Goal: Task Accomplishment & Management: Manage account settings

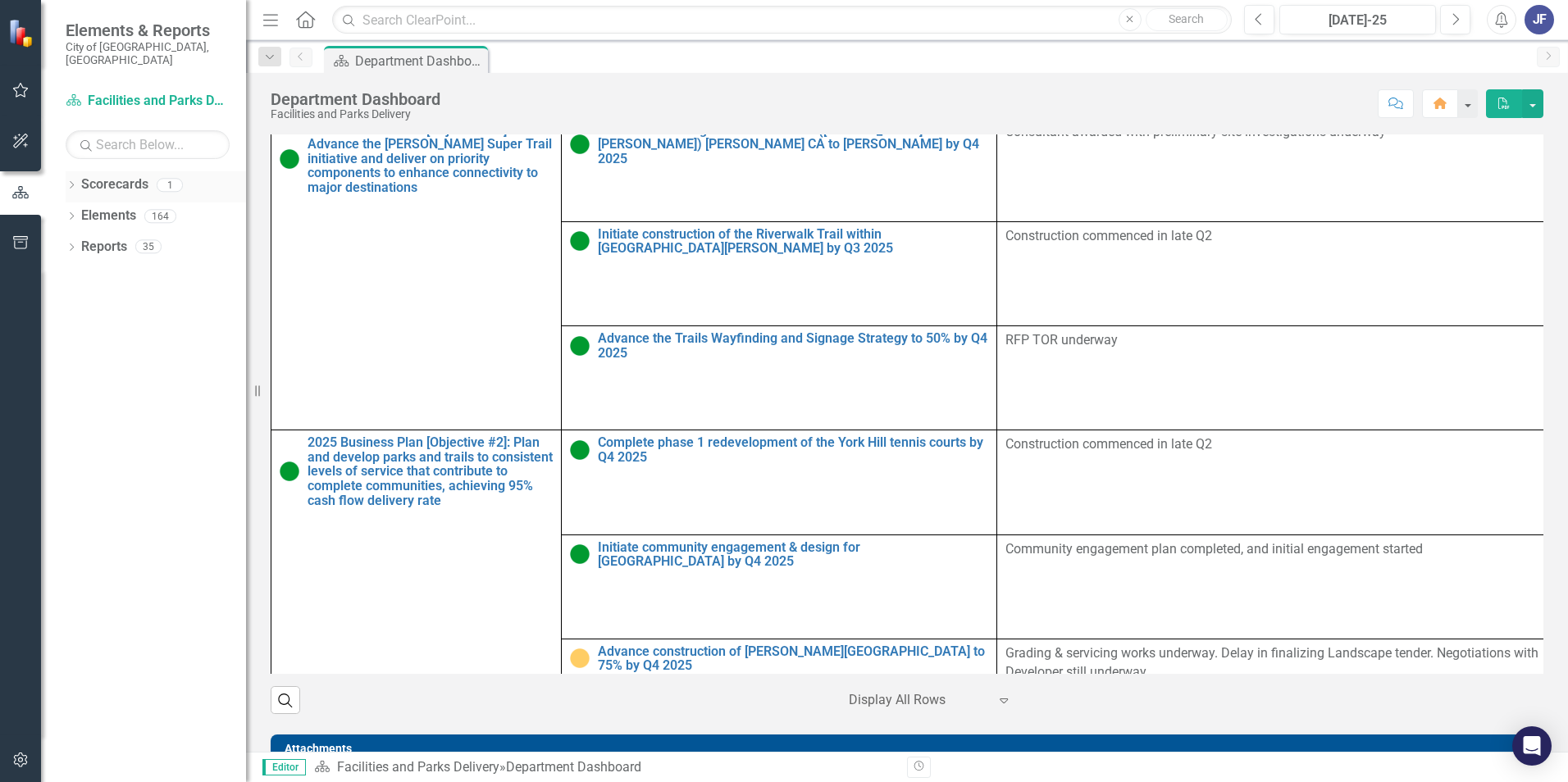
click at [67, 182] on icon "Dropdown" at bounding box center [72, 186] width 12 height 9
click at [124, 206] on link "Facilities and Parks Delivery" at bounding box center [168, 215] width 156 height 18
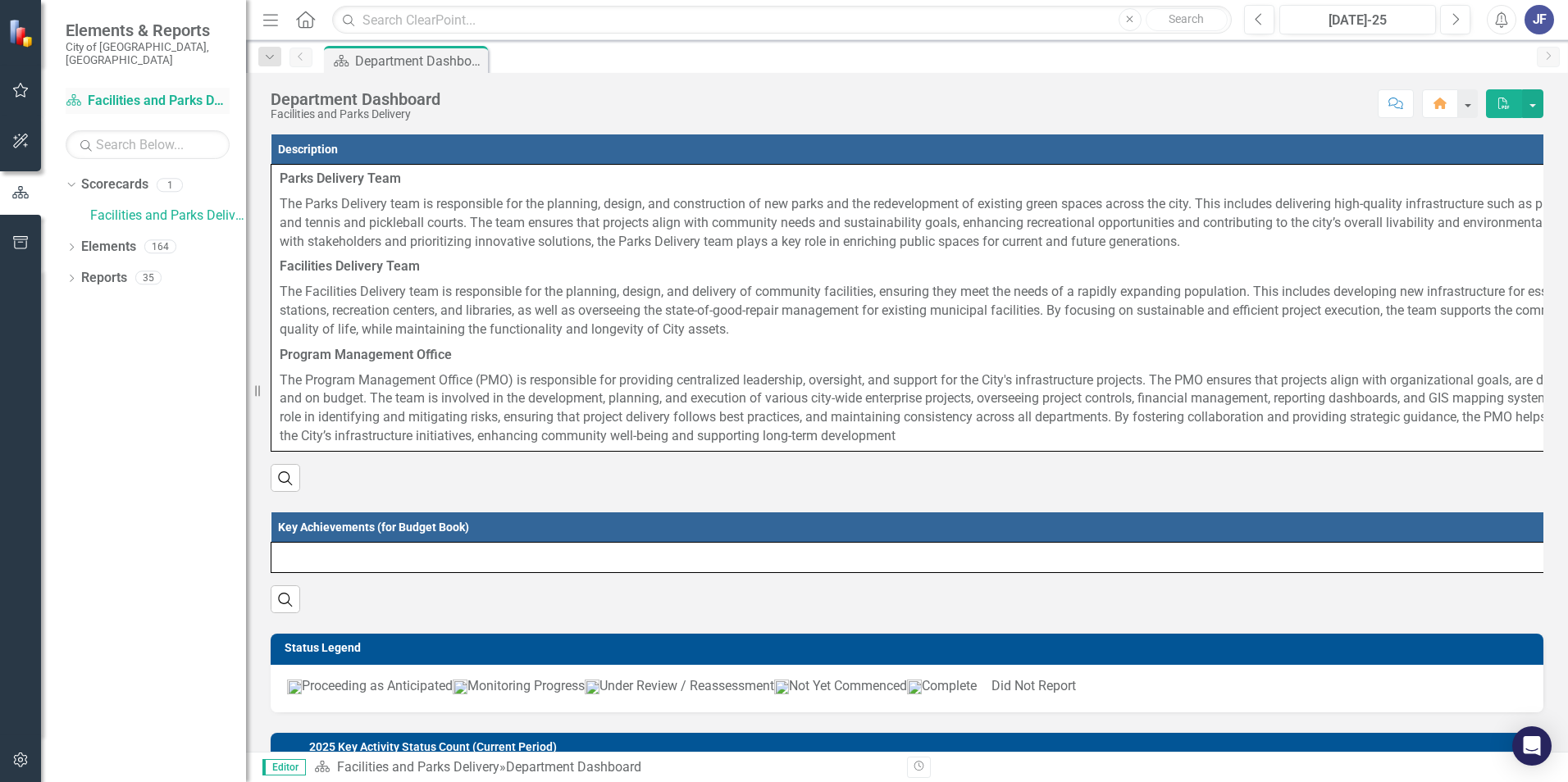
click at [121, 92] on link "Scorecard Facilities and Parks Delivery" at bounding box center [147, 101] width 164 height 18
click at [18, 88] on icon "button" at bounding box center [21, 90] width 17 height 14
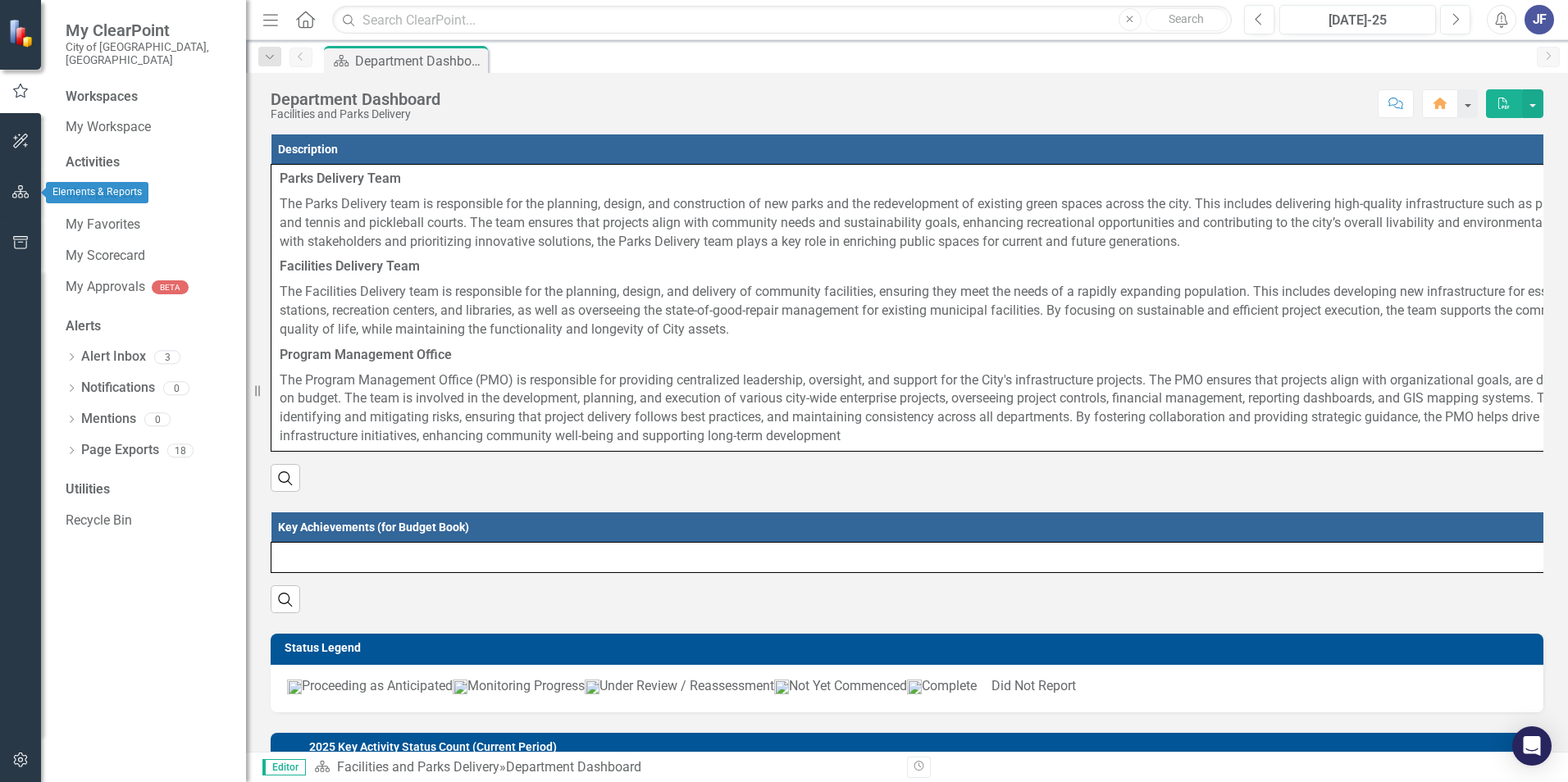
click at [18, 194] on icon "button" at bounding box center [21, 192] width 17 height 14
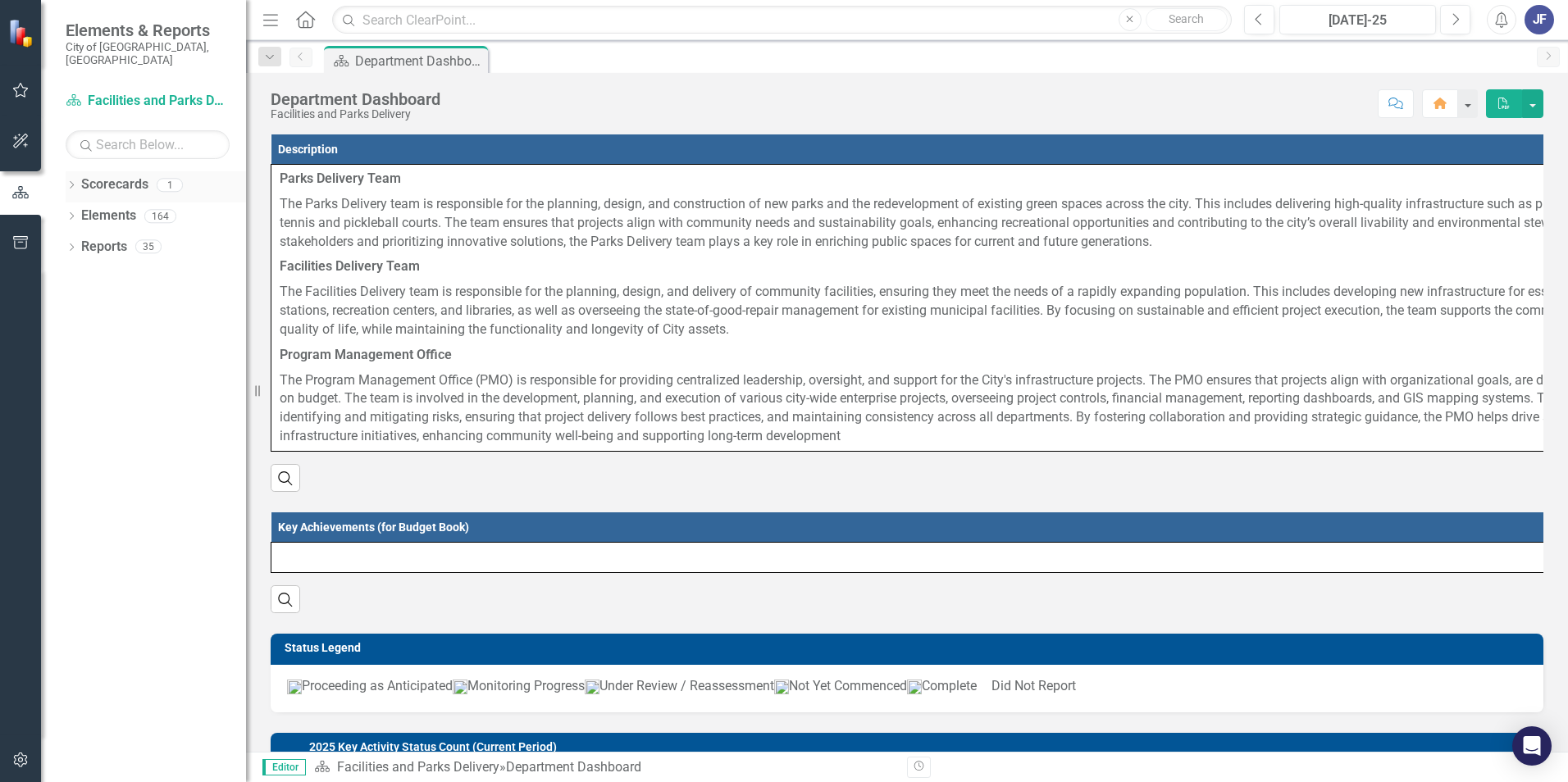
click at [73, 182] on icon "Dropdown" at bounding box center [72, 186] width 12 height 9
click at [73, 178] on icon "Dropdown" at bounding box center [69, 184] width 9 height 12
click at [73, 213] on icon "Dropdown" at bounding box center [72, 217] width 12 height 9
click at [75, 399] on icon "Dropdown" at bounding box center [72, 403] width 12 height 9
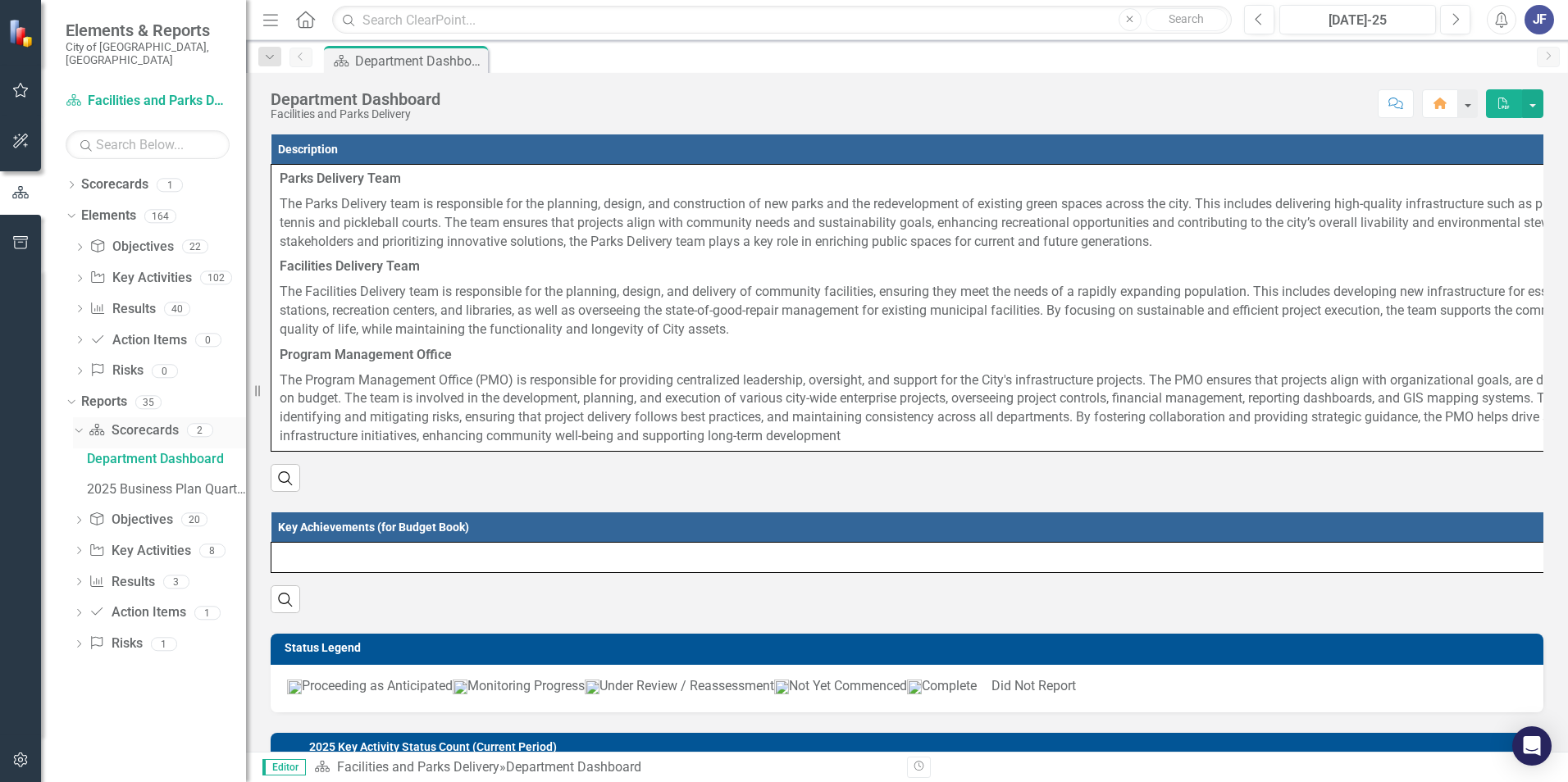
click at [77, 423] on icon "Dropdown" at bounding box center [76, 429] width 9 height 12
click at [70, 396] on icon "Dropdown" at bounding box center [69, 402] width 9 height 12
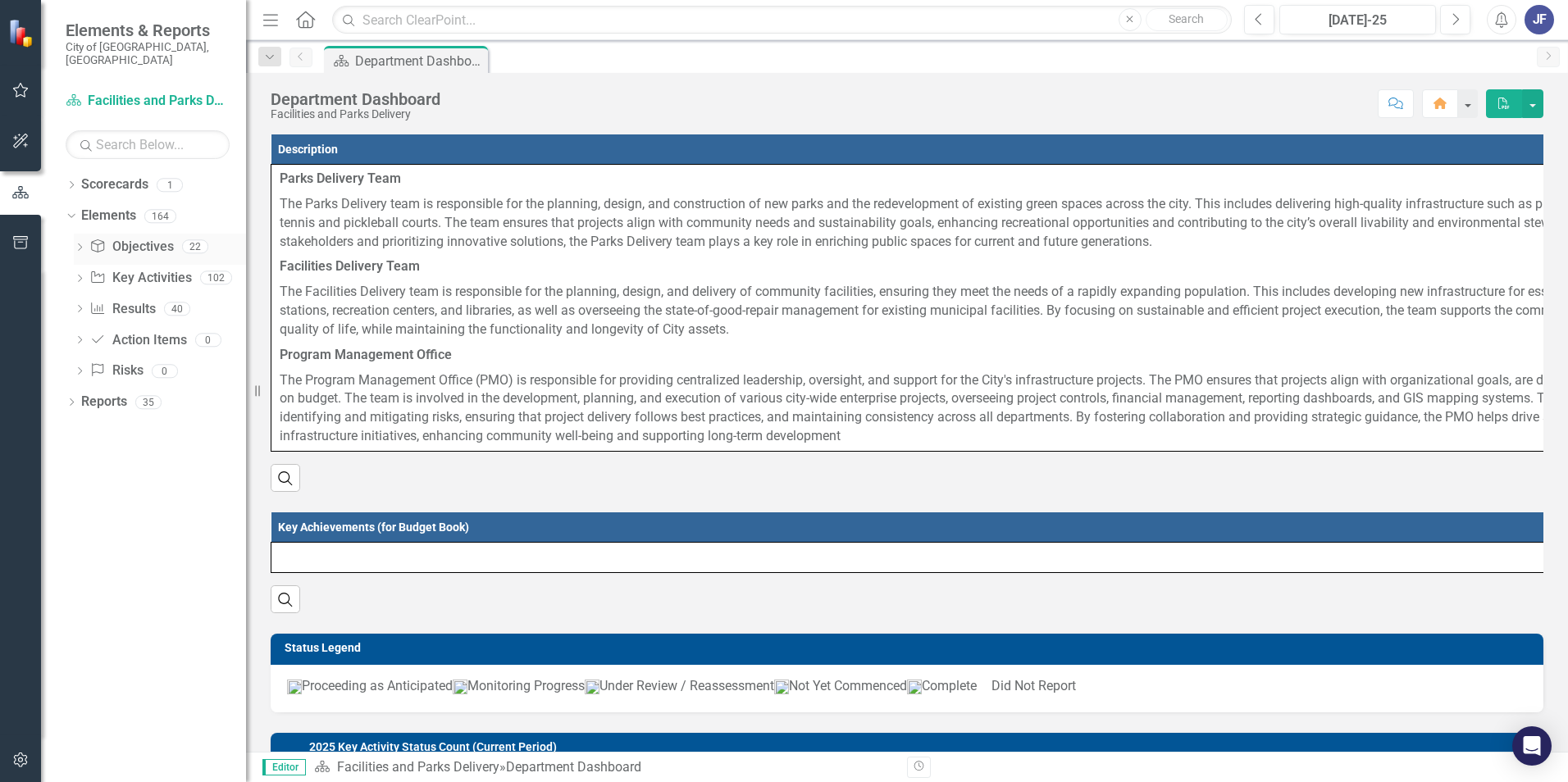
click at [137, 237] on link "Objective Objectives" at bounding box center [131, 246] width 83 height 18
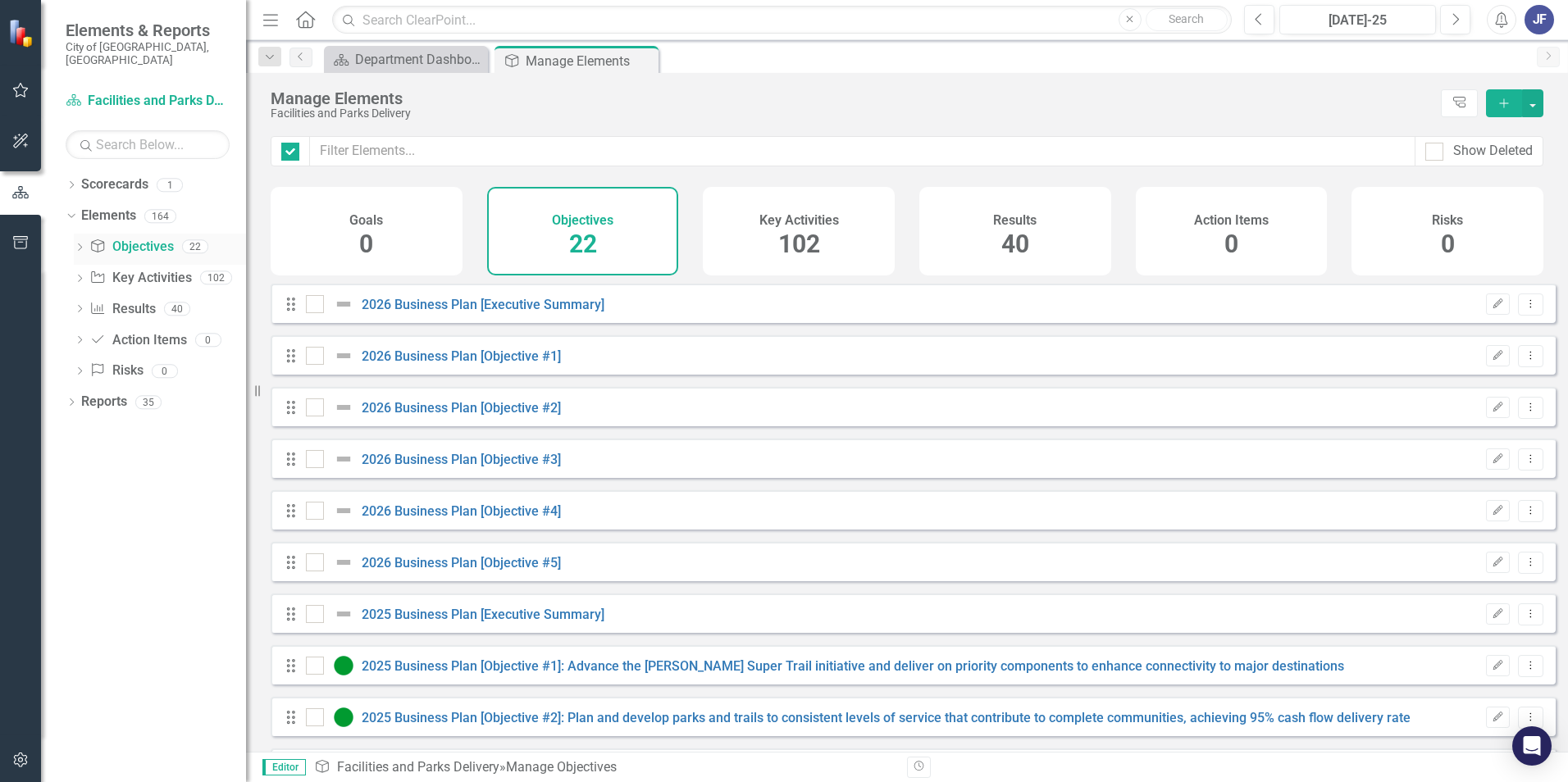
checkbox input "false"
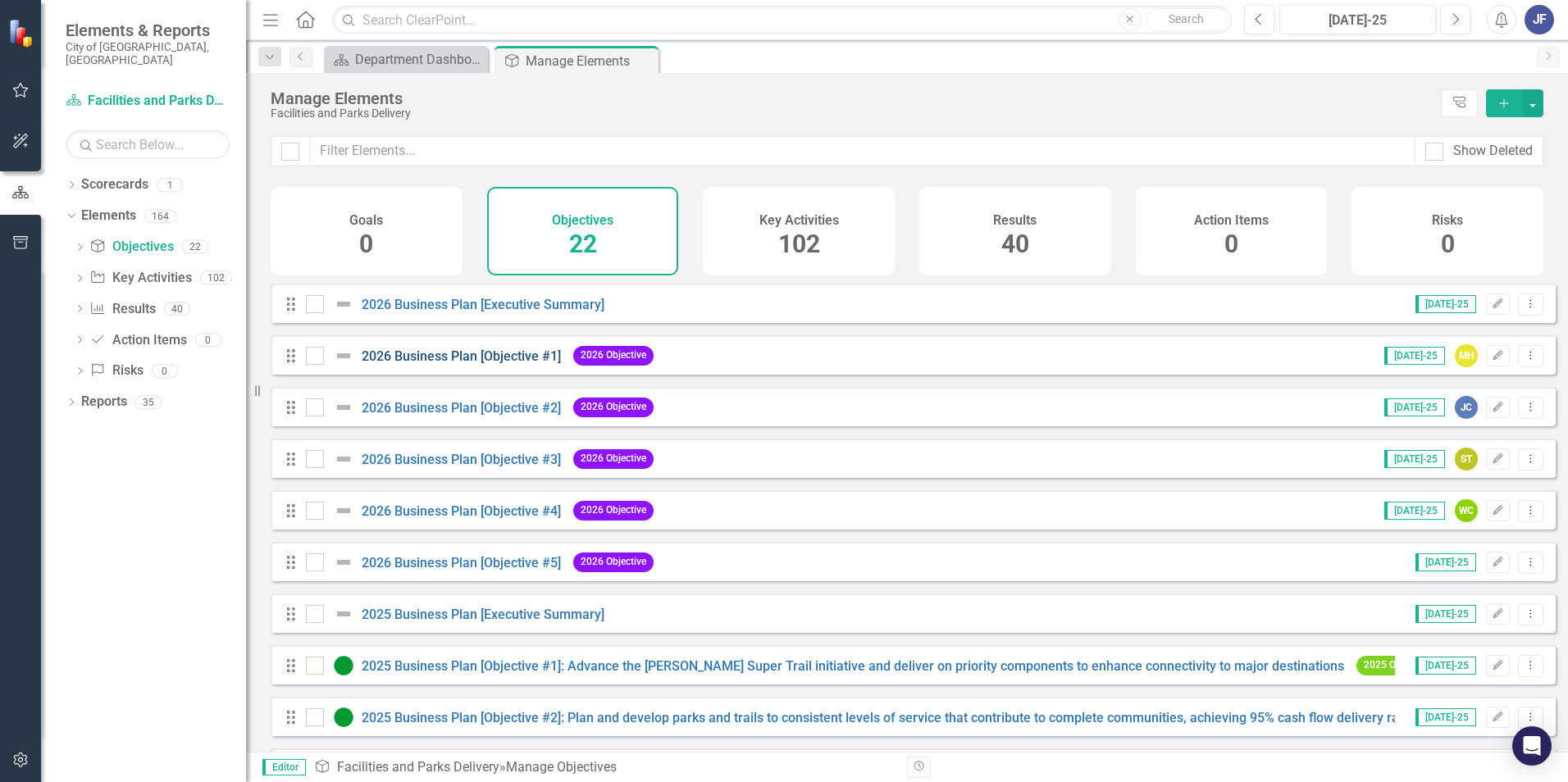
click at [481, 364] on link "2026 Business Plan [Objective #1]" at bounding box center [461, 357] width 200 height 16
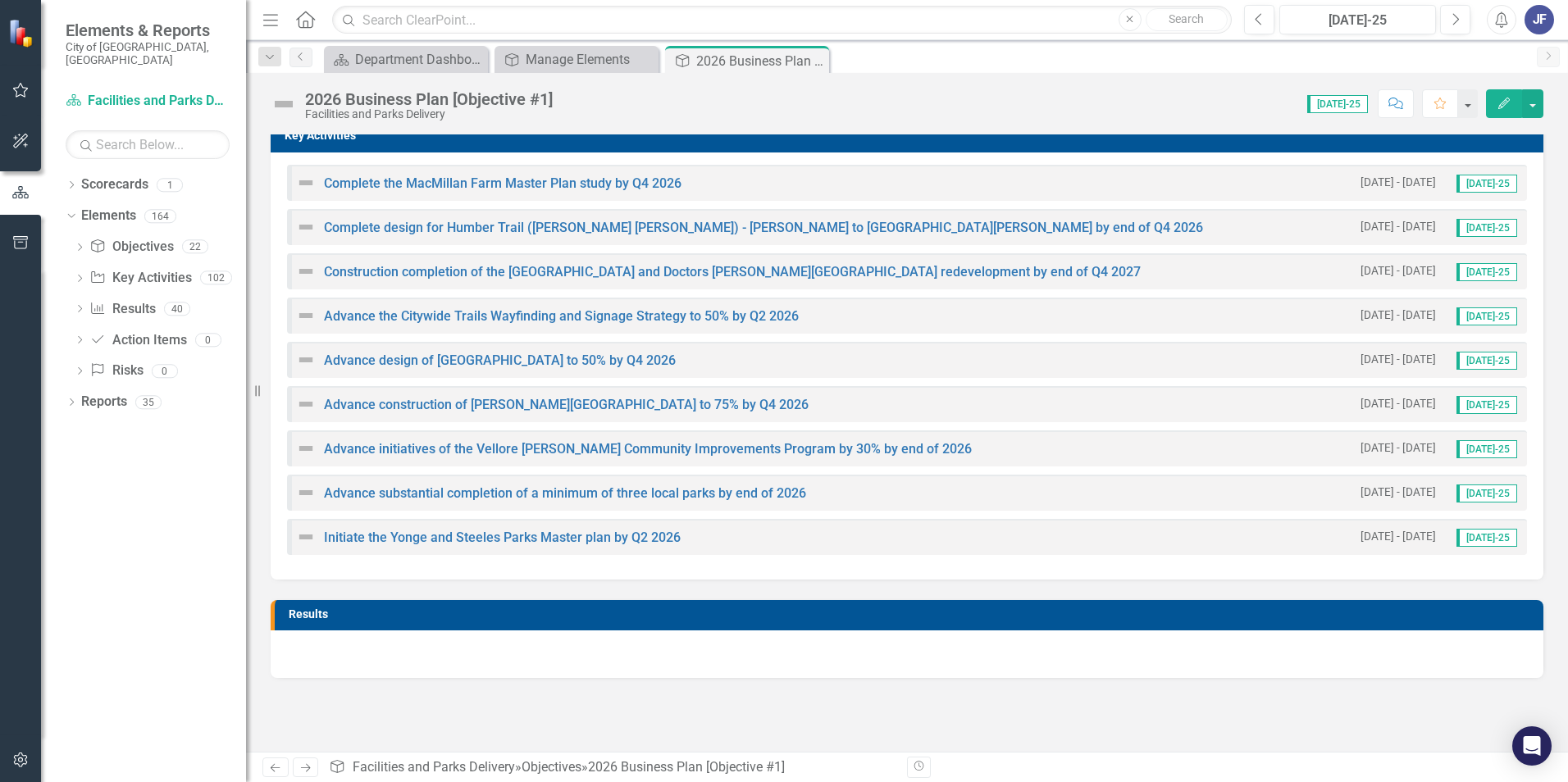
scroll to position [324, 0]
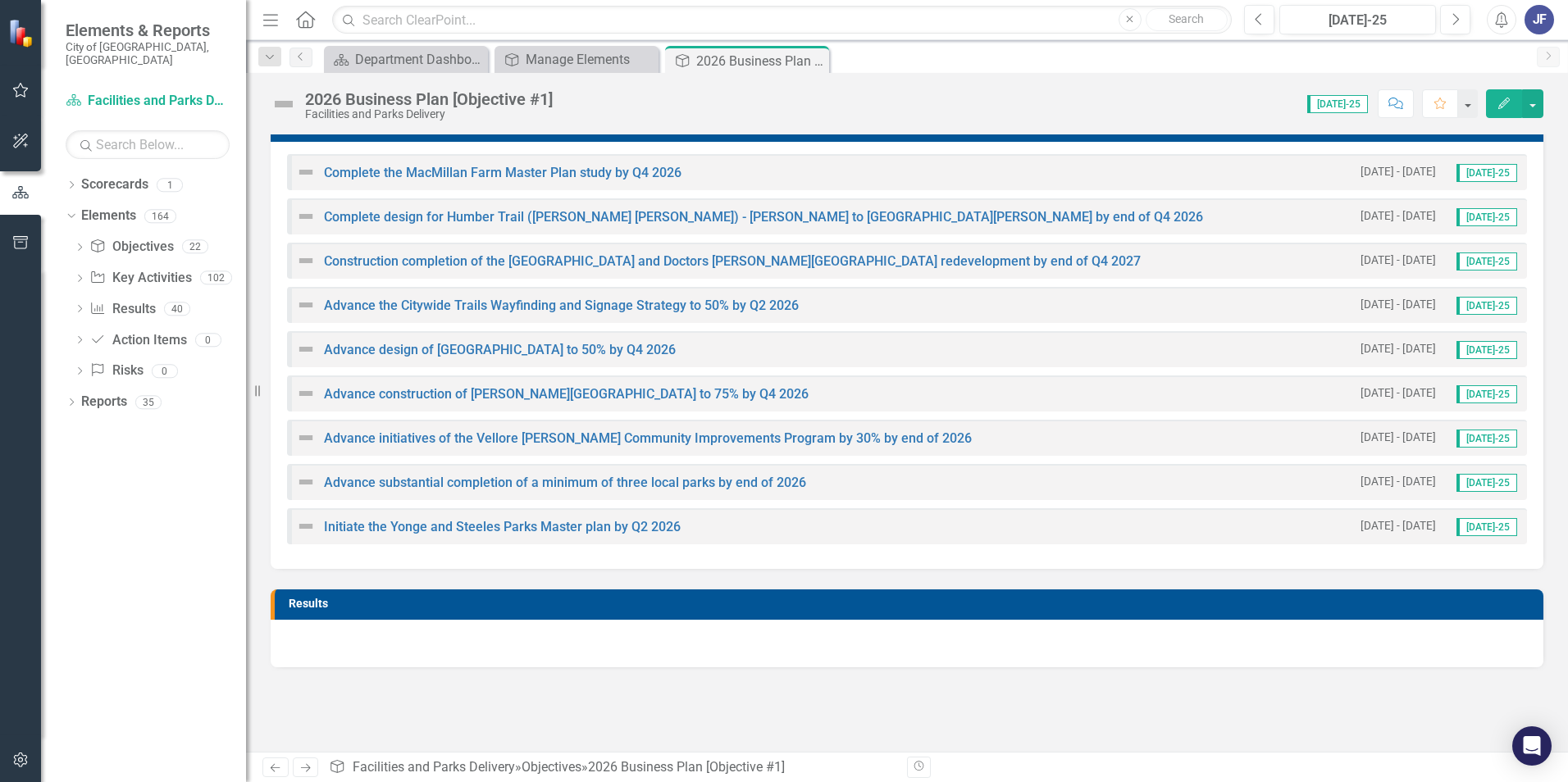
click at [455, 486] on td "Results" at bounding box center [912, 606] width 1246 height 24
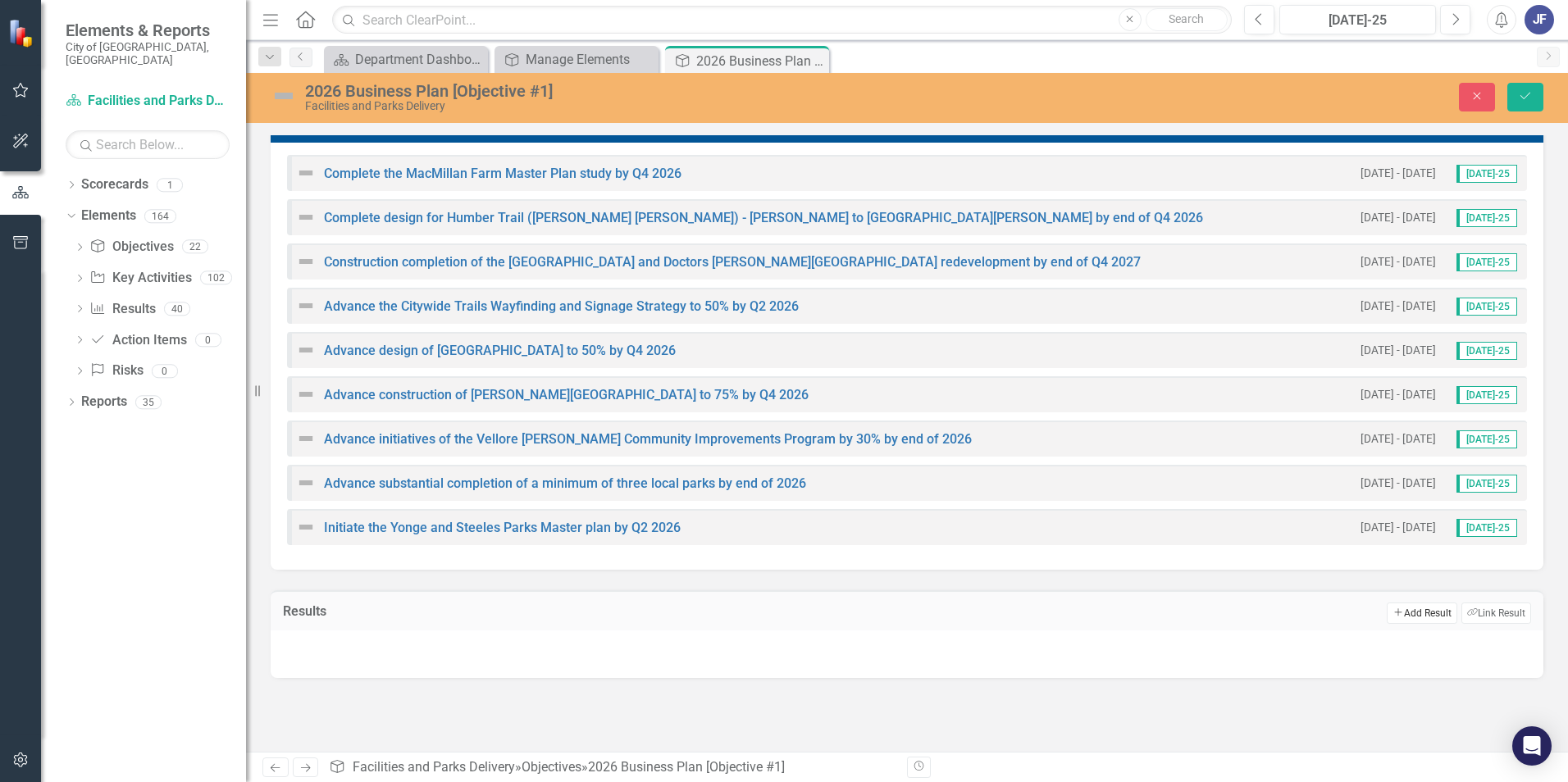
click at [1043, 486] on button "Add Add Result" at bounding box center [1422, 613] width 70 height 21
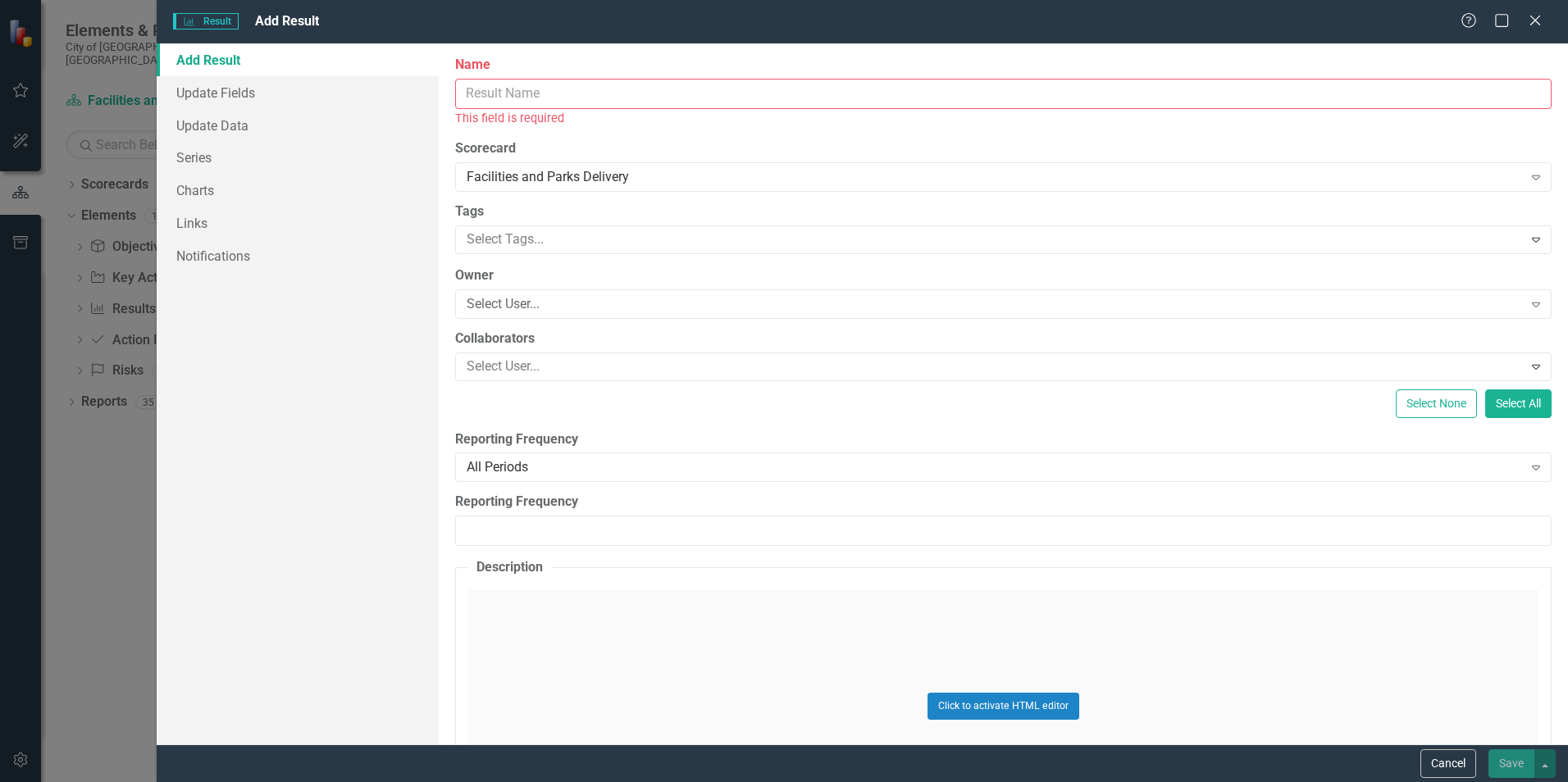
click at [537, 99] on input "Name" at bounding box center [1003, 93] width 1096 height 30
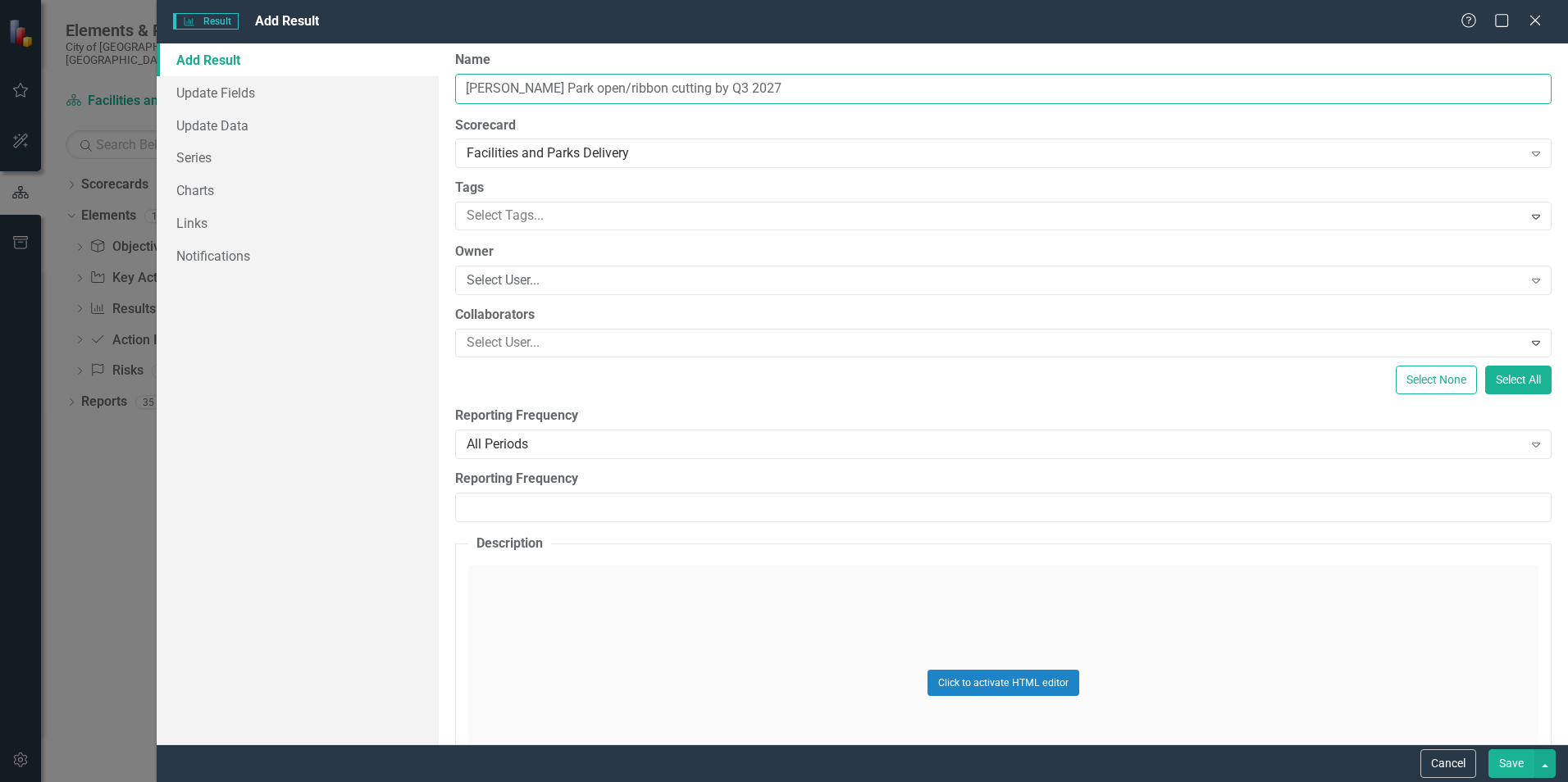
scroll to position [0, 0]
type input "[PERSON_NAME] Park open/ribbon cutting by Q3 2027"
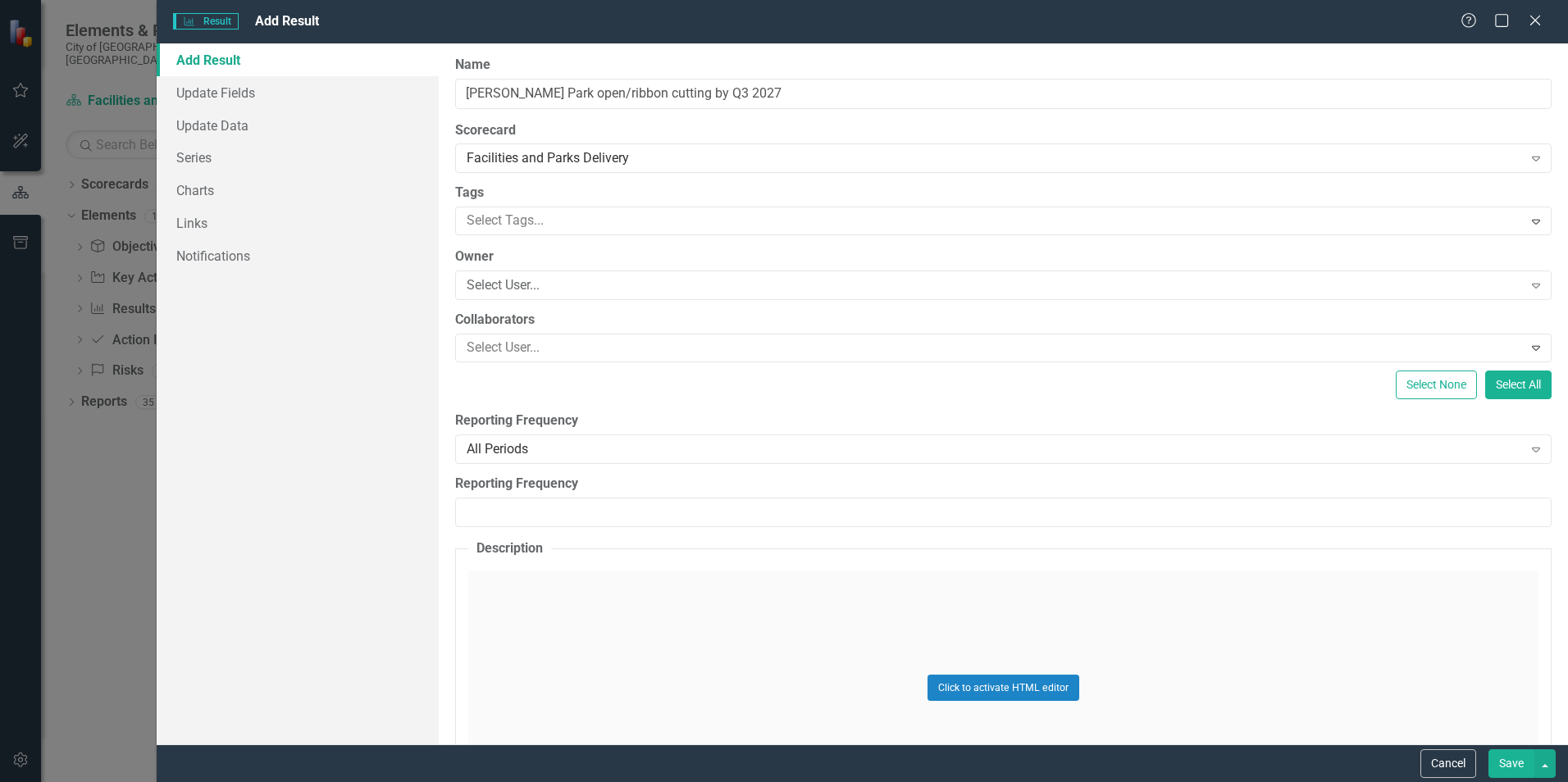
click at [1043, 486] on button "Save" at bounding box center [1511, 764] width 46 height 29
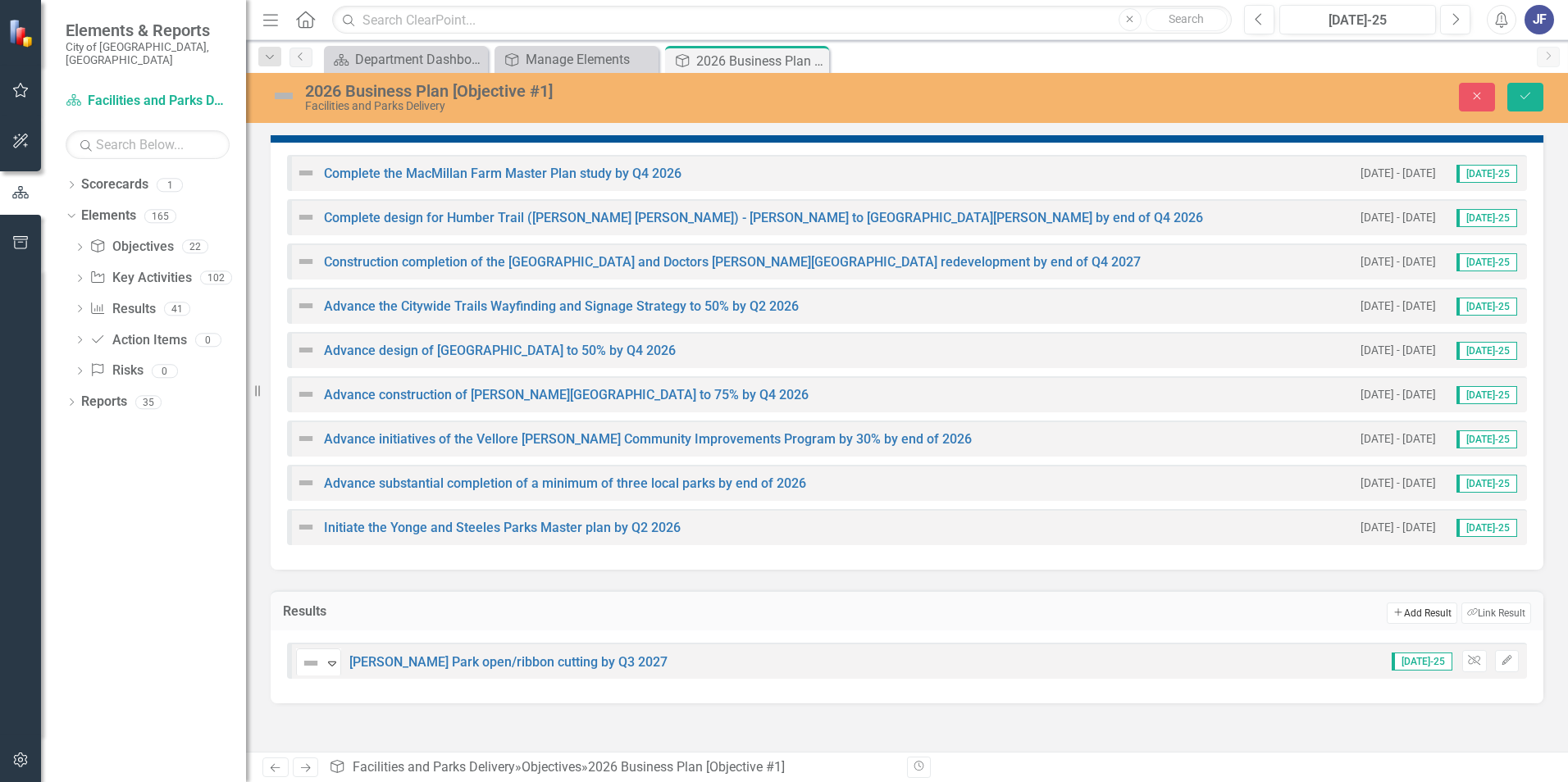
click at [1043, 486] on button "Add Add Result" at bounding box center [1422, 613] width 70 height 21
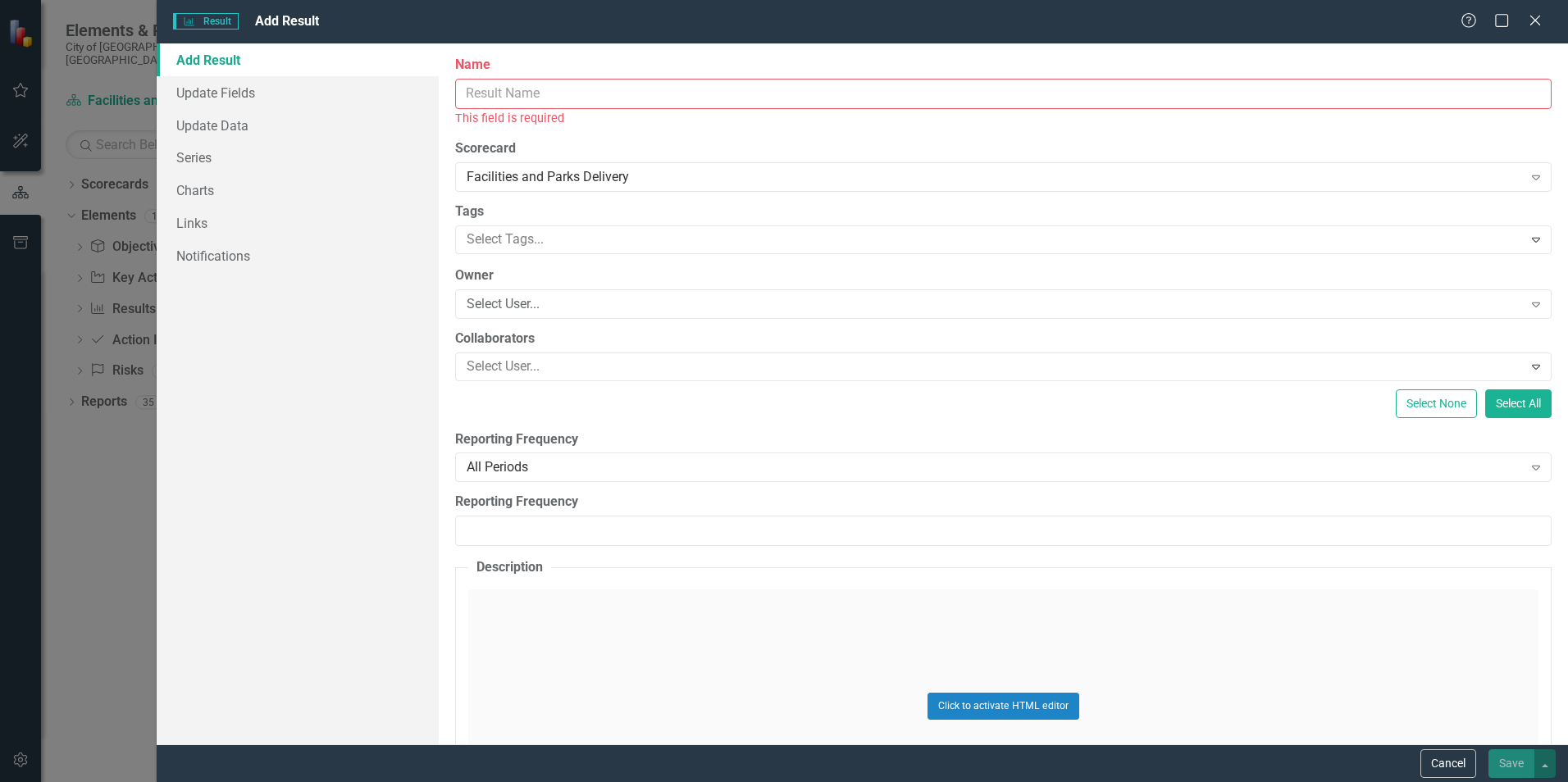
click at [479, 91] on input "Name" at bounding box center [1003, 93] width 1096 height 30
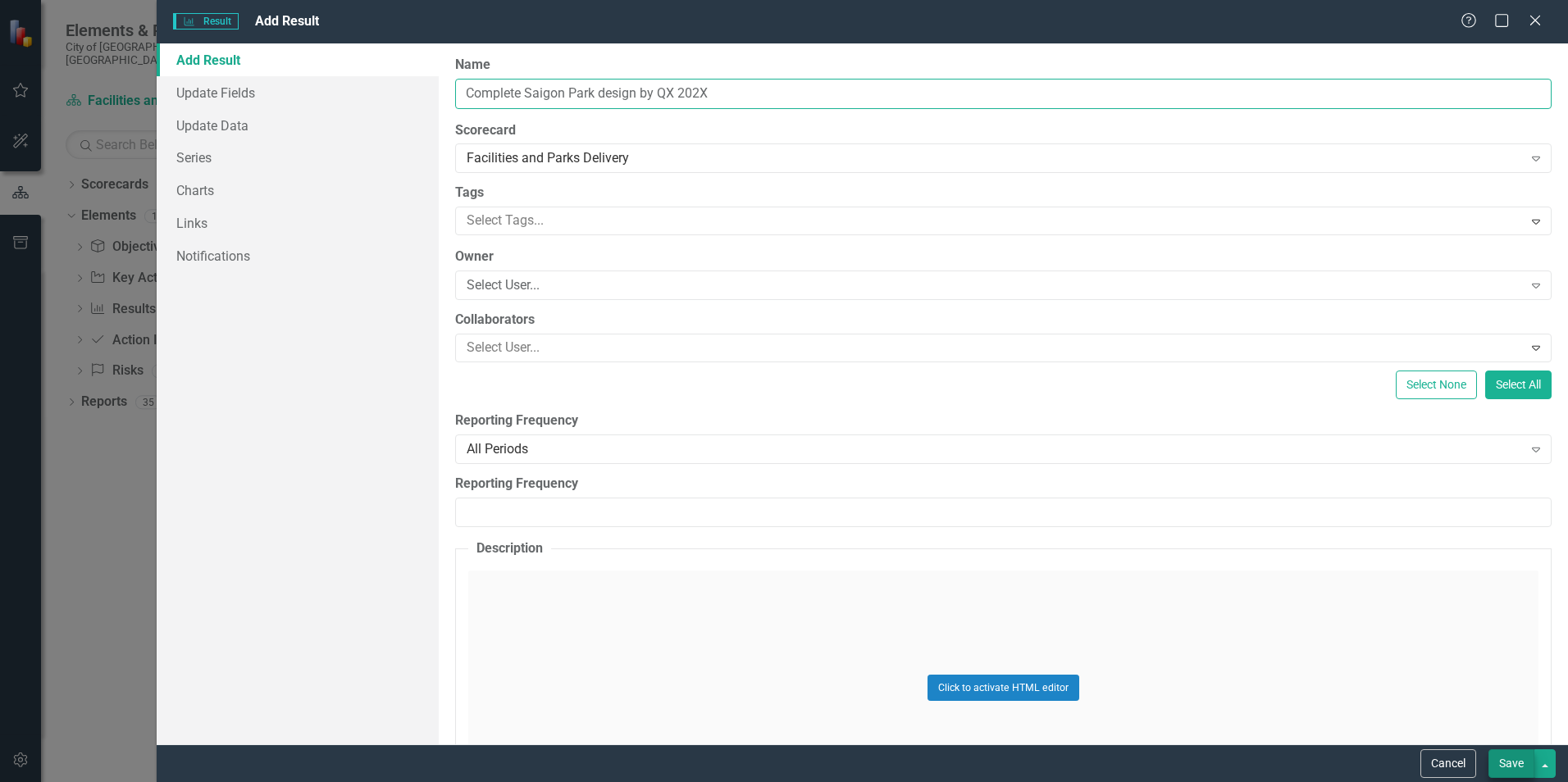
type input "Complete Saigon Park design by QX 202X"
click at [1043, 486] on button "Save" at bounding box center [1511, 764] width 46 height 29
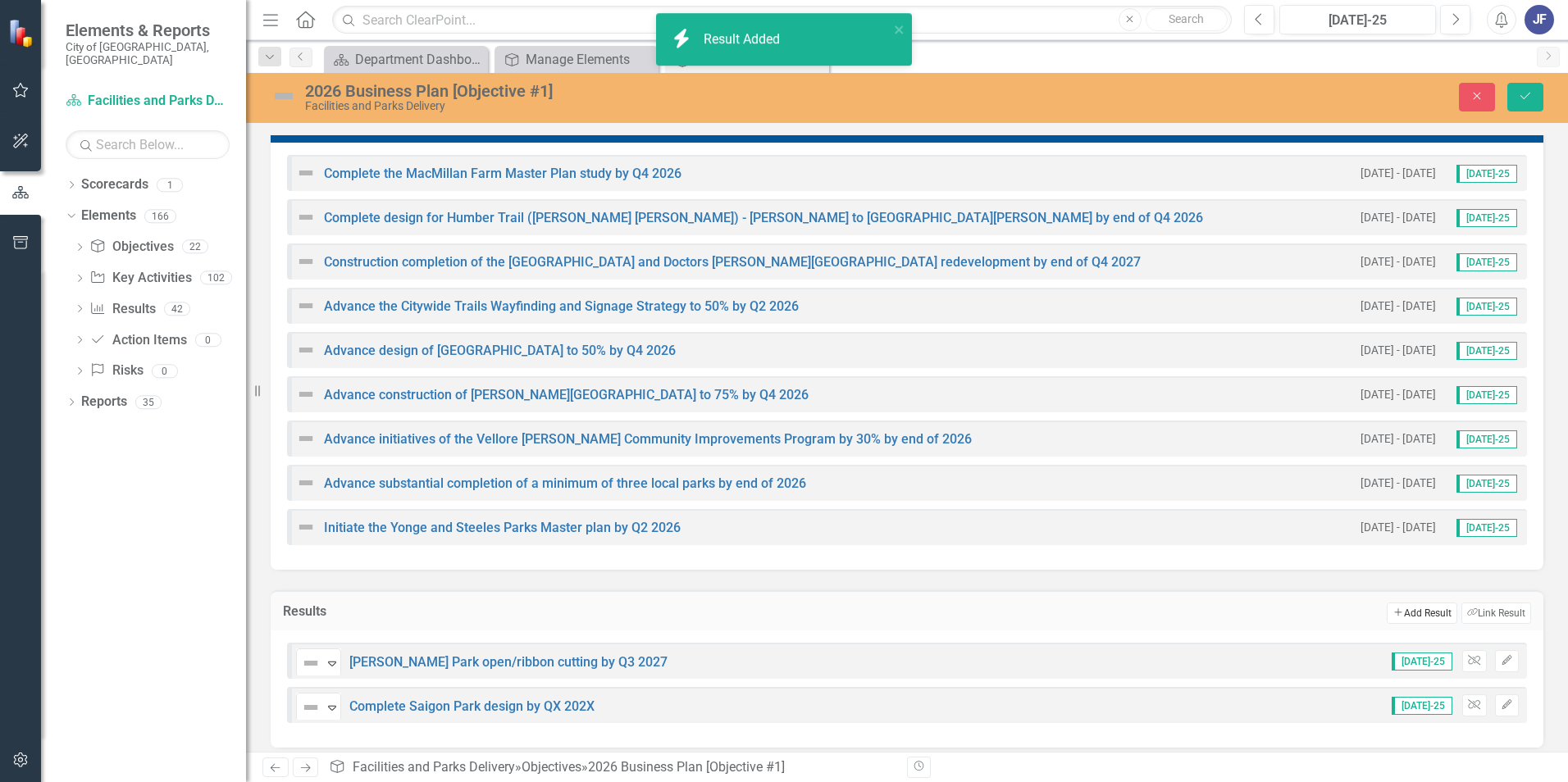
click at [1043, 486] on button "Add Add Result" at bounding box center [1422, 613] width 70 height 21
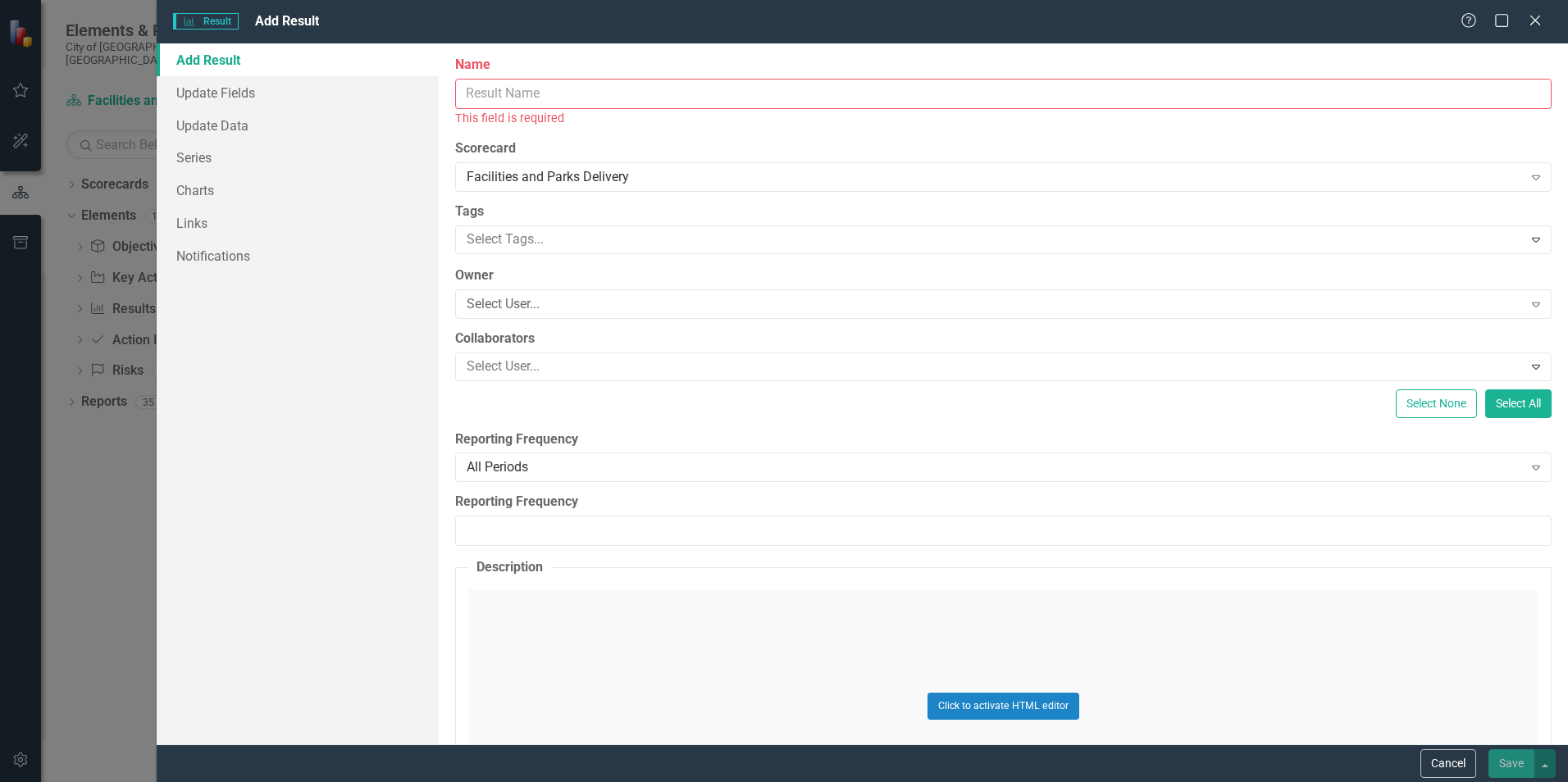
click at [544, 95] on input "Name" at bounding box center [1003, 93] width 1096 height 30
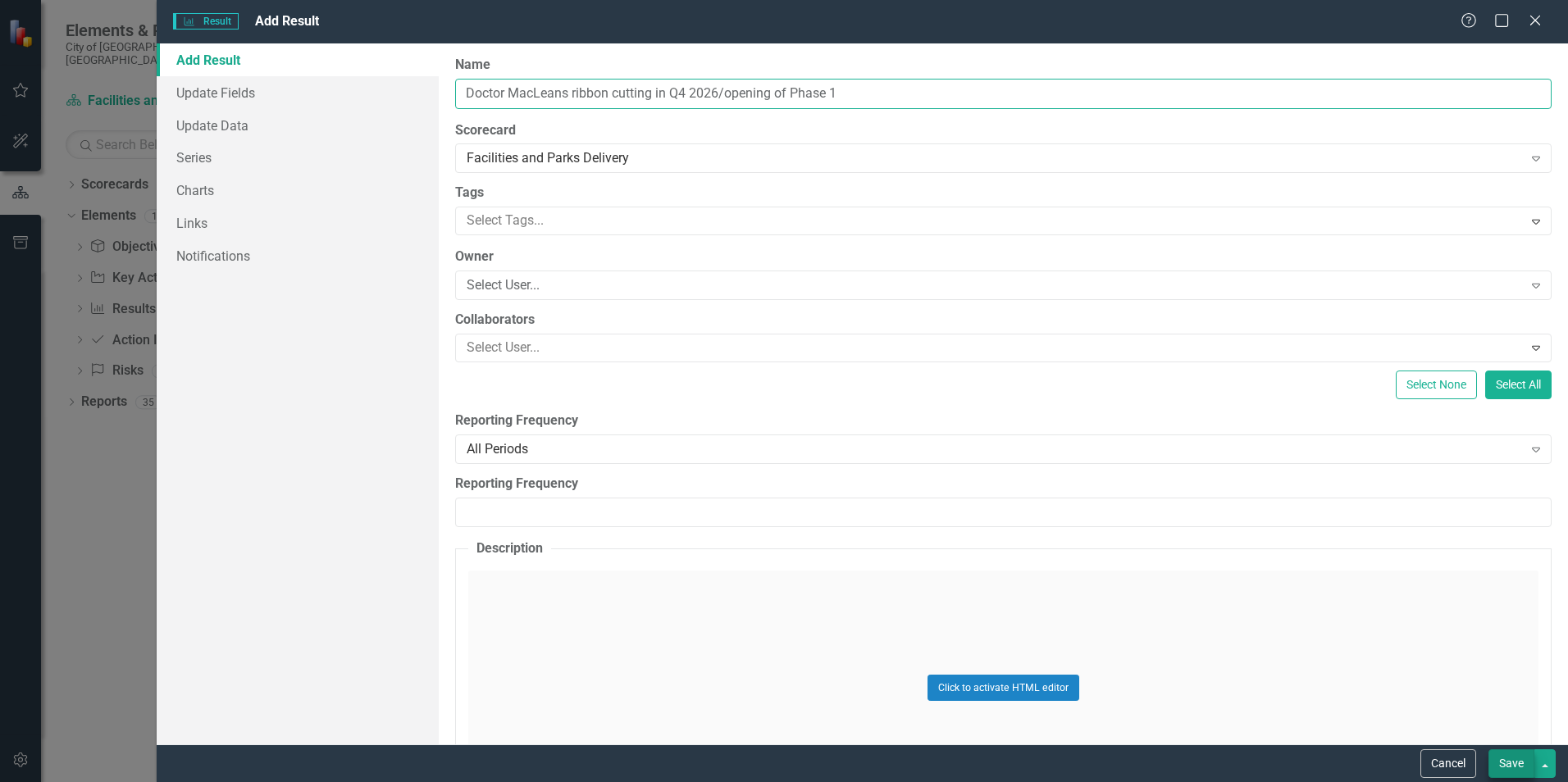
type input "Doctor MacLeans ribbon cutting in Q4 2026/opening of Phase 1"
click at [1043, 486] on button "Save" at bounding box center [1511, 764] width 46 height 29
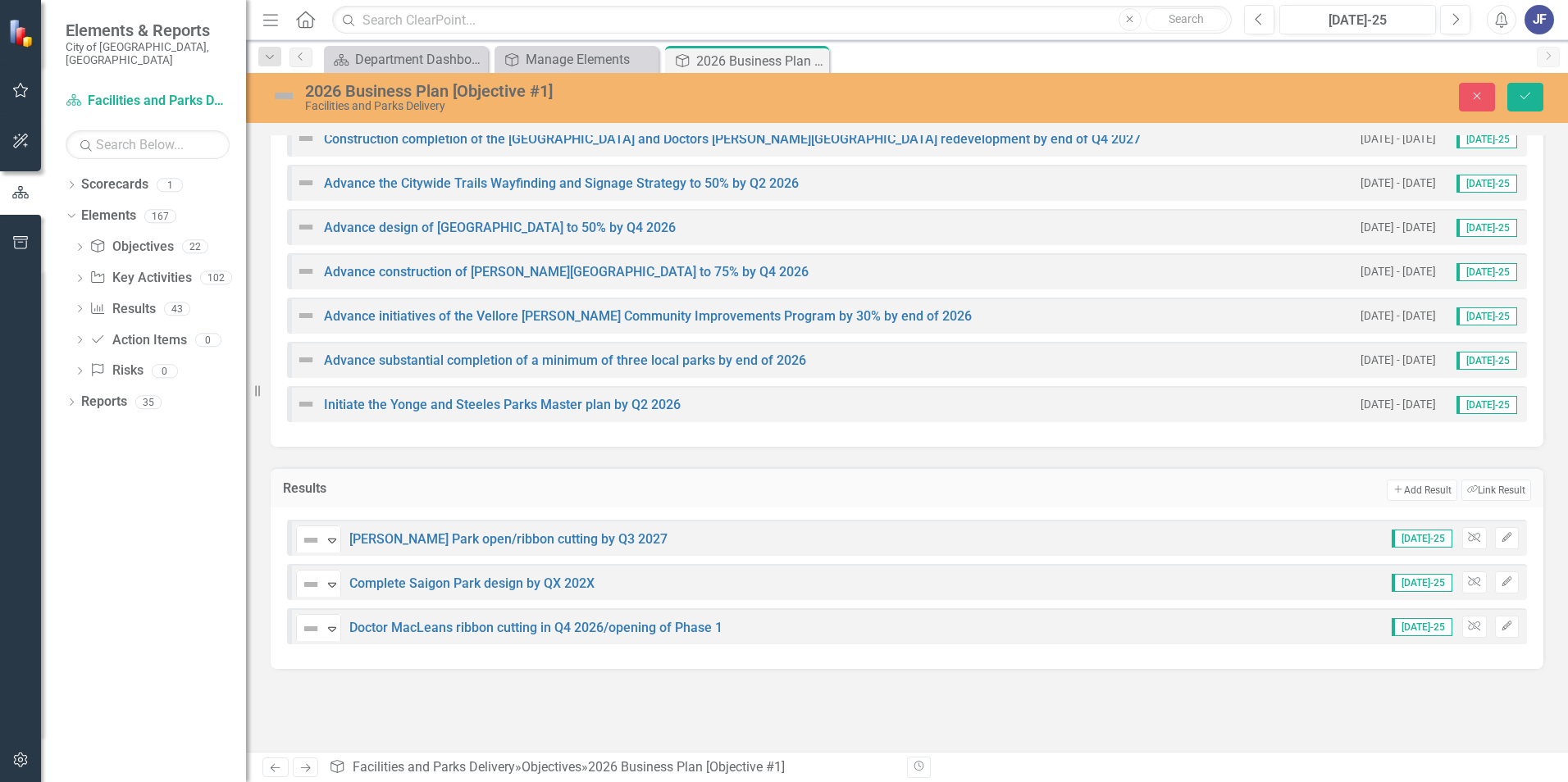
scroll to position [449, 0]
click at [1043, 483] on button "Add Add Result" at bounding box center [1422, 488] width 70 height 21
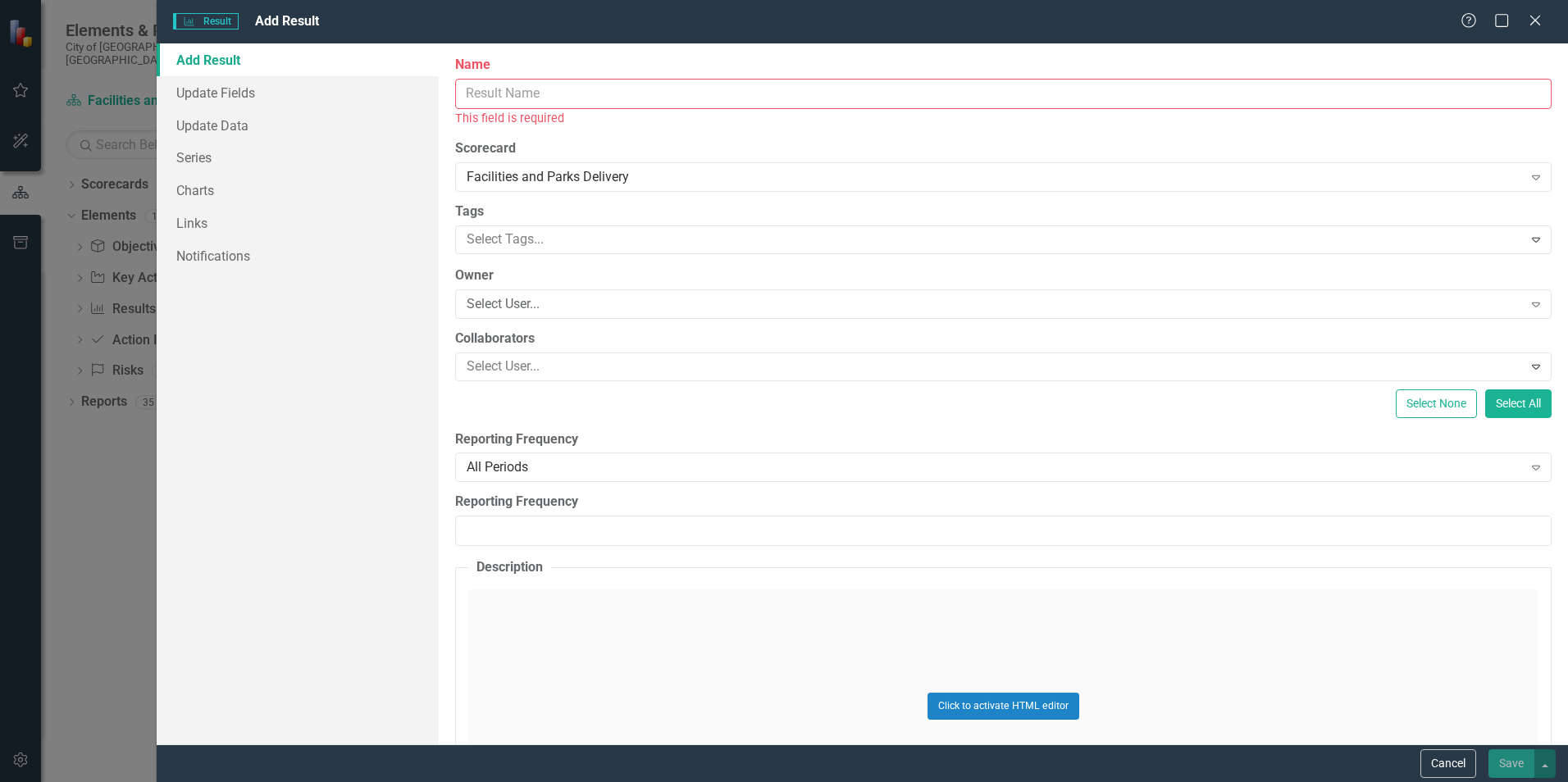
click at [541, 99] on input "Name" at bounding box center [1003, 93] width 1096 height 30
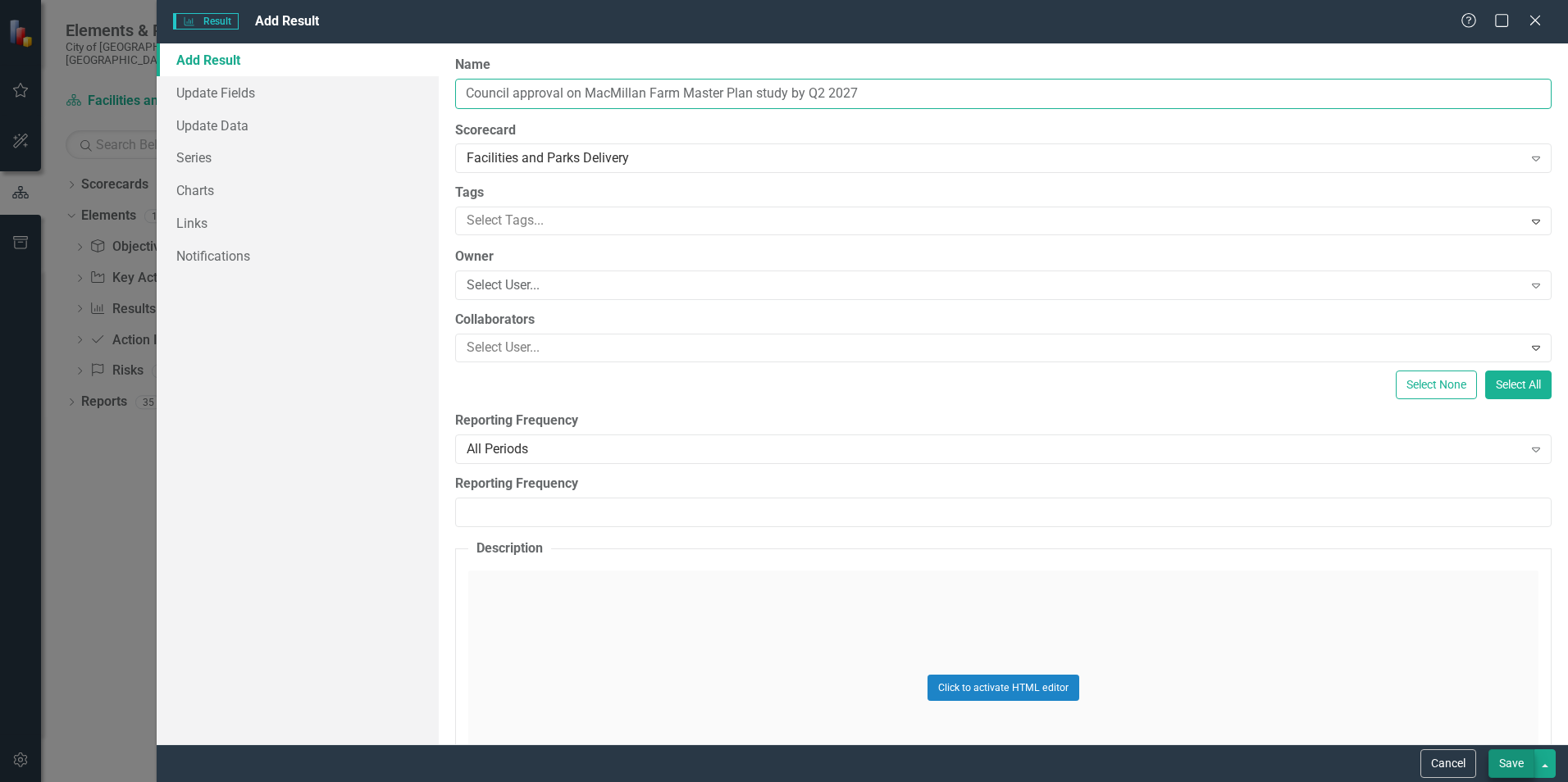
type input "Council approval on MacMillan Farm Master Plan study by Q2 2027"
click at [1043, 486] on button "Save" at bounding box center [1511, 764] width 46 height 29
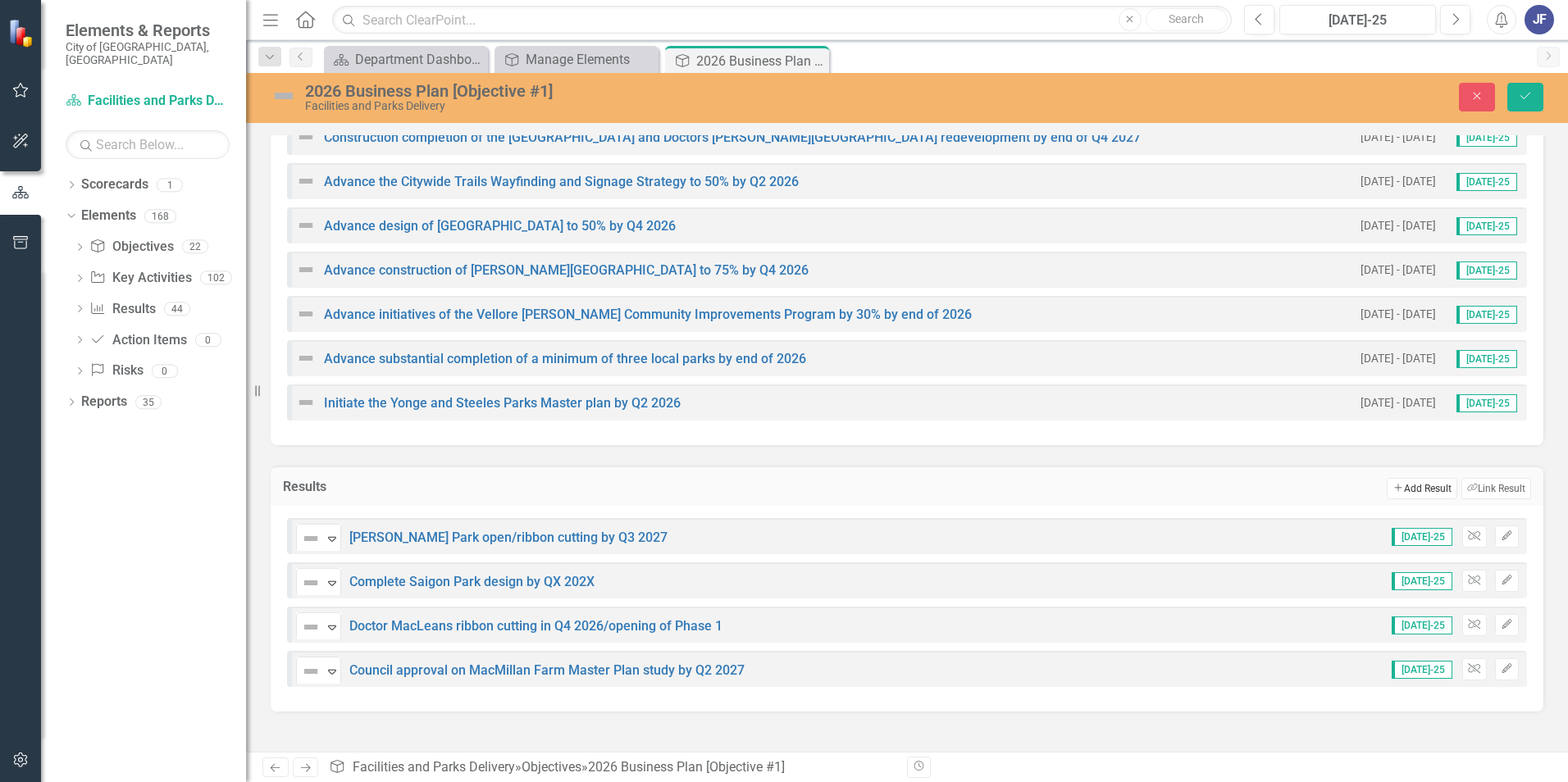
click at [1043, 484] on button "Add Add Result" at bounding box center [1422, 488] width 70 height 21
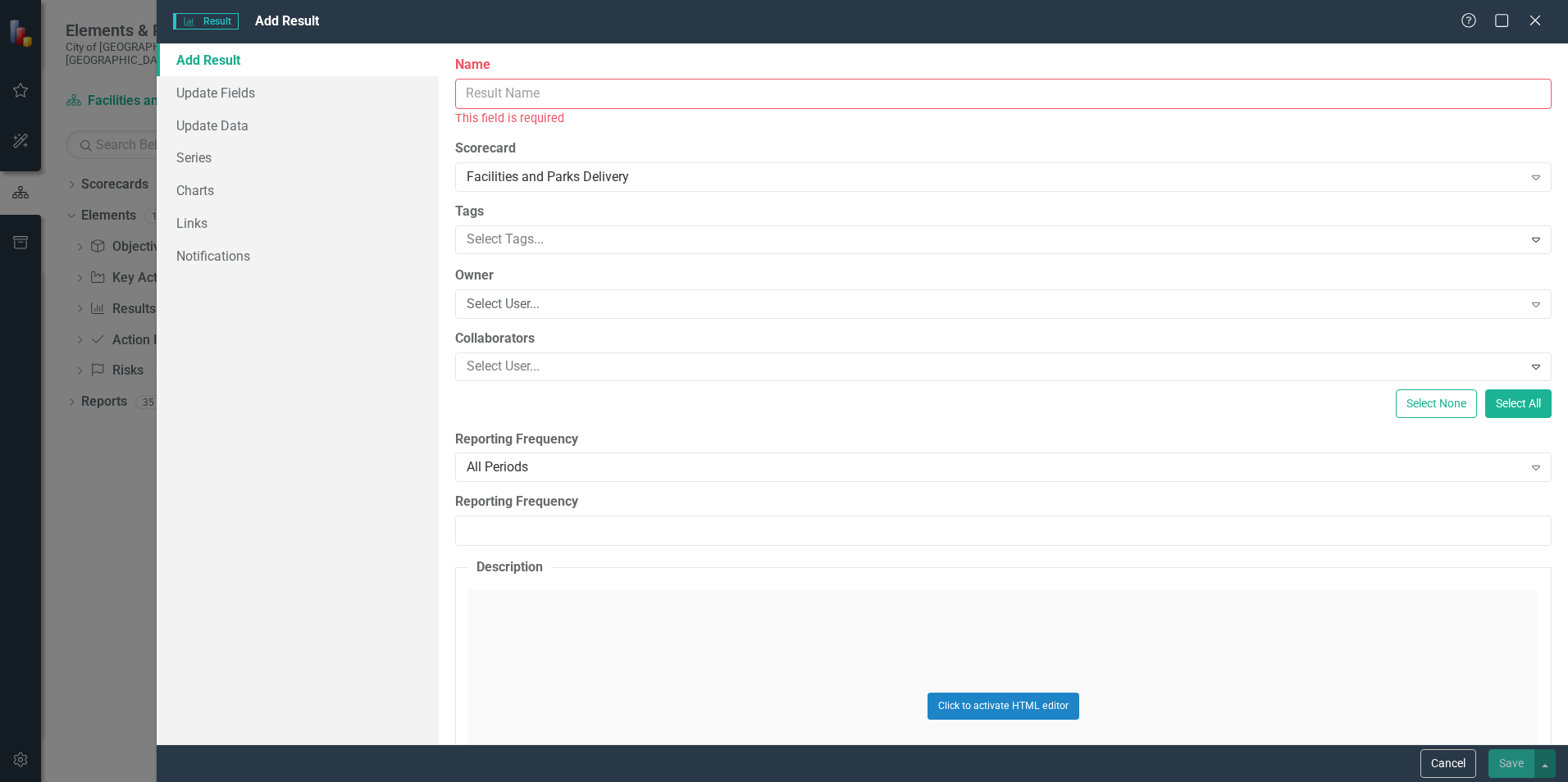
click at [671, 99] on input "Name" at bounding box center [1003, 93] width 1096 height 30
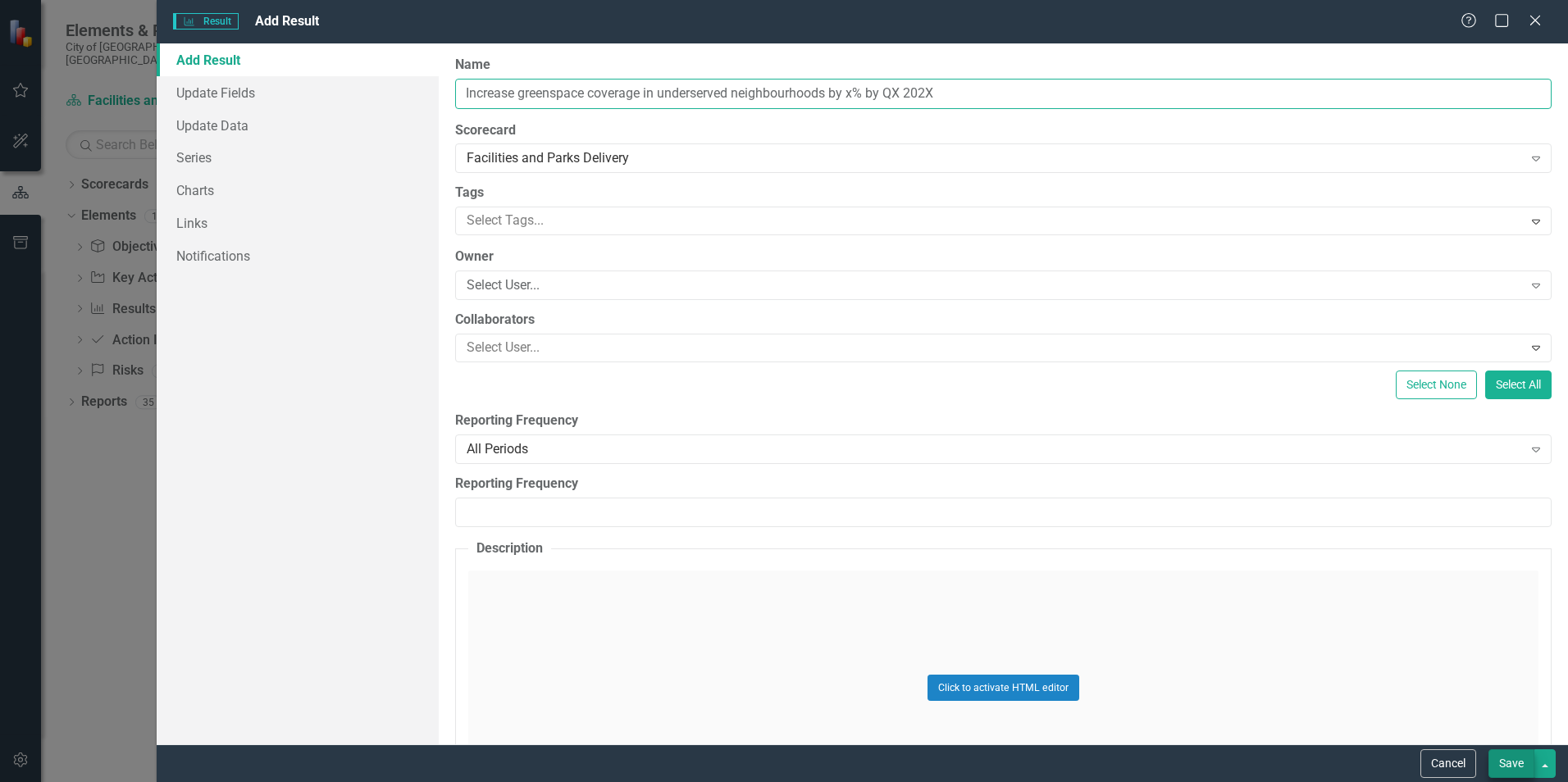
type input "Increase greenspace coverage in underserved neighbourhoods by x% by QX 202X"
click at [1043, 486] on button "Save" at bounding box center [1511, 764] width 46 height 29
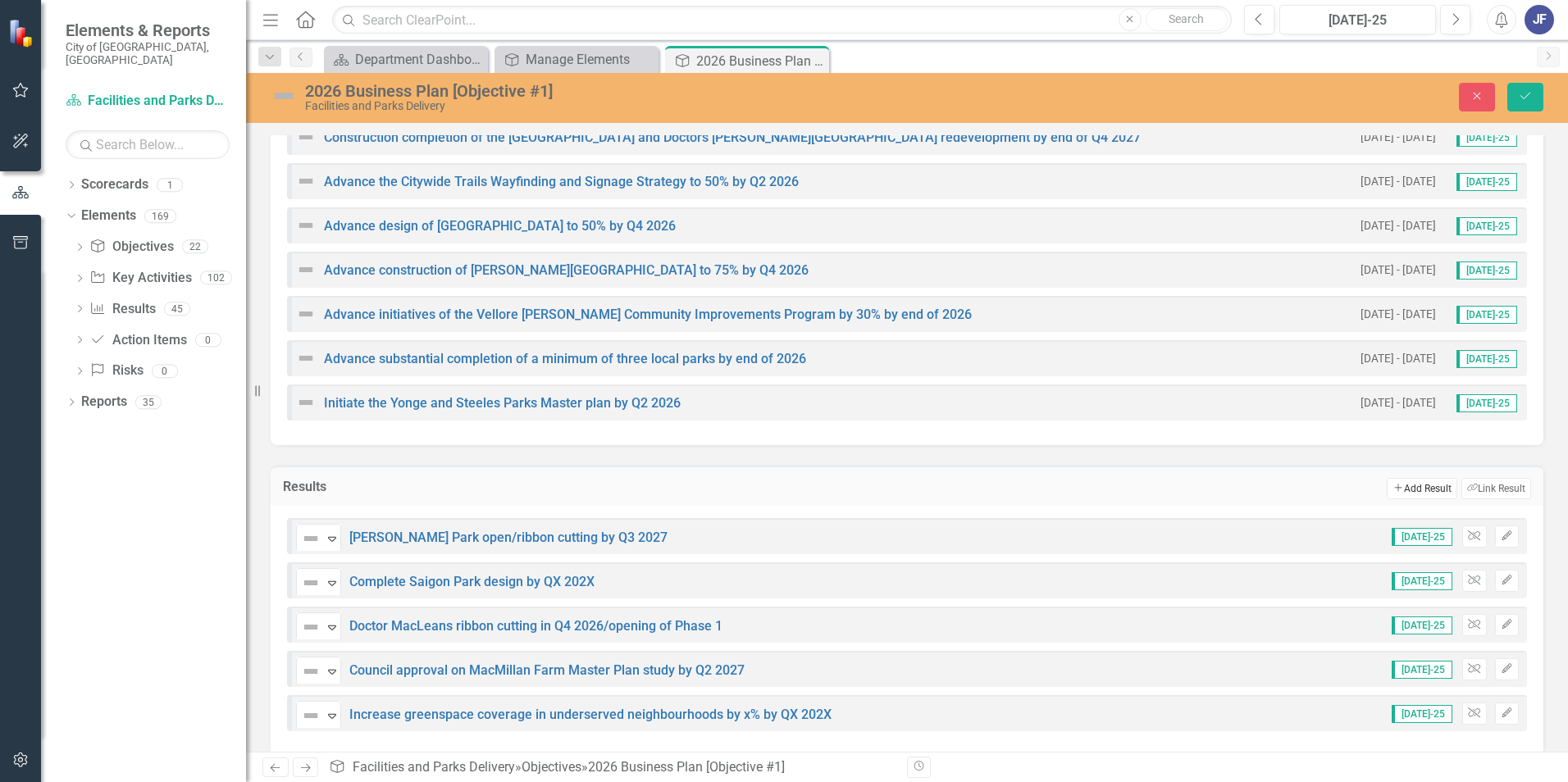
click at [1043, 486] on button "Add Add Result" at bounding box center [1422, 488] width 70 height 21
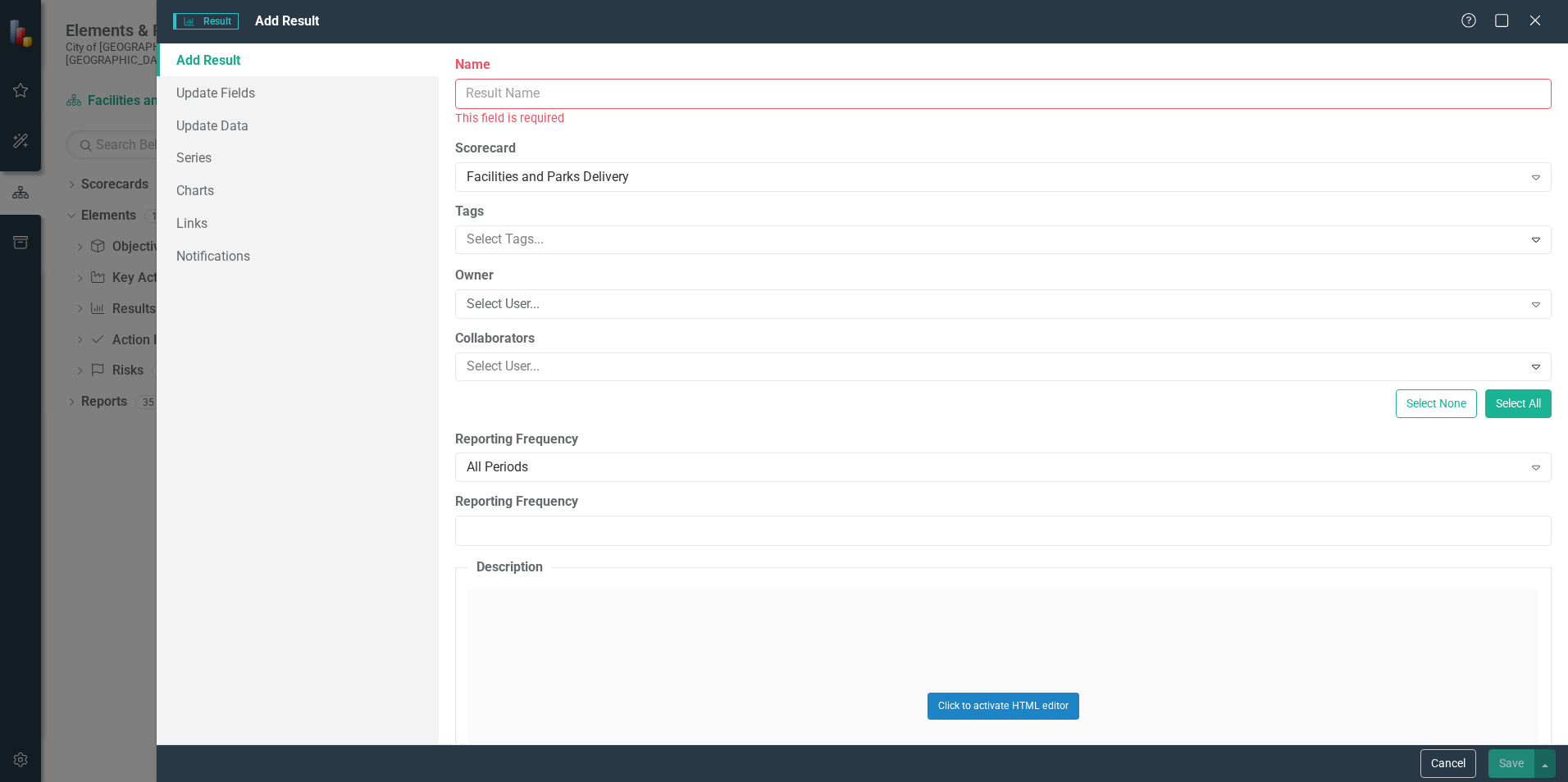
click at [600, 95] on input "Name" at bounding box center [1003, 93] width 1096 height 30
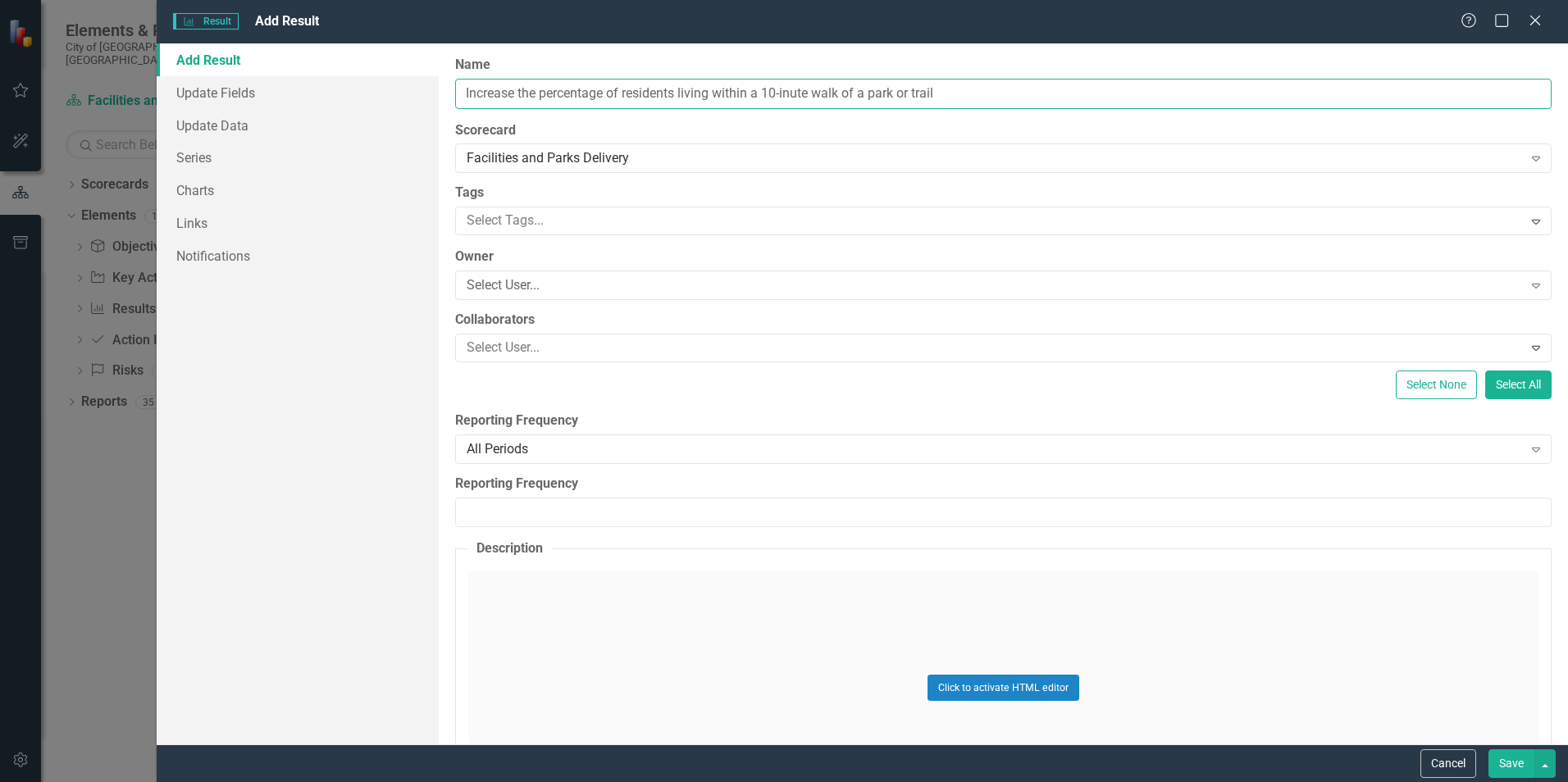
click at [780, 99] on input "Increase the percentage of residents living within a 10-inute walk of a park or…" at bounding box center [1003, 93] width 1096 height 30
click at [953, 91] on input "Increase the percentage of residents living within a 10-minute walk of a park o…" at bounding box center [1003, 93] width 1096 height 30
type input "Increase the percentage of residents living within a 10-minute walk of a park o…"
click at [1043, 486] on button "Save" at bounding box center [1511, 764] width 46 height 29
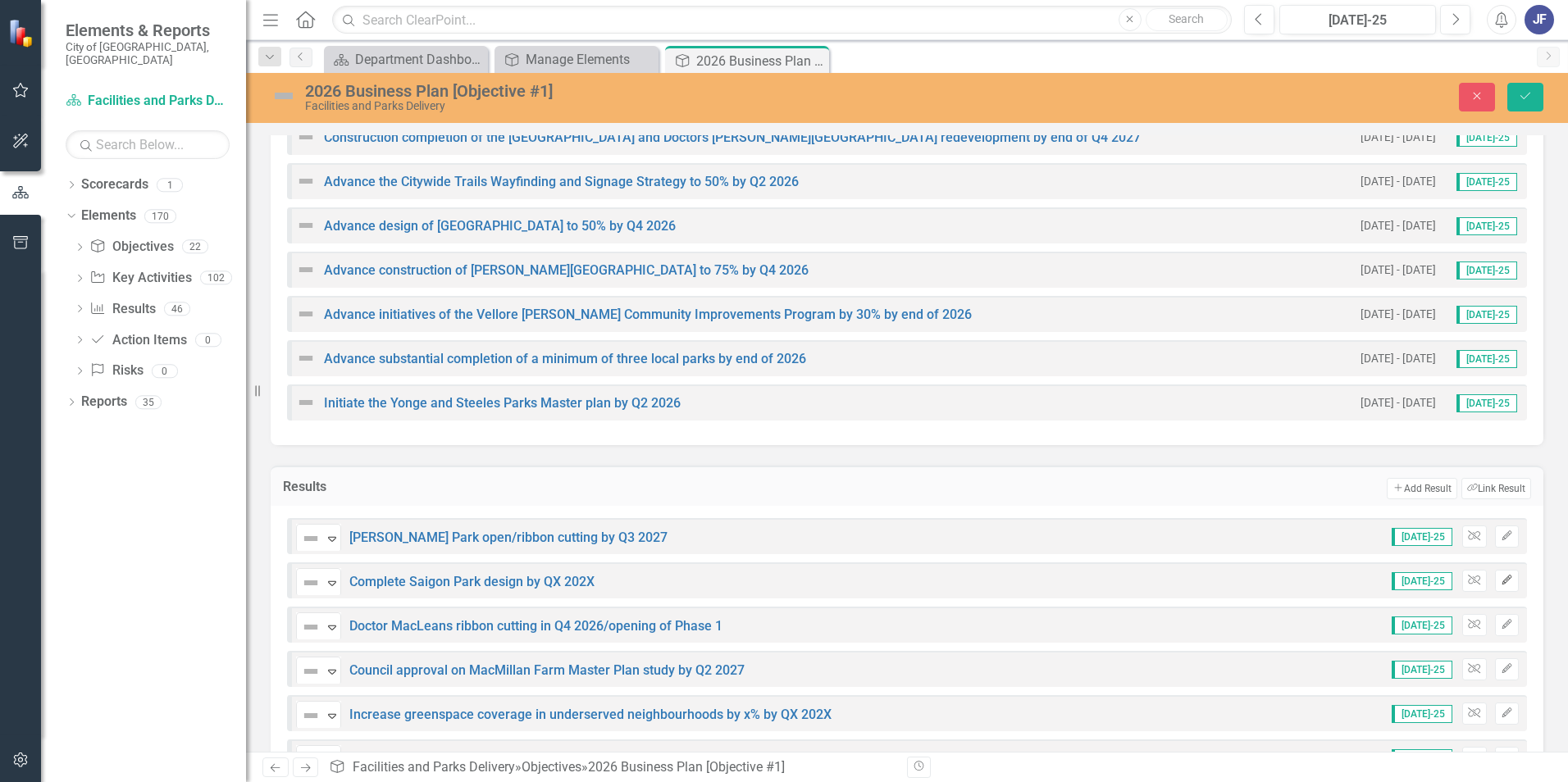
click at [1043, 486] on icon "Edit" at bounding box center [1507, 580] width 13 height 10
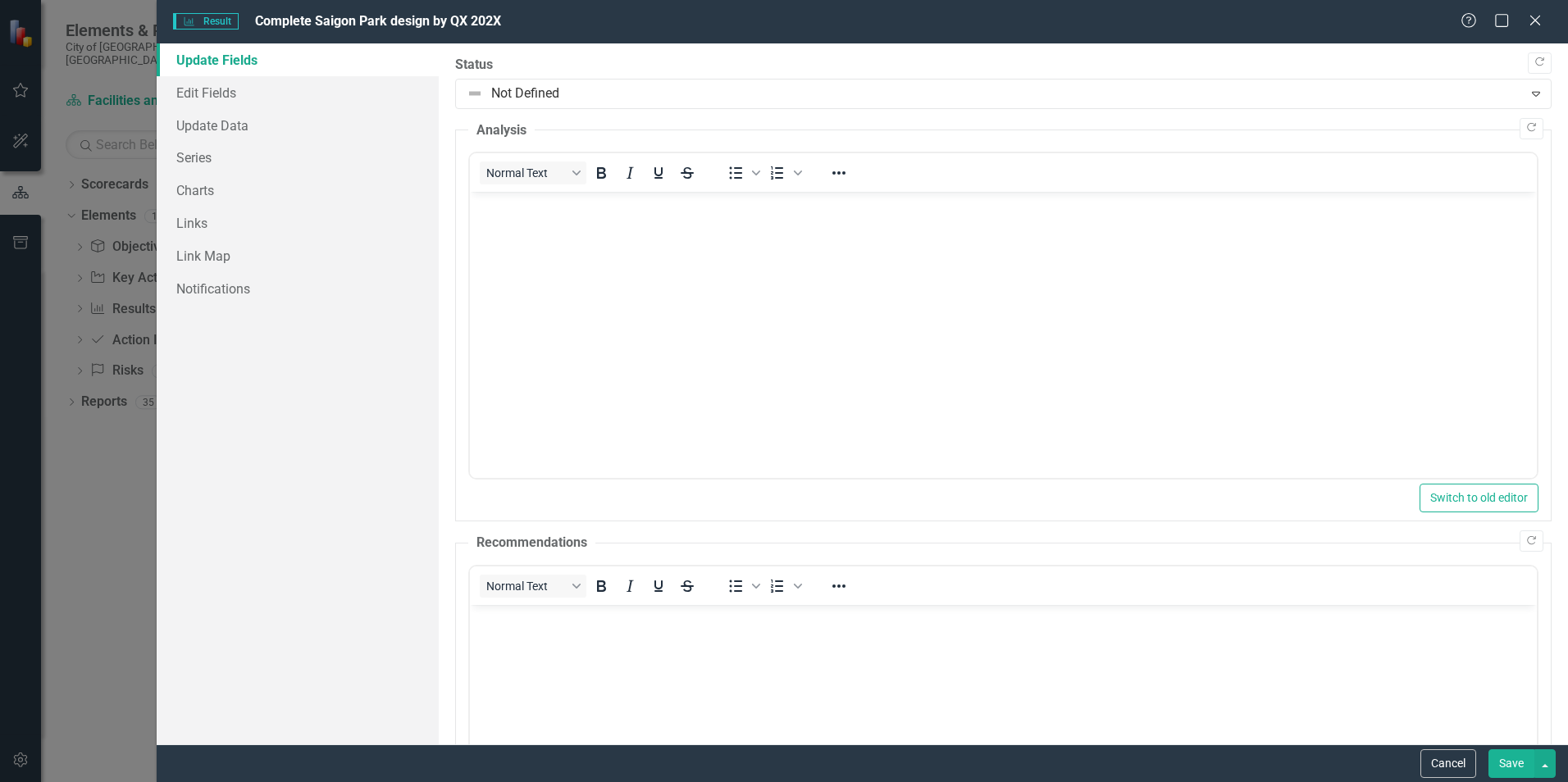
scroll to position [0, 0]
click at [505, 18] on div "Result Result Complete Saigon Park design by QX 202X" at bounding box center [817, 21] width 1287 height 18
click at [423, 18] on span "Complete Saigon Park design by QX 202X" at bounding box center [378, 21] width 246 height 16
click at [226, 93] on link "Edit Fields" at bounding box center [298, 93] width 282 height 33
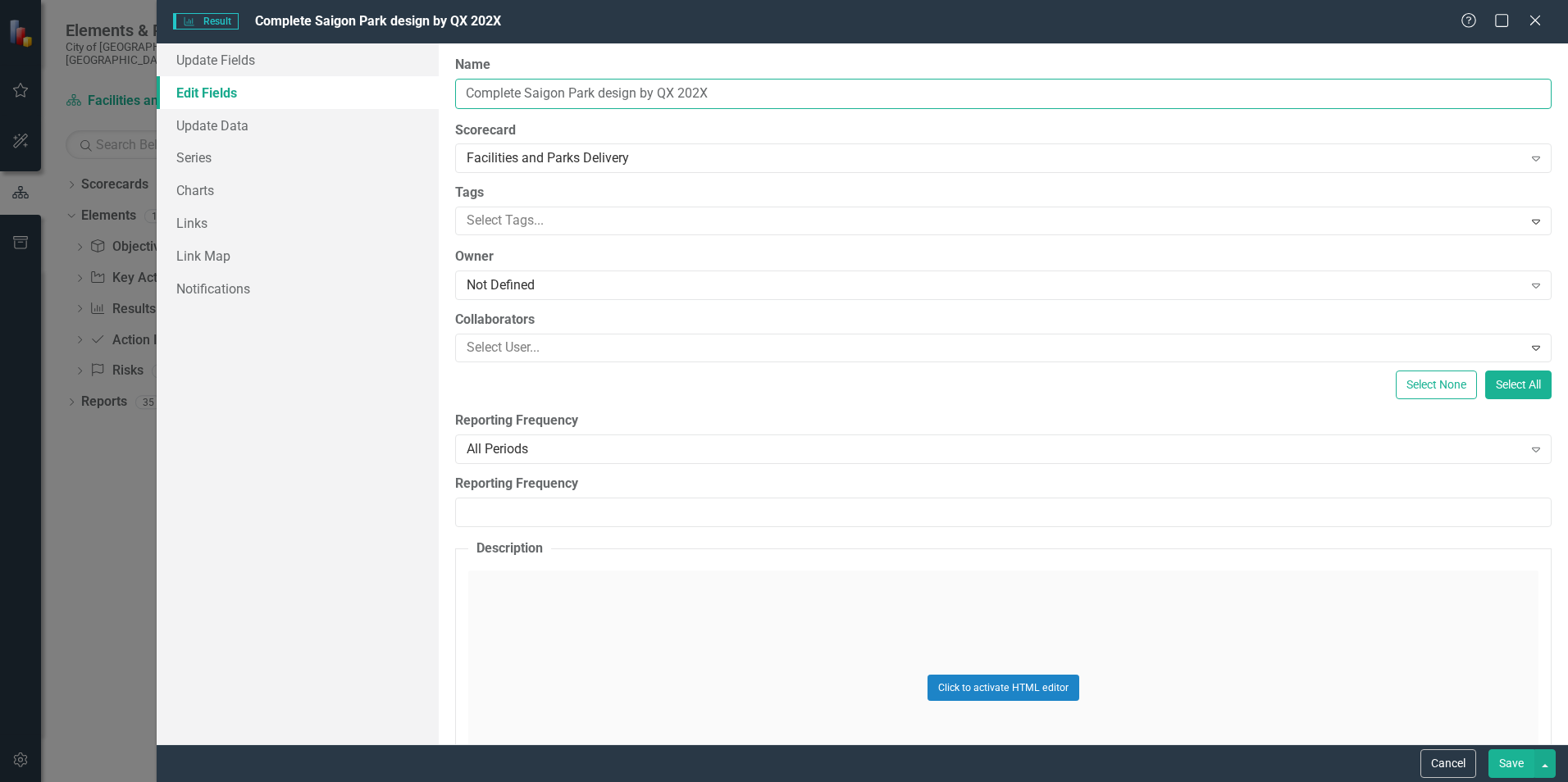
click at [664, 92] on input "Complete Saigon Park design by QX 202X" at bounding box center [1003, 93] width 1096 height 30
type input "Complete Saigon Park design by Qx 202x"
click at [790, 130] on label "Scorecard" at bounding box center [1003, 130] width 1096 height 18
click at [1043, 486] on button "Save" at bounding box center [1511, 764] width 46 height 29
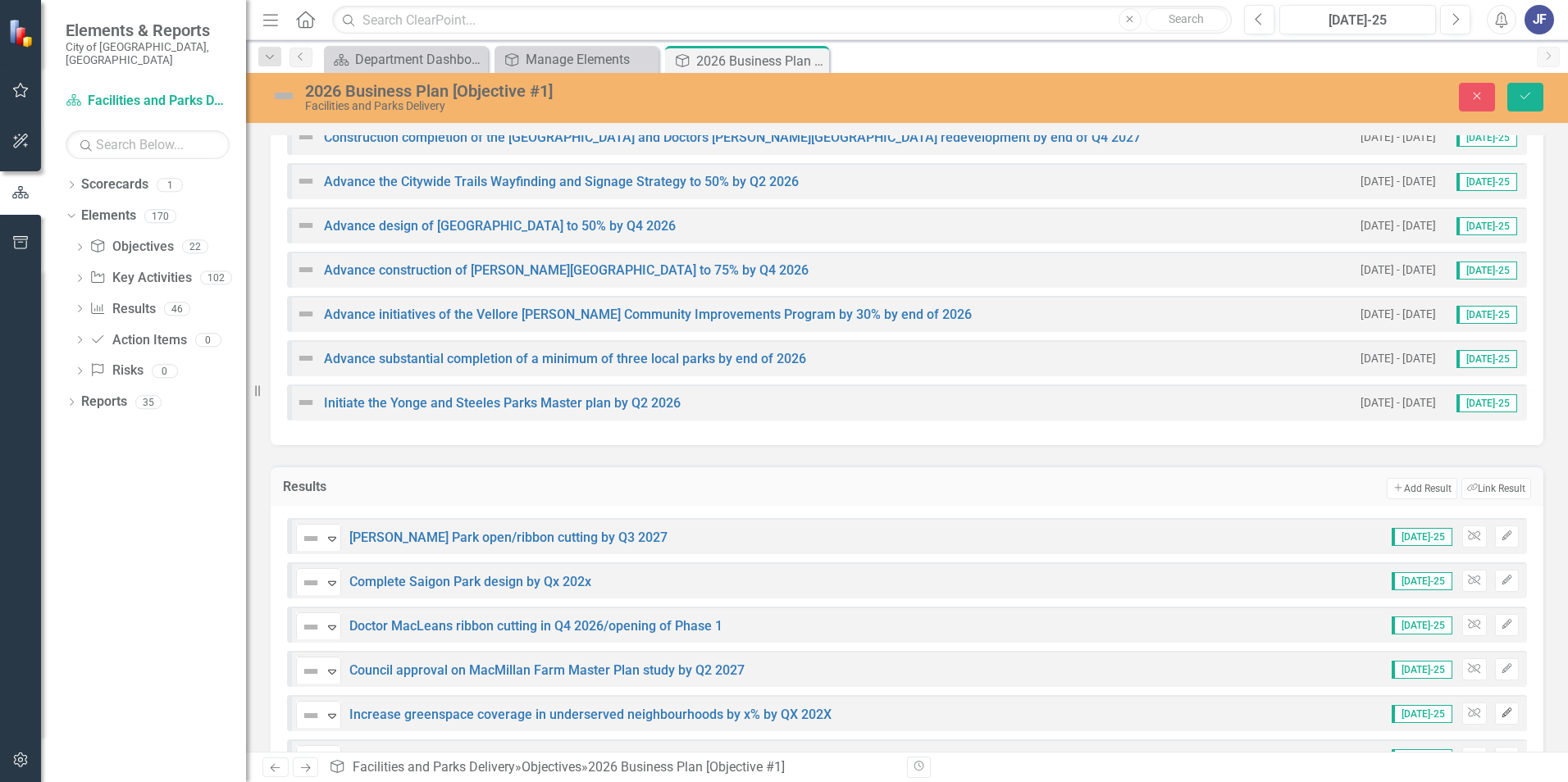
click at [1043, 486] on icon "Edit" at bounding box center [1507, 713] width 13 height 10
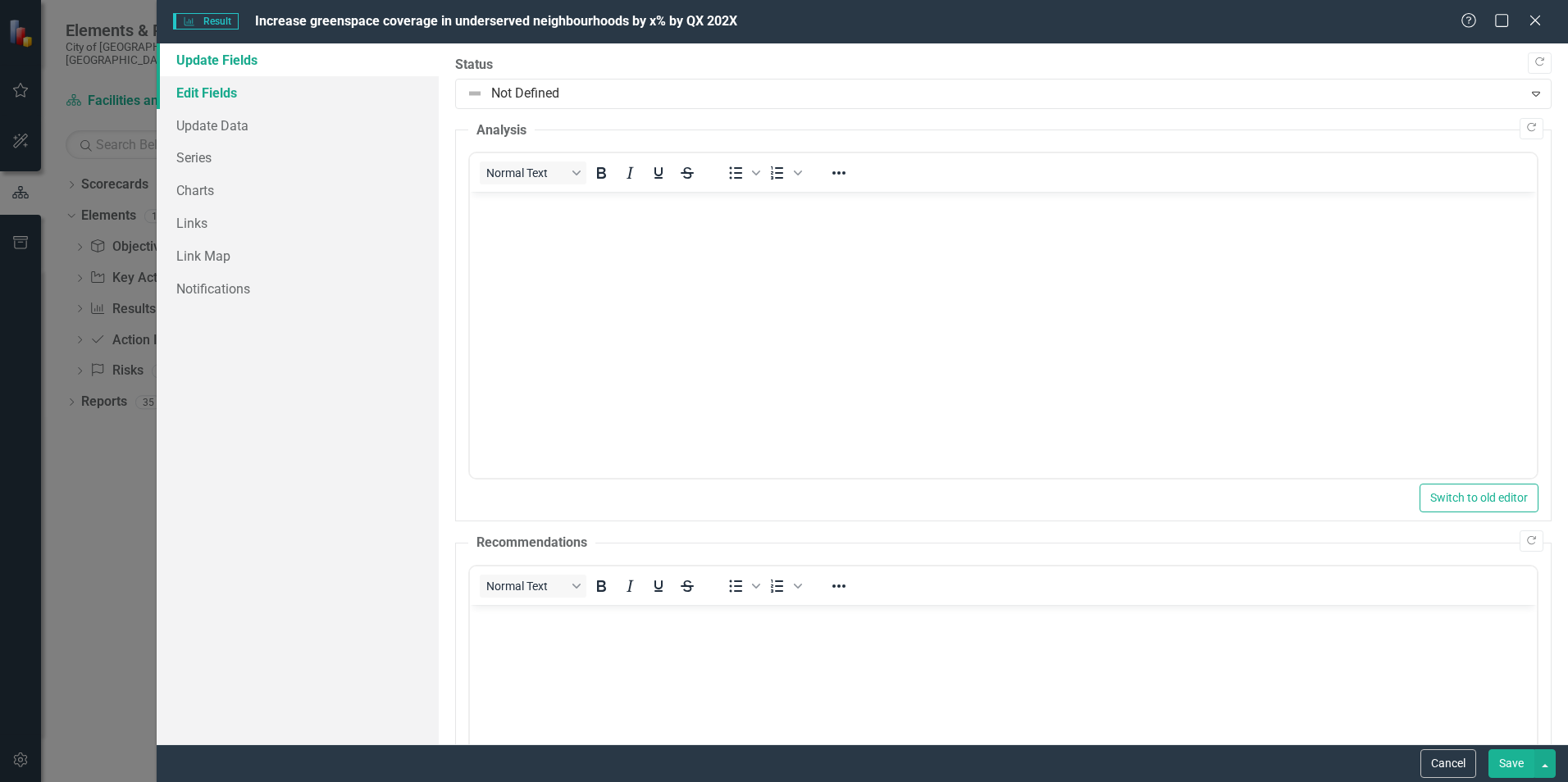
click at [210, 87] on link "Edit Fields" at bounding box center [298, 93] width 282 height 33
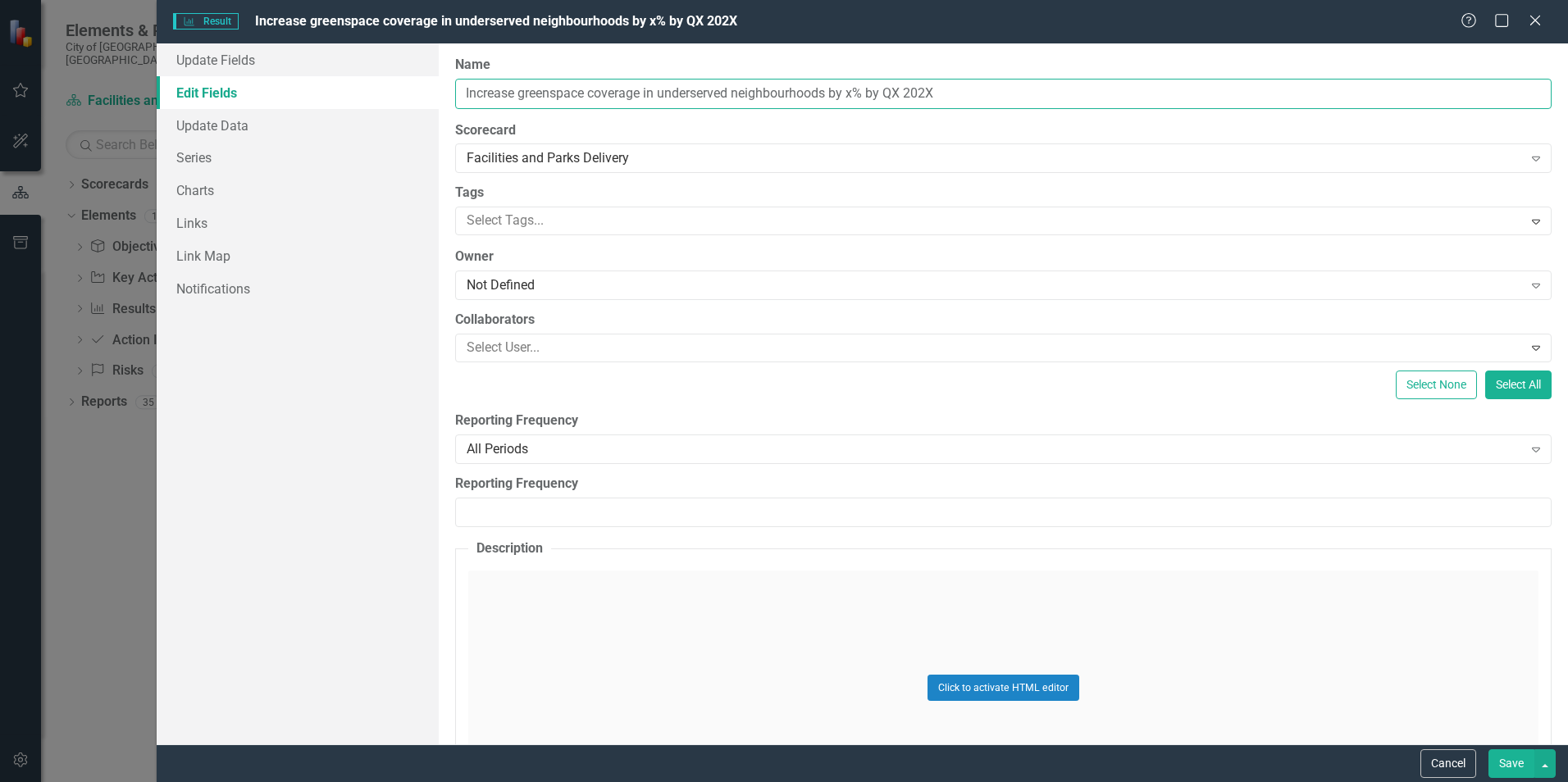
click at [898, 93] on input "Increase greenspace coverage in underserved neighbourhoods by x% by QX 202X" at bounding box center [1003, 93] width 1096 height 30
type input "Increase greenspace coverage in underserved neighbourhoods by x% by Qx 202x"
click at [1043, 486] on button "Save" at bounding box center [1511, 764] width 46 height 29
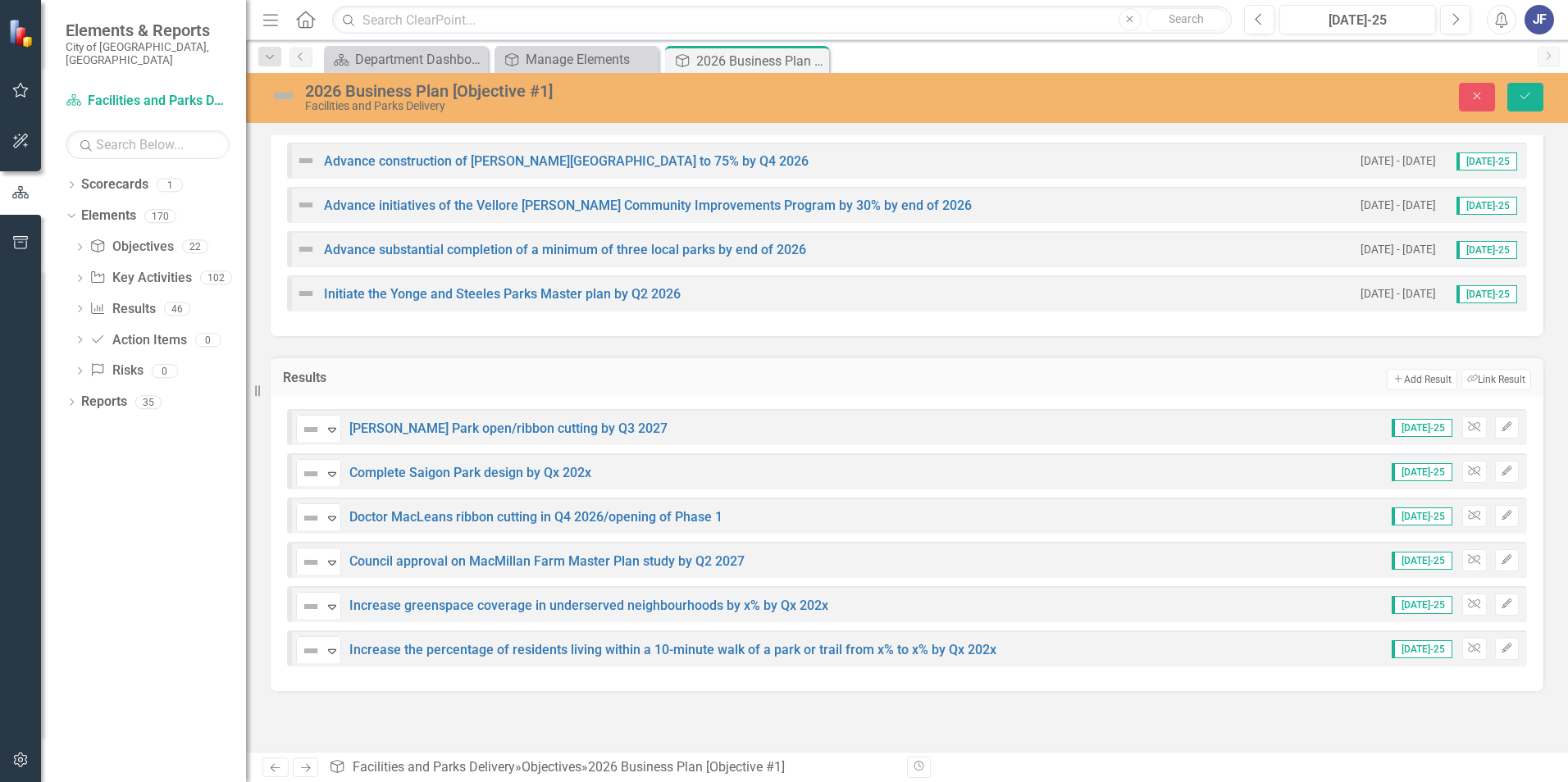
scroll to position [581, 0]
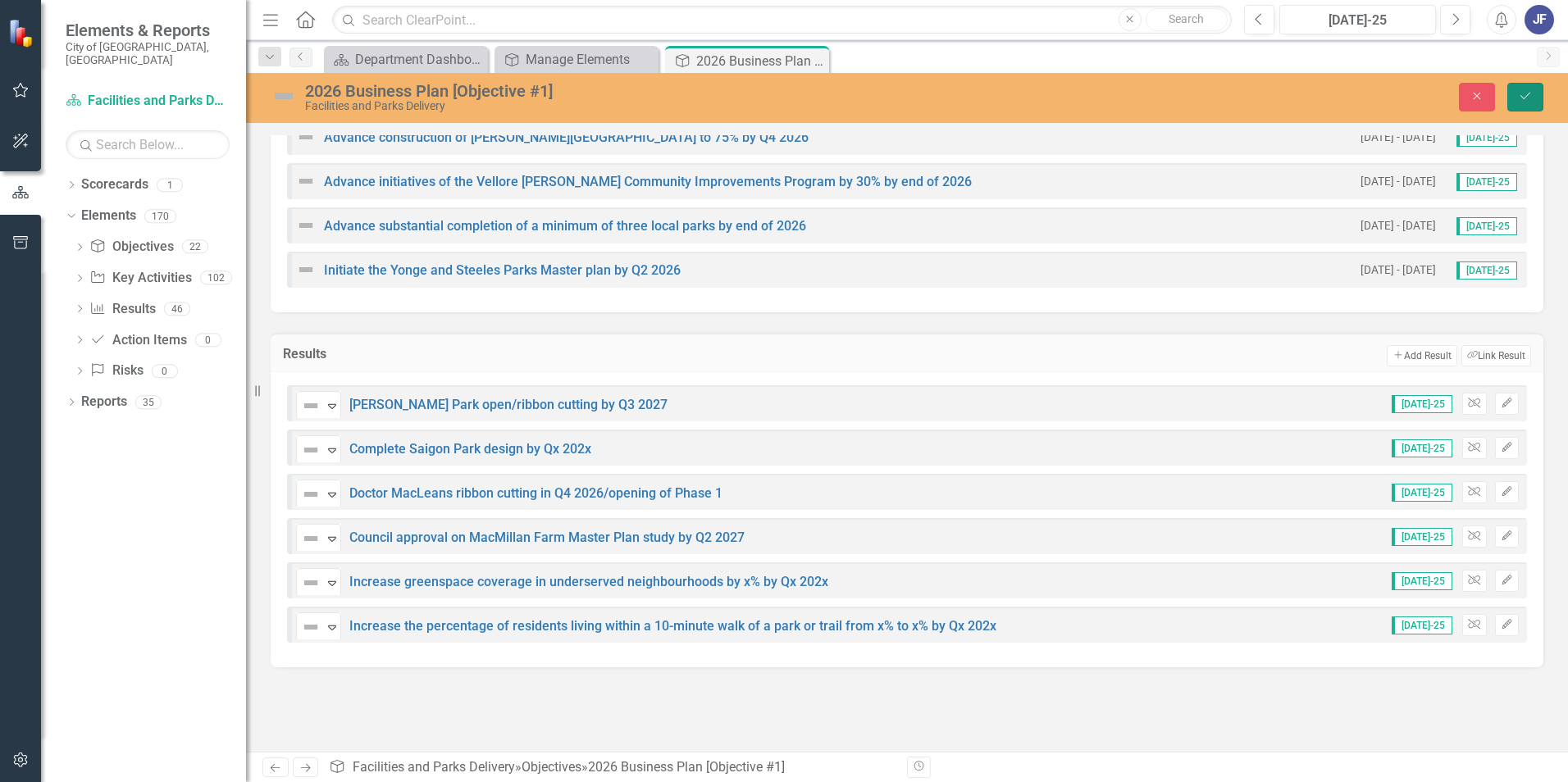
click at [1043, 100] on button "Save" at bounding box center [1524, 97] width 36 height 29
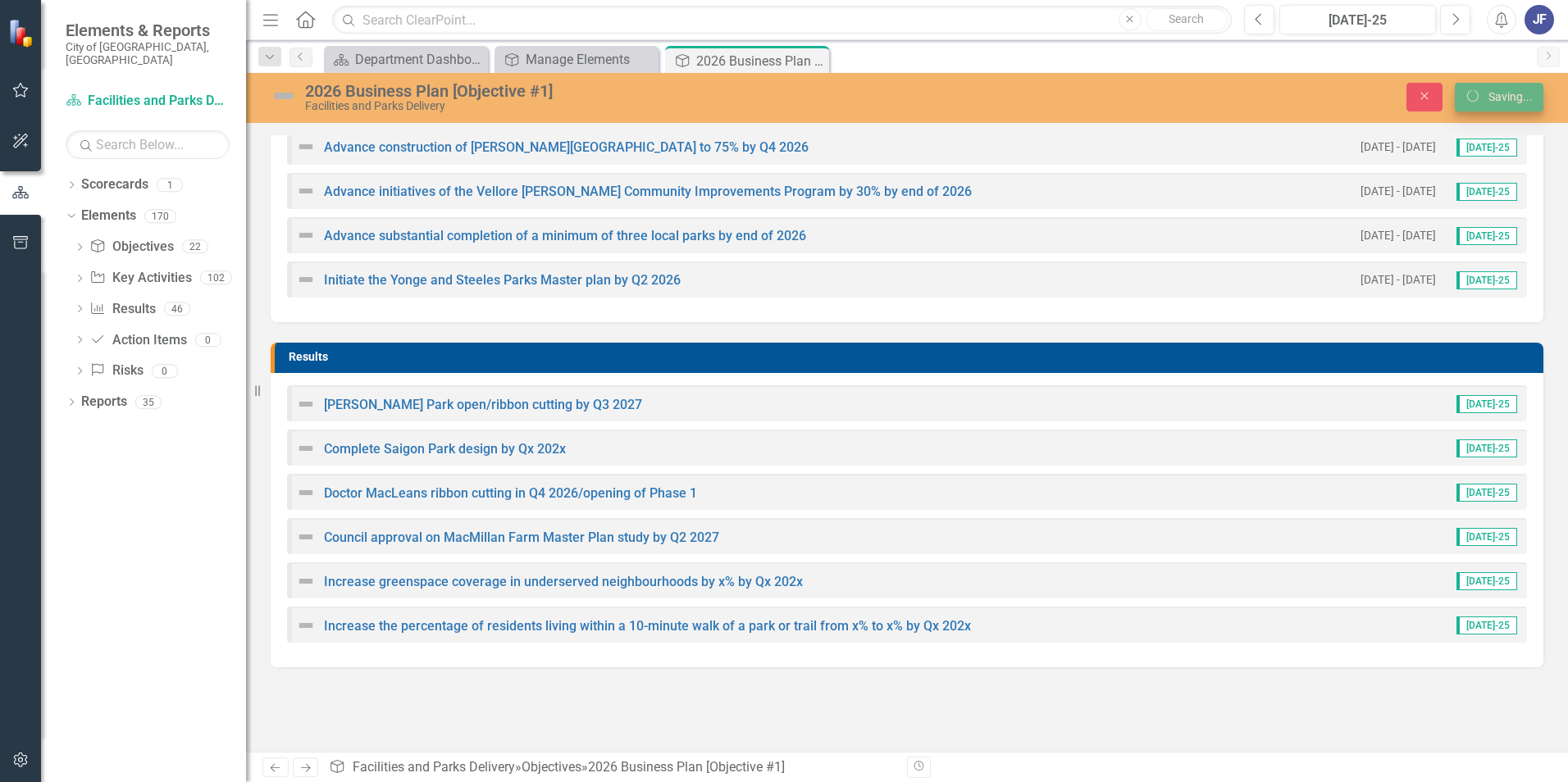
scroll to position [572, 0]
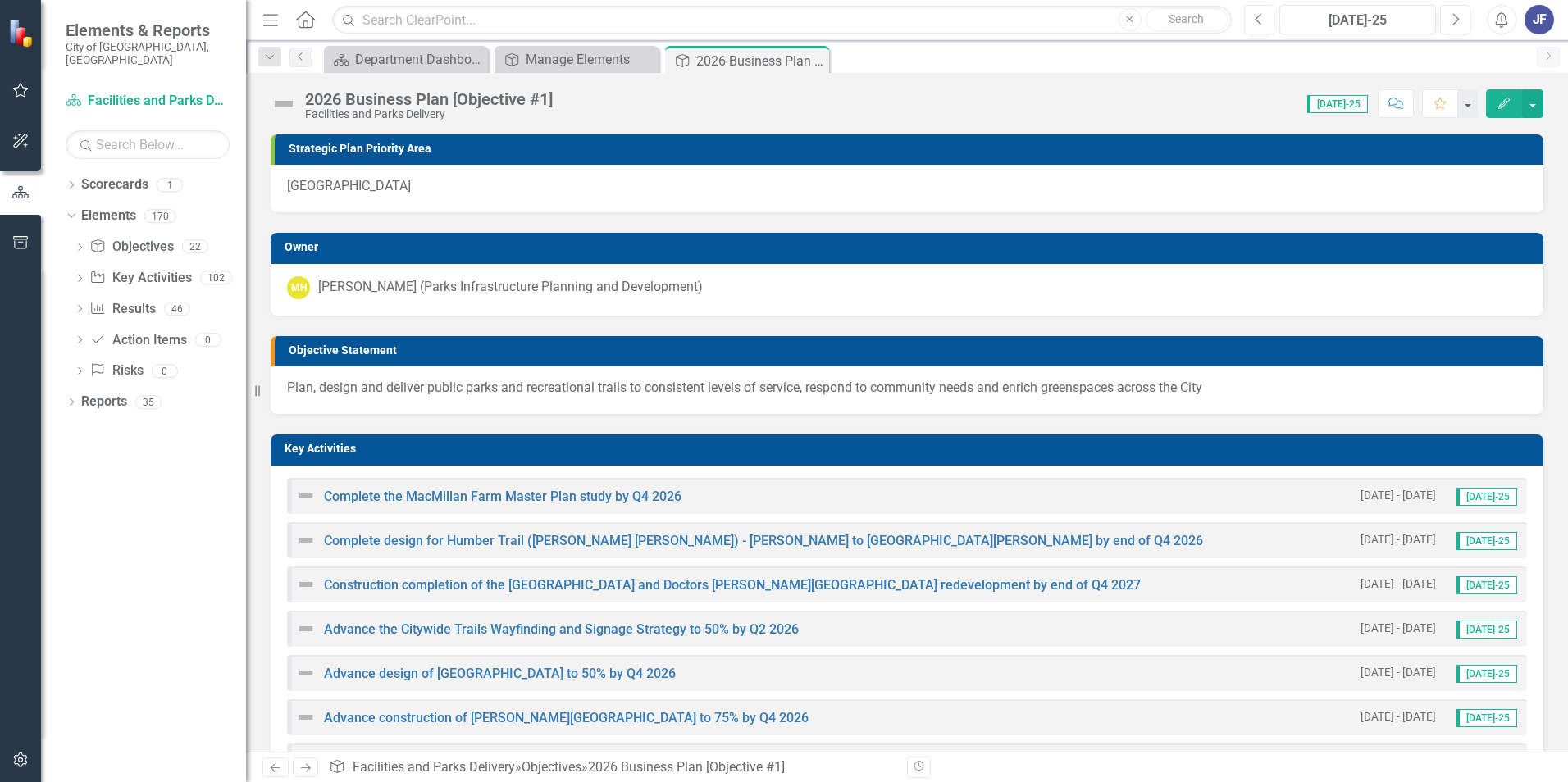
click at [0, 0] on icon "Close" at bounding box center [0, 0] width 0 height 0
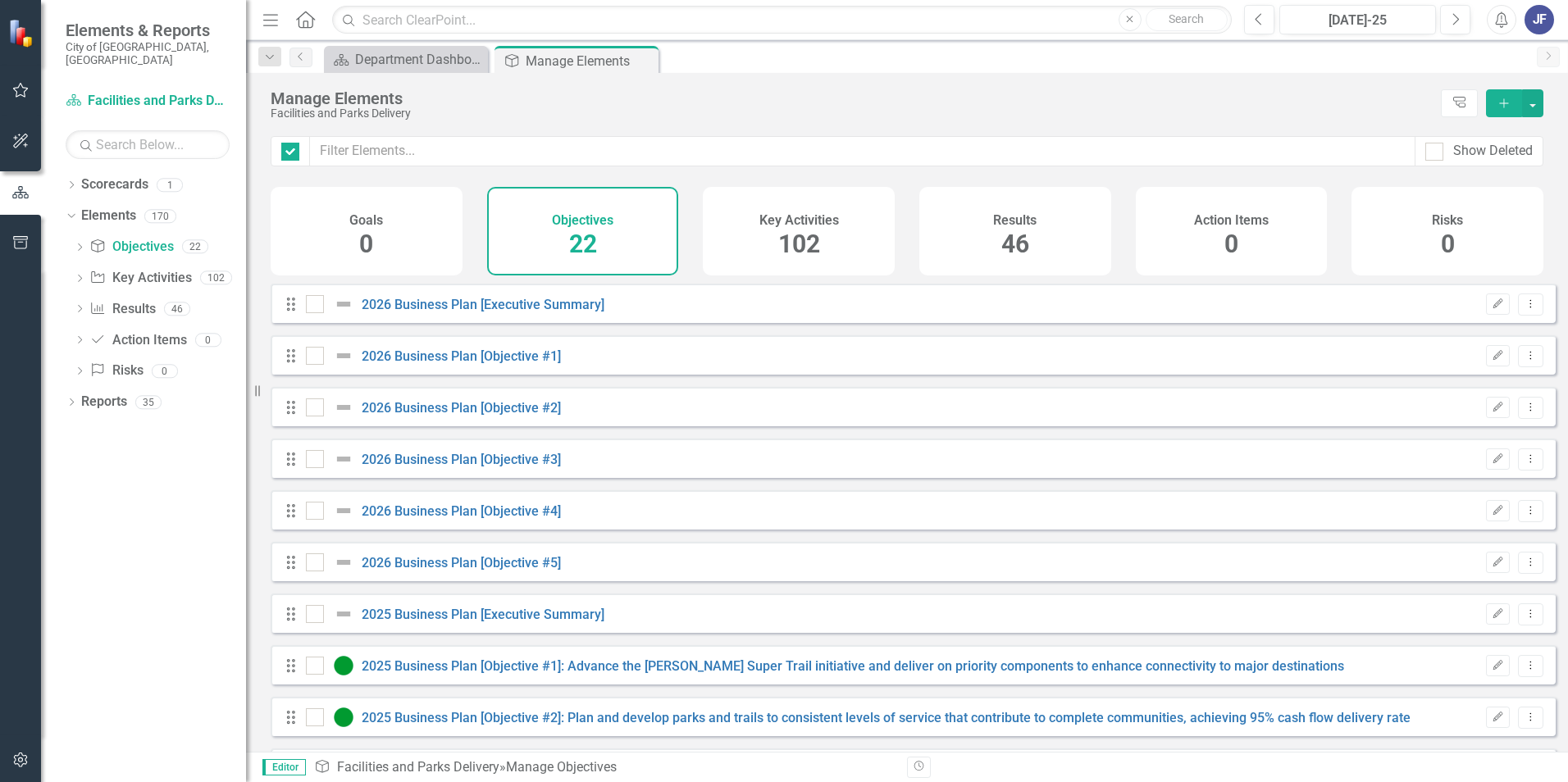
checkbox input "false"
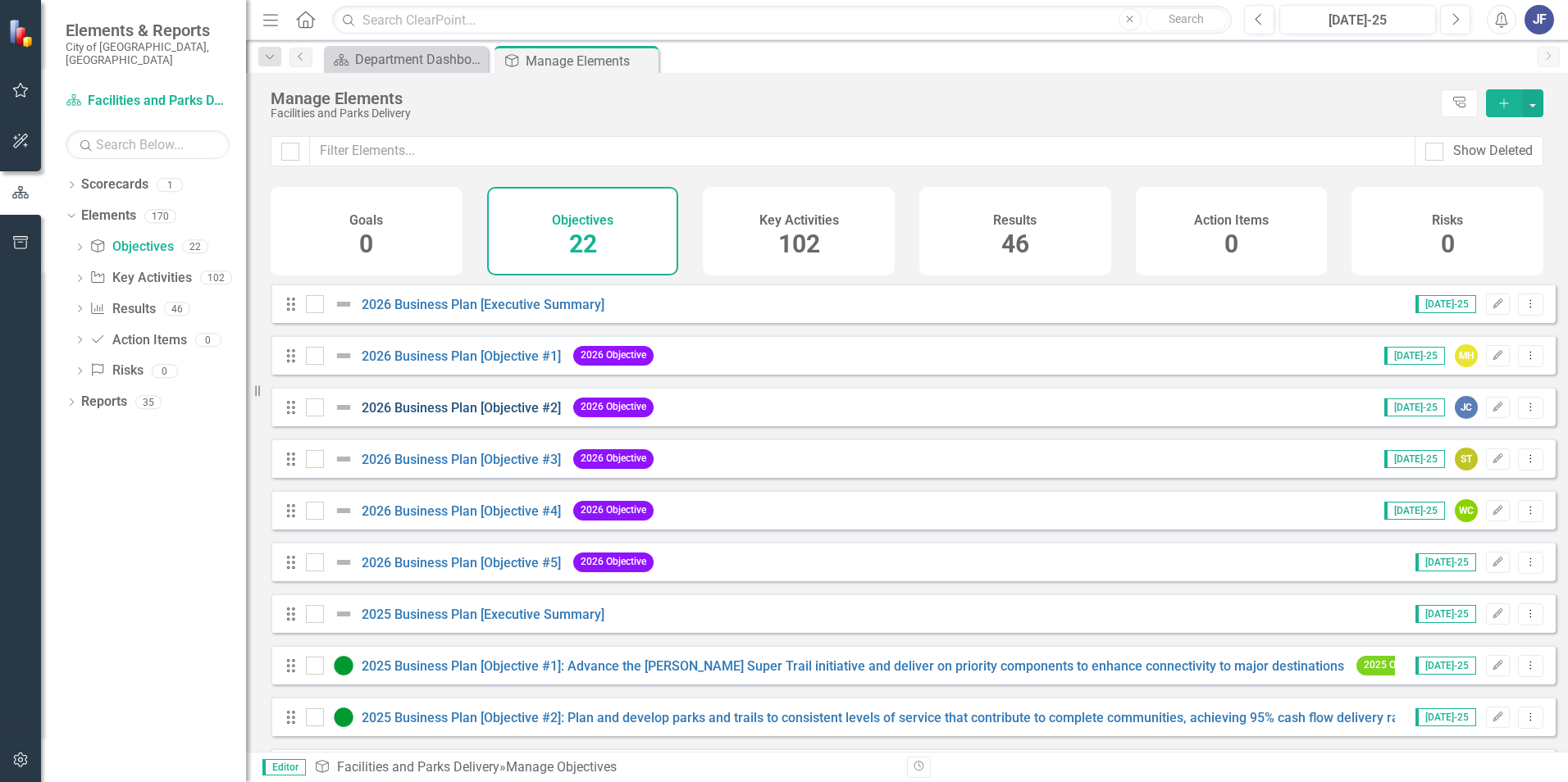
click at [412, 416] on "] "2026 Business Plan [Objective #2]" at bounding box center [461, 408] width 200 height 16
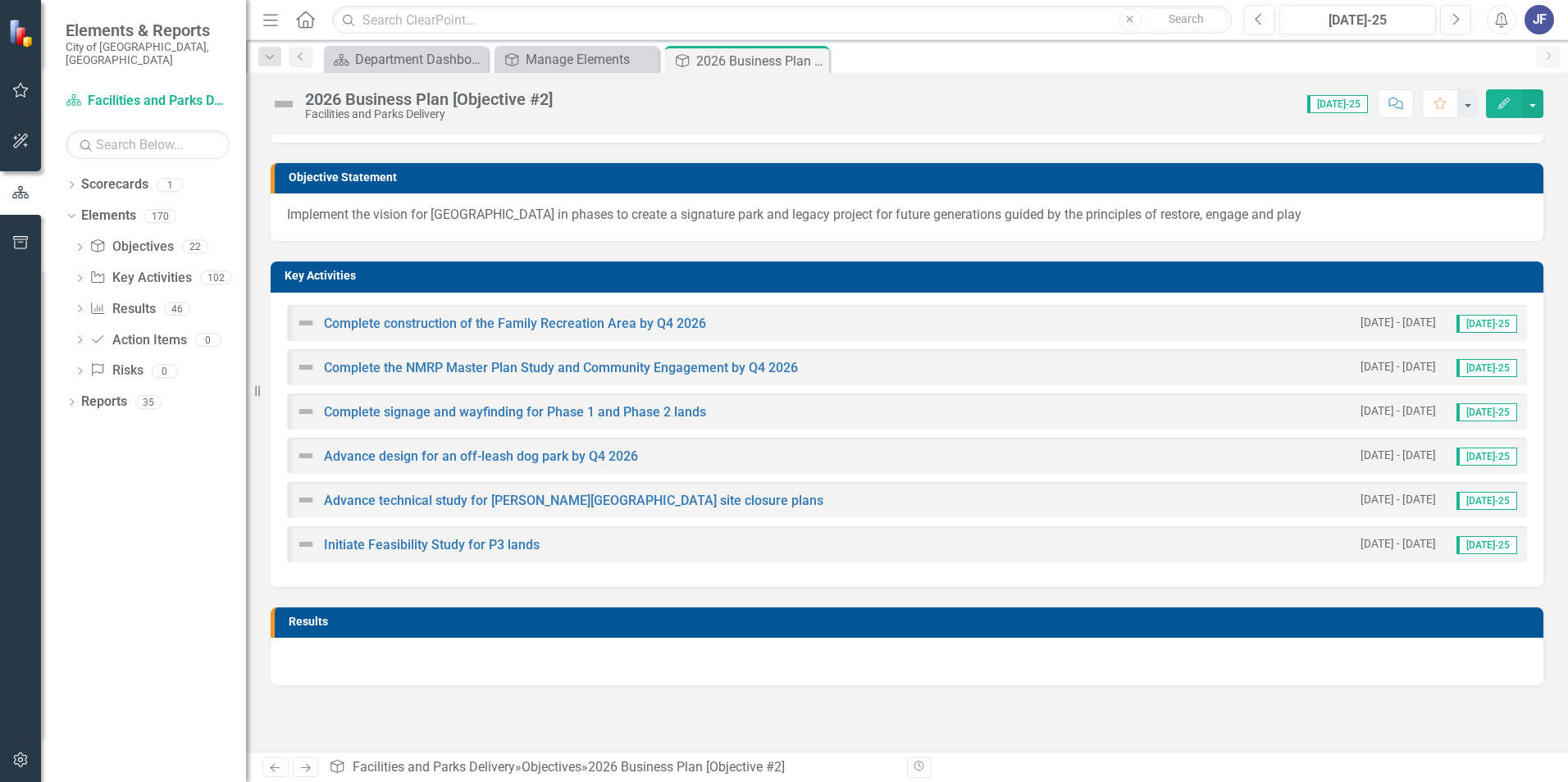
scroll to position [191, 0]
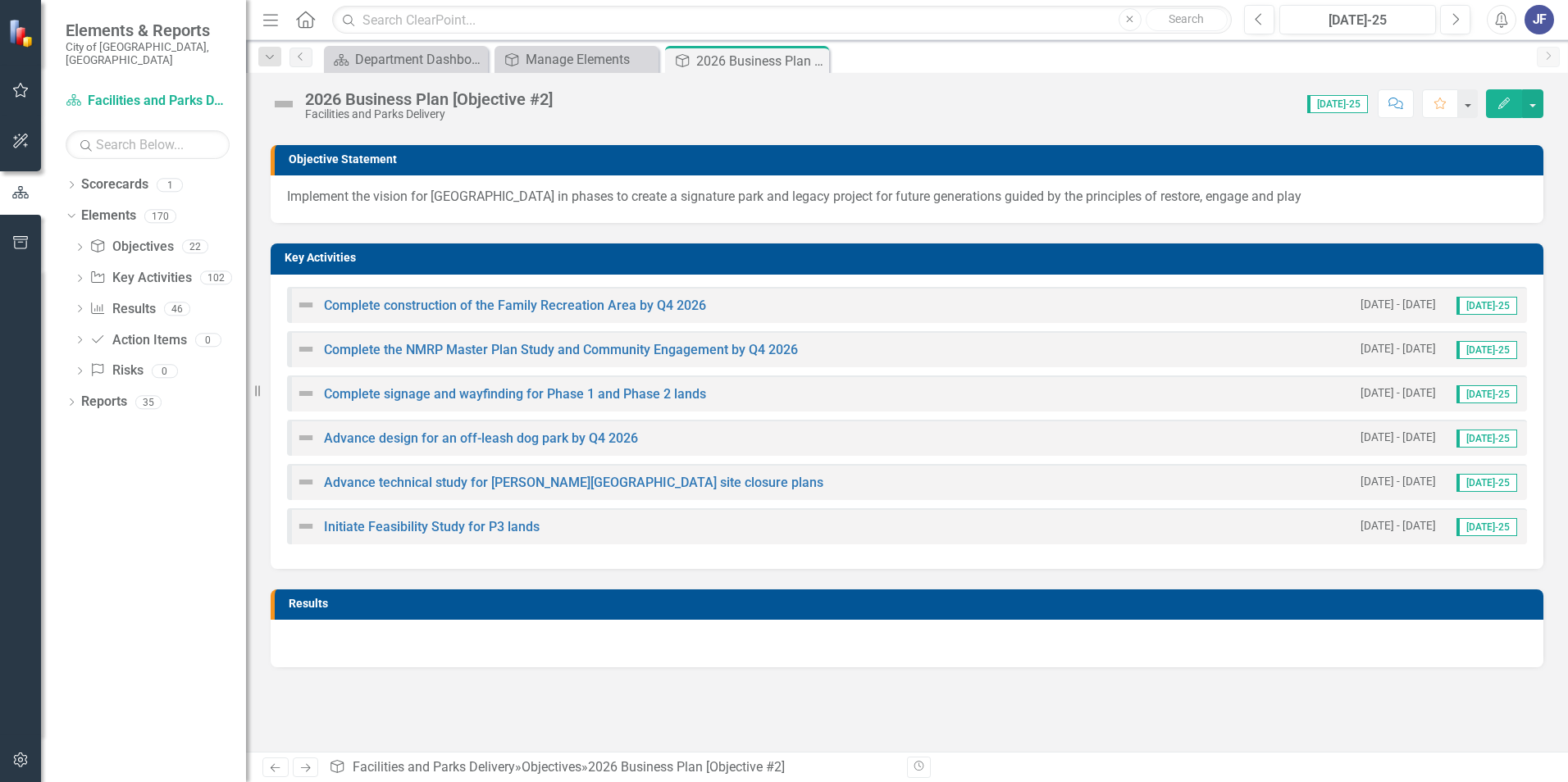
click at [1032, 486] on h3 "Results" at bounding box center [912, 604] width 1246 height 13
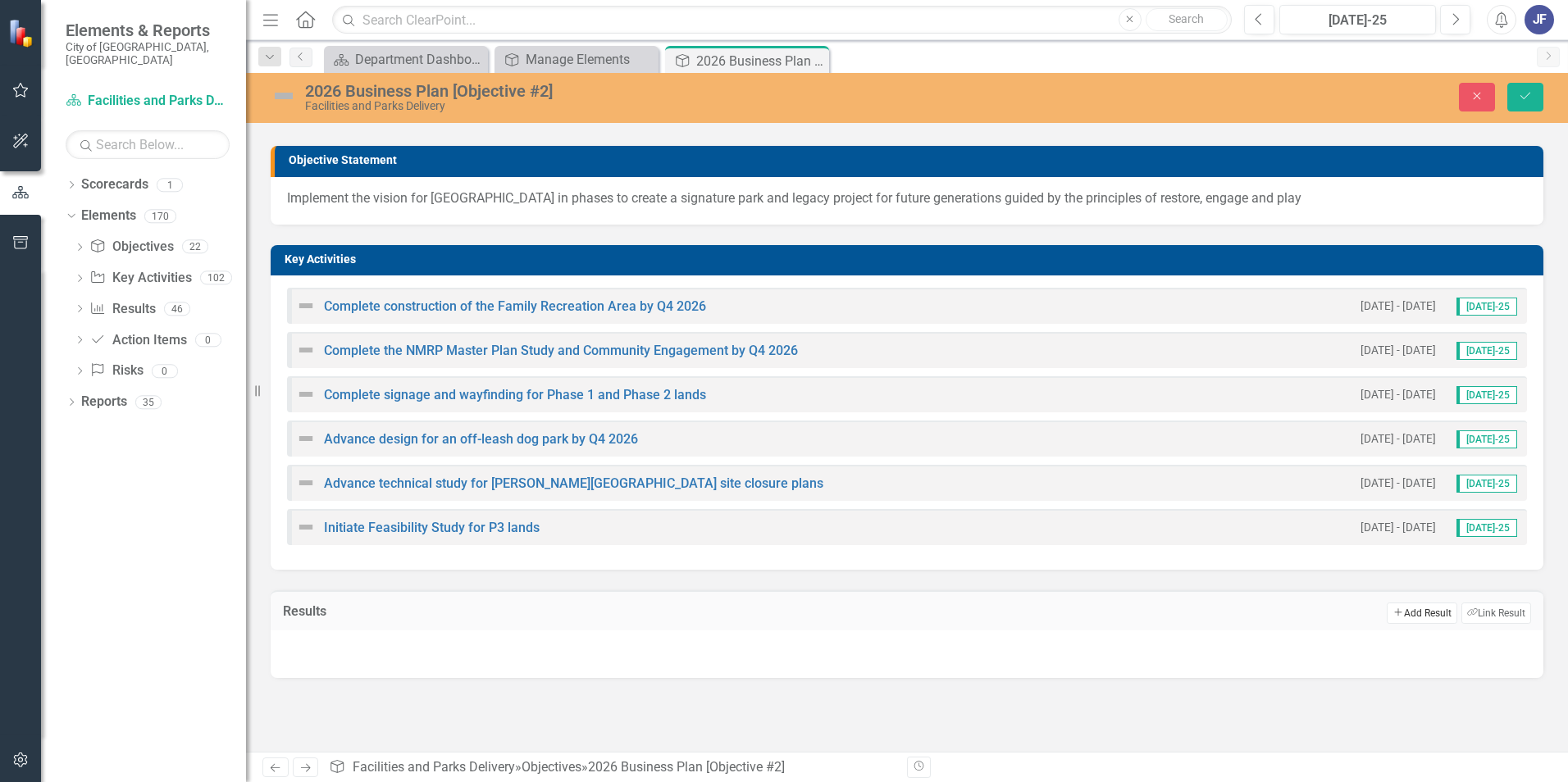
click at [1043, 486] on button "Add Add Result" at bounding box center [1422, 613] width 70 height 21
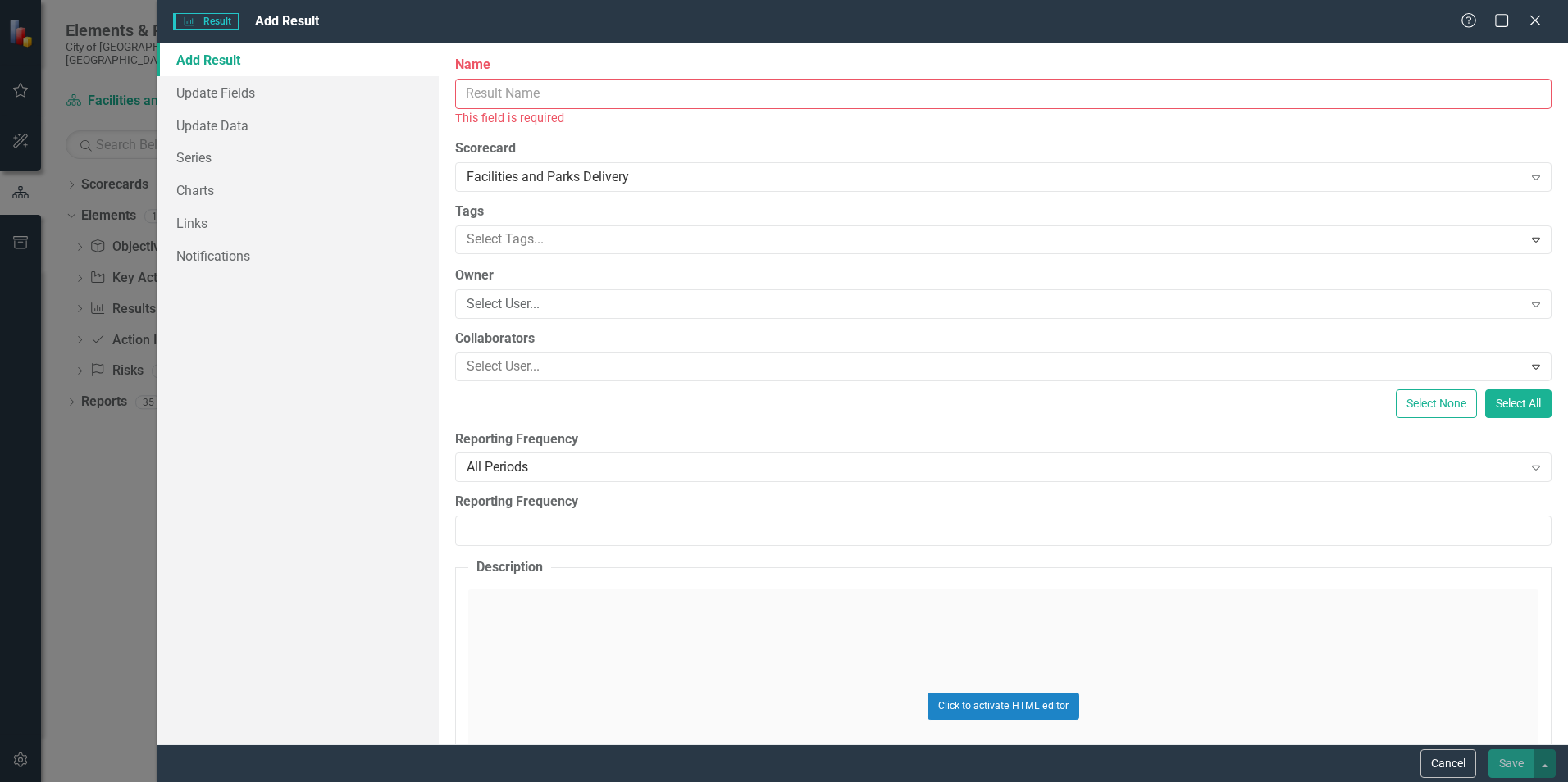
click at [598, 100] on input "Name" at bounding box center [1003, 93] width 1096 height 30
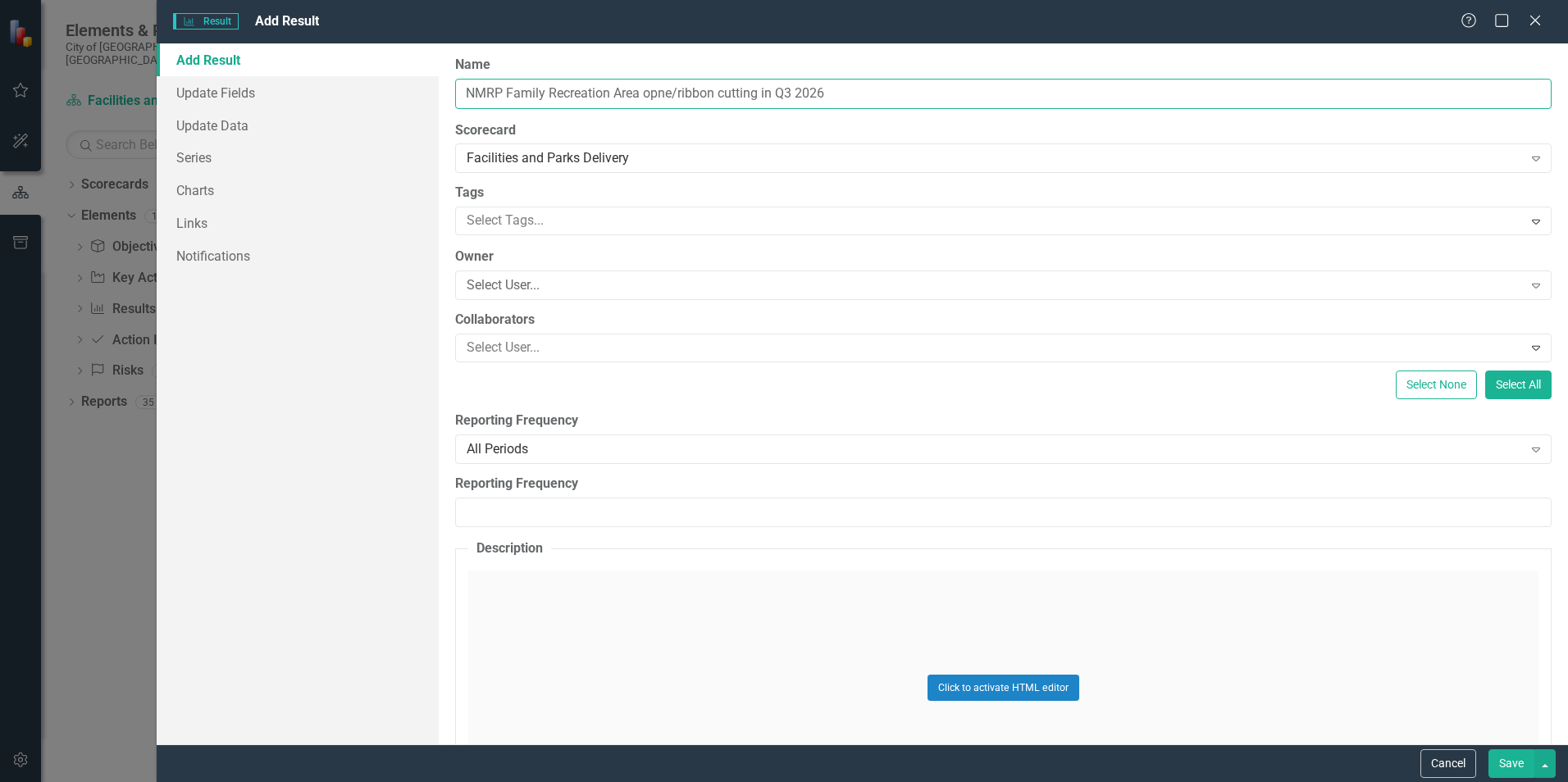
click at [660, 93] on input "NMRP Family Recreation Area opne/ribbon cutting in Q3 2026" at bounding box center [1003, 93] width 1096 height 30
type input "NMRP Family Recreation Area open/ribbon cutting in Q3 2026"
click at [1043, 486] on button "Save" at bounding box center [1511, 764] width 46 height 29
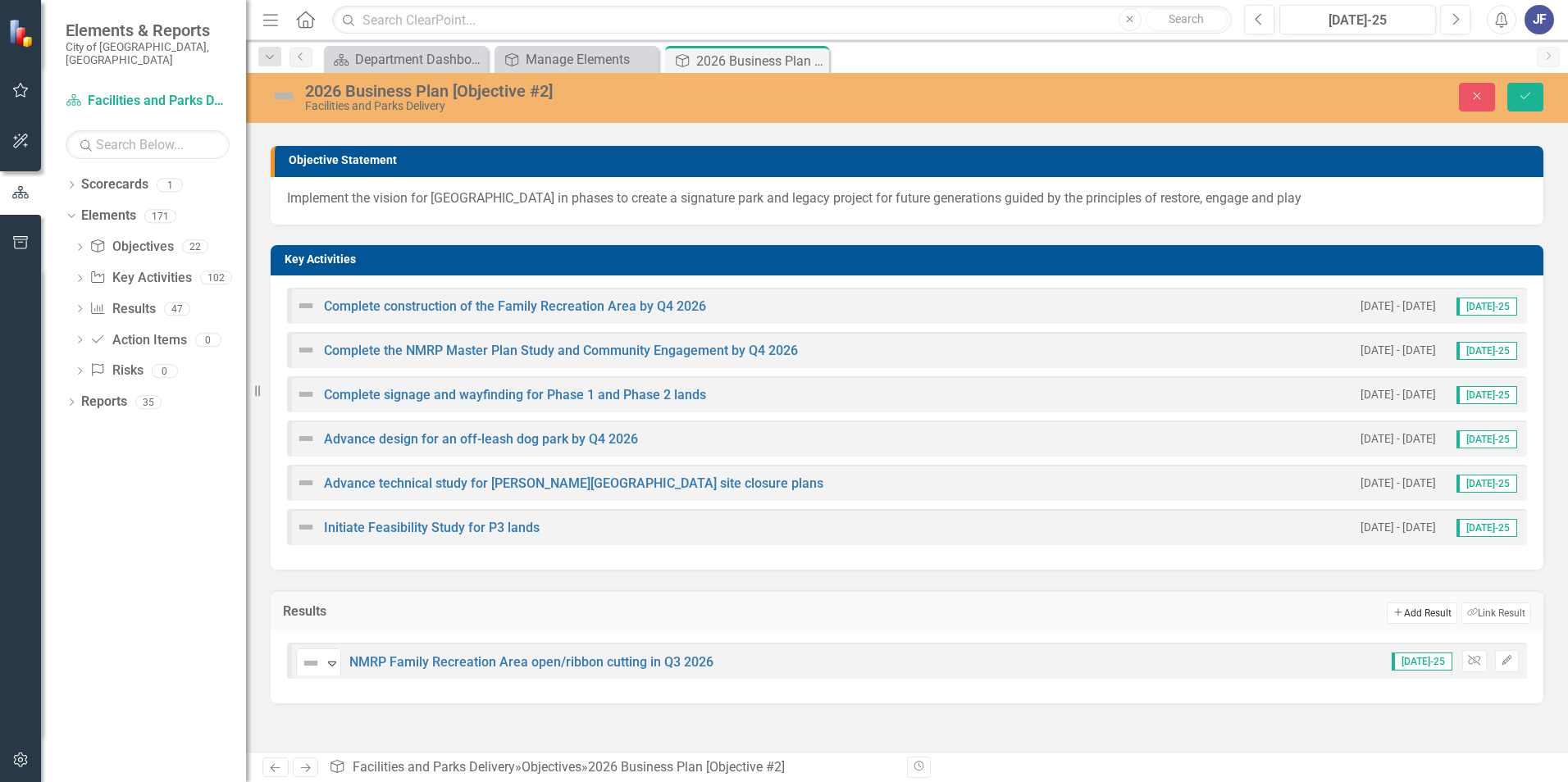
click at [1043, 486] on button "Add Add Result" at bounding box center [1422, 613] width 70 height 21
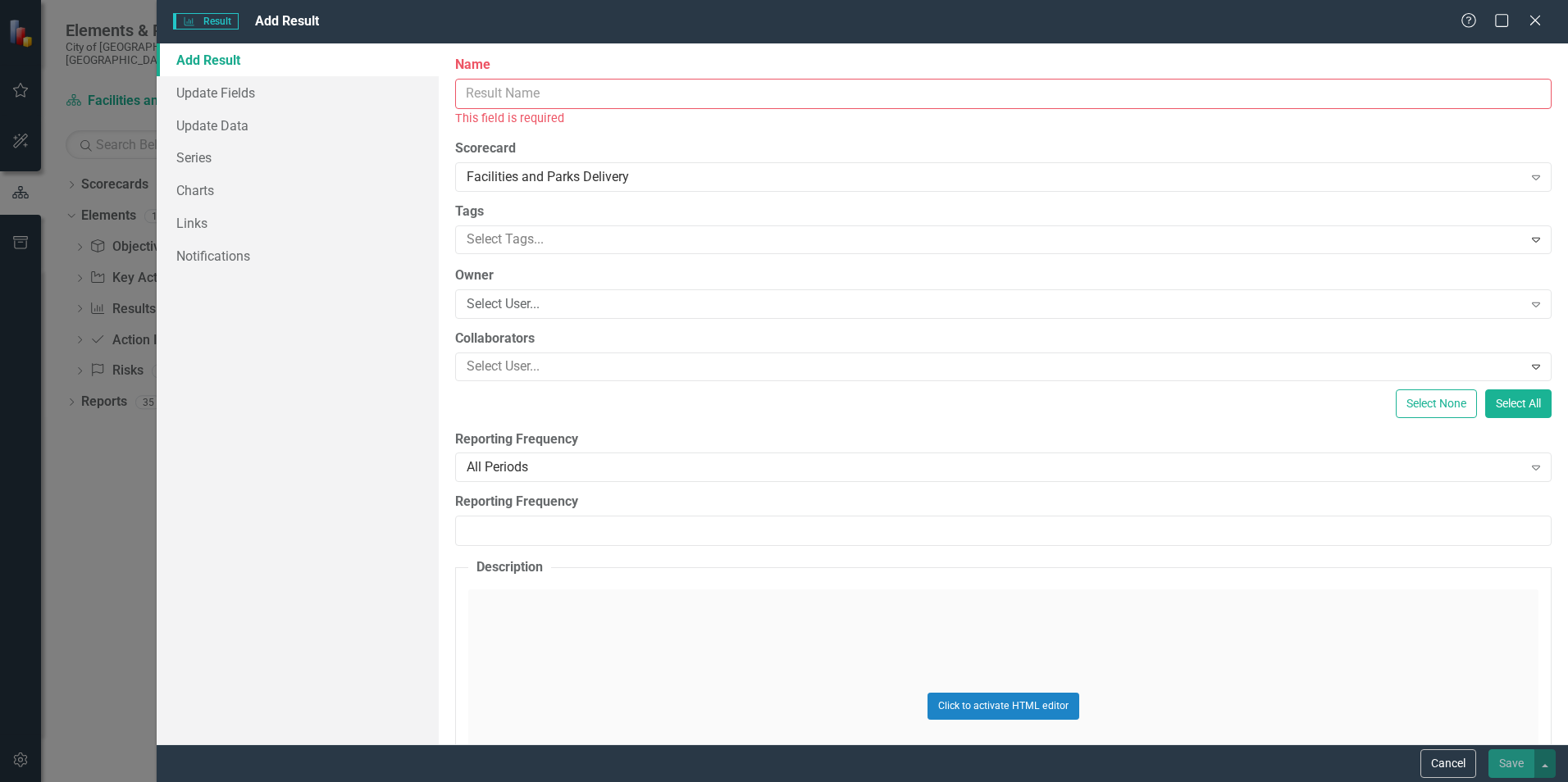
click at [511, 79] on div "Name This field is required" at bounding box center [1003, 92] width 1096 height 72
click at [483, 93] on input "Name" at bounding box center [1003, 93] width 1096 height 30
click at [480, 99] on input "Name" at bounding box center [1003, 93] width 1096 height 30
click at [457, 94] on input "Name" at bounding box center [1003, 93] width 1096 height 30
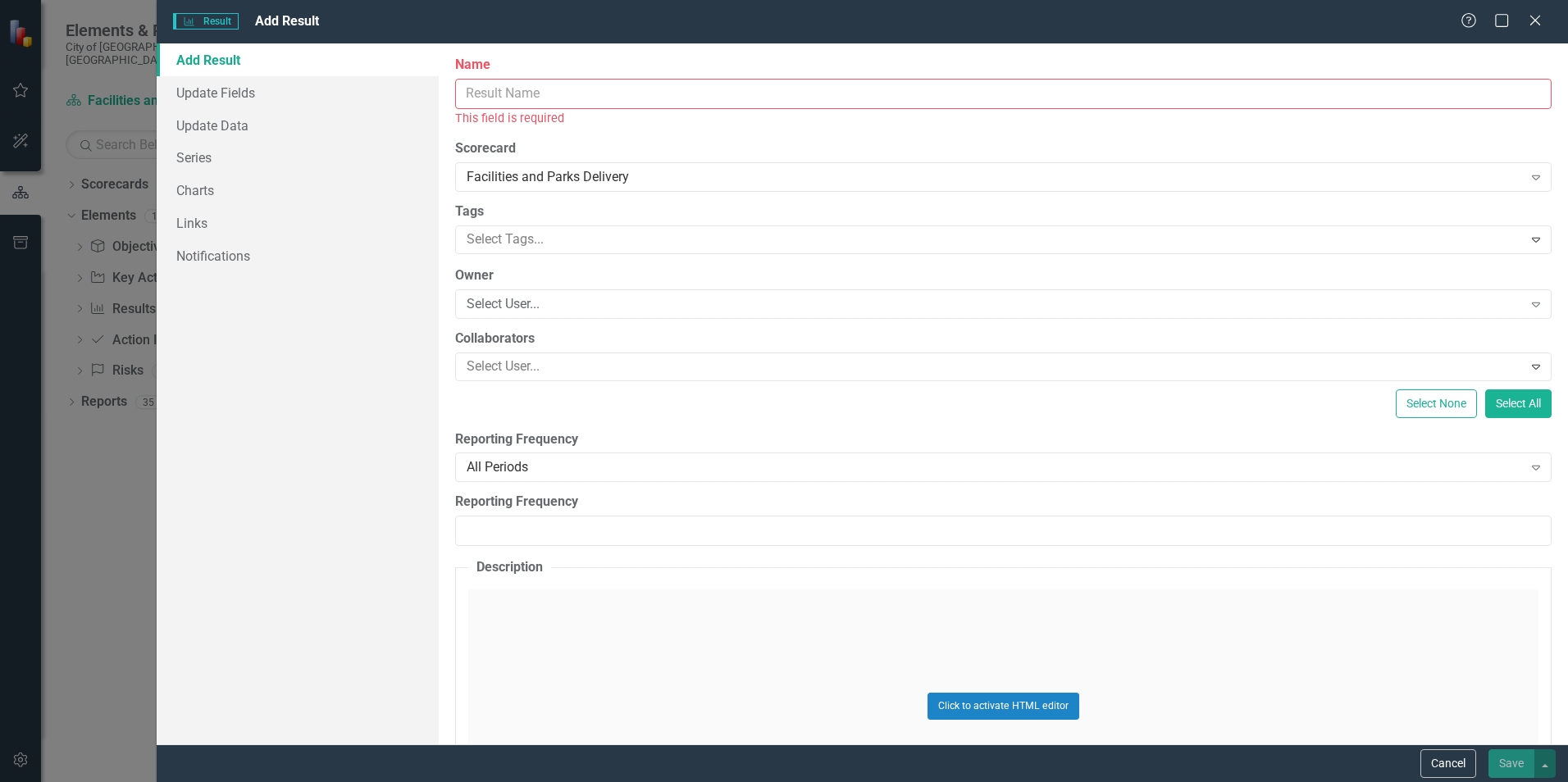
click at [460, 98] on input "Name" at bounding box center [1003, 93] width 1096 height 30
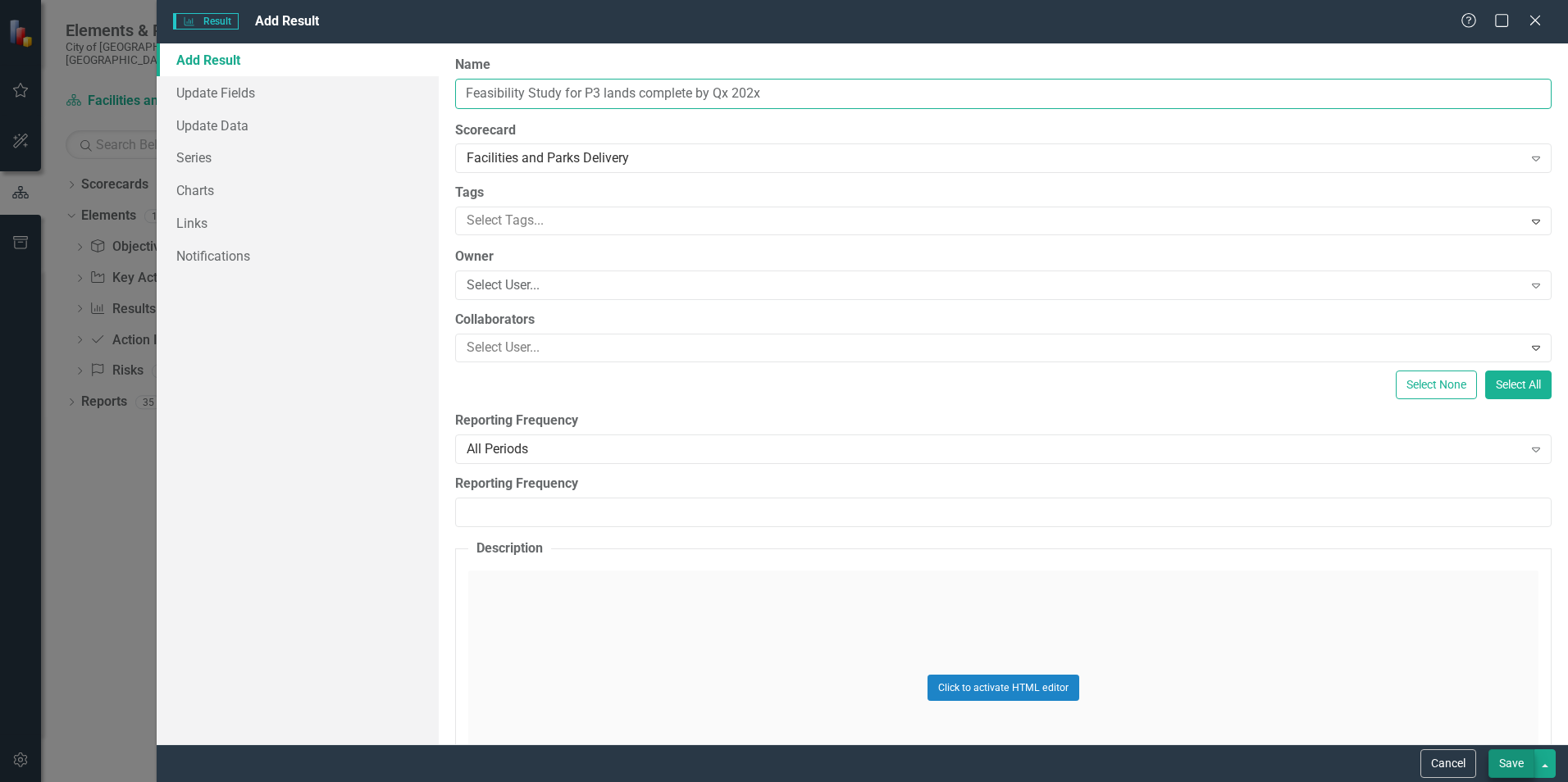
type input "Feasibility Study for P3 lands complete by Qx 202x"
click at [1043, 486] on button "Save" at bounding box center [1511, 764] width 46 height 29
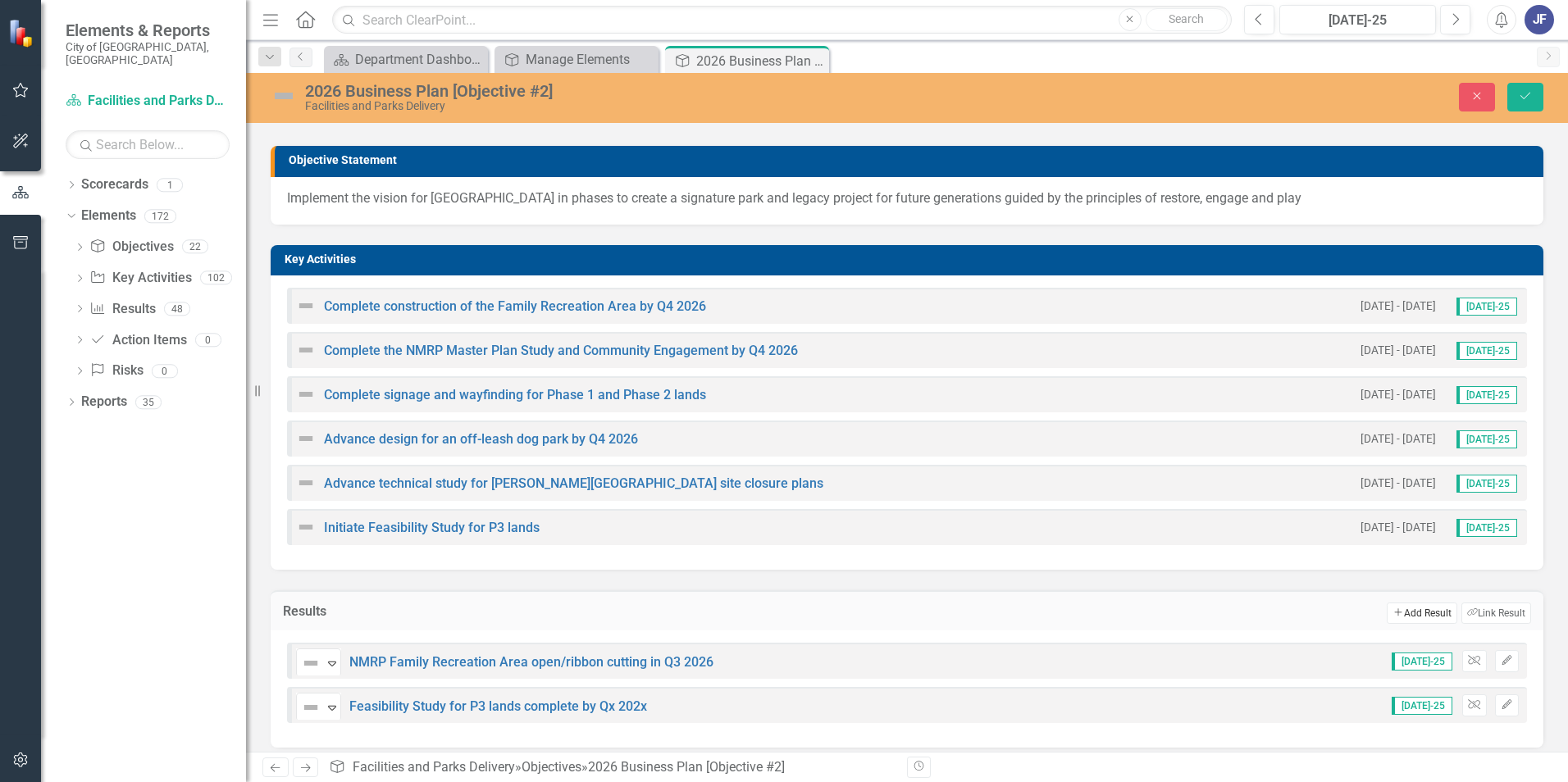
click at [1043, 486] on button "Add Add Result" at bounding box center [1422, 613] width 70 height 21
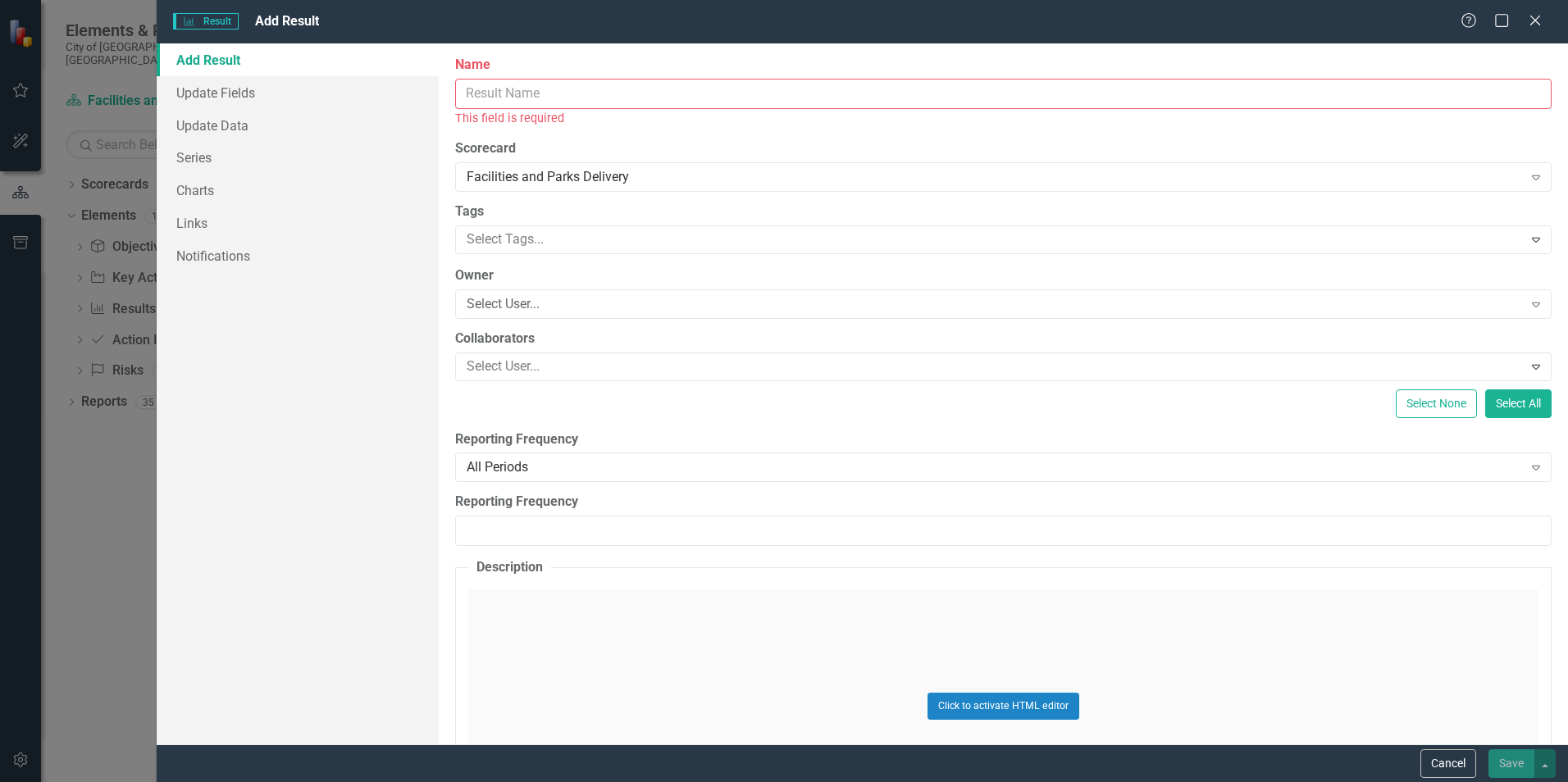
click at [459, 97] on input "Name" at bounding box center [1003, 93] width 1096 height 30
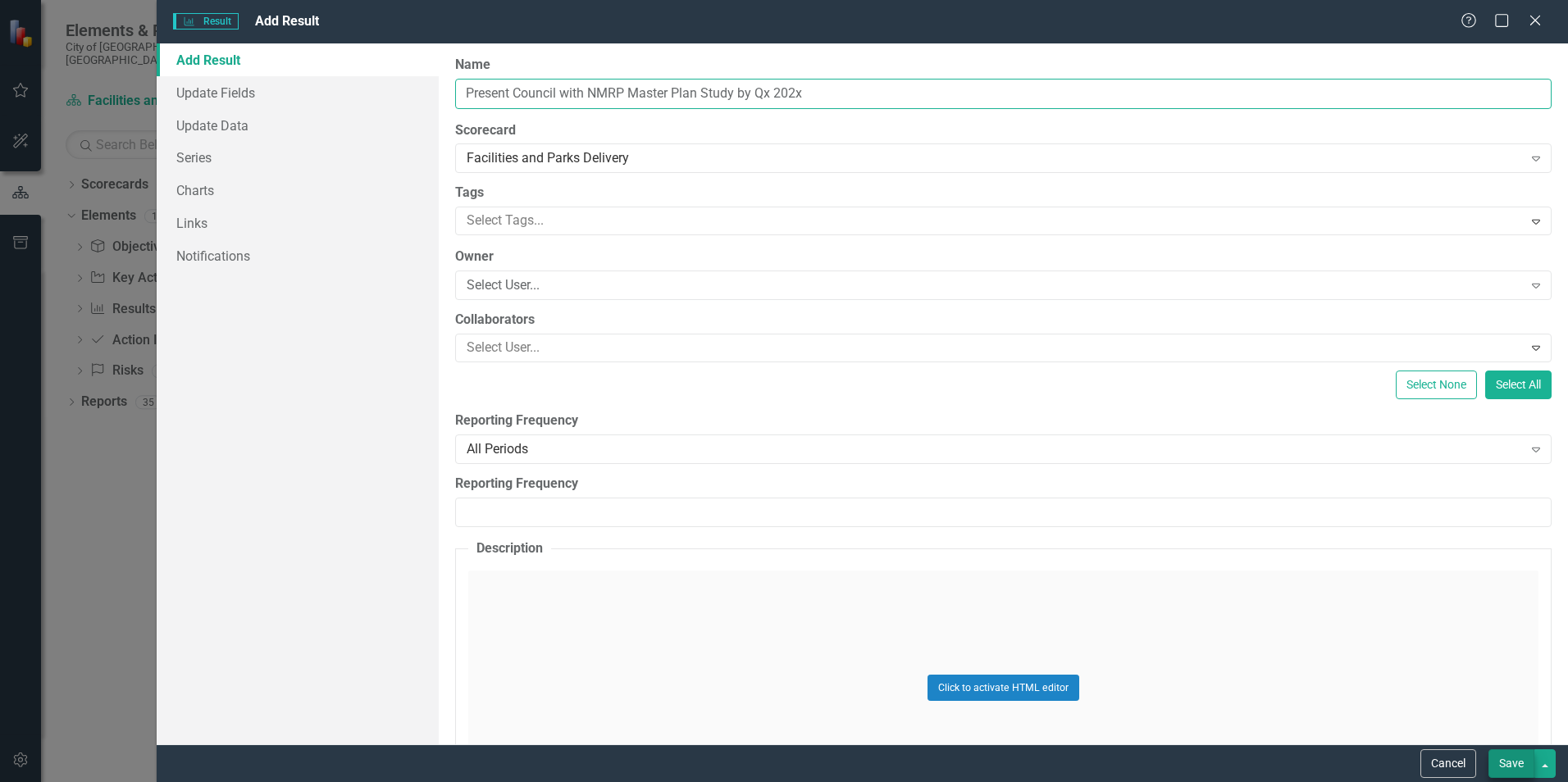
type input "Present Council with NMRP Master Plan Study by Qx 202x"
click at [1043, 486] on button "Save" at bounding box center [1511, 764] width 46 height 29
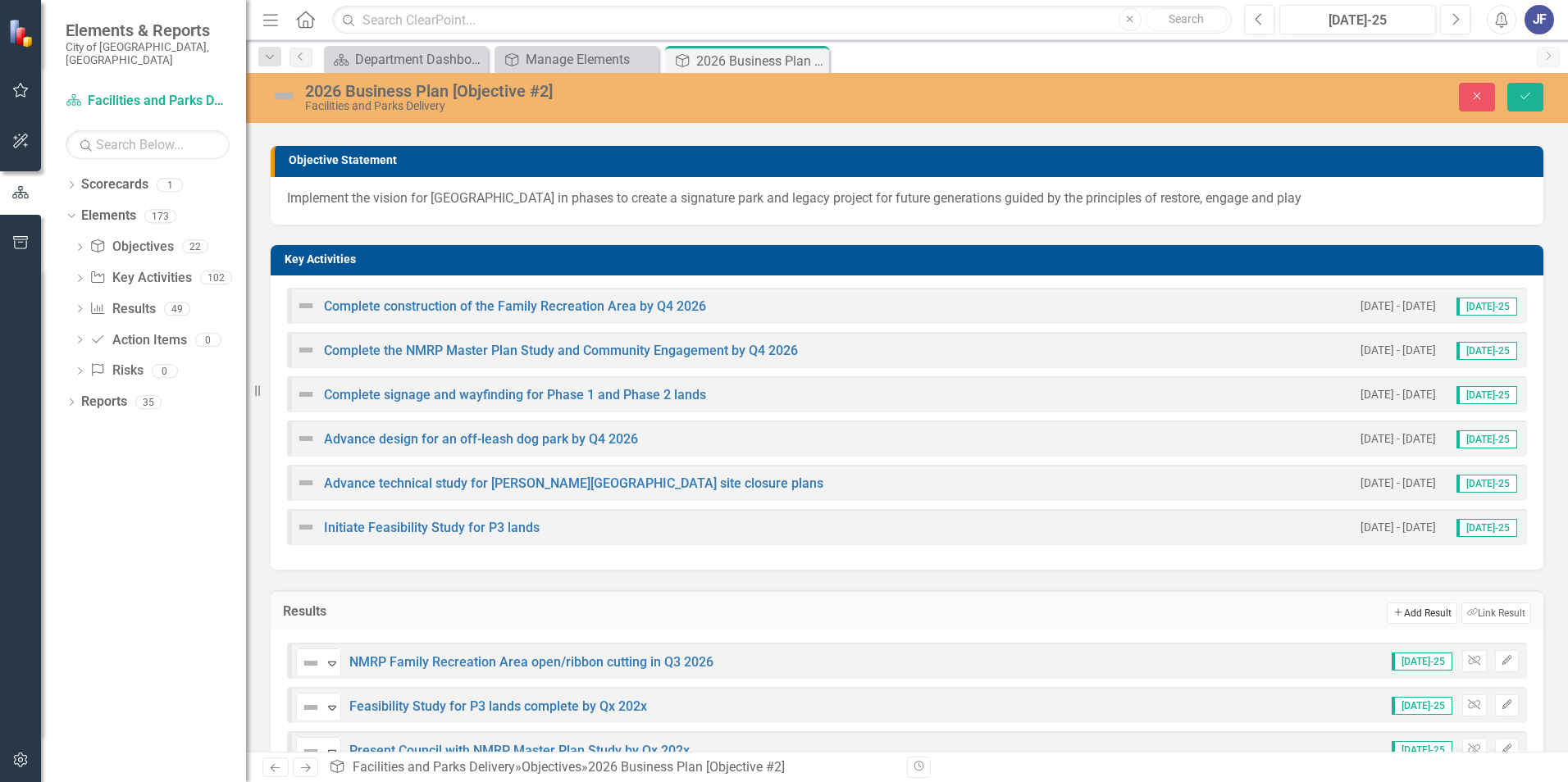
click at [1043, 486] on icon "Add" at bounding box center [1397, 612] width 11 height 9
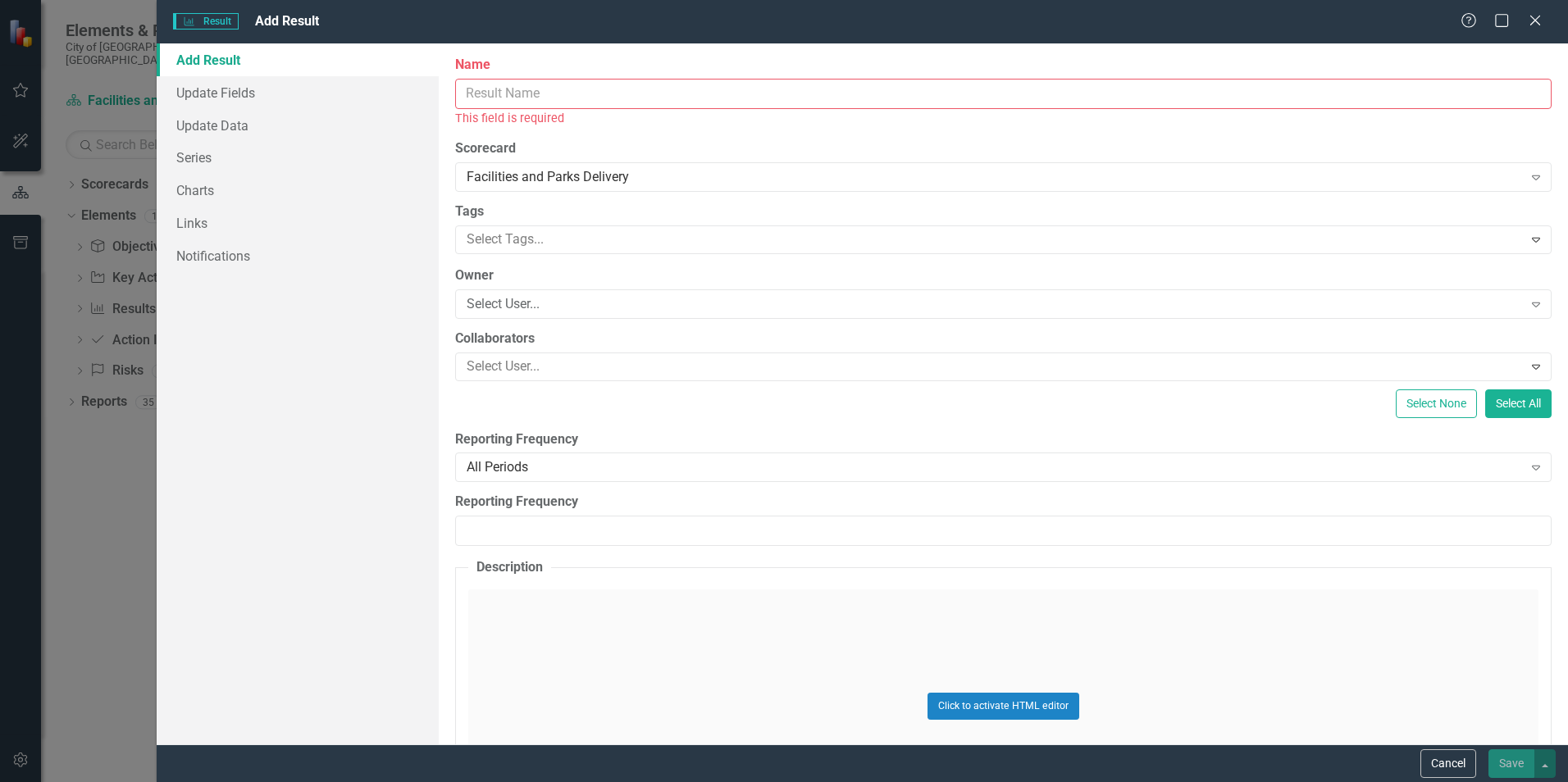
click at [464, 97] on input "Name" at bounding box center [1003, 93] width 1096 height 30
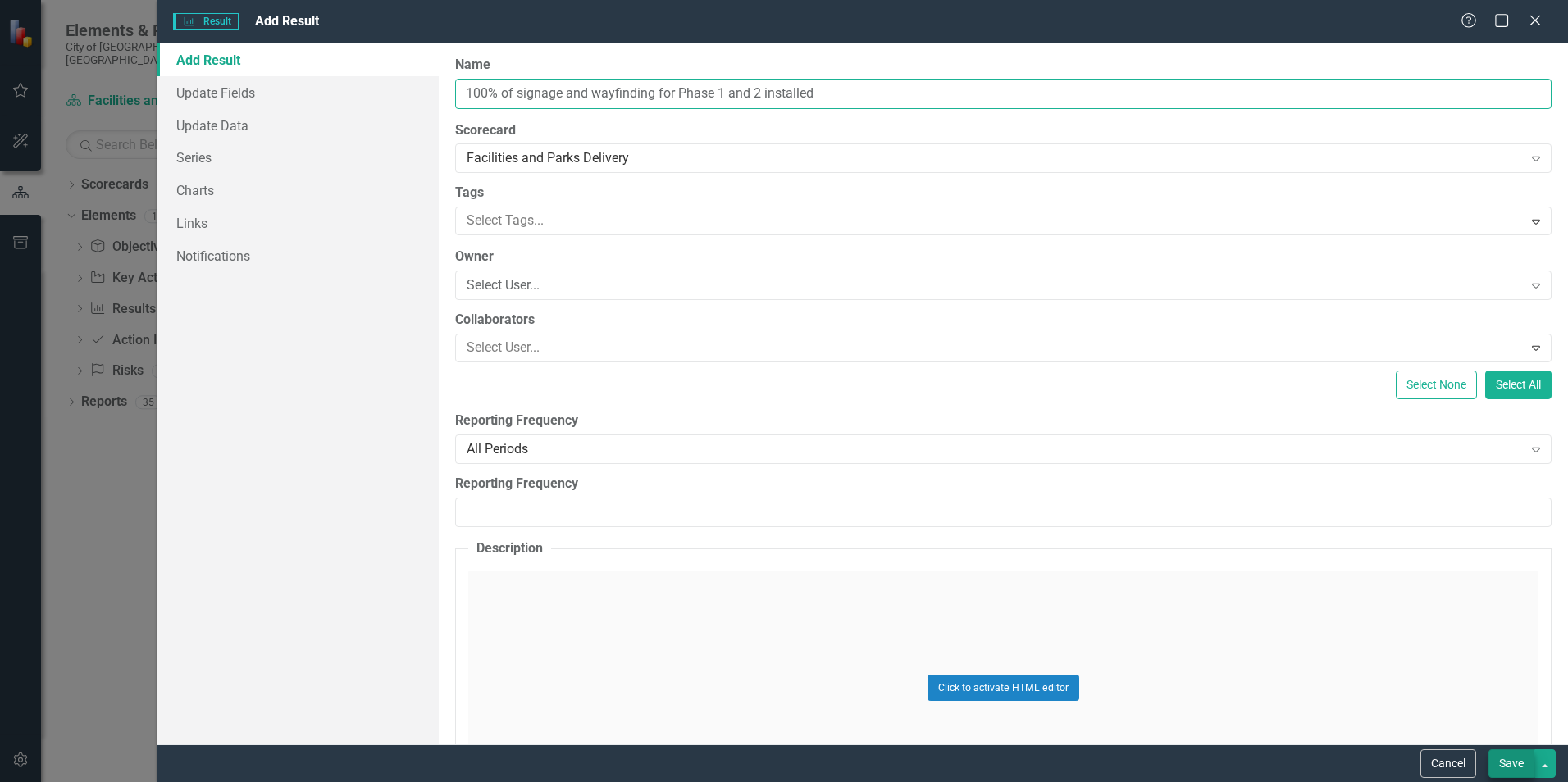
type input "100% of signage and wayfinding for Phase 1 and 2 installed"
click at [1043, 486] on button "Save" at bounding box center [1511, 764] width 46 height 29
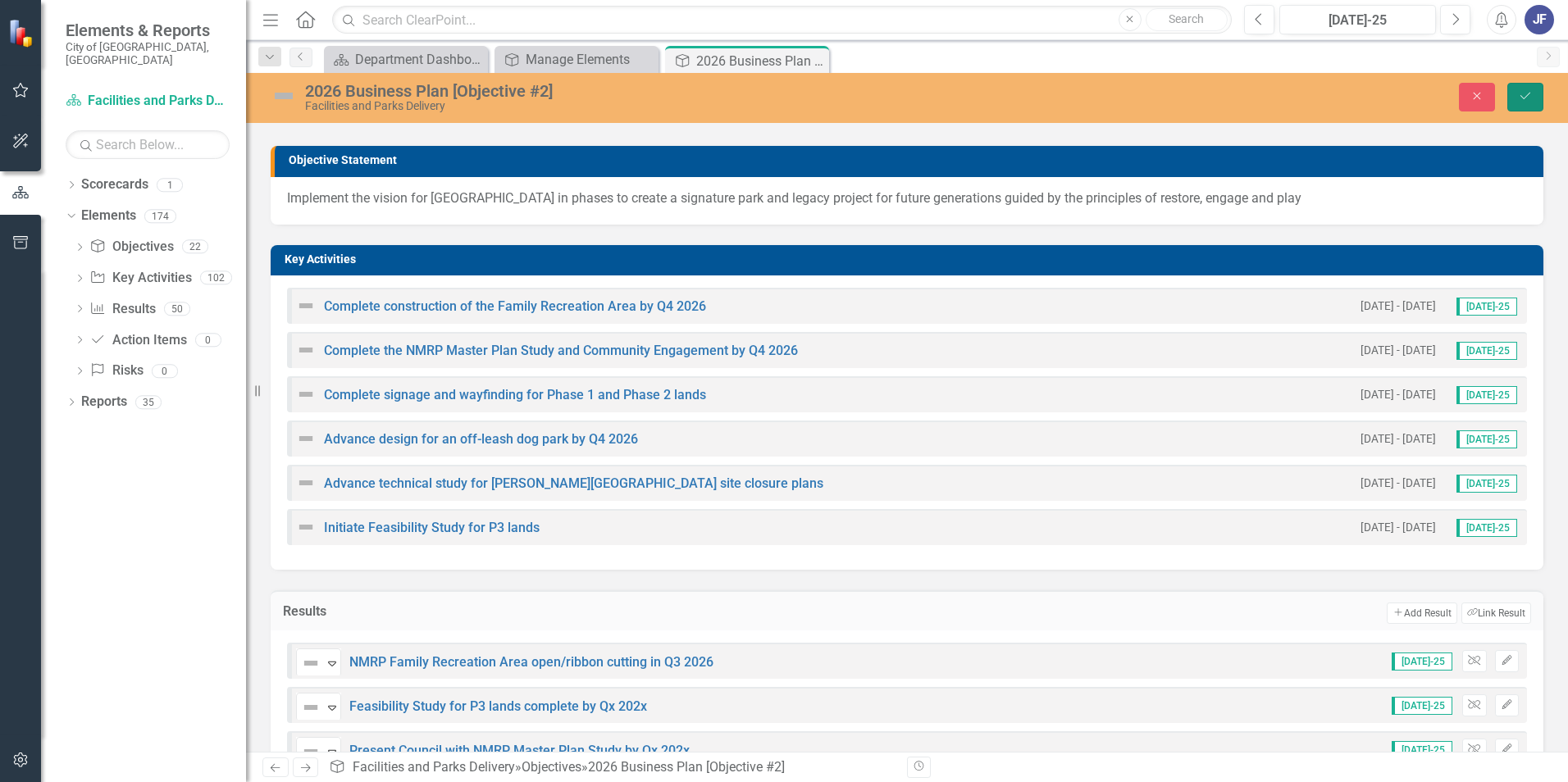
click at [1043, 89] on button "Save" at bounding box center [1524, 97] width 36 height 29
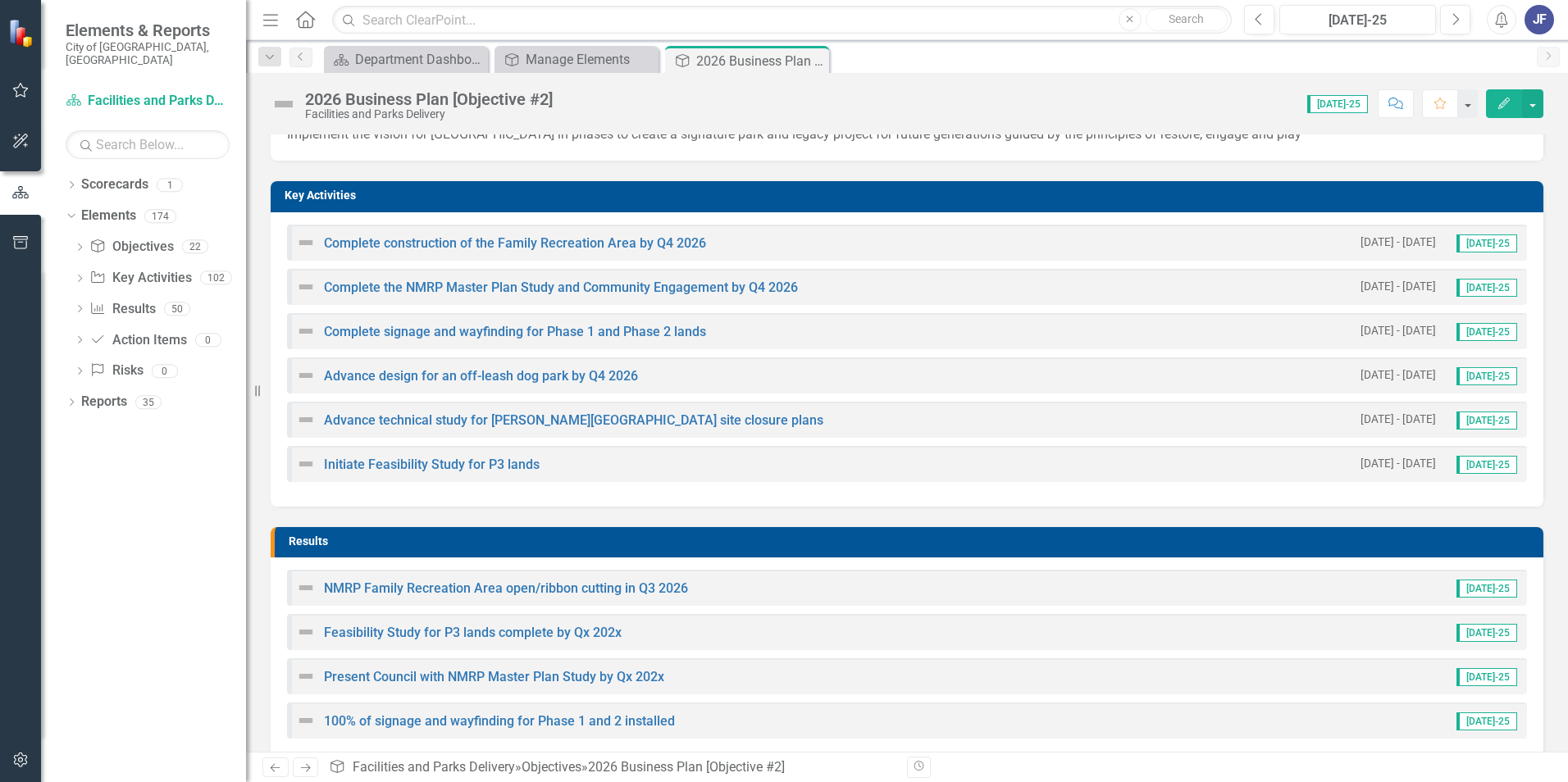
scroll to position [349, 0]
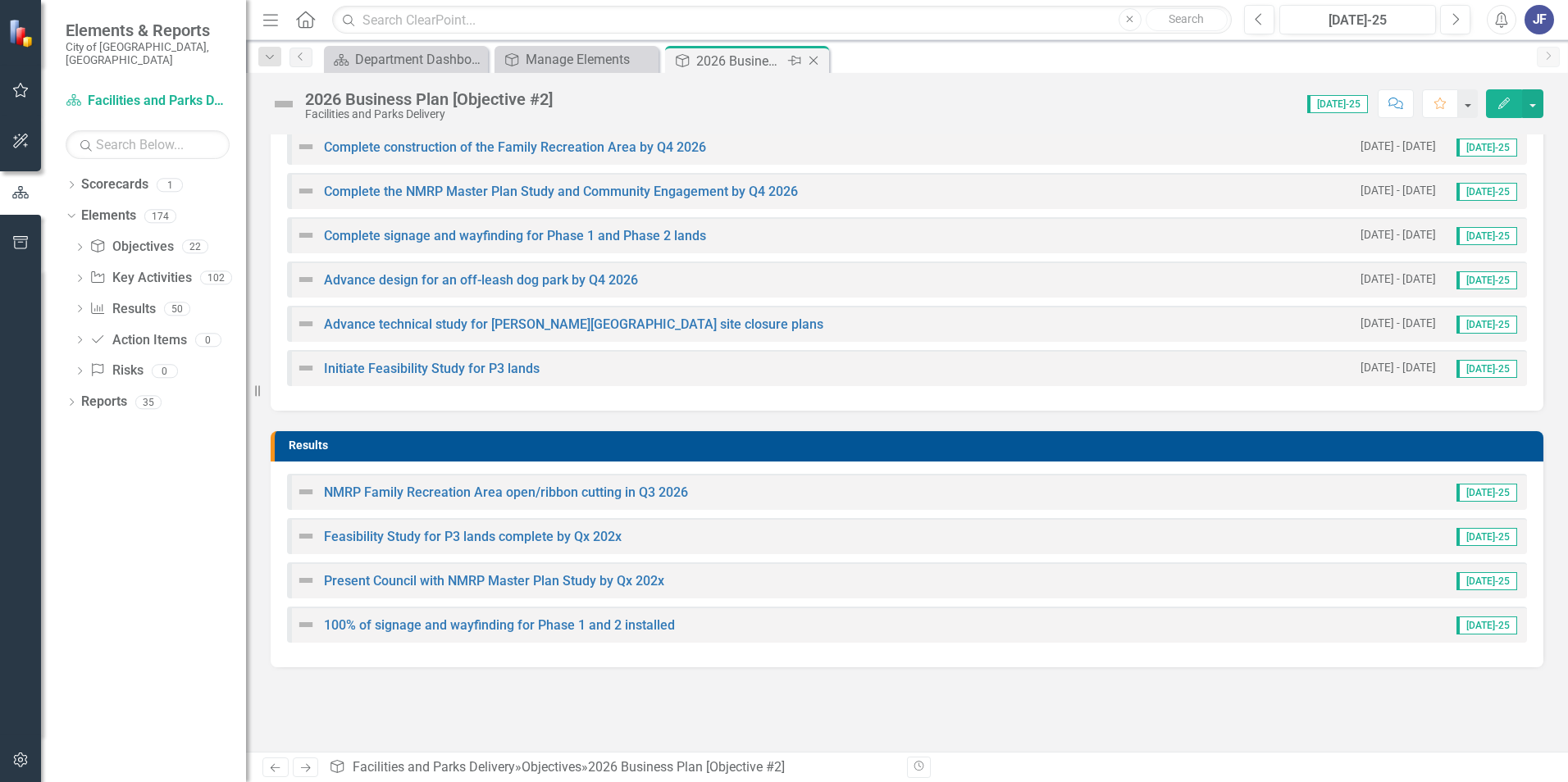
click at [811, 59] on icon "Close" at bounding box center [813, 61] width 16 height 14
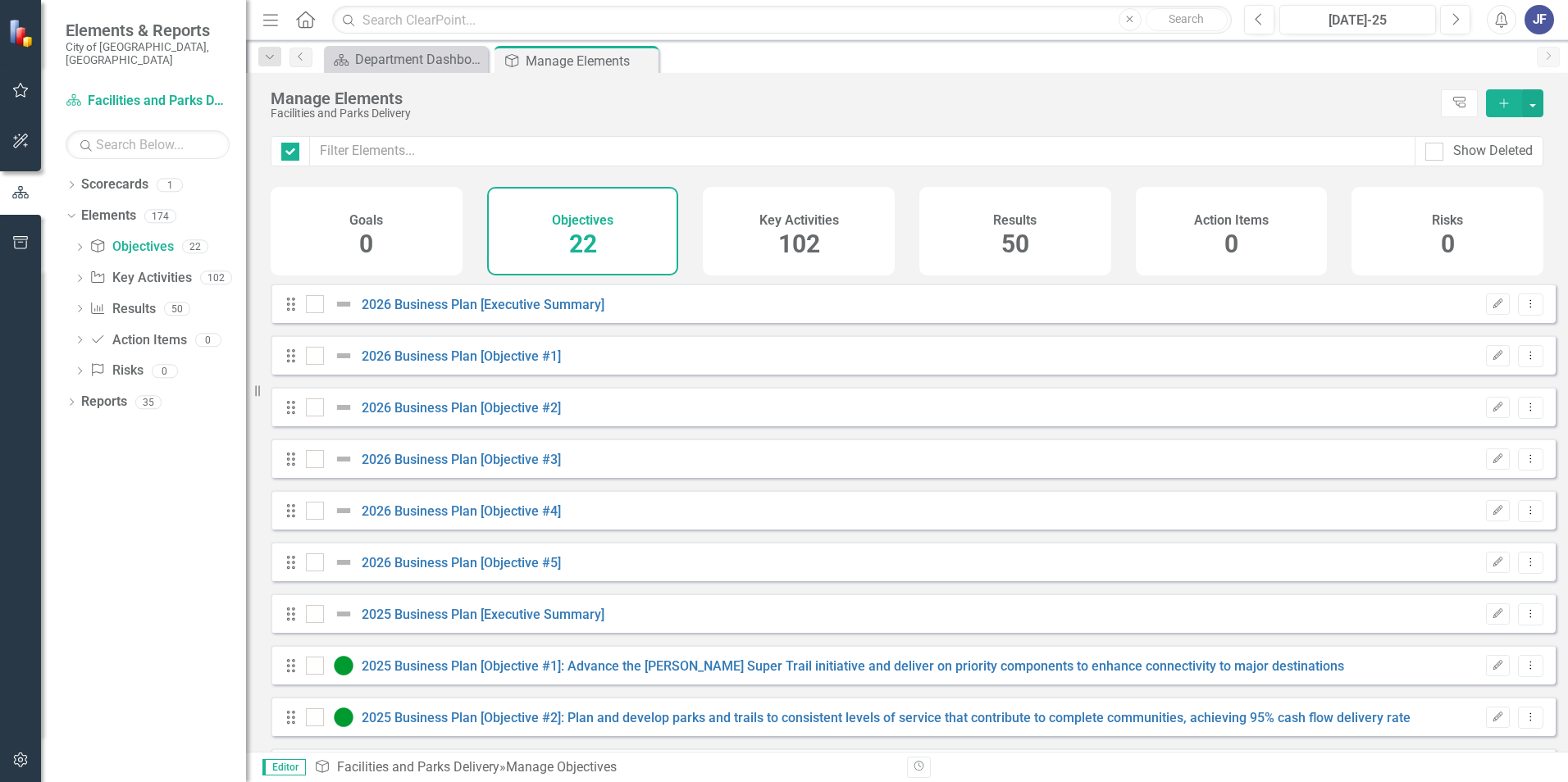
checkbox input "false"
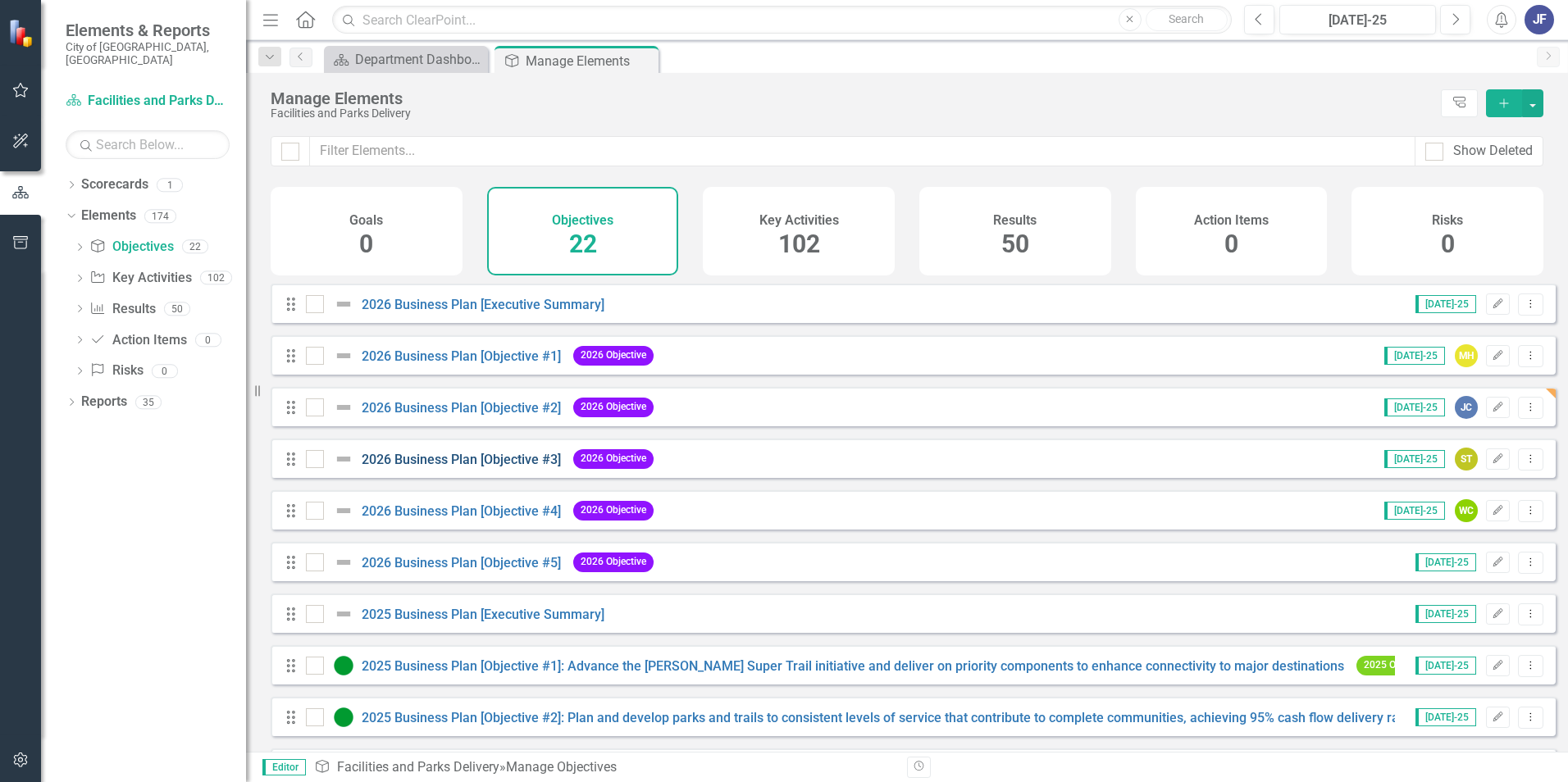
click at [477, 466] on link "2026 Business Plan [Objective #3]" at bounding box center [461, 459] width 200 height 16
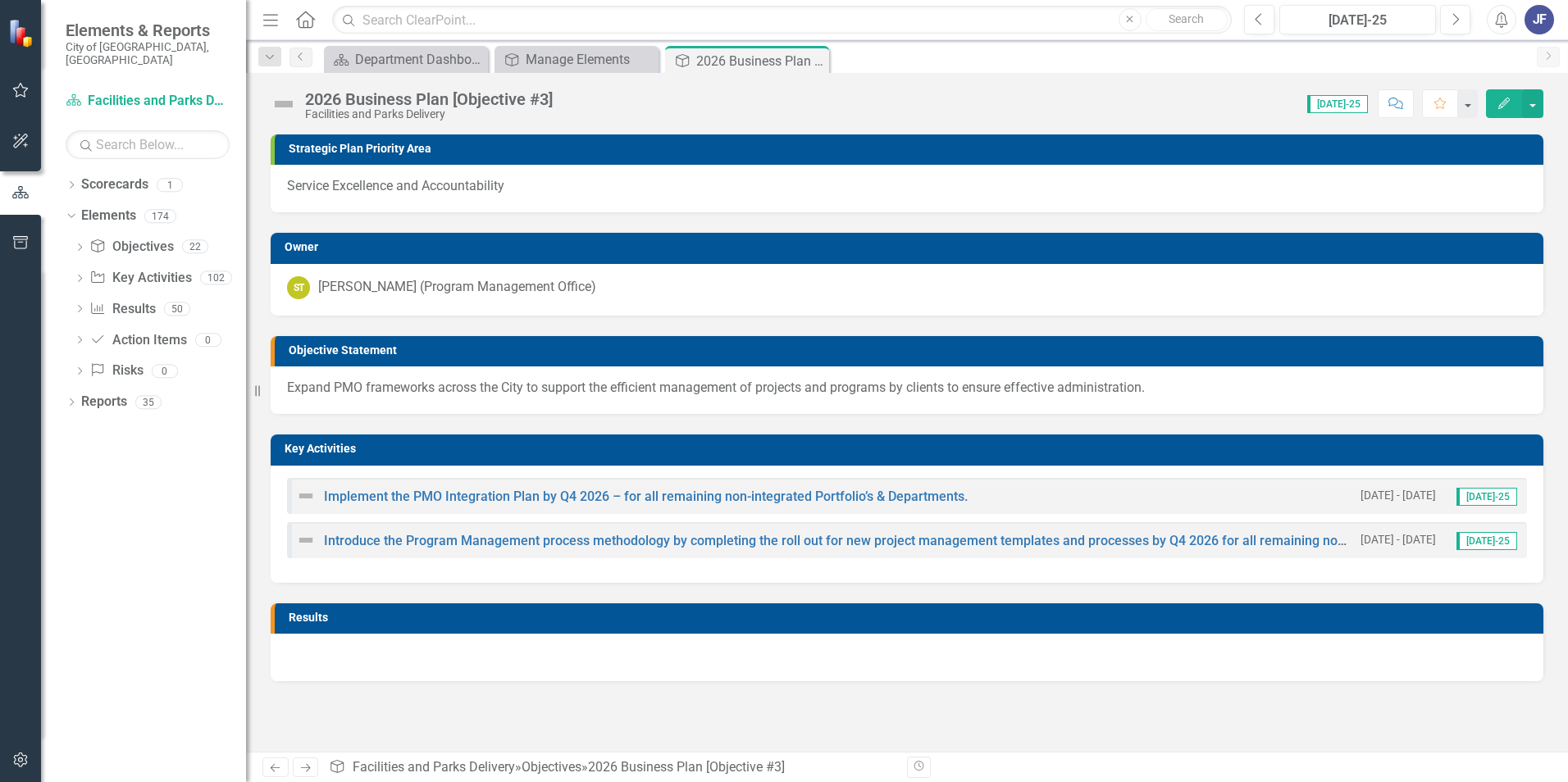
click at [419, 486] on h3 "Results" at bounding box center [912, 617] width 1246 height 13
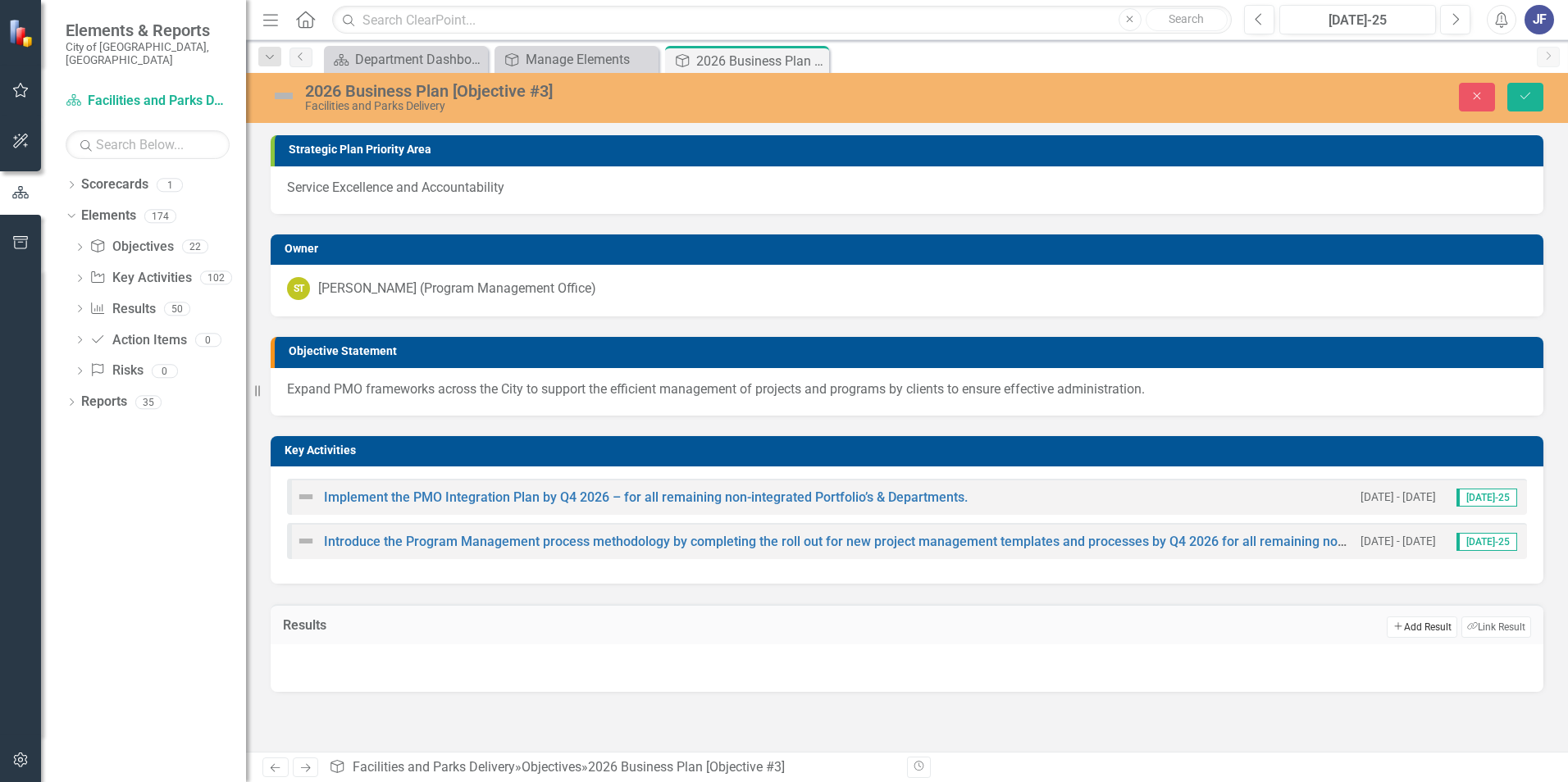
click at [1043, 486] on button "Add Add Result" at bounding box center [1422, 627] width 70 height 21
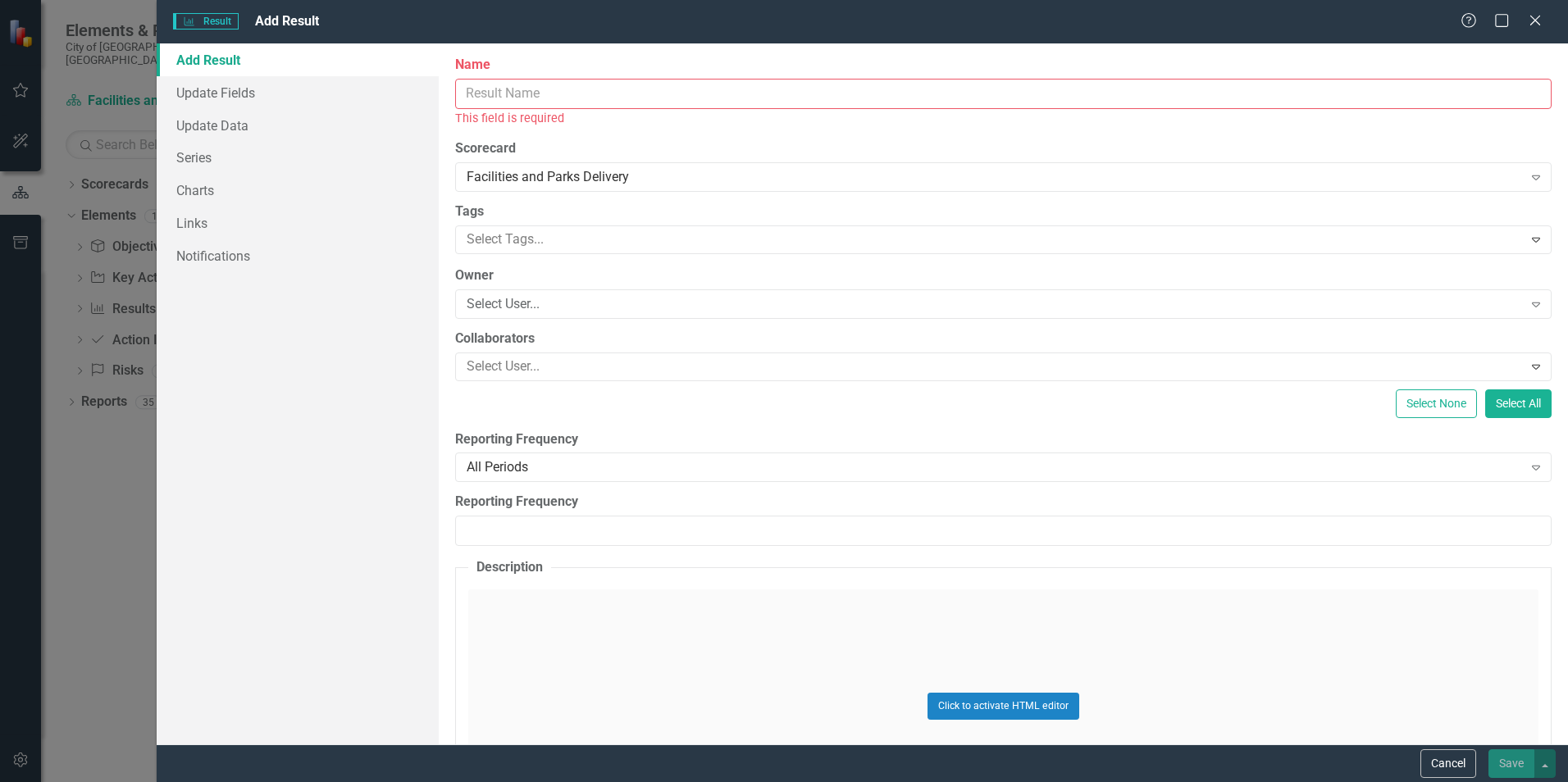
click at [462, 89] on input "Name" at bounding box center [1003, 93] width 1096 height 30
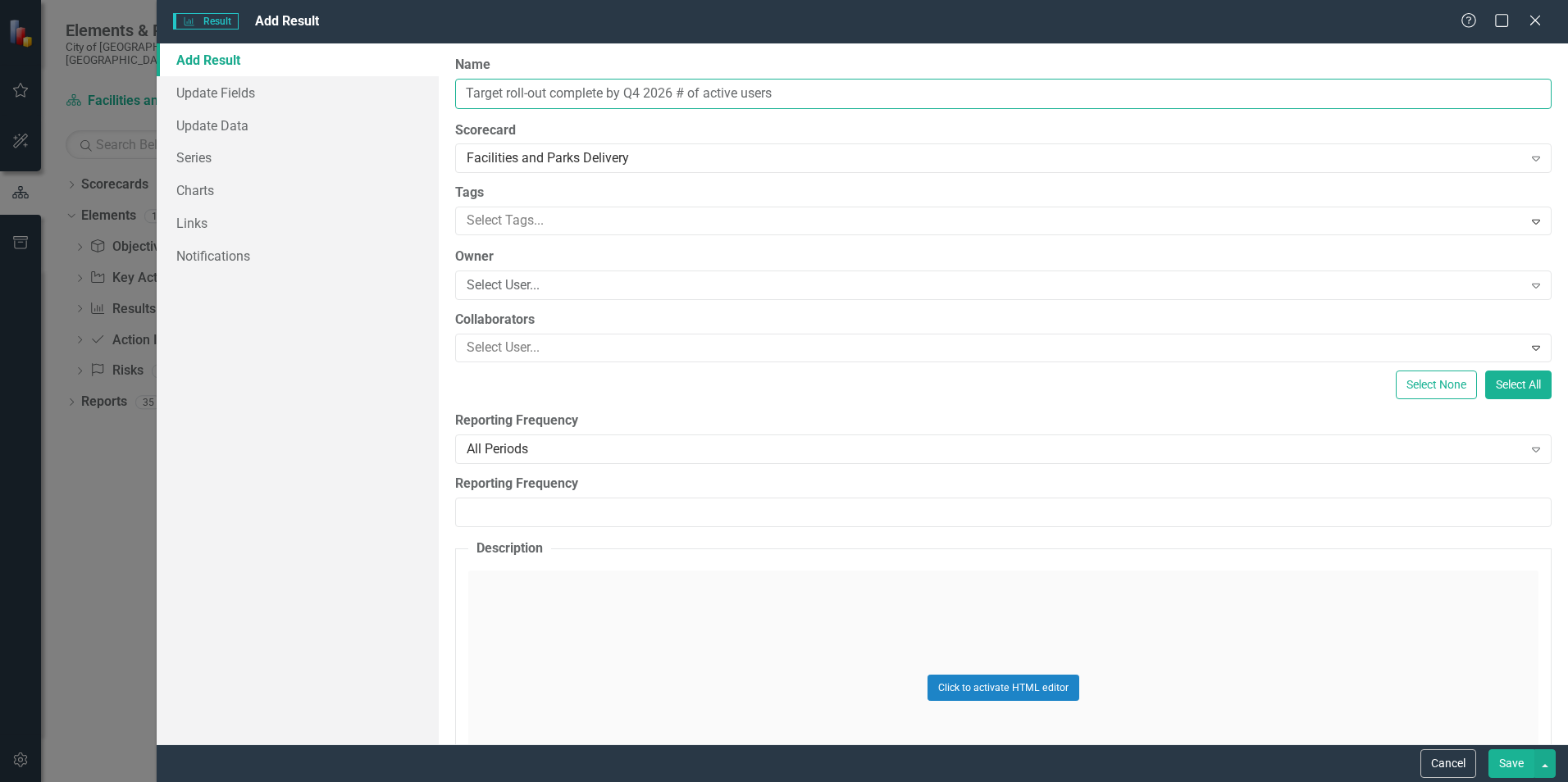
click at [669, 95] on input "Target roll-out complete by Q4 2026 # of active users" at bounding box center [1003, 93] width 1096 height 30
type input "Target roll-out complete by Q4 2026. # of active users"
click at [1043, 486] on button "Save" at bounding box center [1511, 764] width 46 height 29
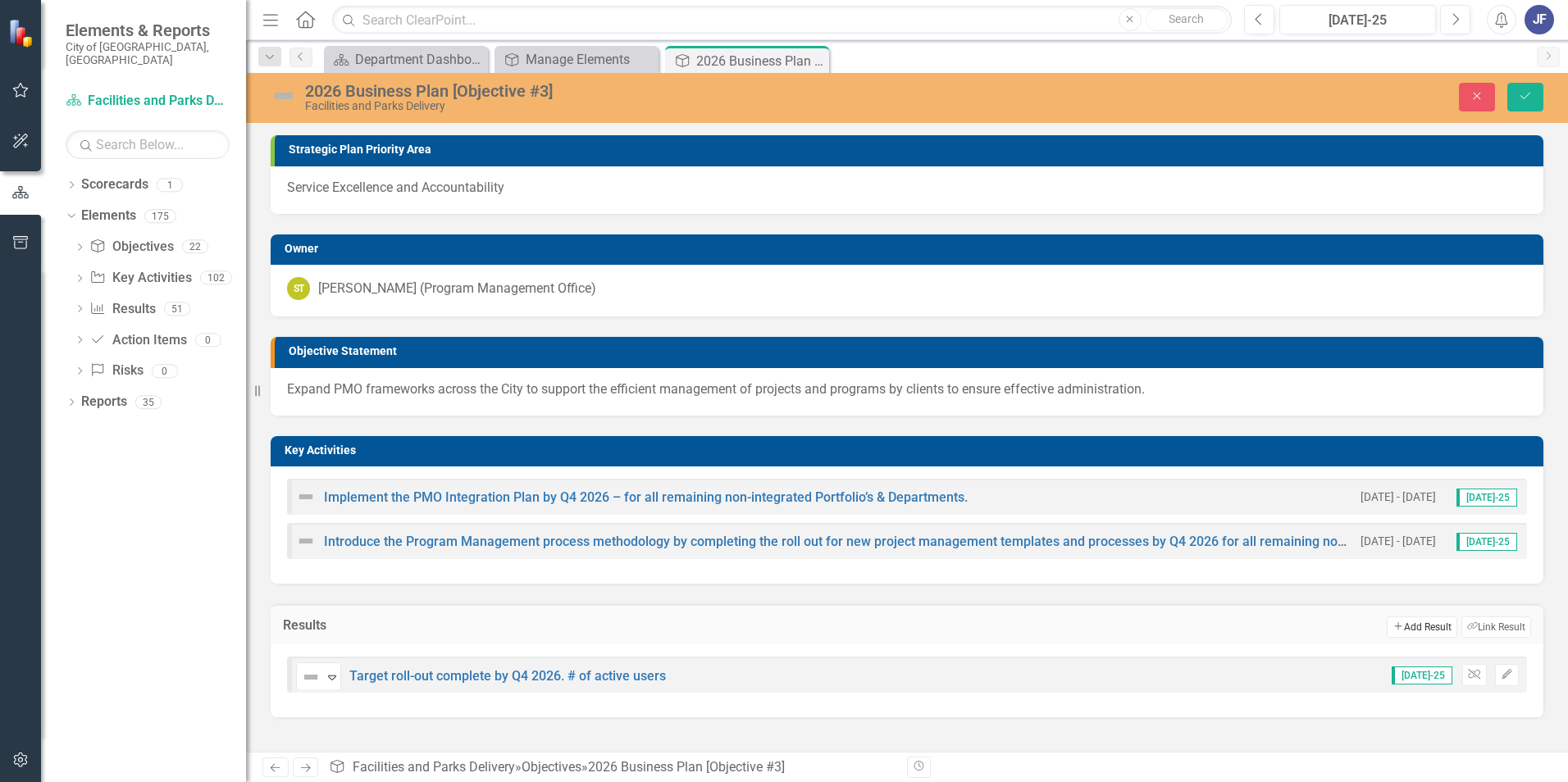
click at [1043, 486] on button "Add Add Result" at bounding box center [1422, 627] width 70 height 21
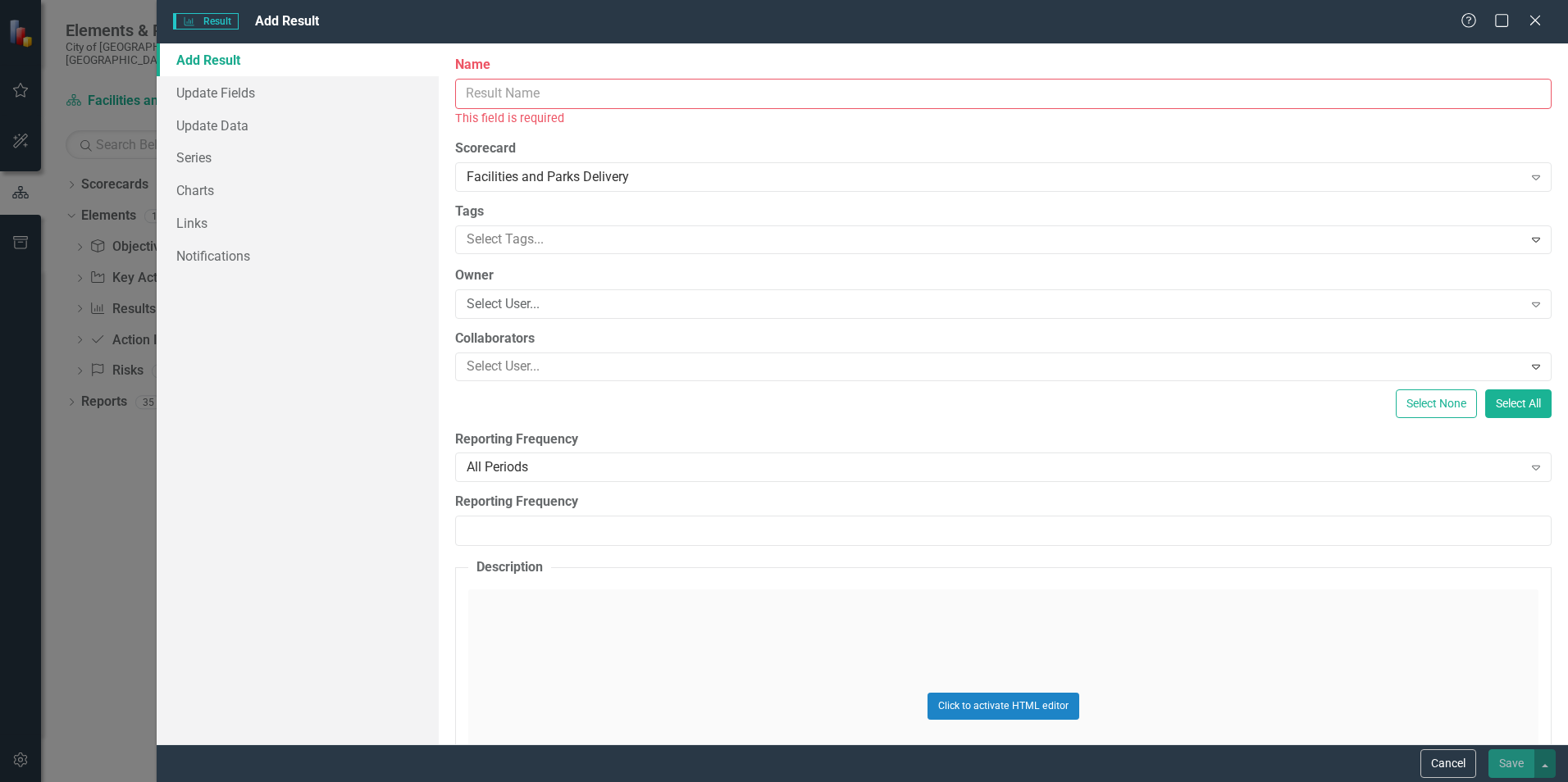
click at [464, 92] on input "Name" at bounding box center [1003, 93] width 1096 height 30
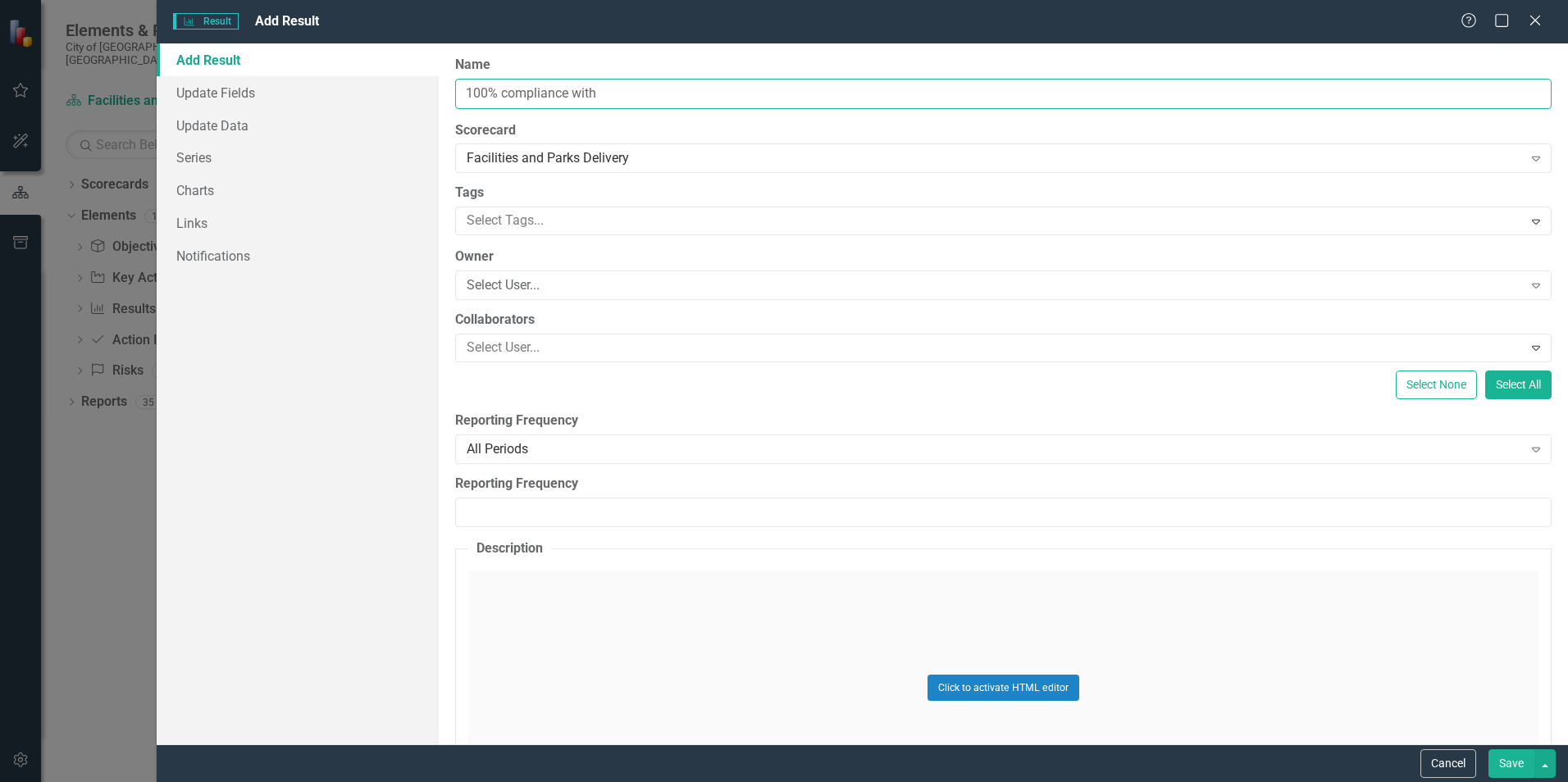
click at [615, 87] on input "100% compliance with" at bounding box center [1003, 93] width 1096 height 30
type input "100% compliance with monthly reporting generated for selected portfolios by Q4 …"
click at [1043, 486] on button "Save" at bounding box center [1511, 764] width 46 height 29
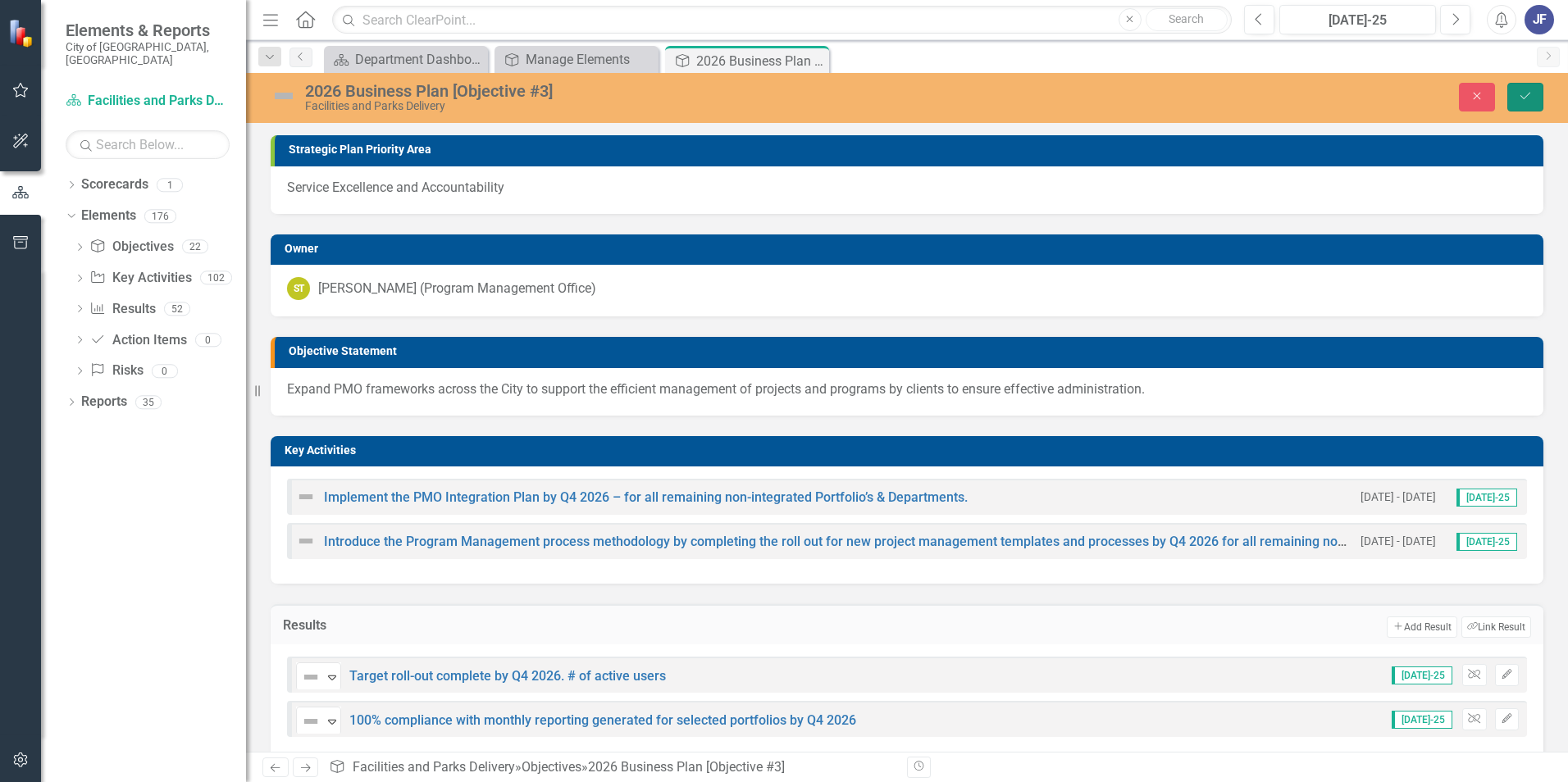
click at [1043, 101] on button "Save" at bounding box center [1524, 97] width 36 height 29
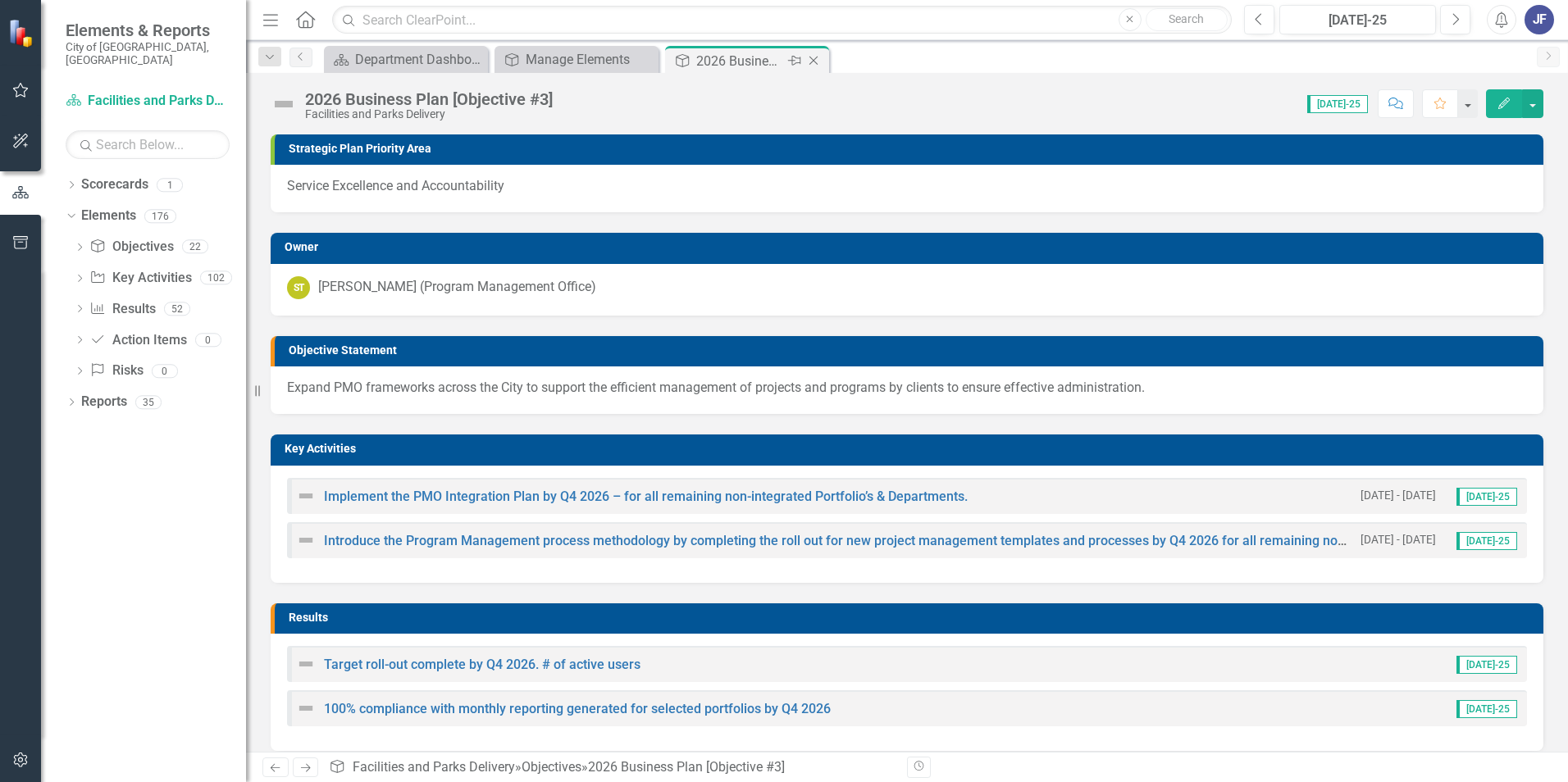
click at [813, 60] on icon "Close" at bounding box center [813, 61] width 16 height 14
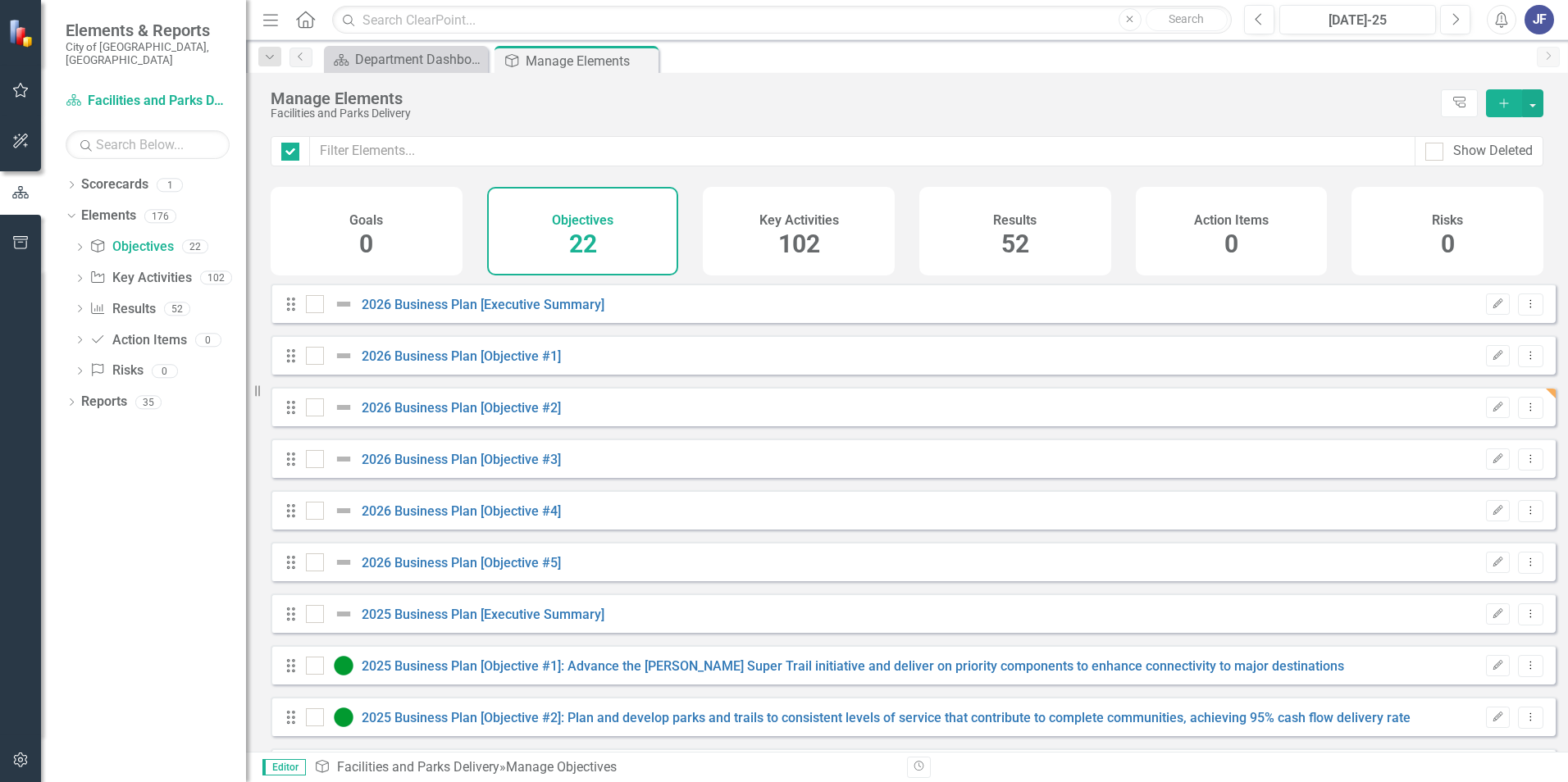
checkbox input "false"
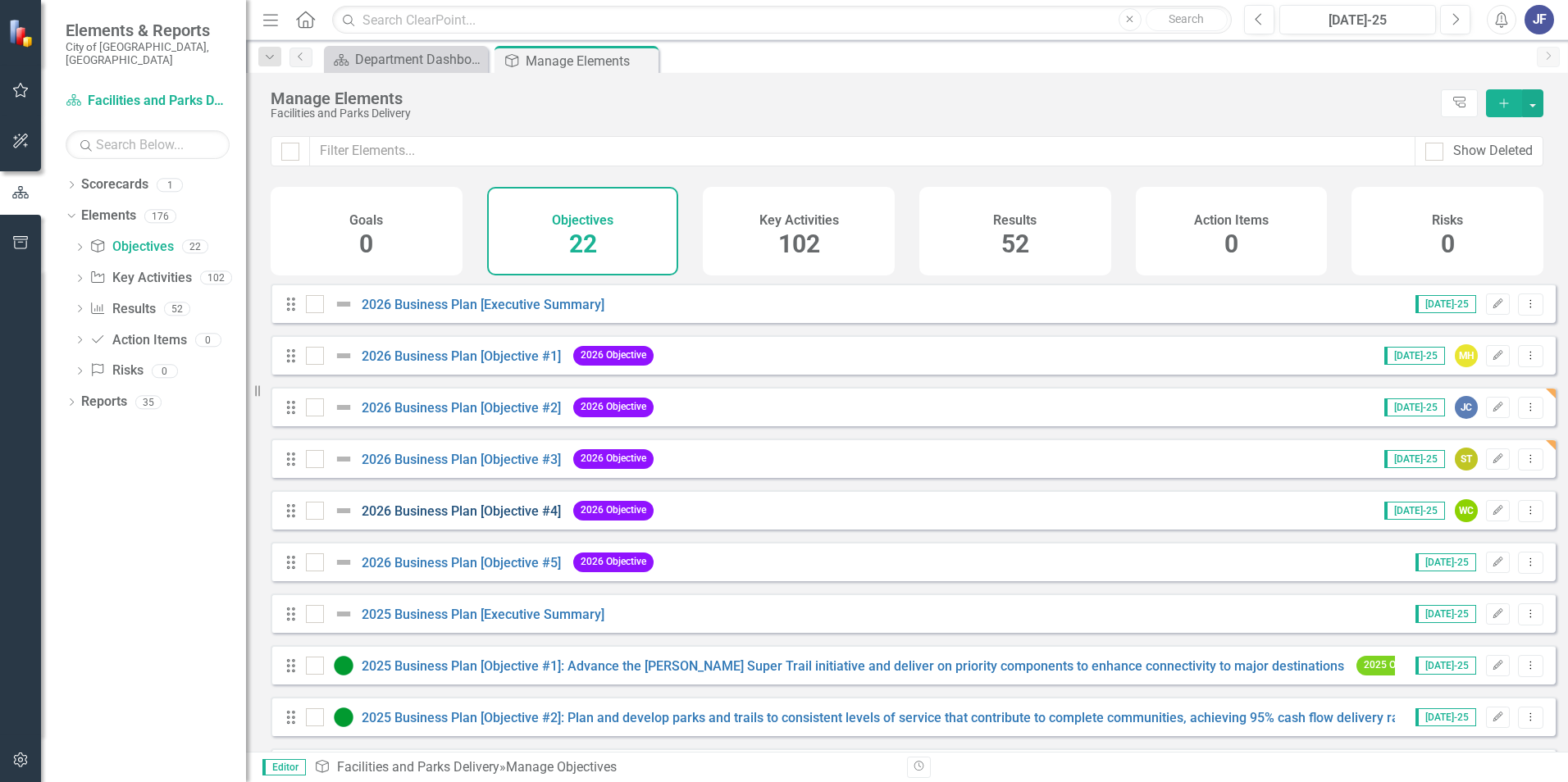
click at [506, 486] on "] "2026 Business Plan [Objective #4]" at bounding box center [461, 512] width 200 height 16
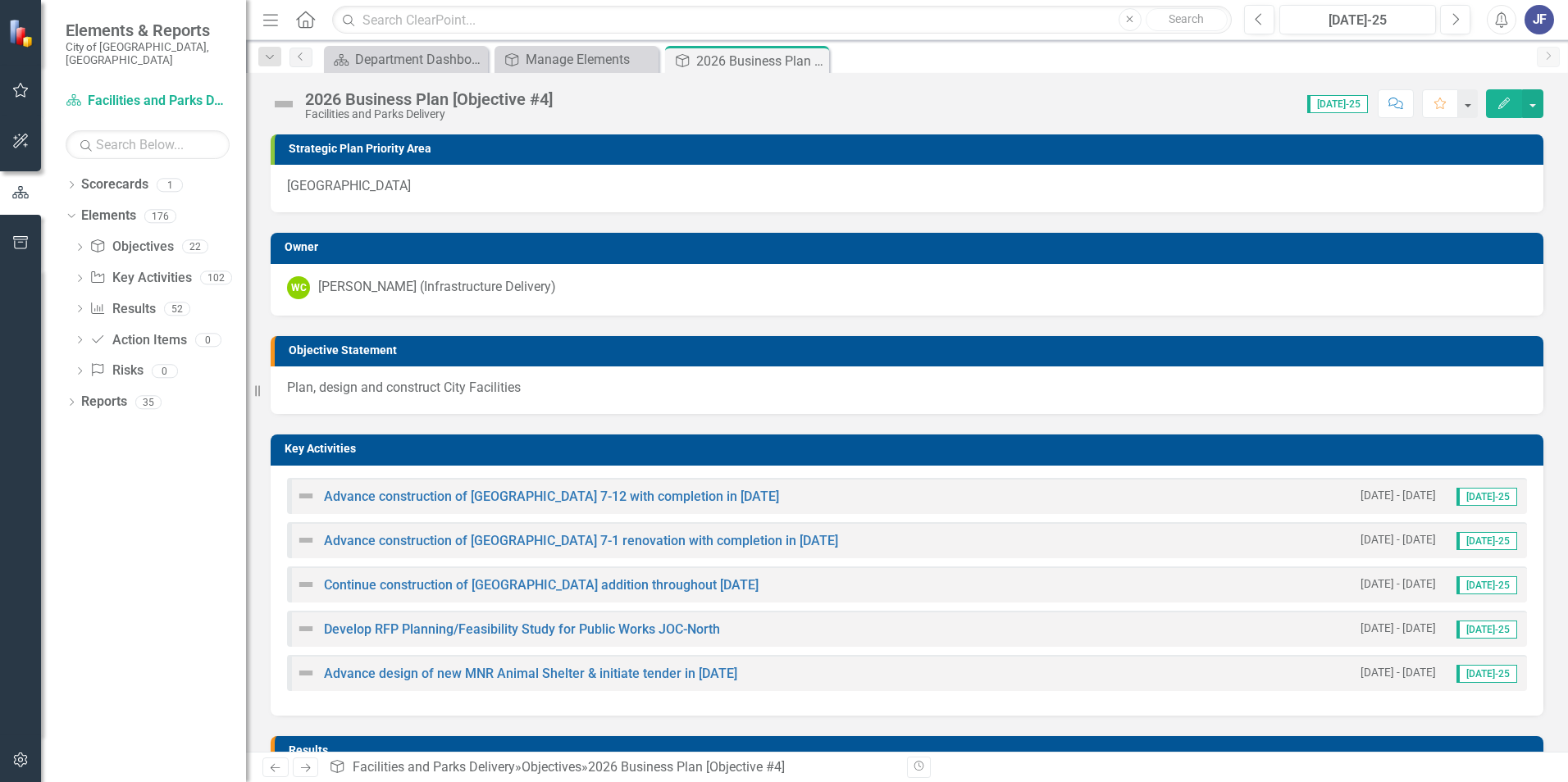
click at [728, 456] on td "Key Activities" at bounding box center [910, 451] width 1250 height 24
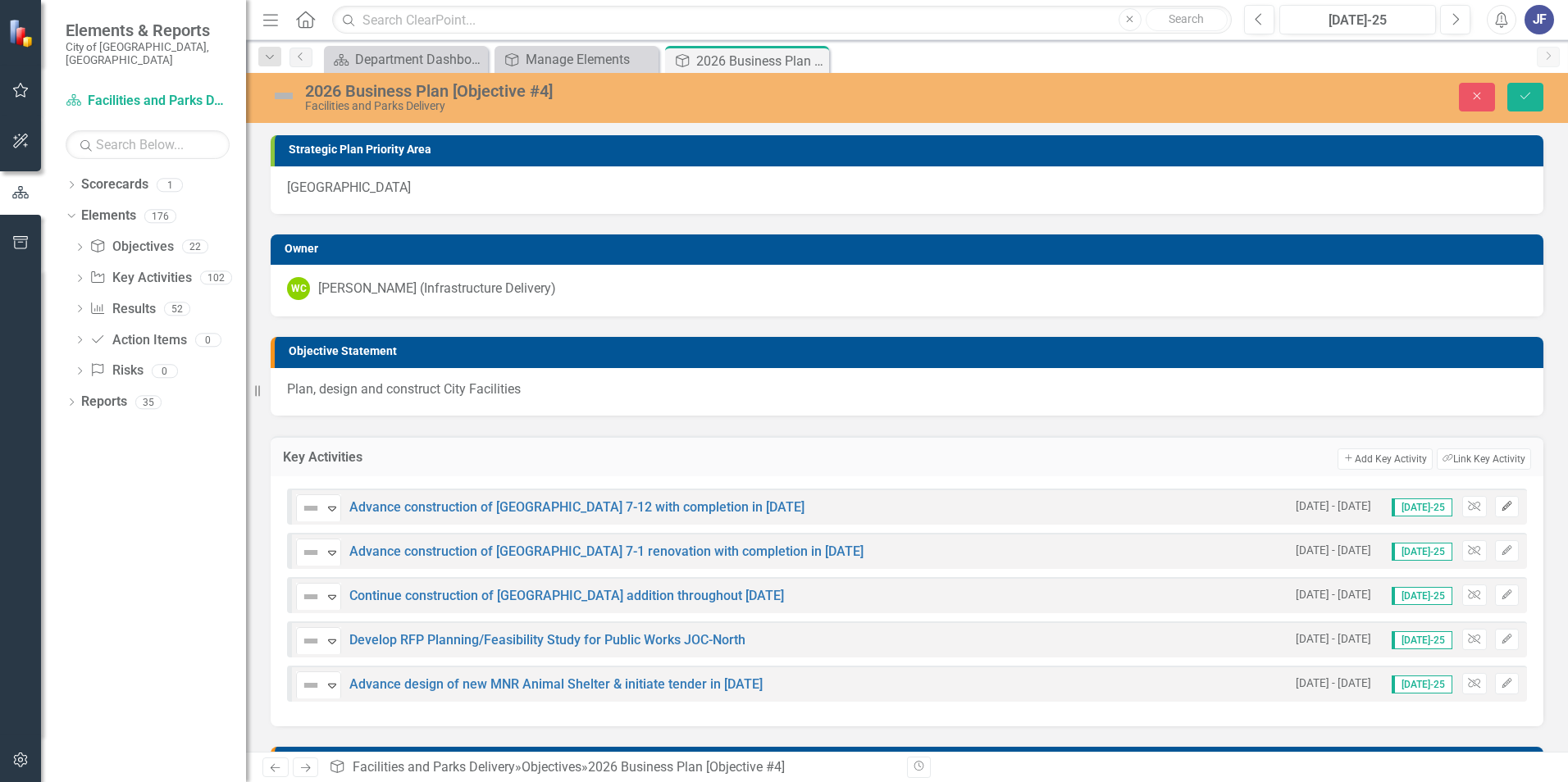
click at [1043, 486] on icon "Edit" at bounding box center [1507, 507] width 13 height 10
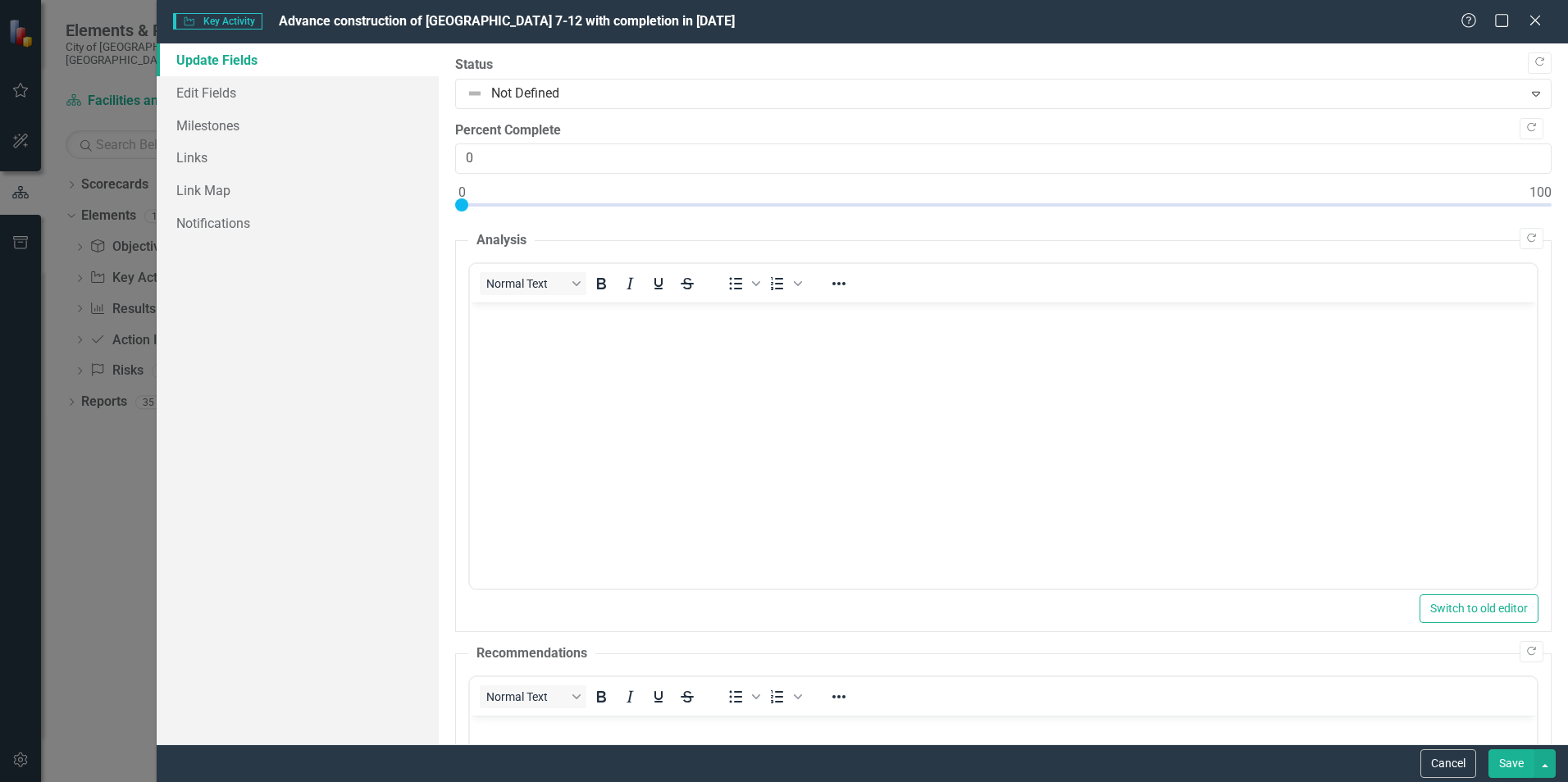
click at [204, 59] on link "Update Fields" at bounding box center [298, 60] width 282 height 33
click at [203, 85] on link "Edit Fields" at bounding box center [298, 93] width 282 height 33
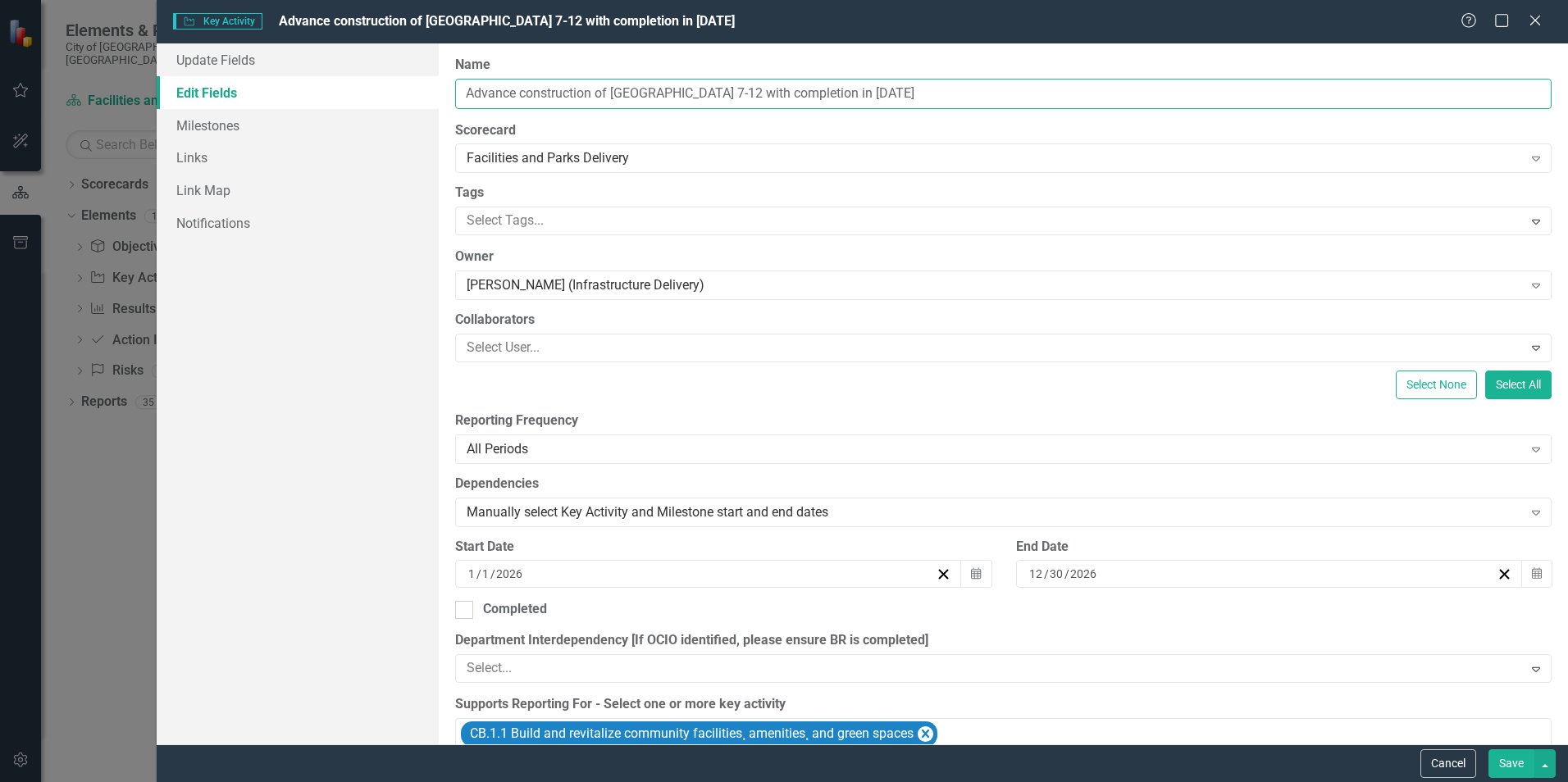
click at [486, 92] on input "Advance construction of [GEOGRAPHIC_DATA] 7-12 with completion in [DATE]" at bounding box center [1003, 93] width 1096 height 30
click at [486, 93] on input "Advance construction of [GEOGRAPHIC_DATA] 7-12 with completion in [DATE]" at bounding box center [1003, 93] width 1096 height 30
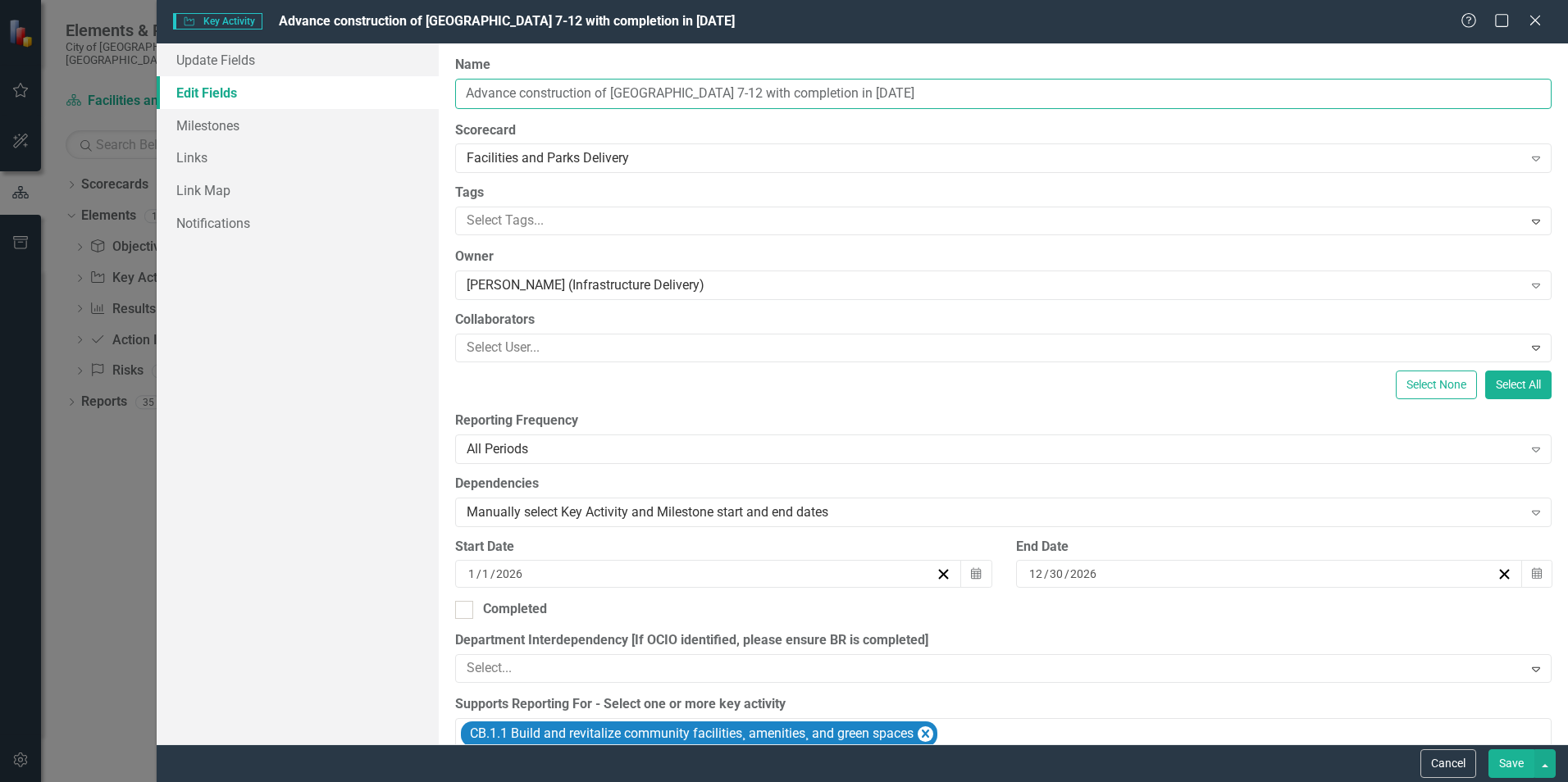
click at [486, 93] on input "Advance construction of [GEOGRAPHIC_DATA] 7-12 with completion in [DATE]" at bounding box center [1003, 93] width 1096 height 30
click at [486, 93] on input "Advance construction of [GEOGRAPHIC_DATA] 7-12 with completion in [DATE]" at bounding box center [1003, 93] width 1096 height 30
click at [730, 94] on input "Complete construction of [GEOGRAPHIC_DATA] 7-12 with completion in [DATE]" at bounding box center [1003, 93] width 1096 height 30
type input "Complete construction of [GEOGRAPHIC_DATA] 7-12 in Q2 2026 and transition to VF…"
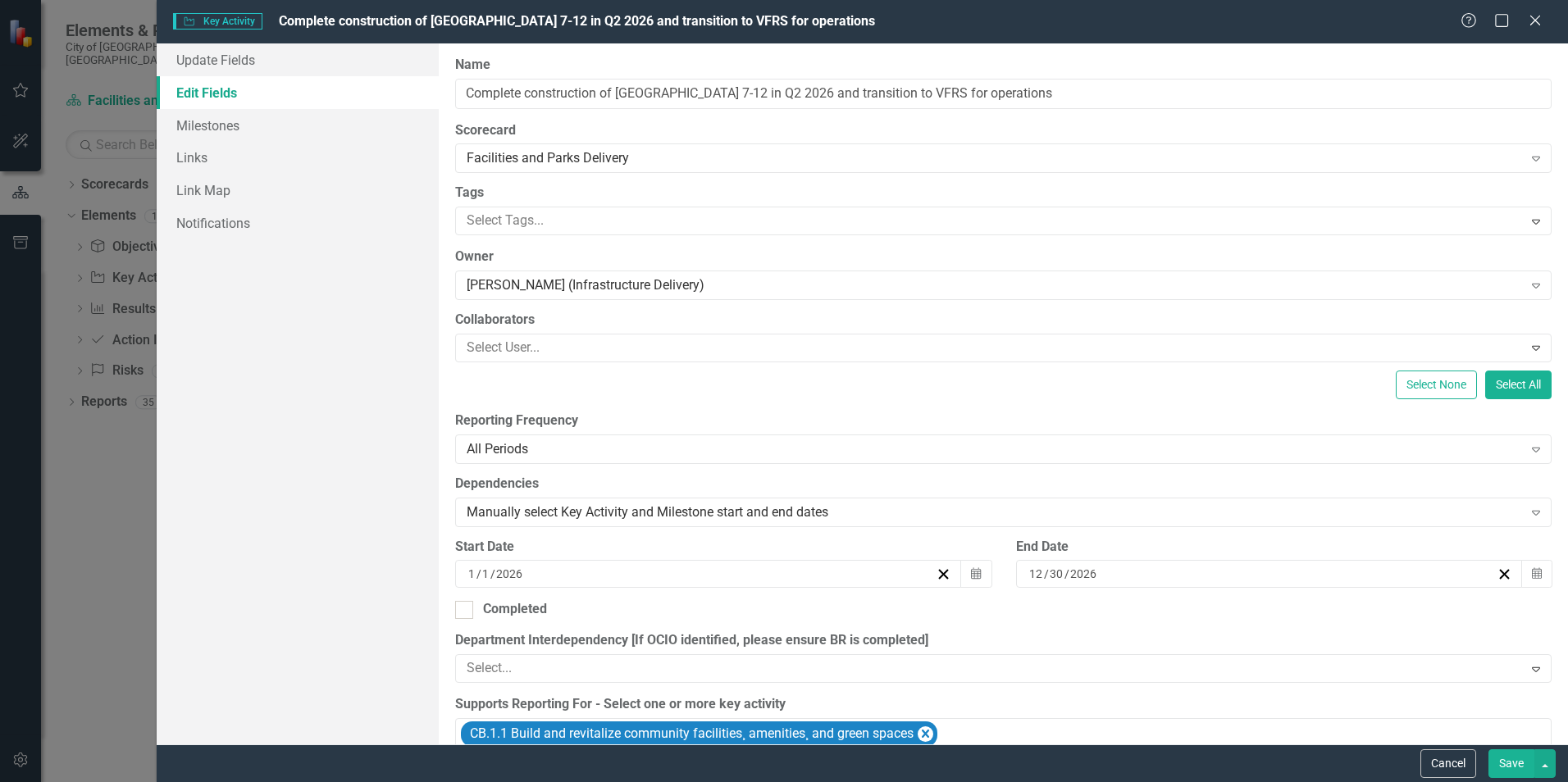
click at [1043, 486] on button "Save" at bounding box center [1511, 764] width 46 height 29
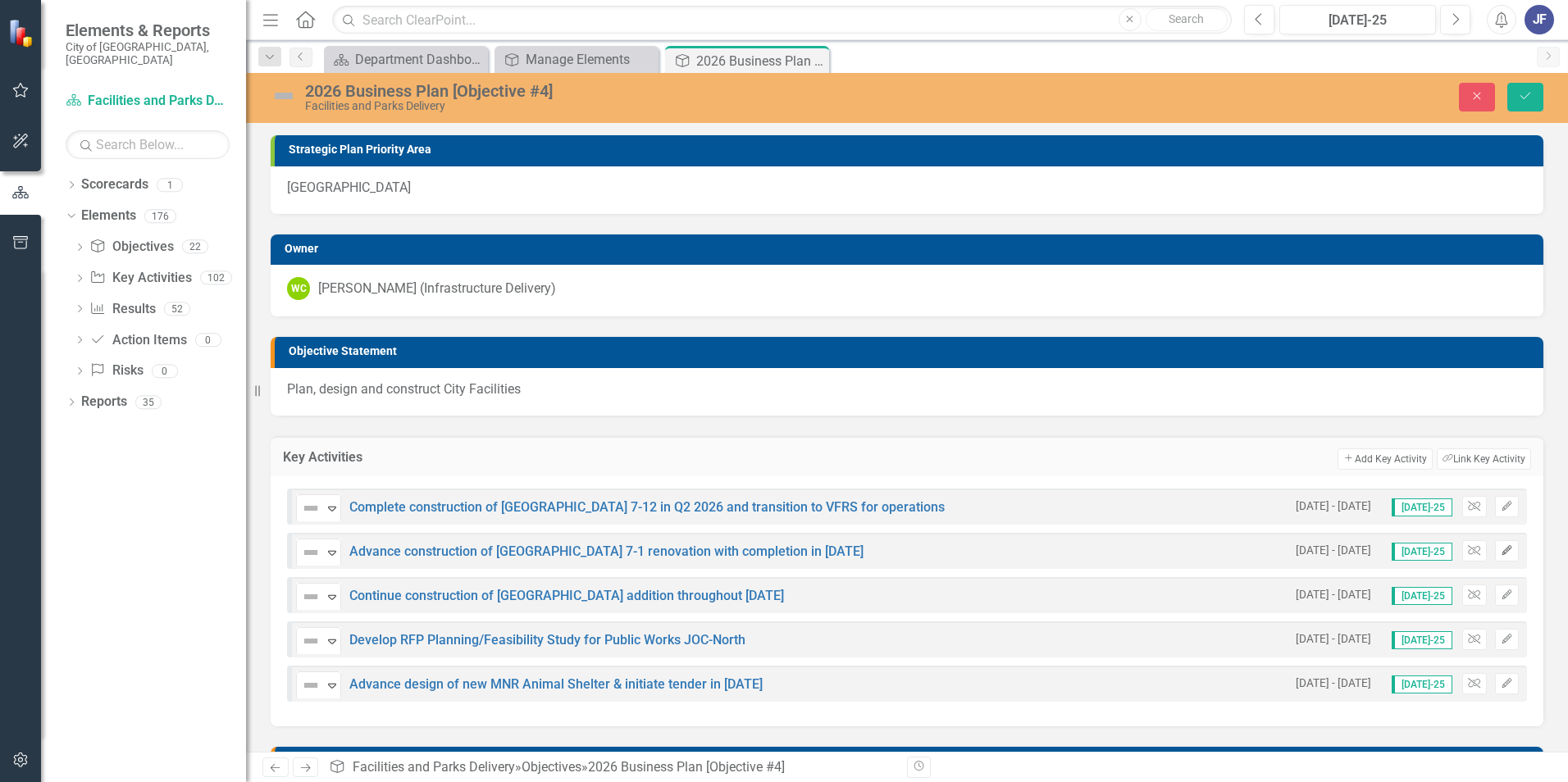
click at [1043, 486] on icon "button" at bounding box center [1506, 550] width 10 height 10
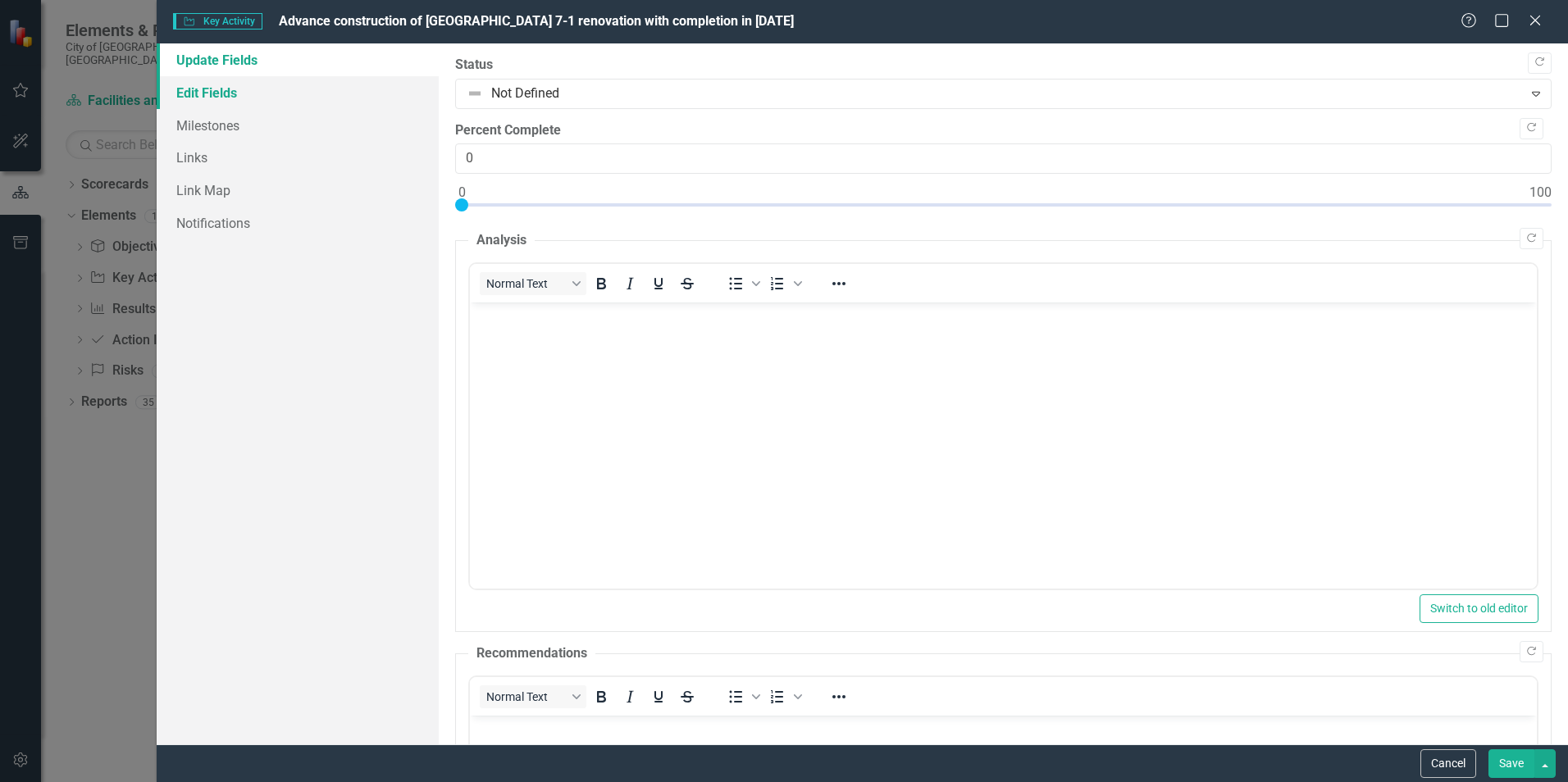
click at [188, 93] on link "Edit Fields" at bounding box center [298, 93] width 282 height 33
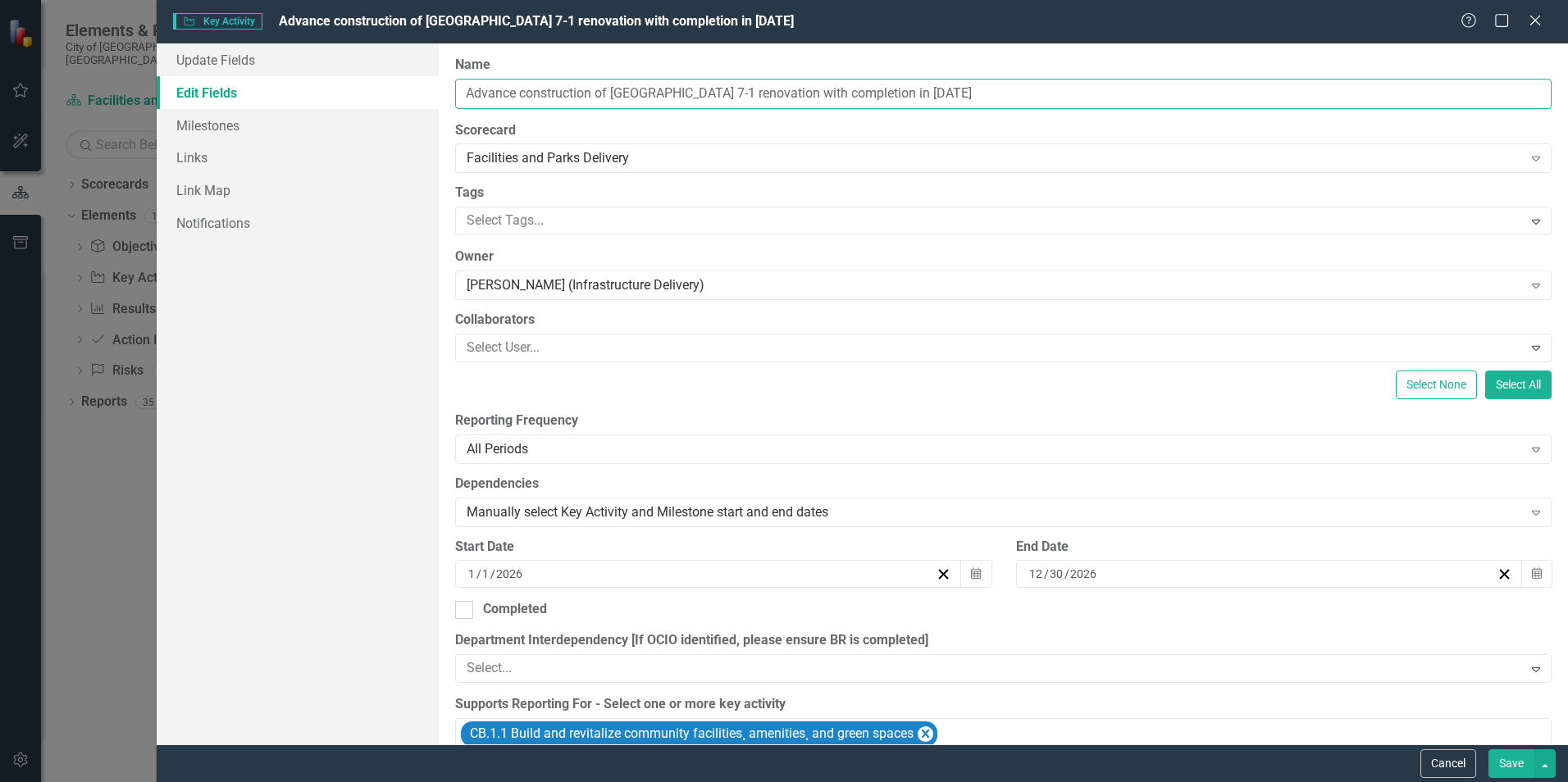
click at [499, 93] on input "Advance construction of [GEOGRAPHIC_DATA] 7-1 renovation with completion in [DA…" at bounding box center [1003, 93] width 1096 height 30
click at [756, 92] on input "Complete construction of [GEOGRAPHIC_DATA] 7-1 renovation with completion in [D…" at bounding box center [1003, 93] width 1096 height 30
type input "Complete construction of [GEOGRAPHIC_DATA] 7-1 renovation in Q2 2026 and transi…"
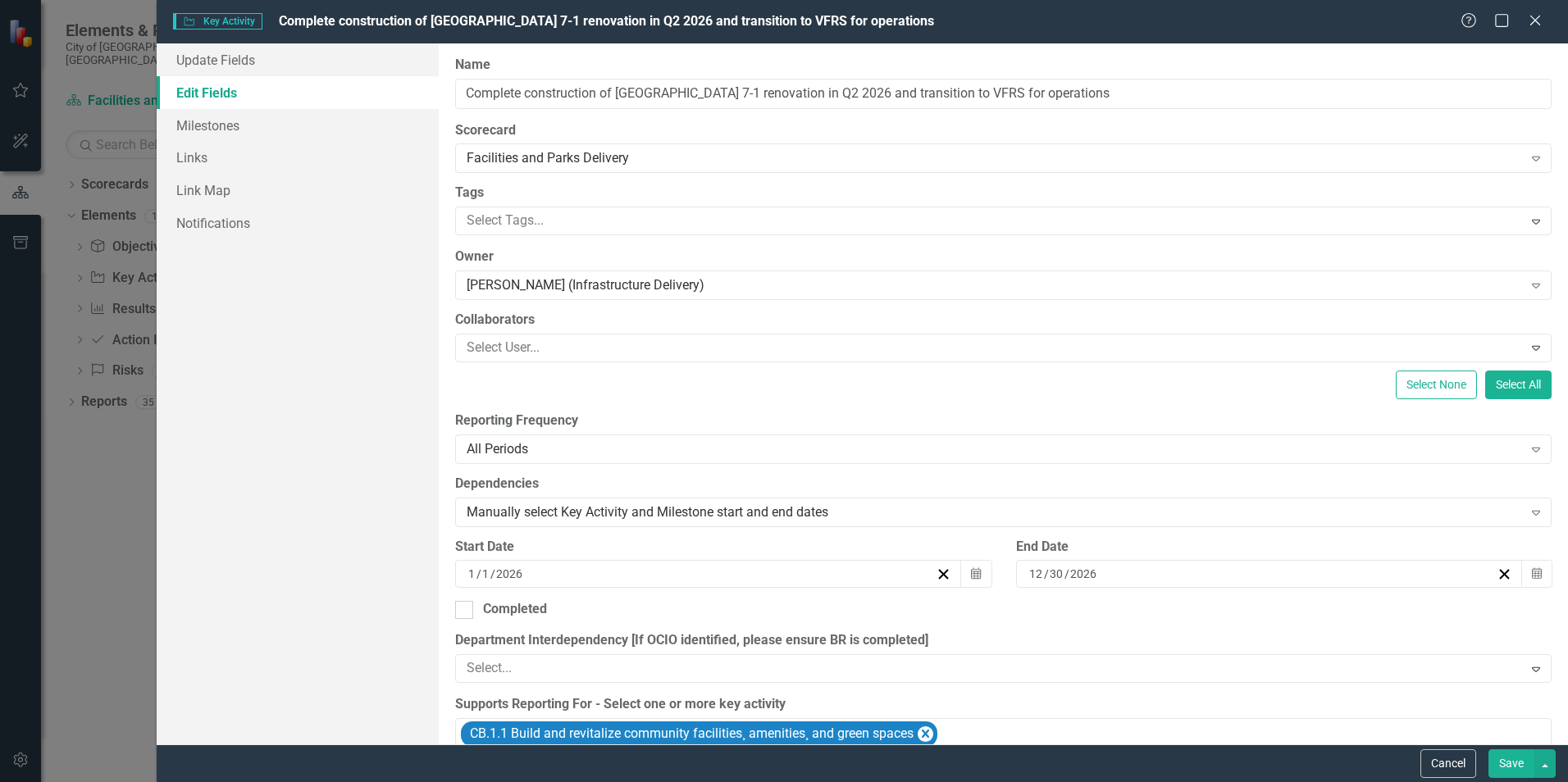
click at [1043, 486] on button "Save" at bounding box center [1511, 764] width 46 height 29
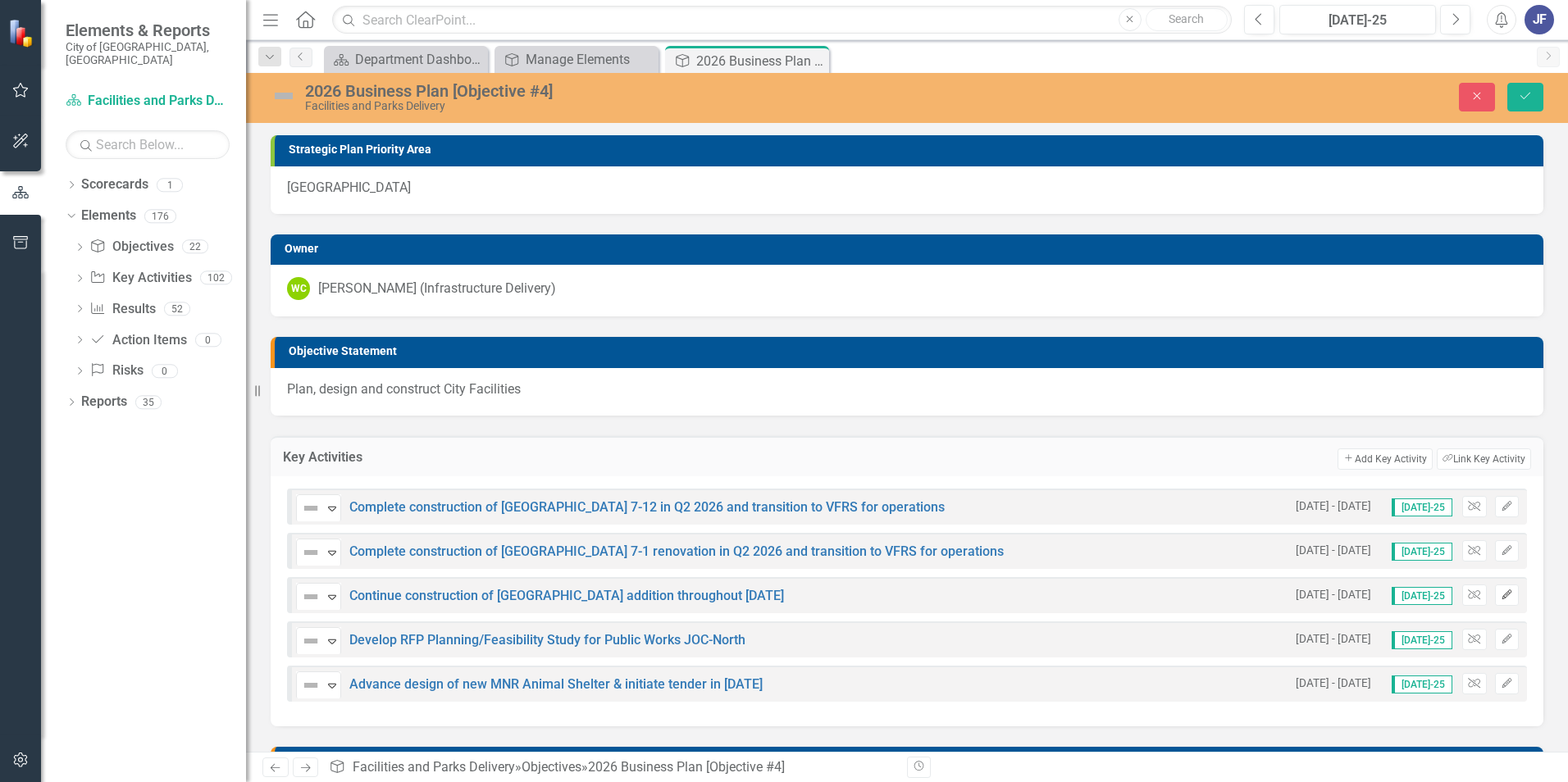
click at [1043, 486] on icon "Edit" at bounding box center [1507, 595] width 13 height 10
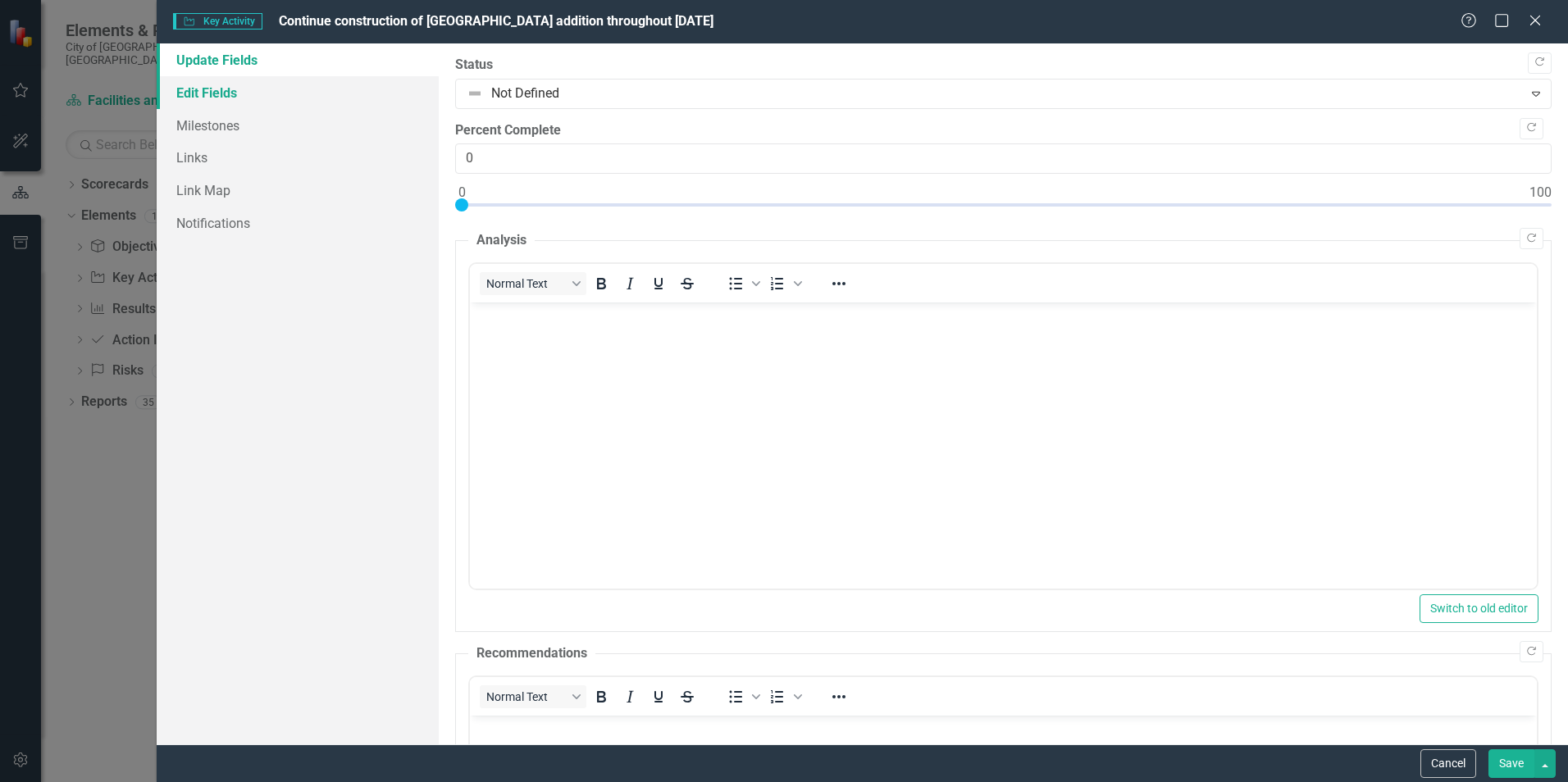
click at [211, 90] on link "Edit Fields" at bounding box center [298, 93] width 282 height 33
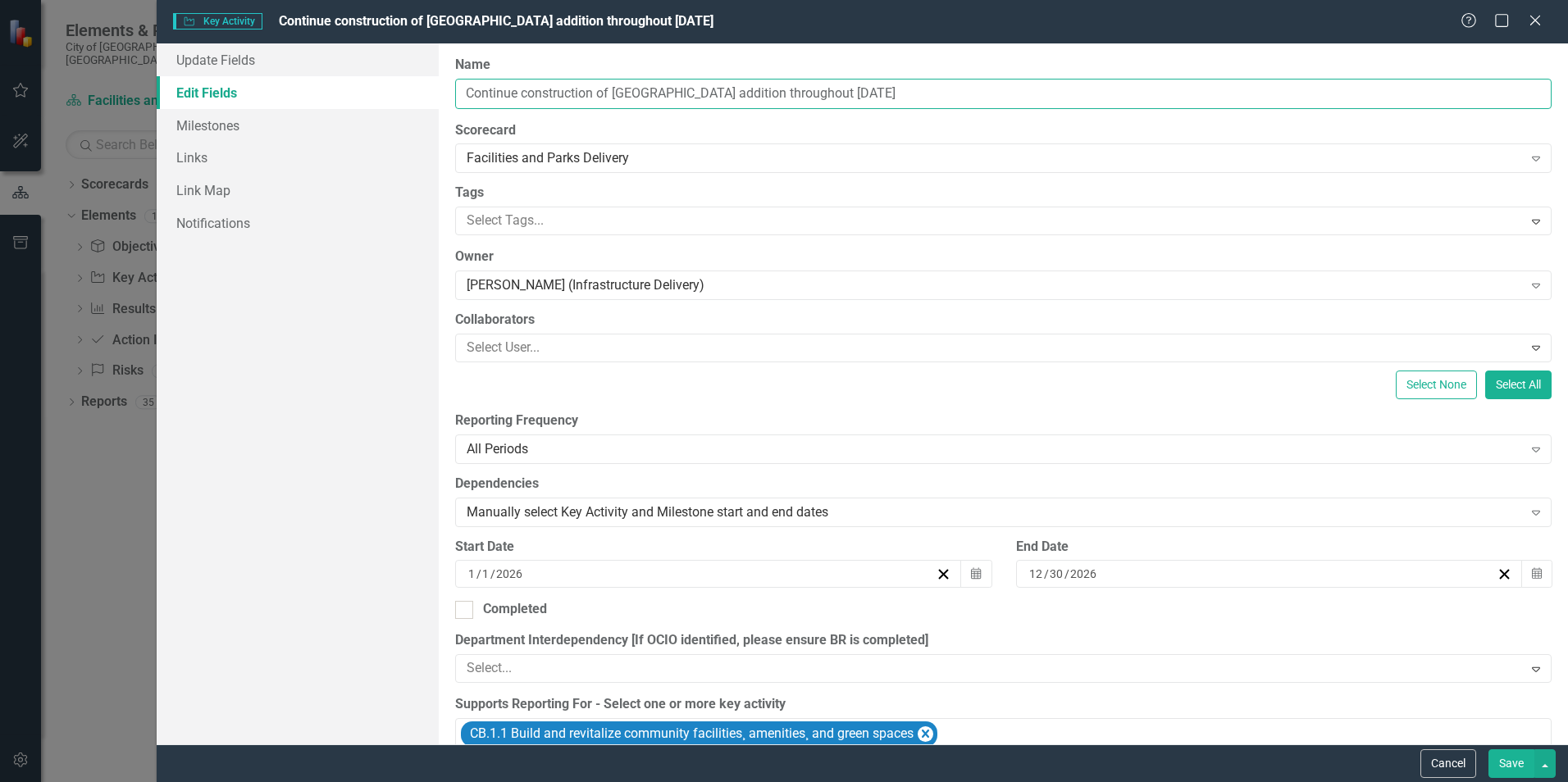
click at [486, 98] on input "Continue construction of [GEOGRAPHIC_DATA] addition throughout [DATE]" at bounding box center [1003, 93] width 1096 height 30
type input "Issue and award construction tender for [GEOGRAPHIC_DATA] by Q2 2026"
click at [1043, 486] on button "Save" at bounding box center [1511, 764] width 46 height 29
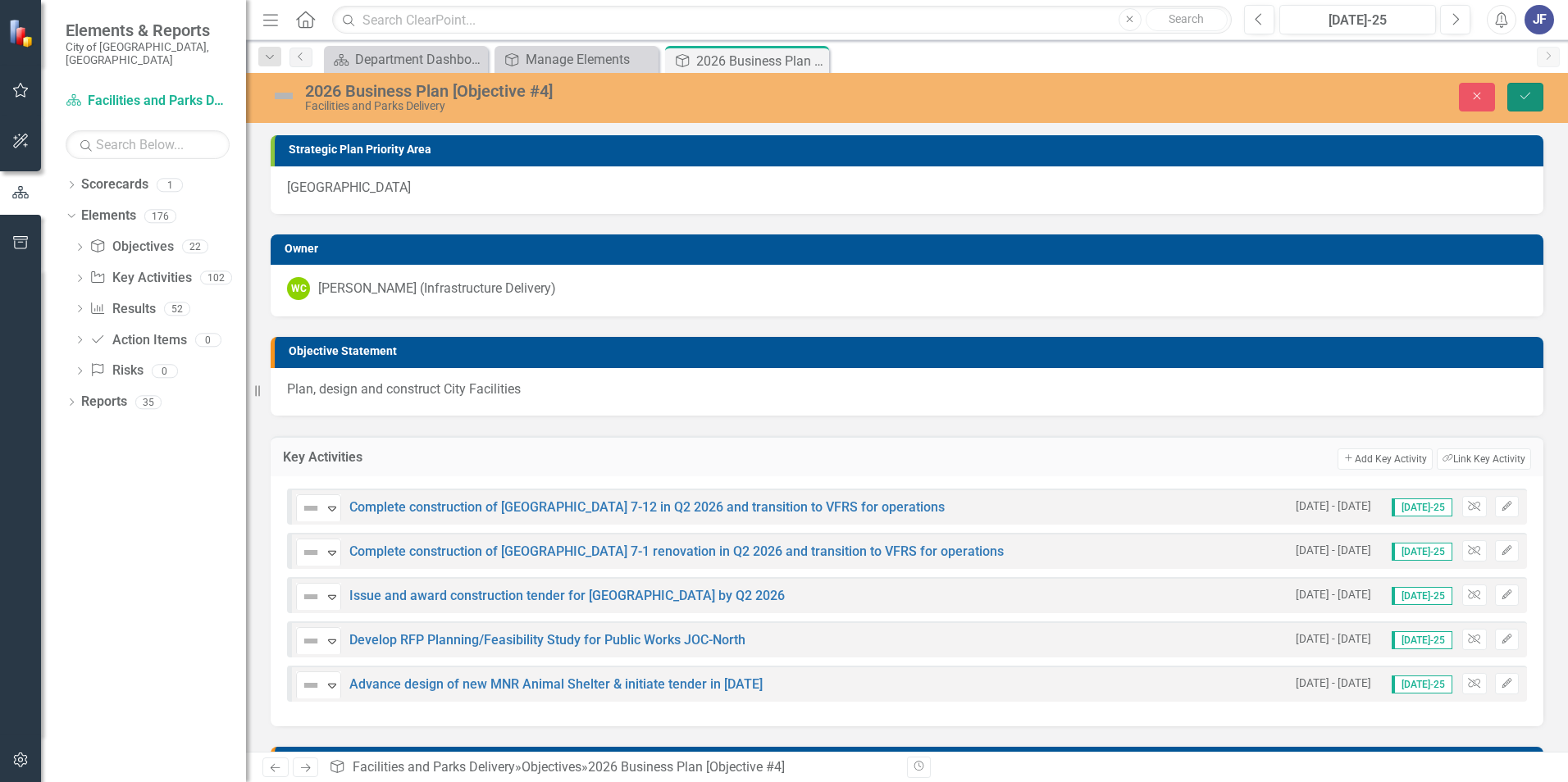
click at [1043, 95] on button "Save" at bounding box center [1524, 97] width 36 height 29
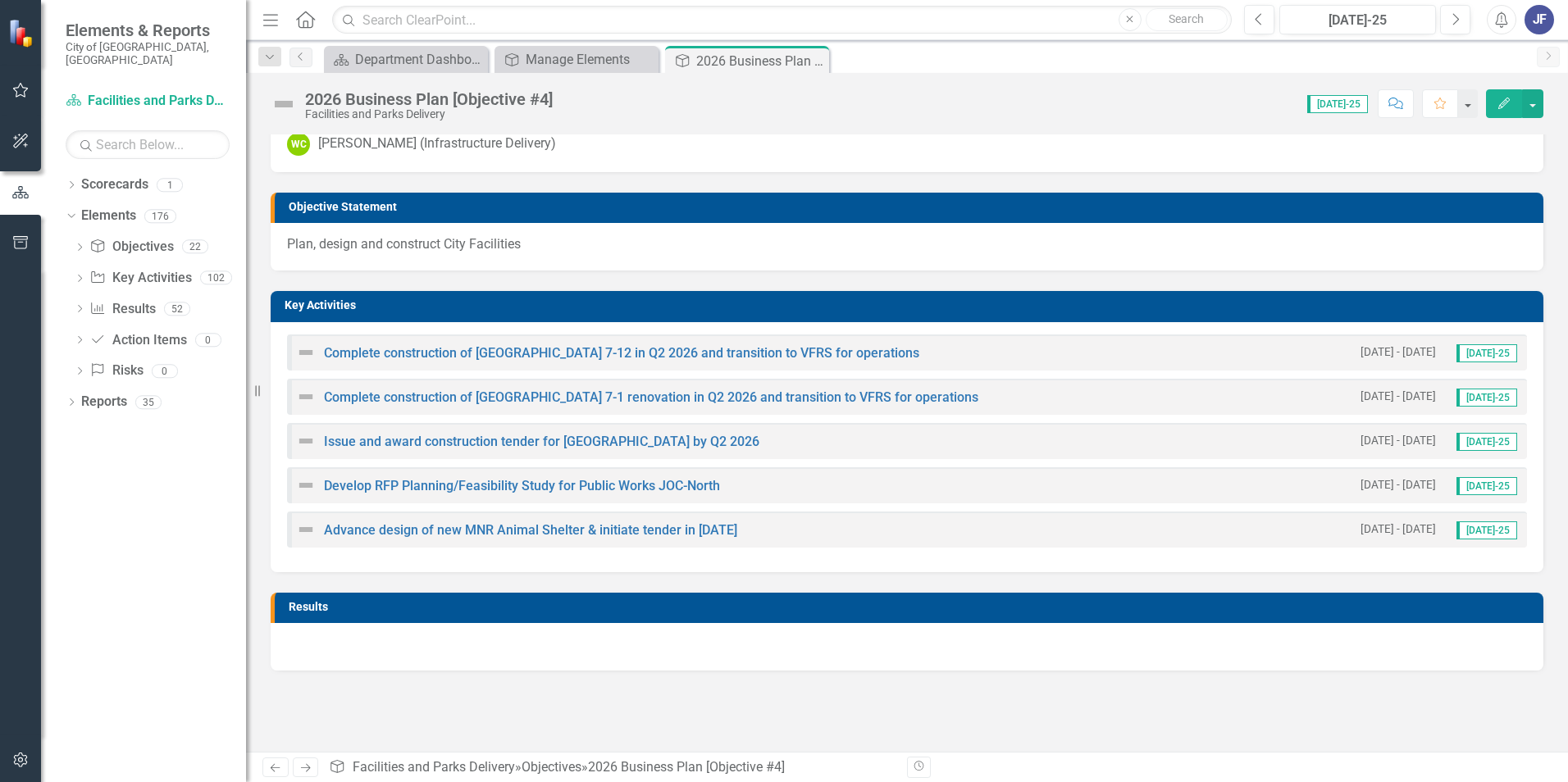
scroll to position [146, 0]
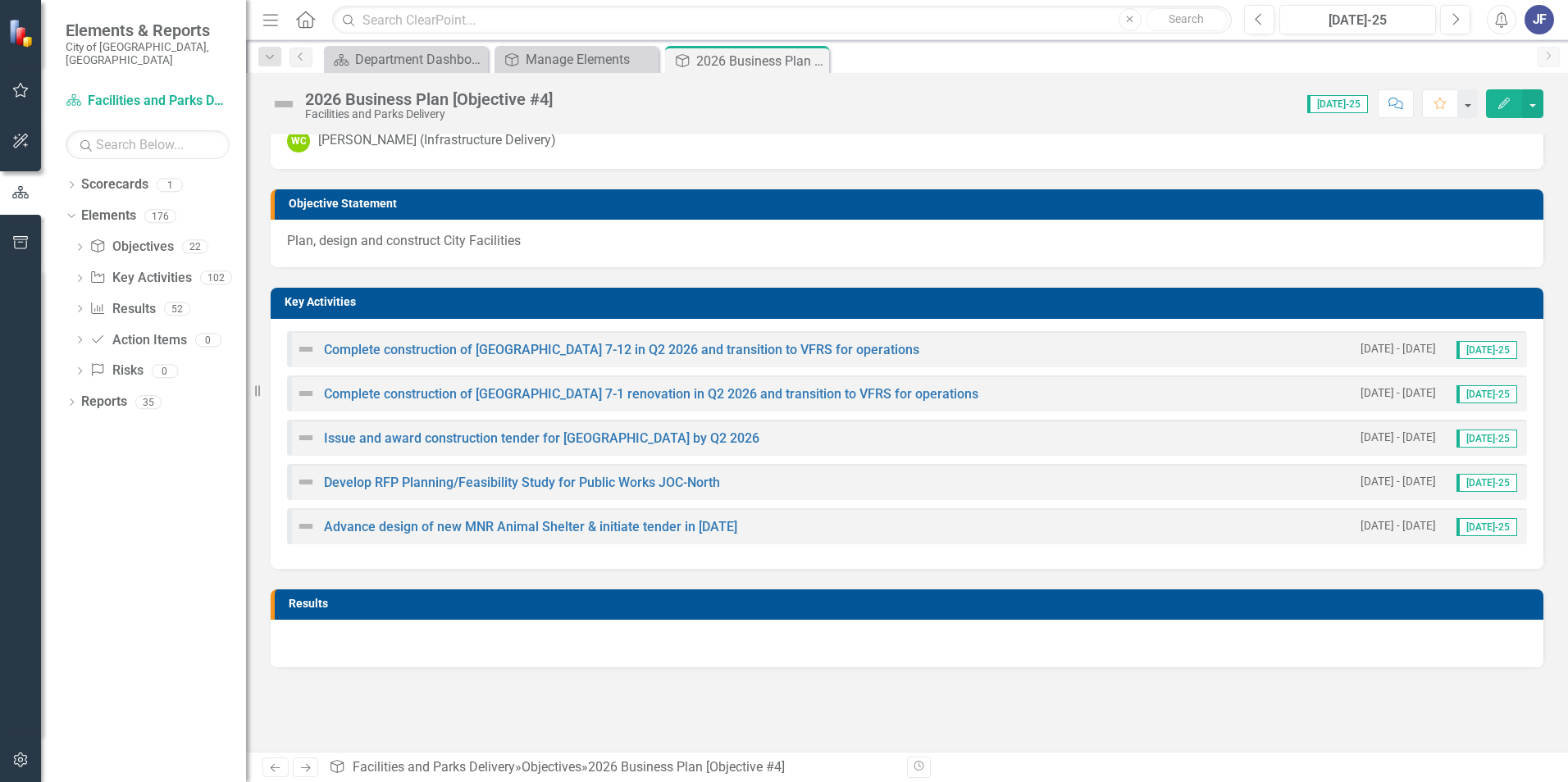
click at [898, 486] on h3 "Results" at bounding box center [912, 604] width 1246 height 13
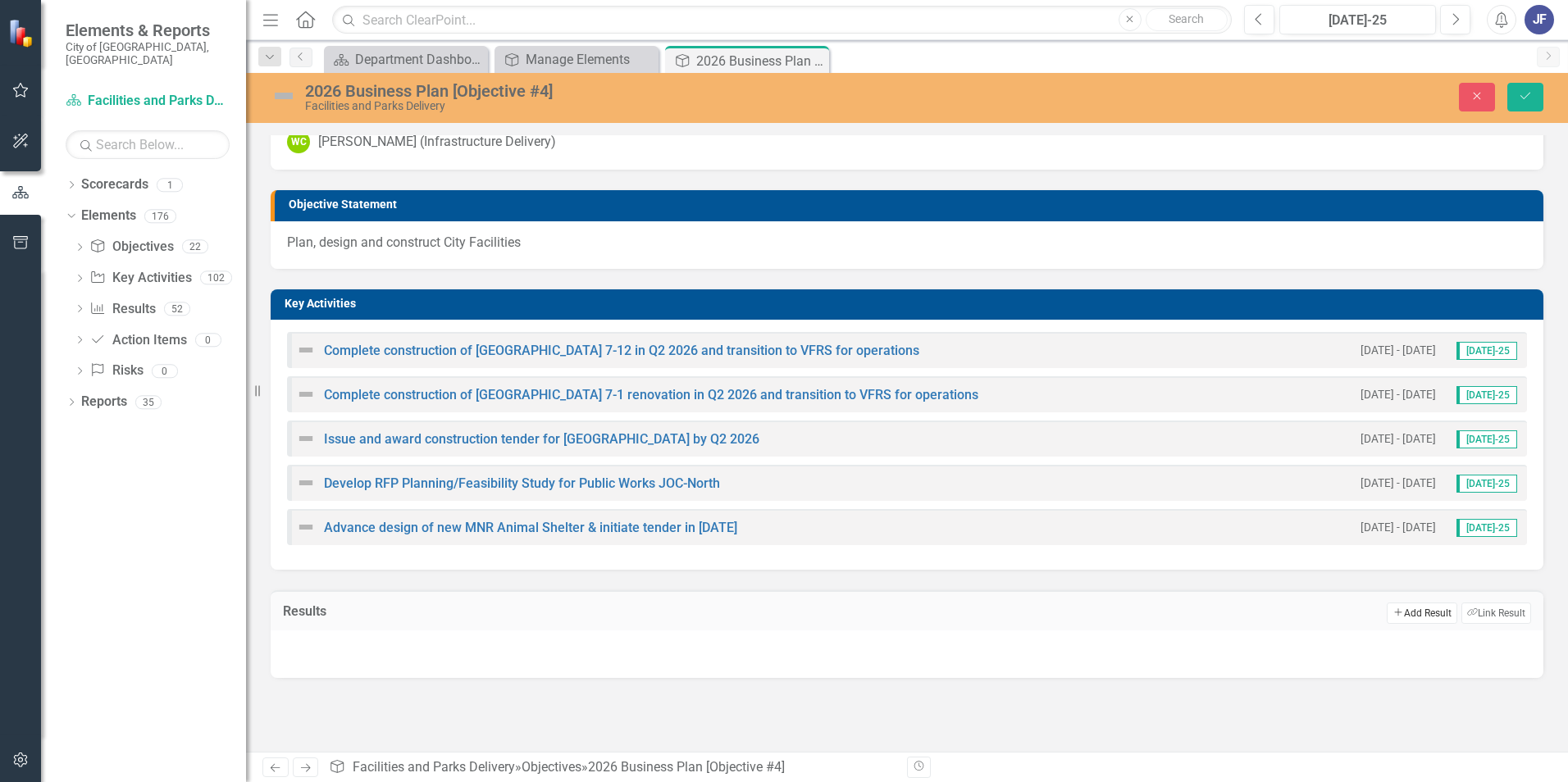
click at [1043, 486] on button "Add Add Result" at bounding box center [1422, 613] width 70 height 21
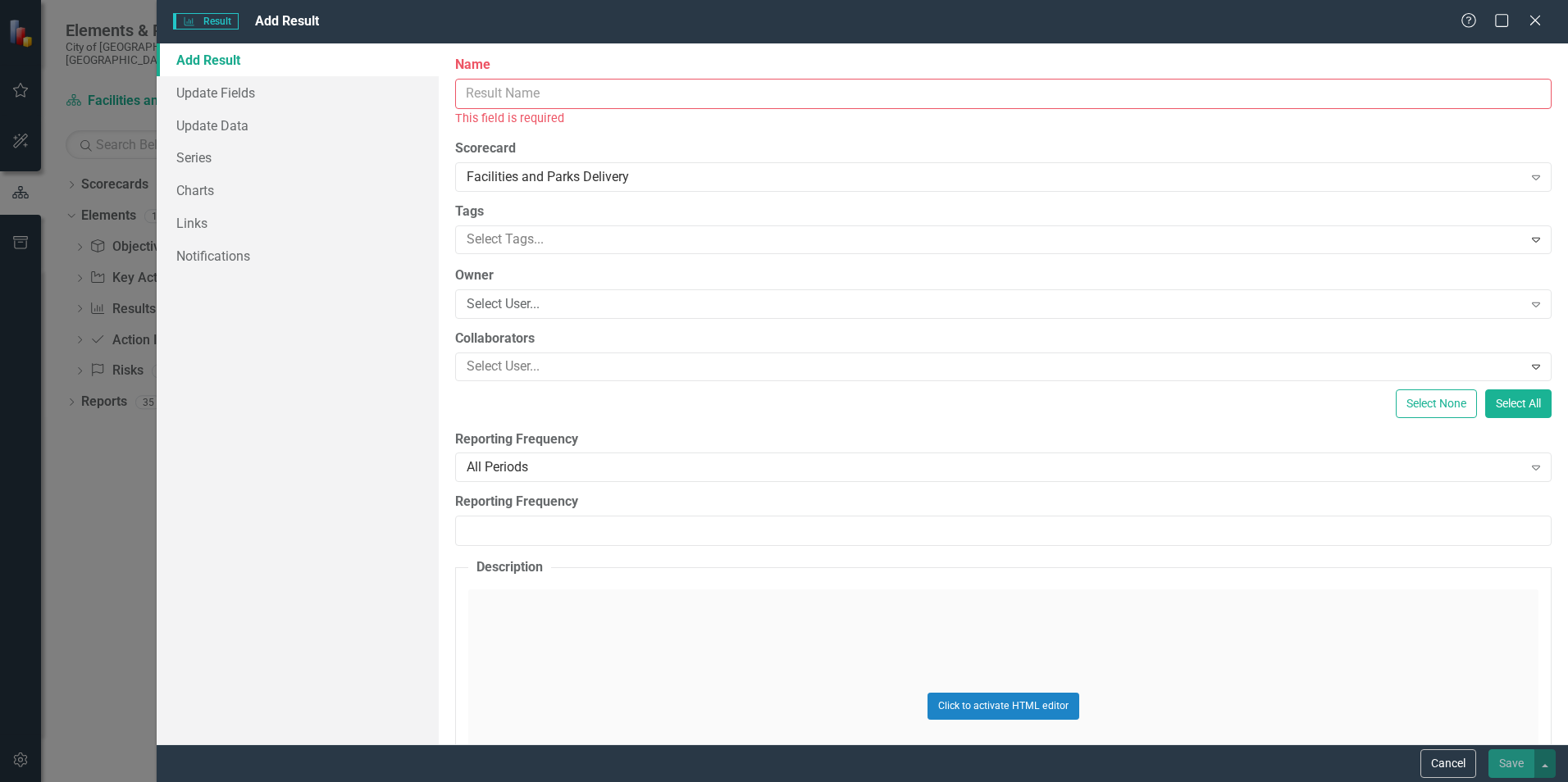
click at [464, 91] on input "Name" at bounding box center [1003, 93] width 1096 height 30
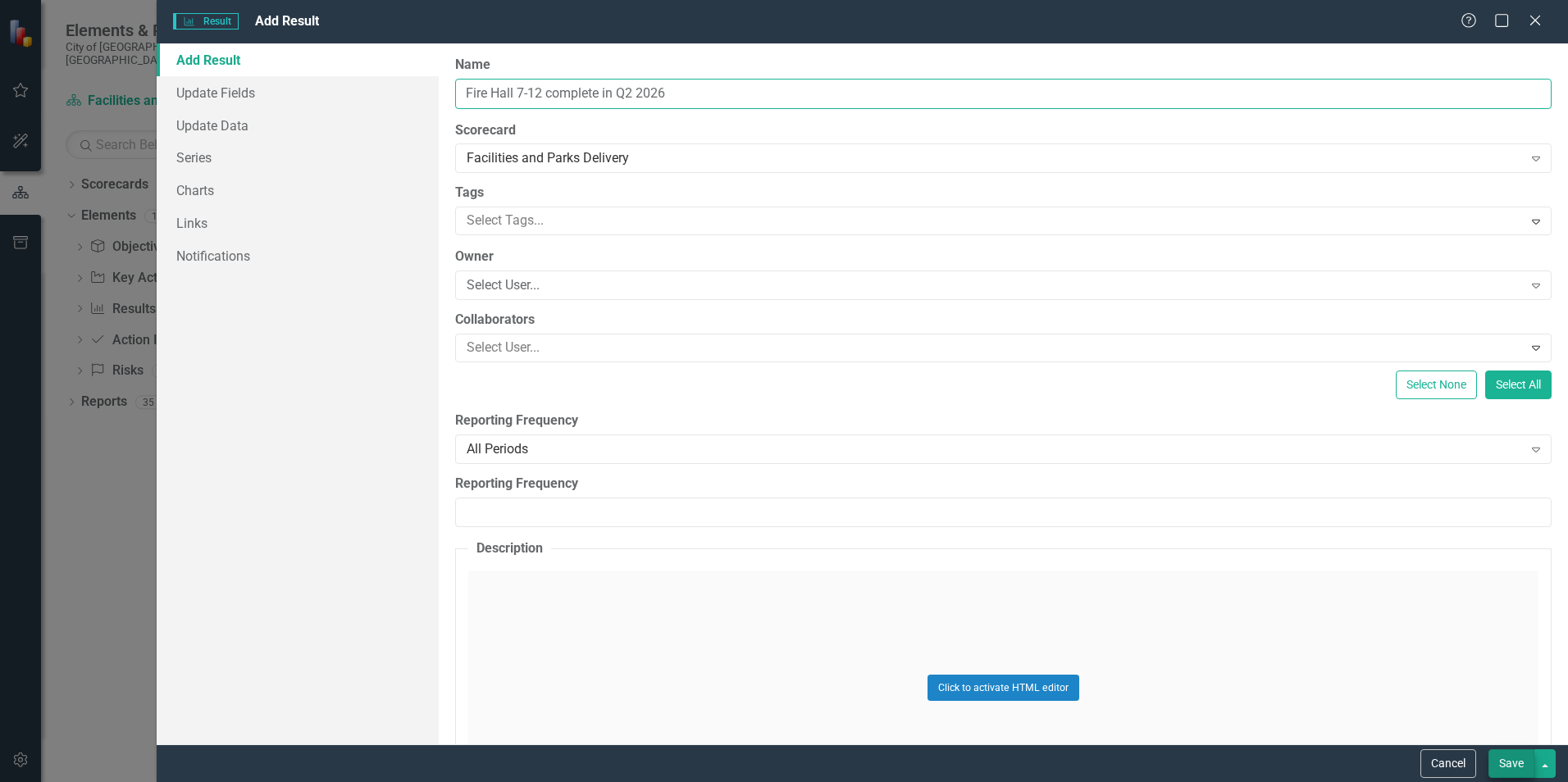
type input "Fire Hall 7-12 complete in Q2 2026"
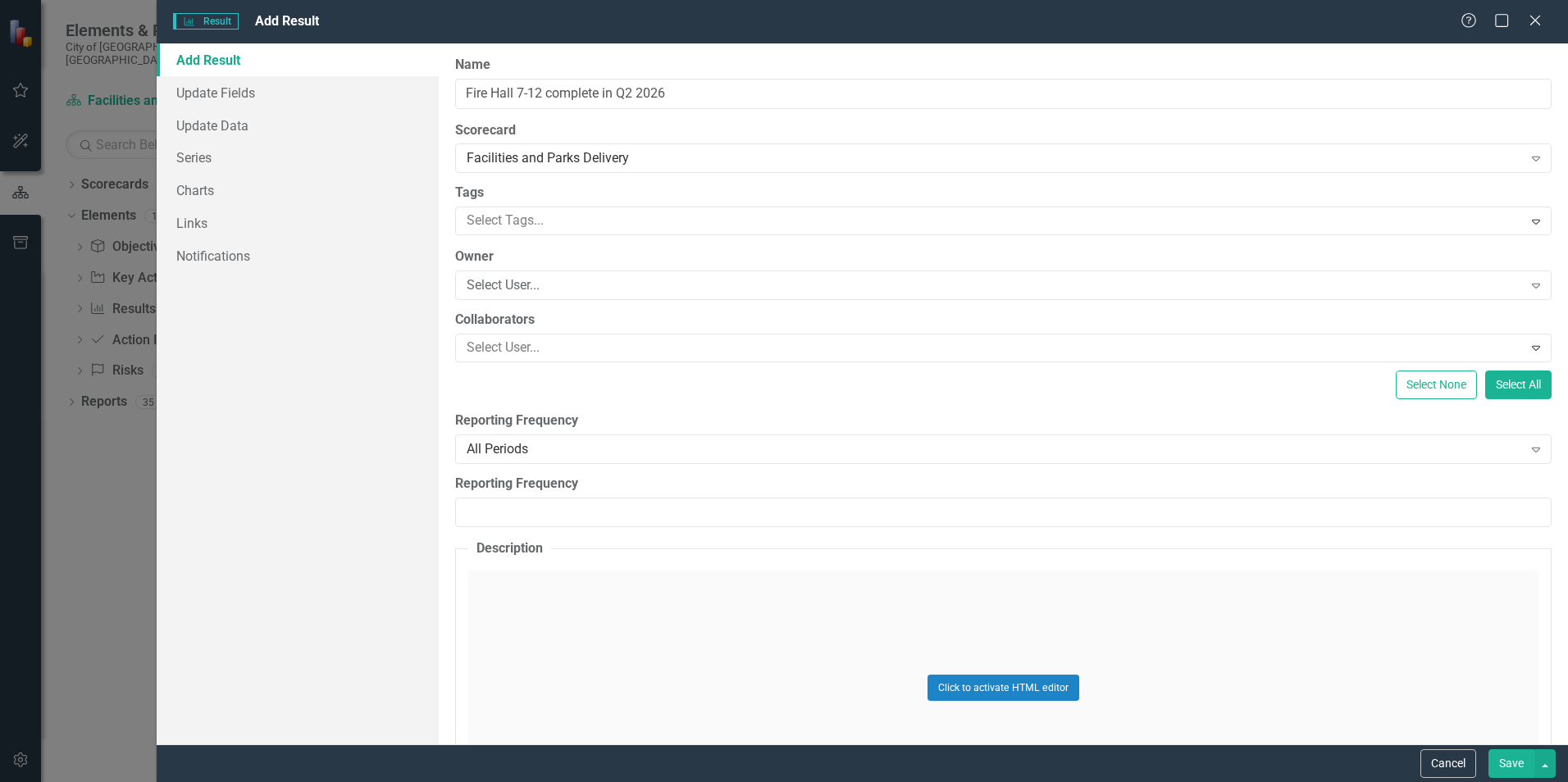
click at [1043, 486] on button "Save" at bounding box center [1511, 764] width 46 height 29
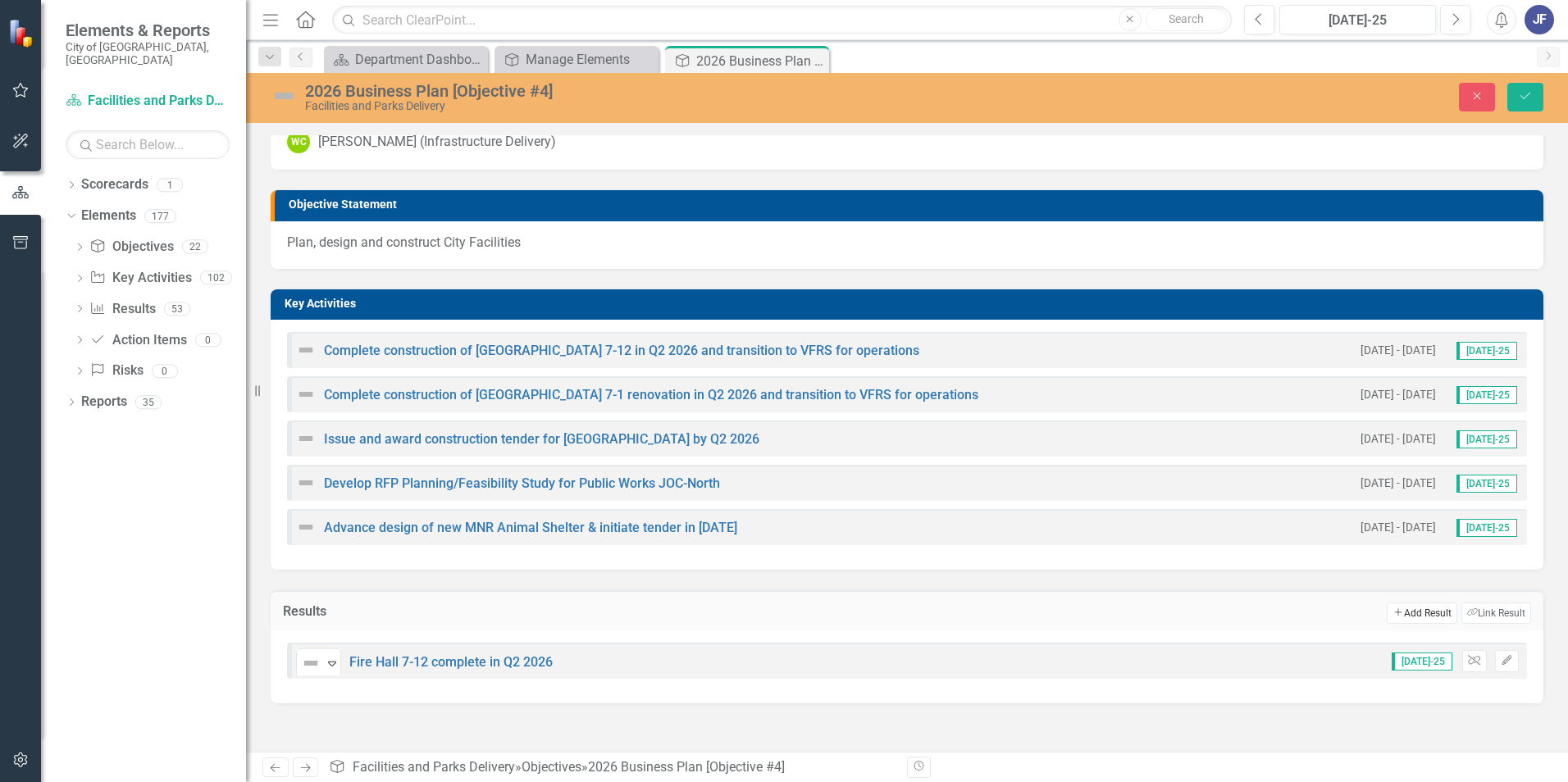
click at [1043, 486] on button "Add Add Result" at bounding box center [1422, 613] width 70 height 21
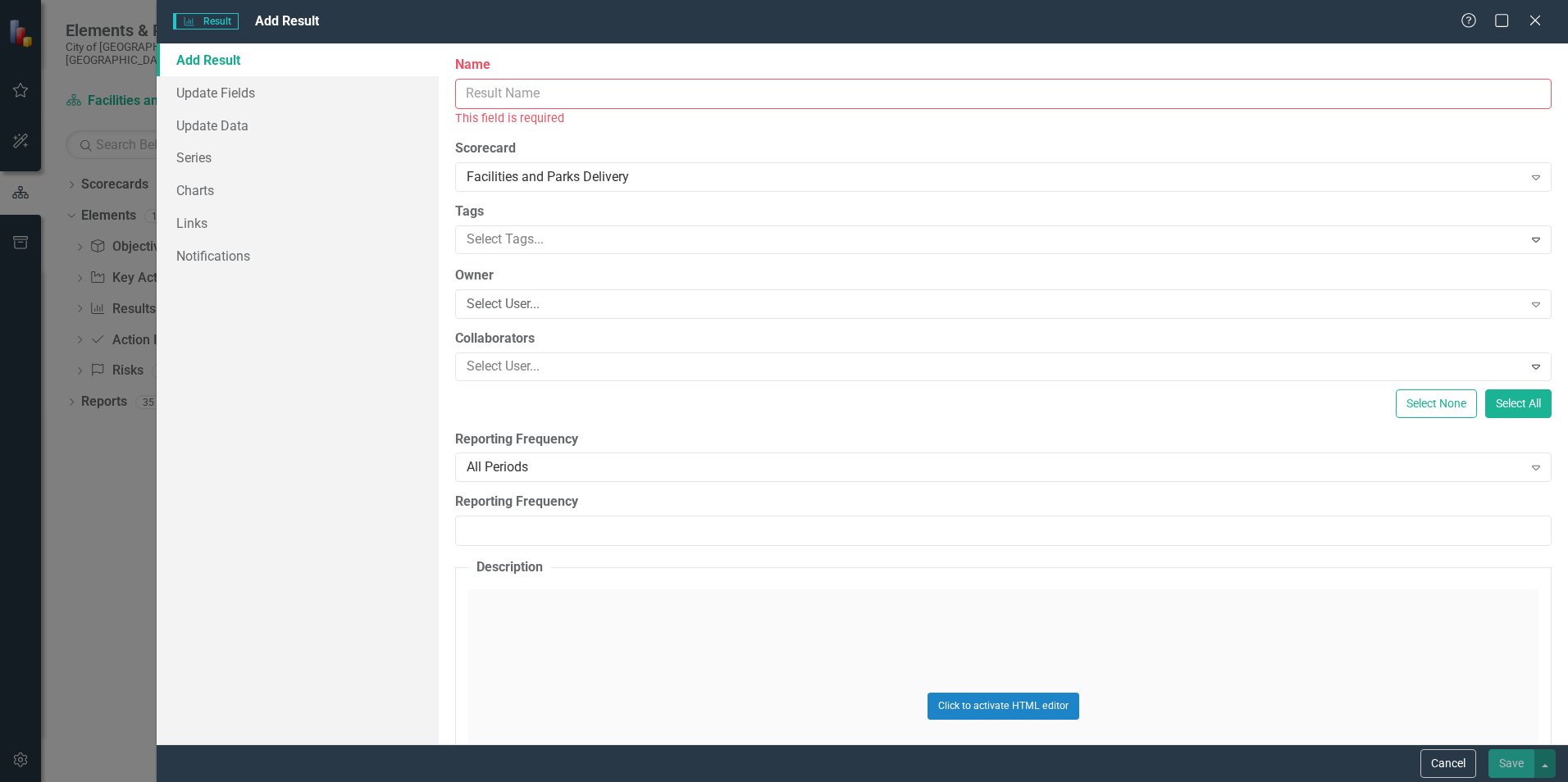
click at [464, 93] on input "Name" at bounding box center [1003, 93] width 1096 height 30
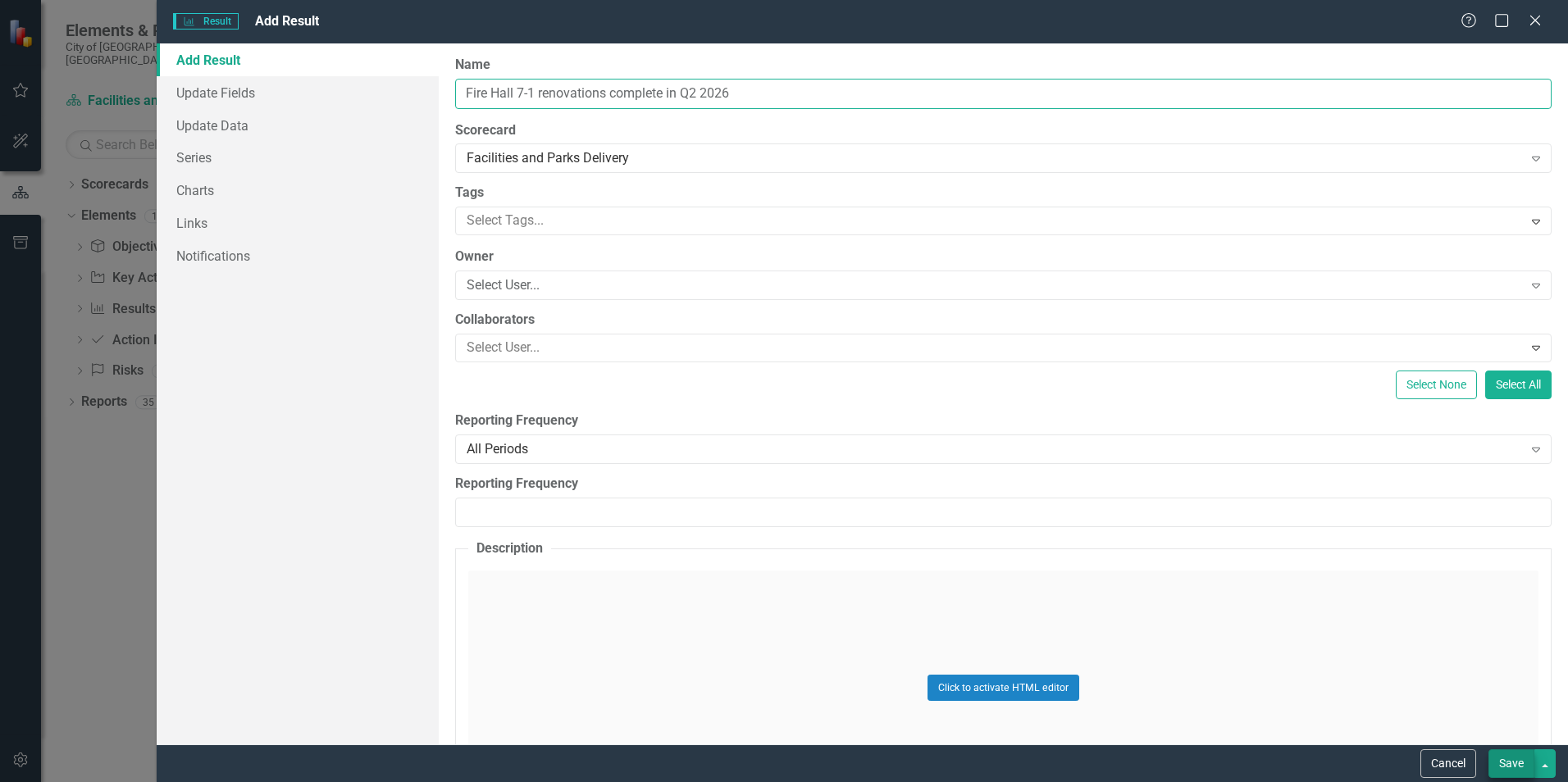
type input "Fire Hall 7-1 renovations complete in Q2 2026"
click at [1043, 486] on button "Save" at bounding box center [1511, 764] width 46 height 29
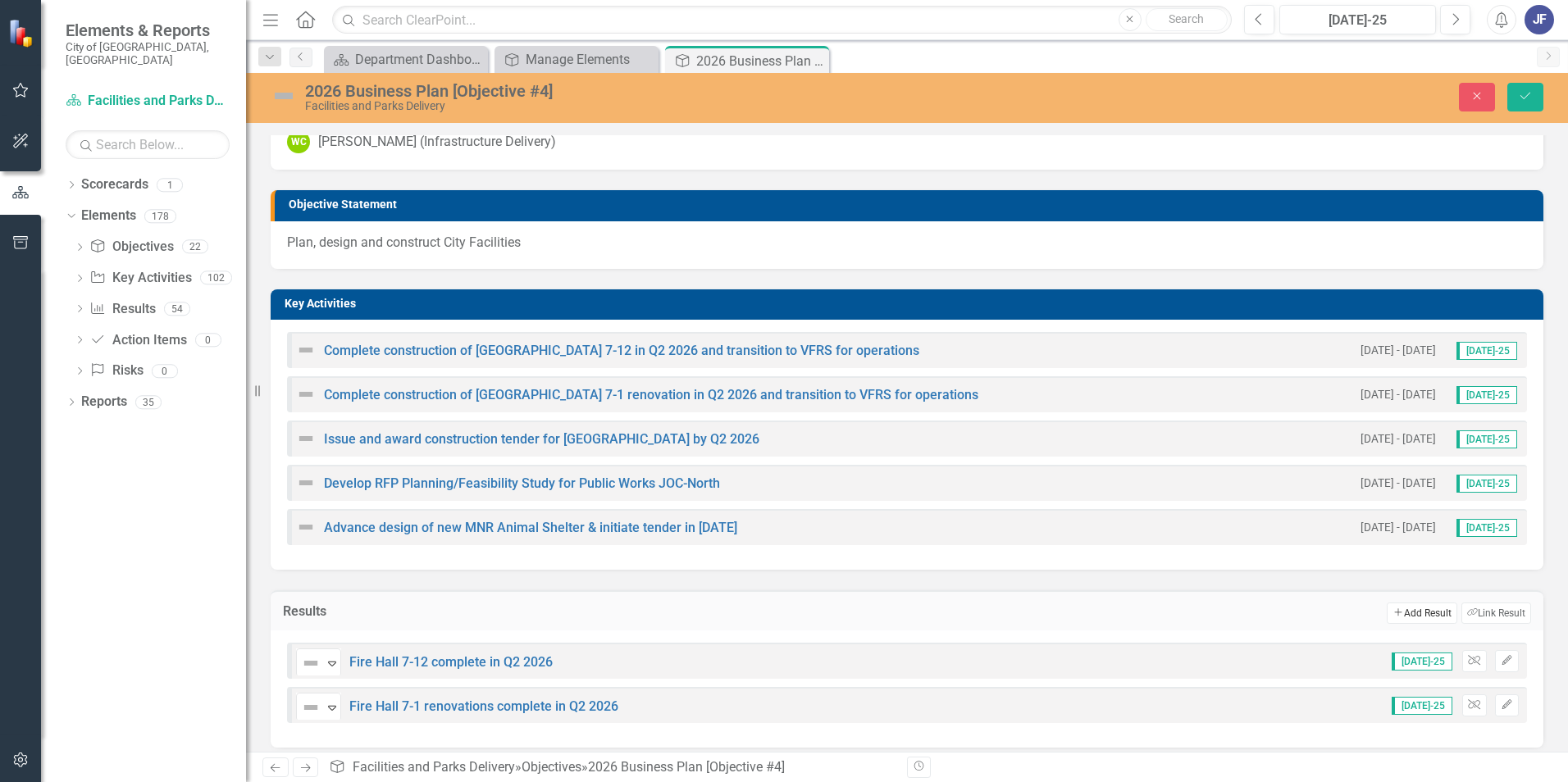
click at [1043, 486] on button "Add Add Result" at bounding box center [1422, 613] width 70 height 21
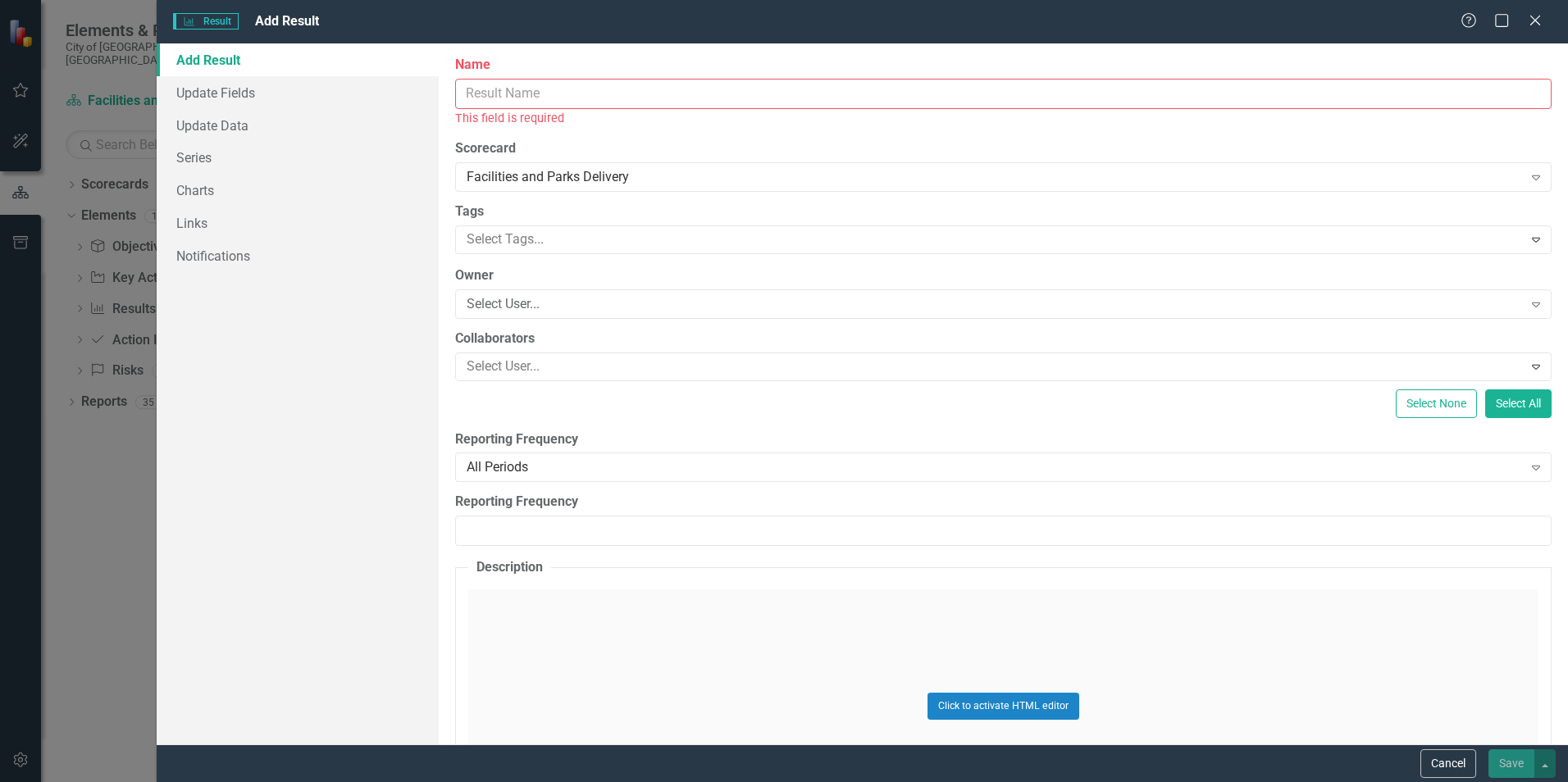
click at [463, 93] on input "Name" at bounding box center [1003, 93] width 1096 height 30
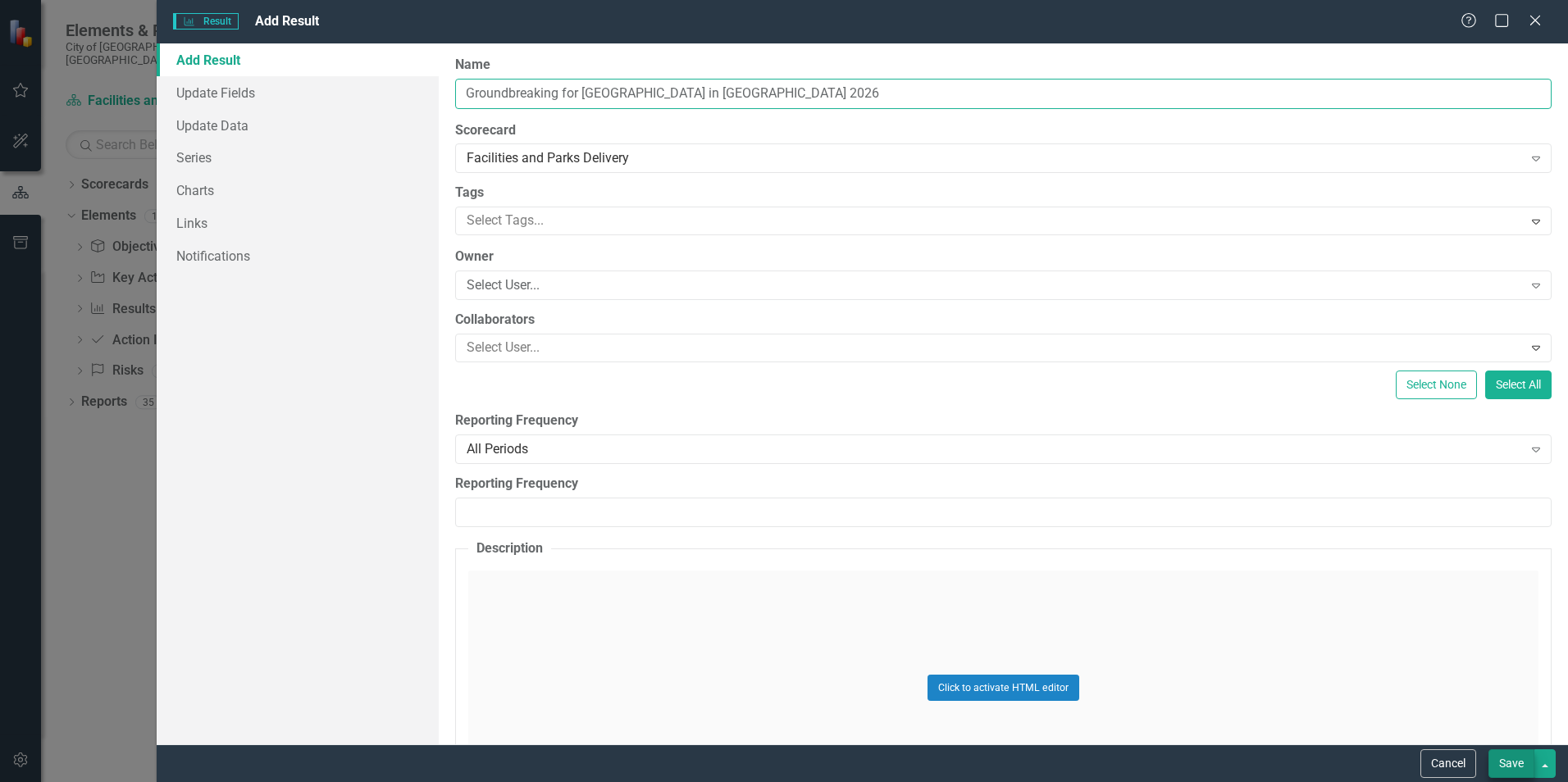
type input "Groundbreaking for [GEOGRAPHIC_DATA] in [GEOGRAPHIC_DATA] 2026"
click at [1043, 486] on button "Save" at bounding box center [1511, 764] width 46 height 29
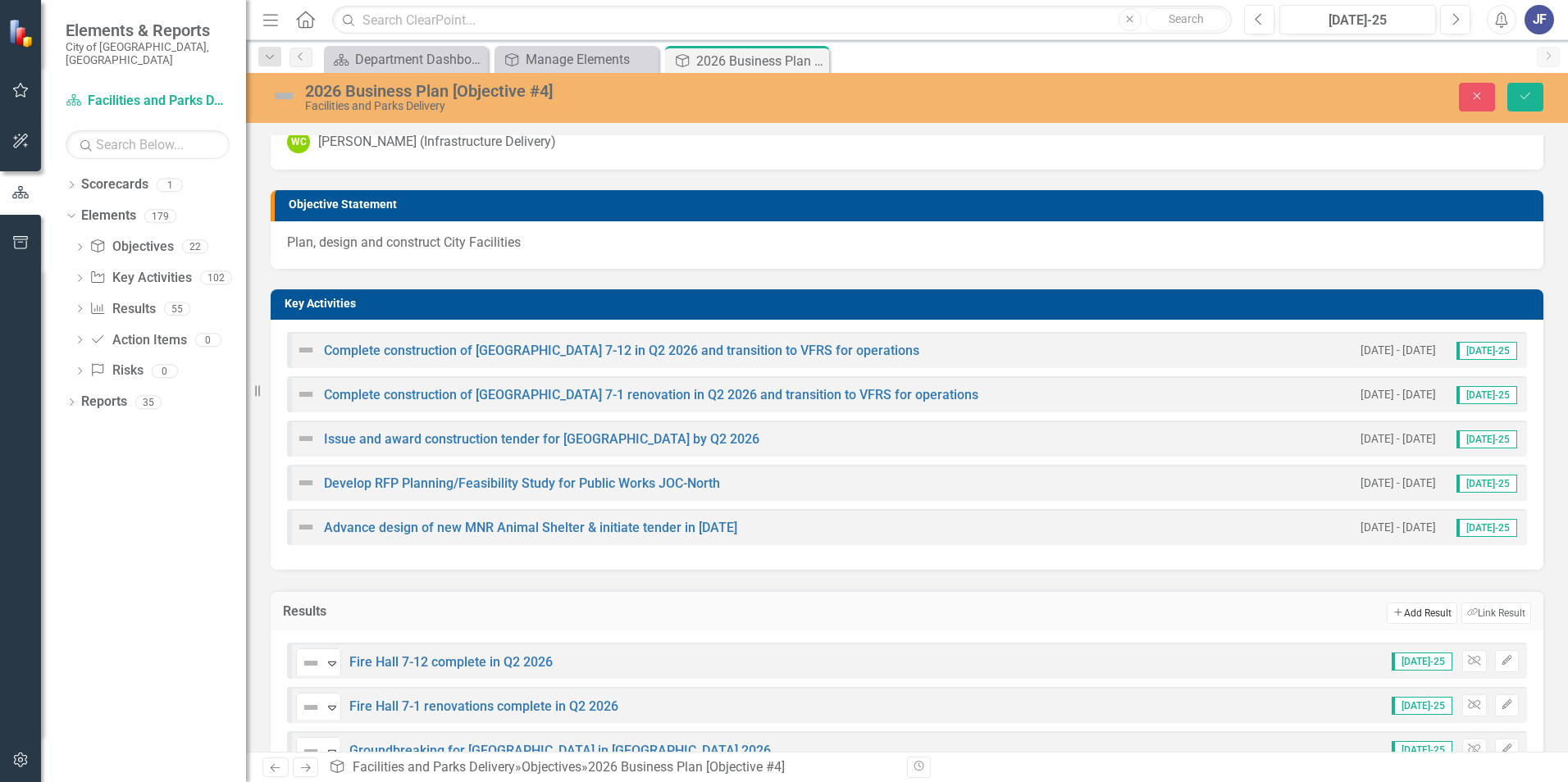
click at [1043, 486] on button "Add Add Result" at bounding box center [1422, 613] width 70 height 21
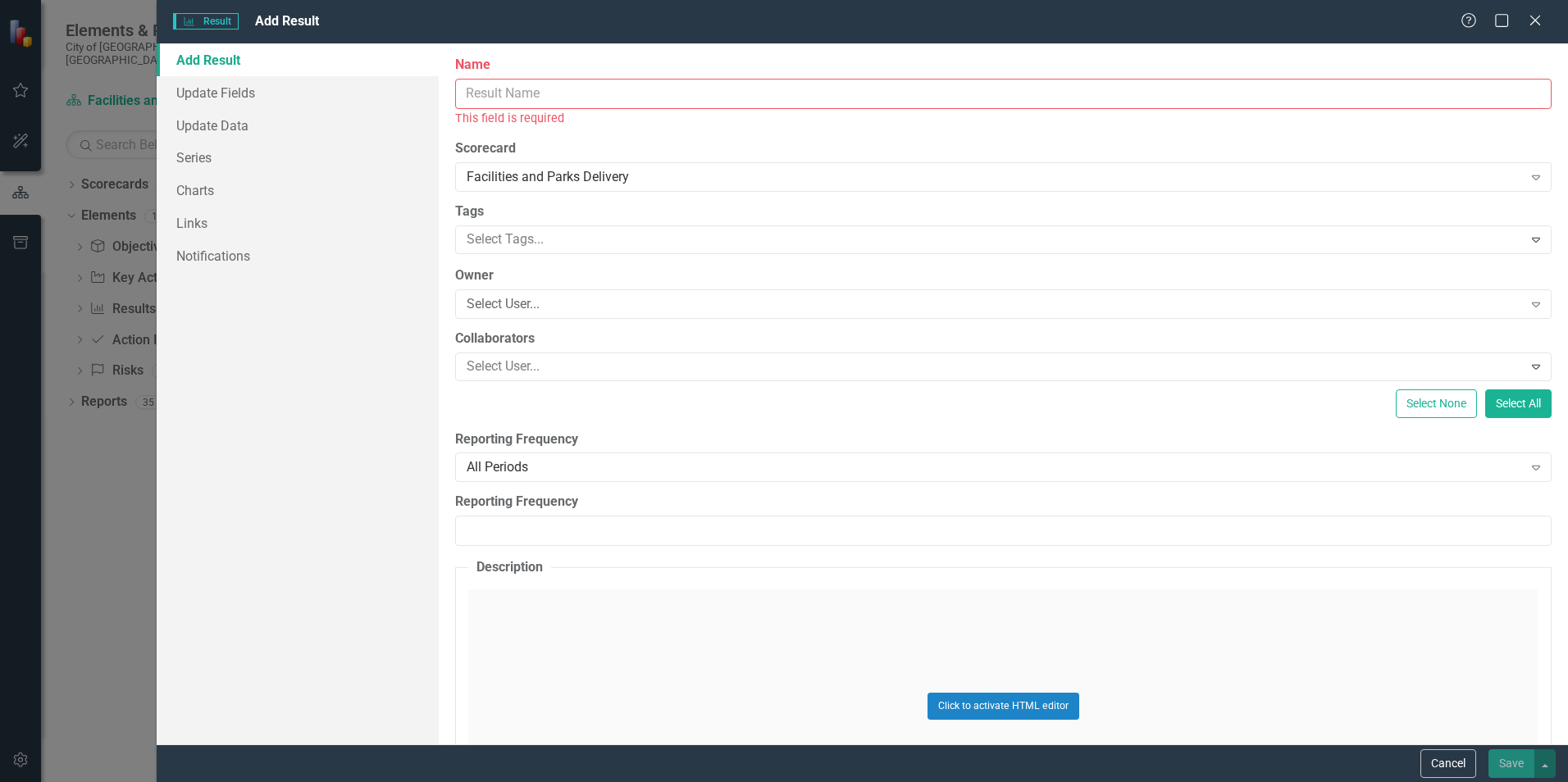
click at [462, 88] on input "Name" at bounding box center [1003, 93] width 1096 height 30
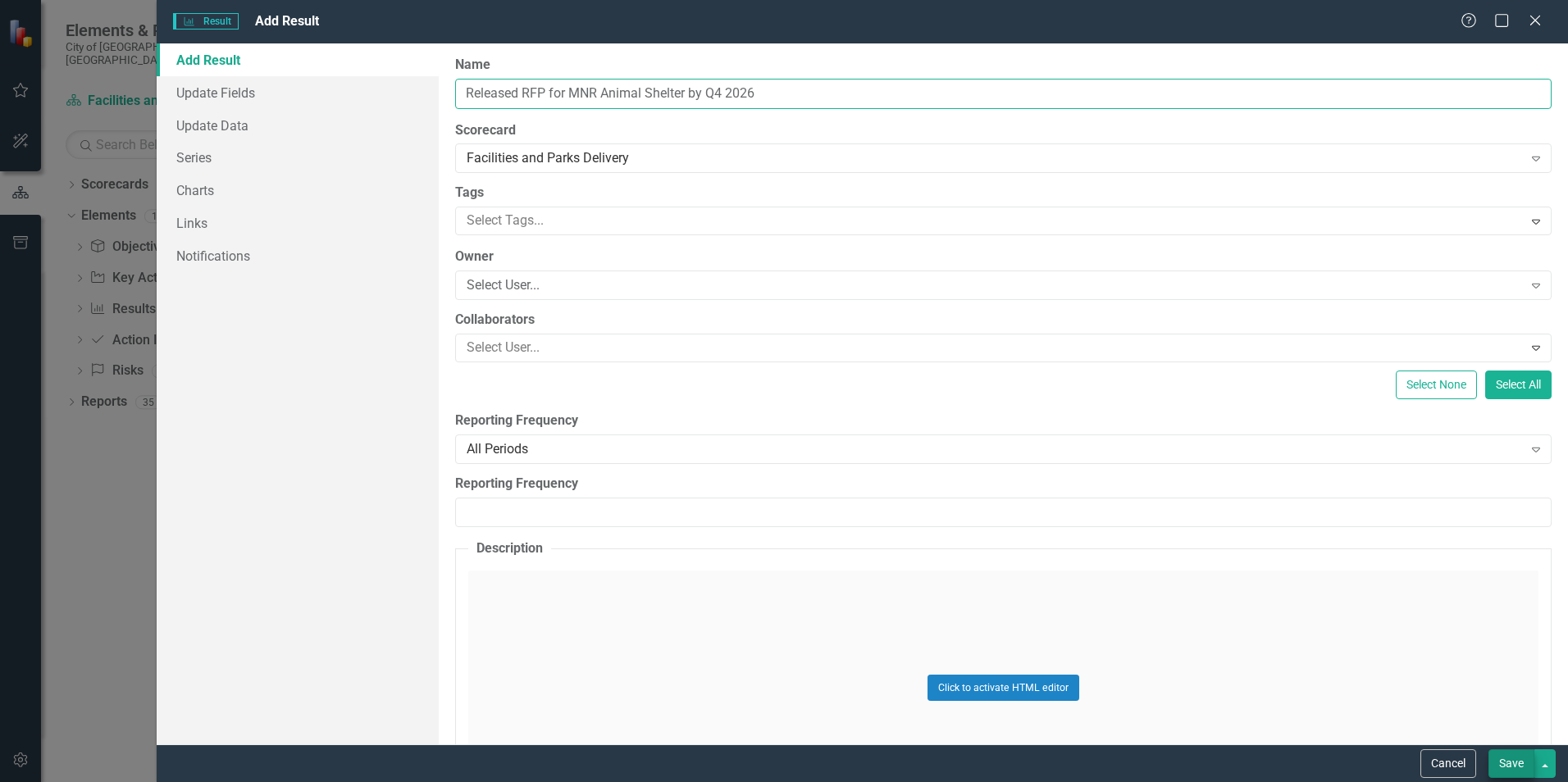
type input "Released RFP for MNR Animal Shelter by Q4 2026"
click at [1043, 486] on button "Save" at bounding box center [1511, 764] width 46 height 29
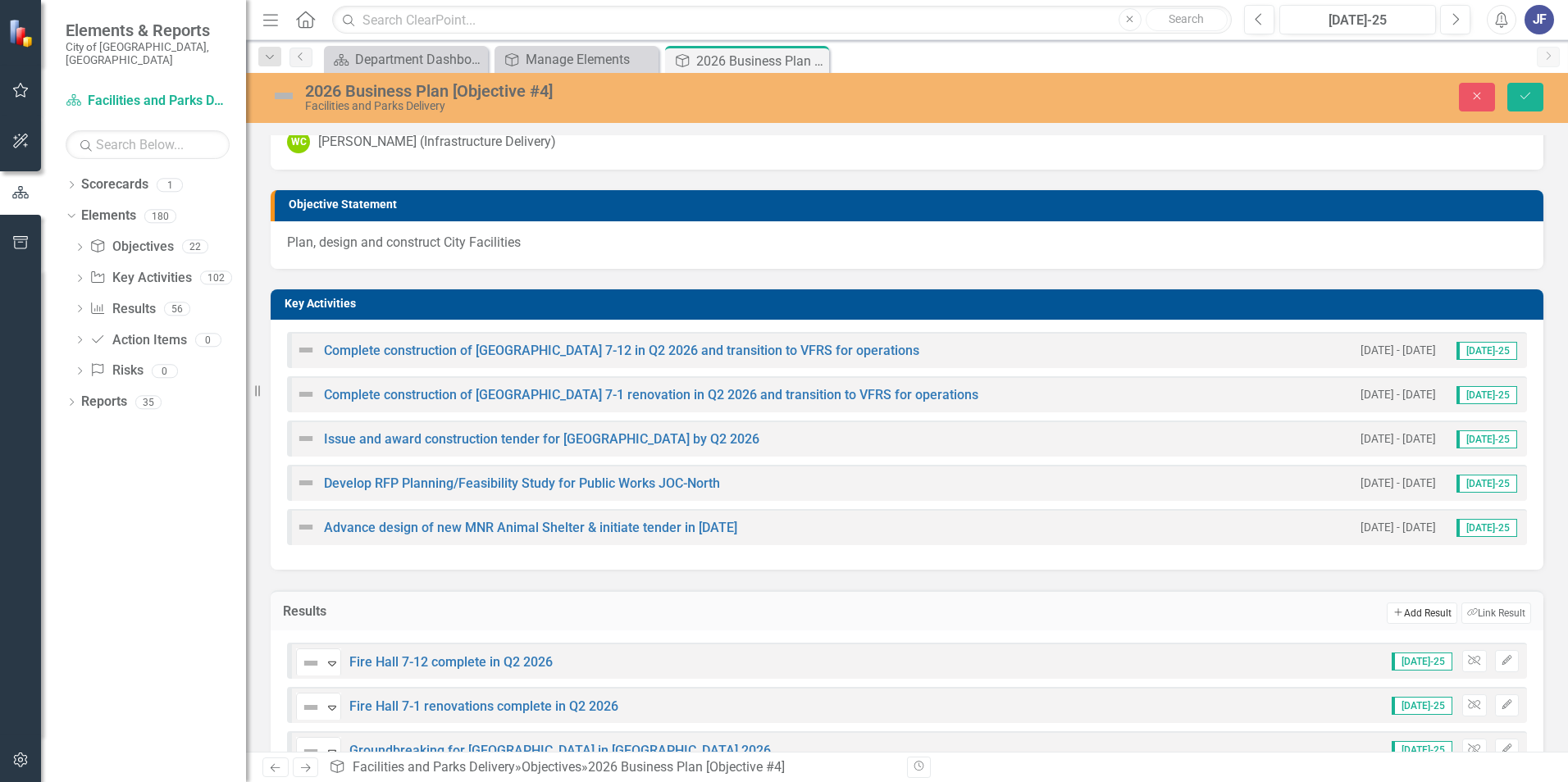
click at [1043, 486] on button "Add Add Result" at bounding box center [1422, 613] width 70 height 21
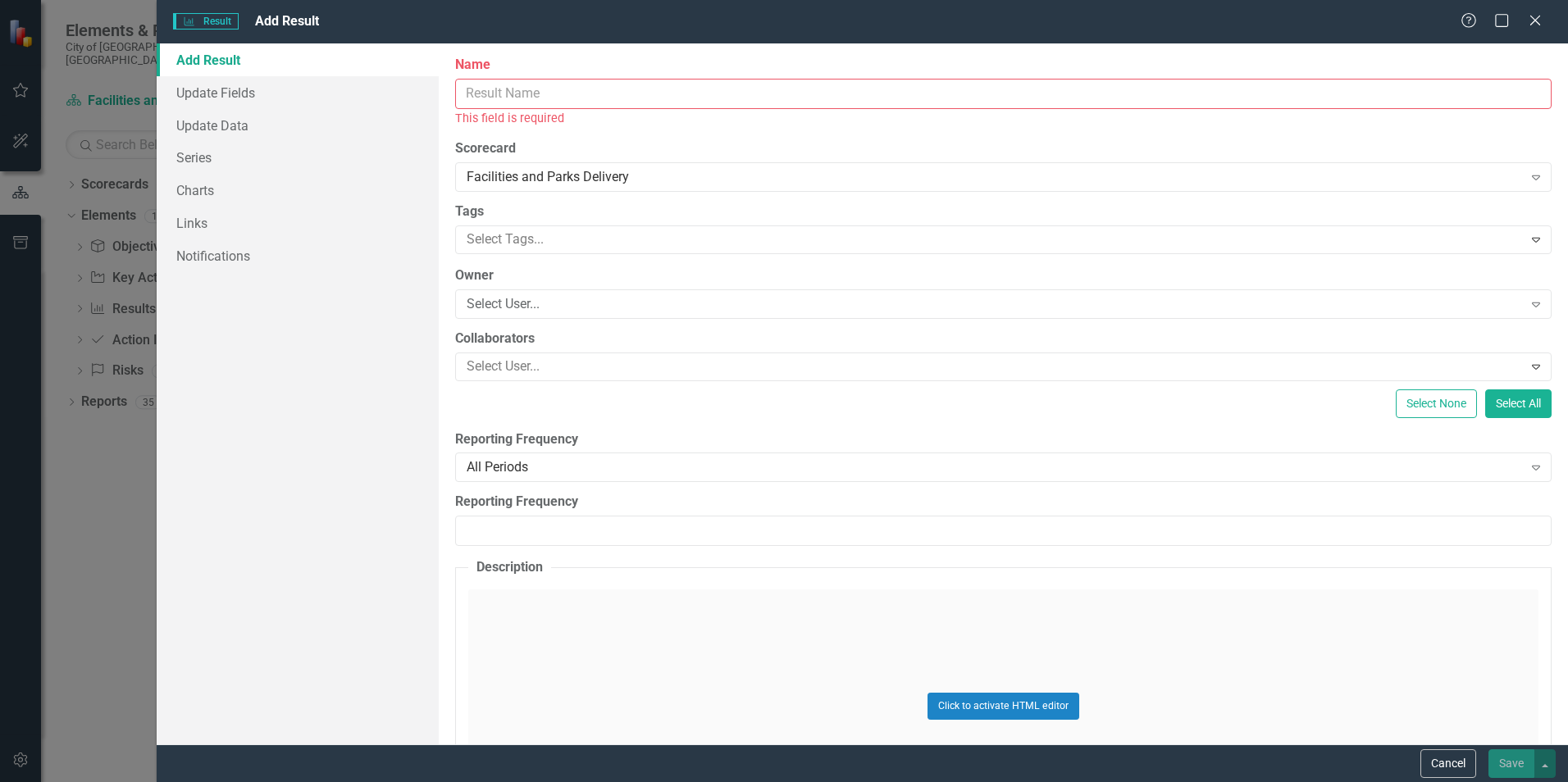
click at [473, 87] on input "Name" at bounding box center [1003, 93] width 1096 height 30
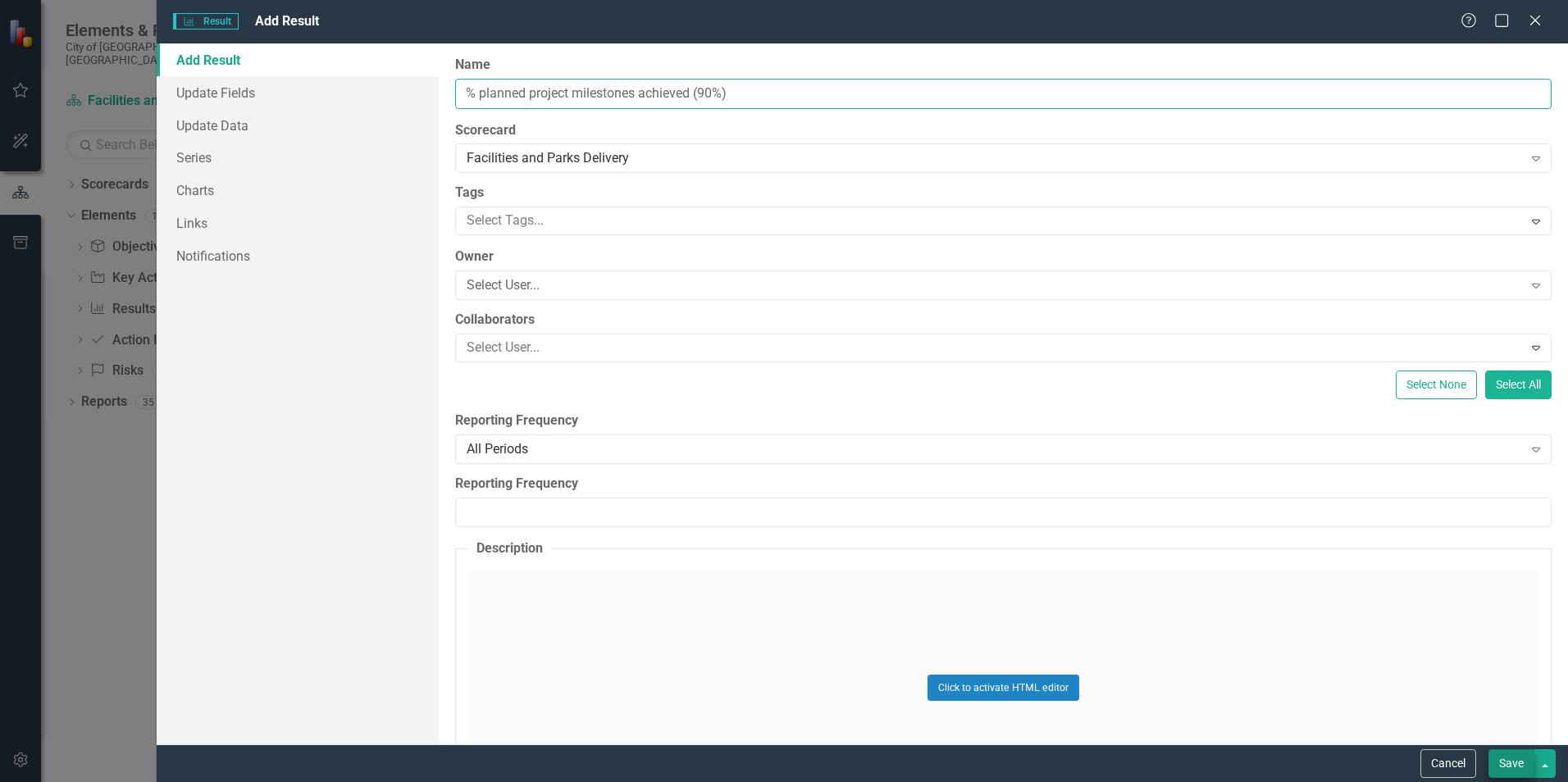
type input "% planned project milestones achieved (90%)"
click at [1043, 486] on button "Save" at bounding box center [1511, 764] width 46 height 29
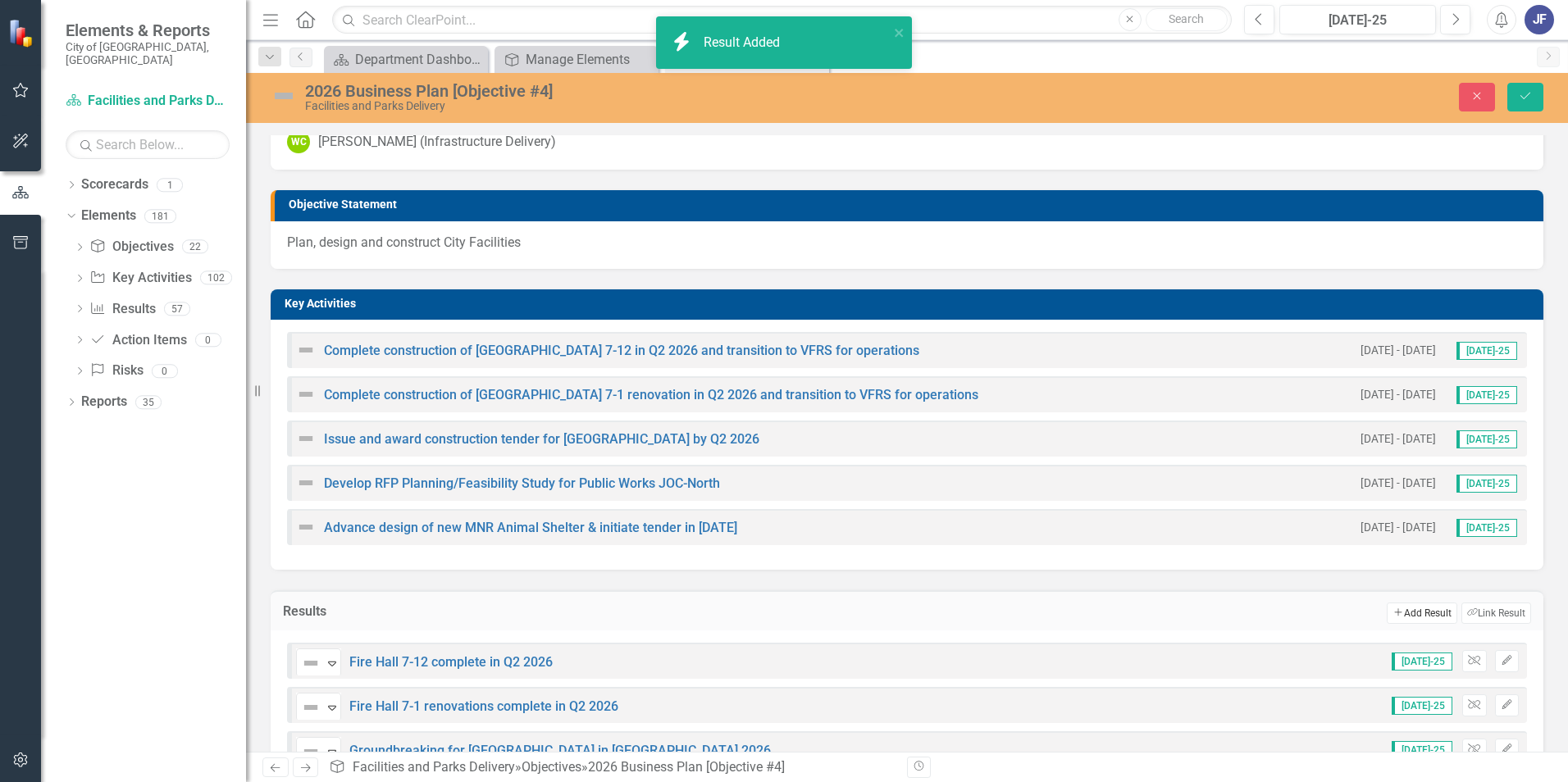
click at [1043, 486] on button "Add Add Result" at bounding box center [1422, 613] width 70 height 21
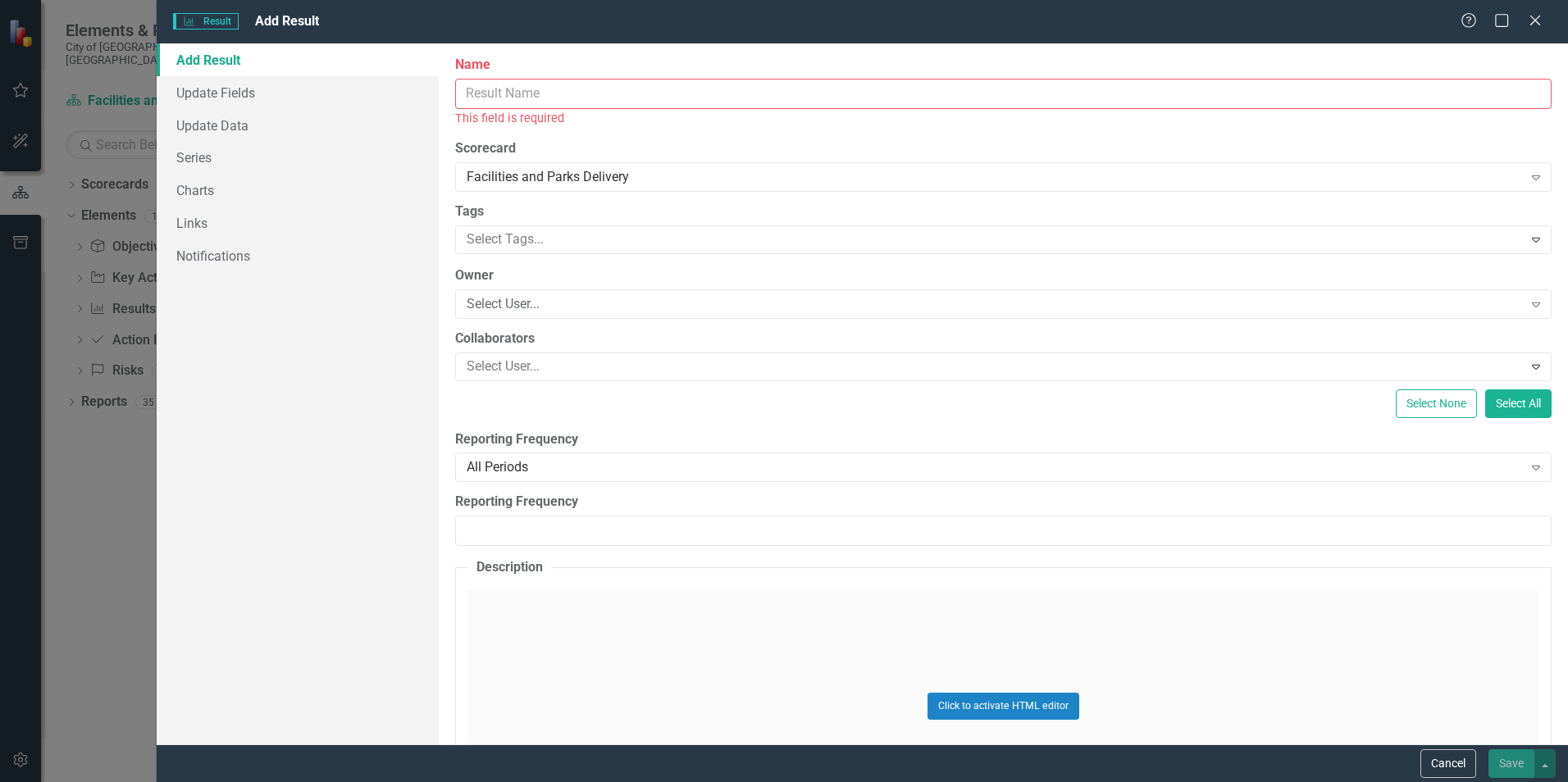
click at [464, 97] on input "Name" at bounding box center [1003, 93] width 1096 height 30
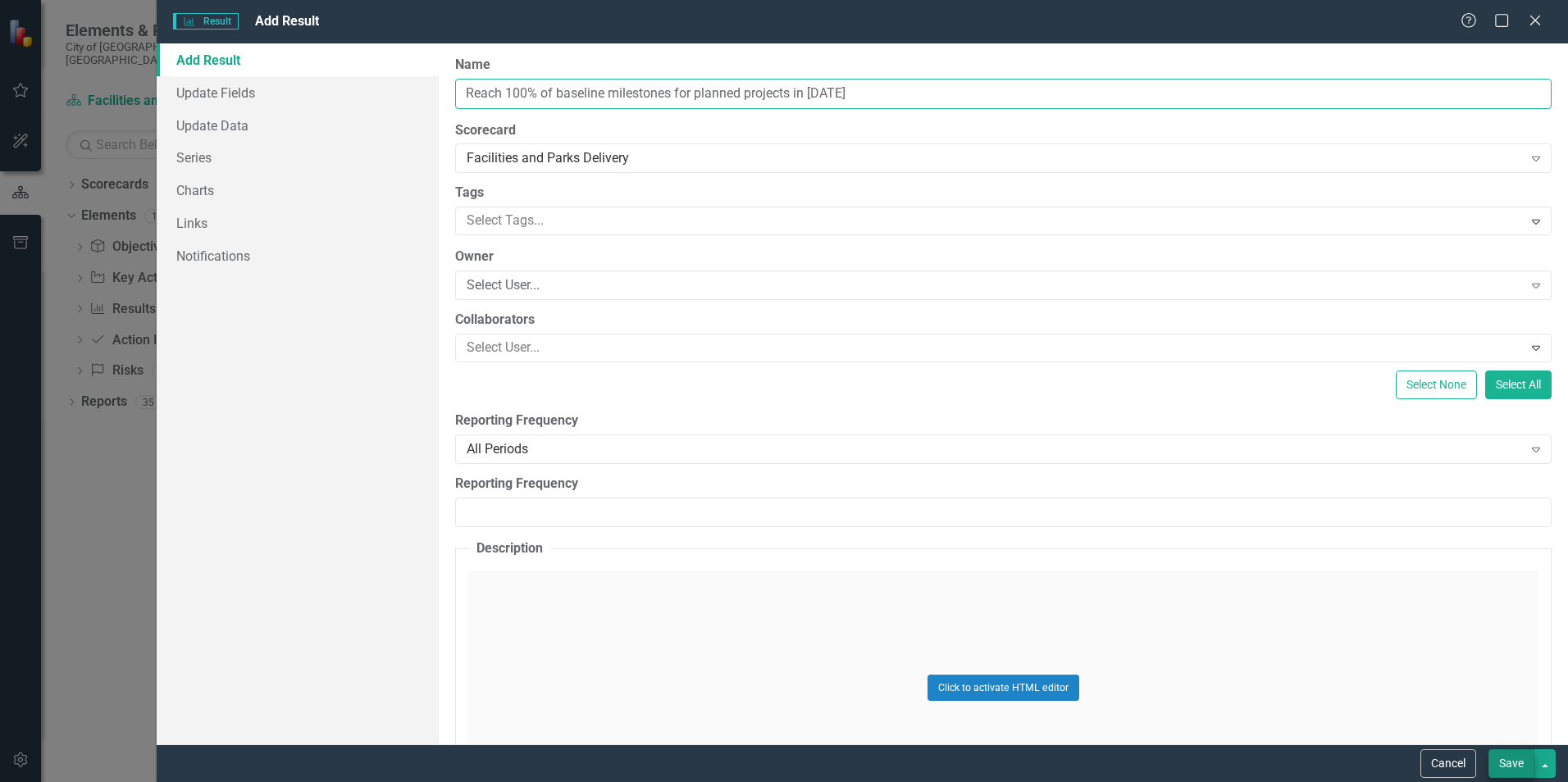
type input "Reach 100% of baseline milestones for planned projects in [DATE]"
click at [1043, 486] on button "Save" at bounding box center [1511, 764] width 46 height 29
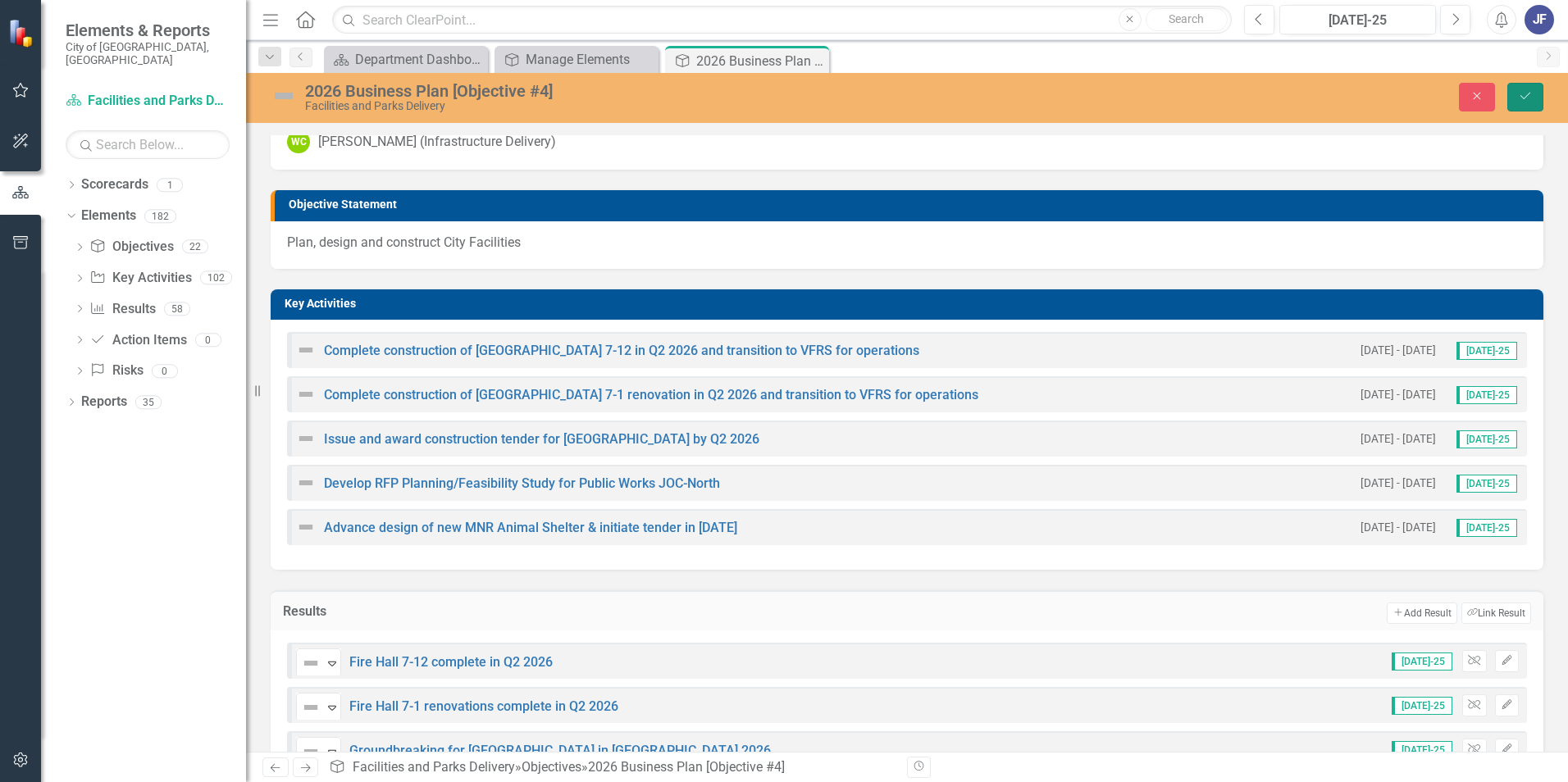
click at [1043, 91] on icon "Save" at bounding box center [1524, 96] width 15 height 12
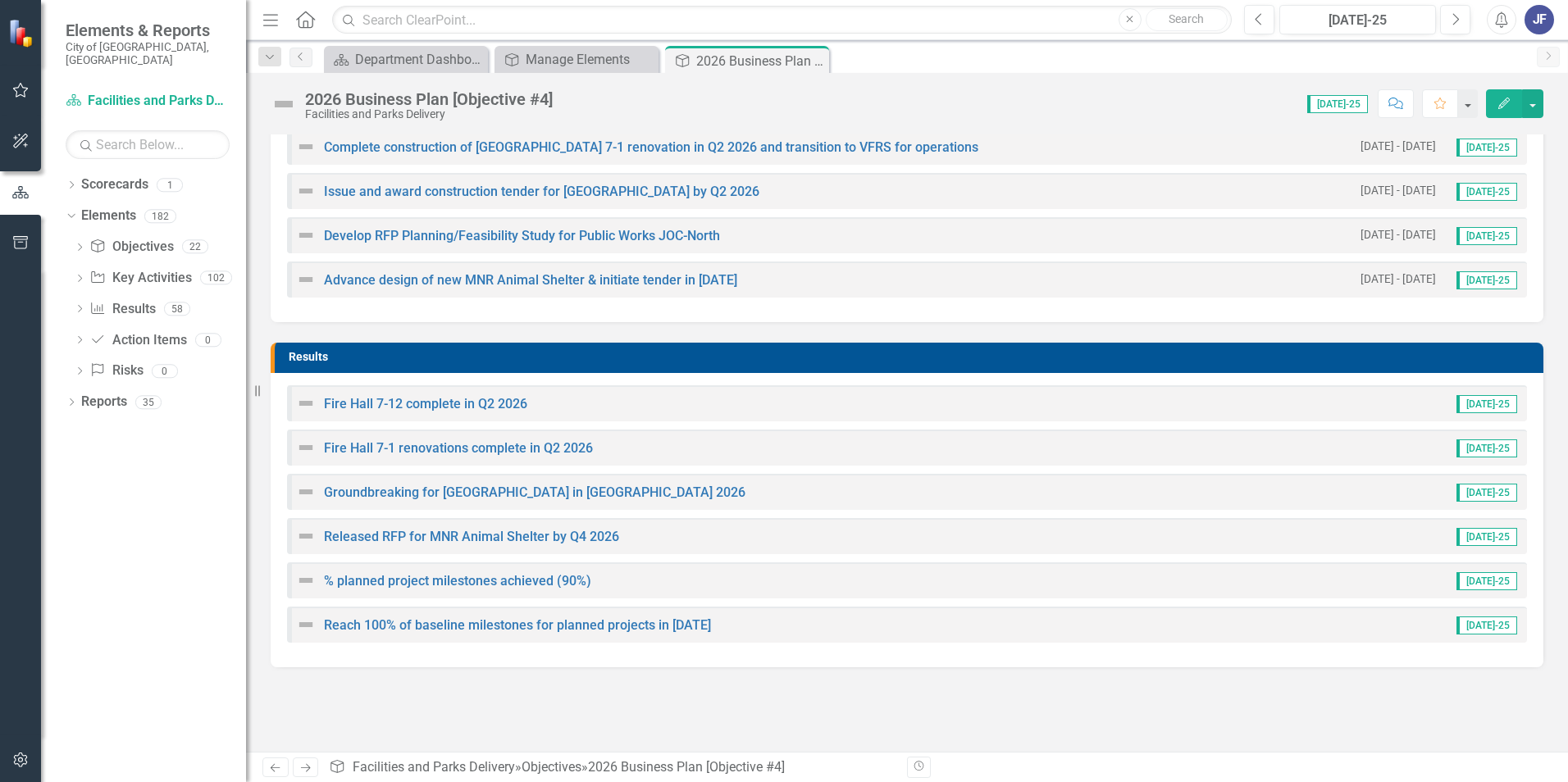
scroll to position [0, 0]
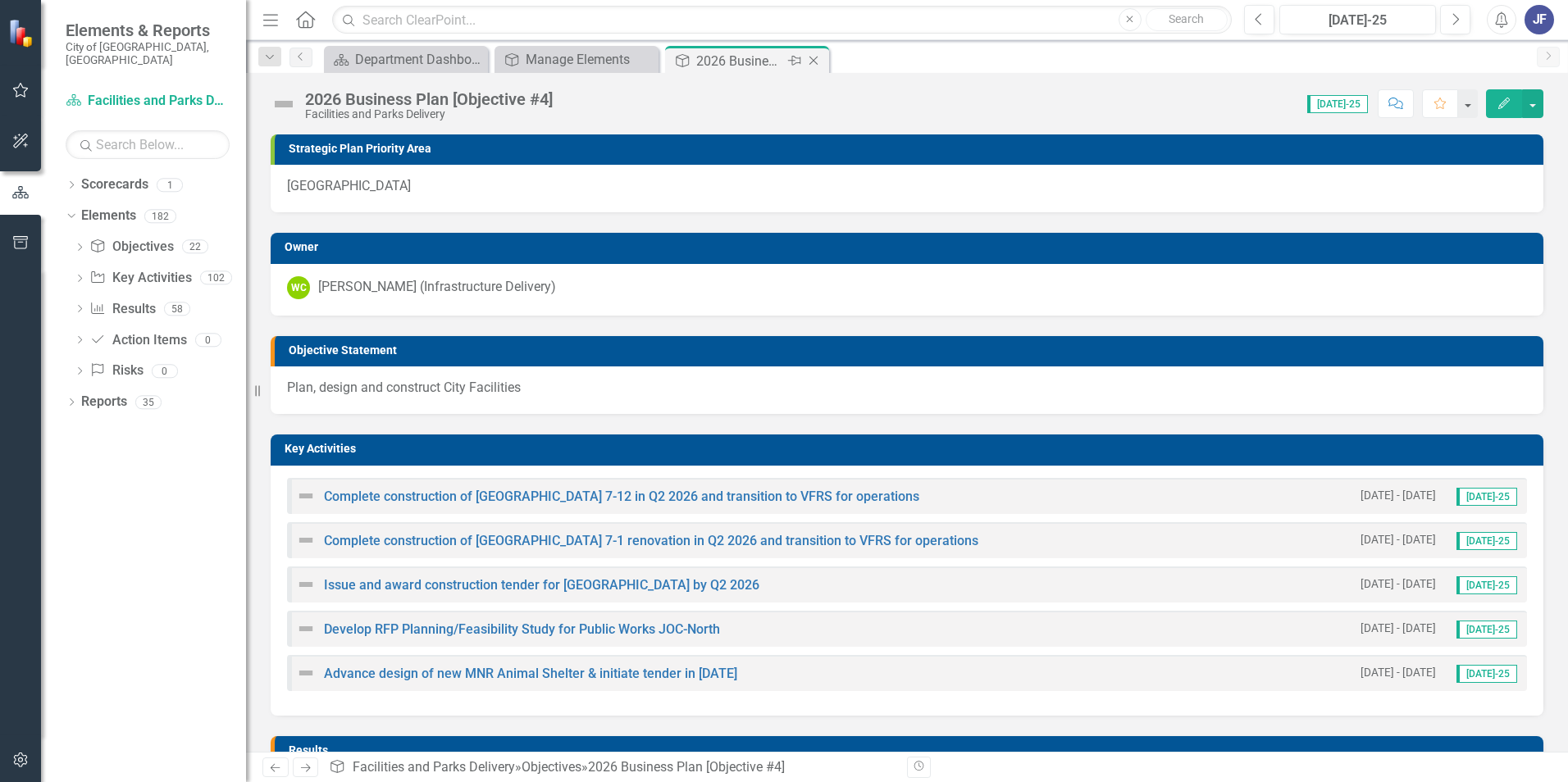
click at [818, 61] on icon "Close" at bounding box center [813, 61] width 16 height 14
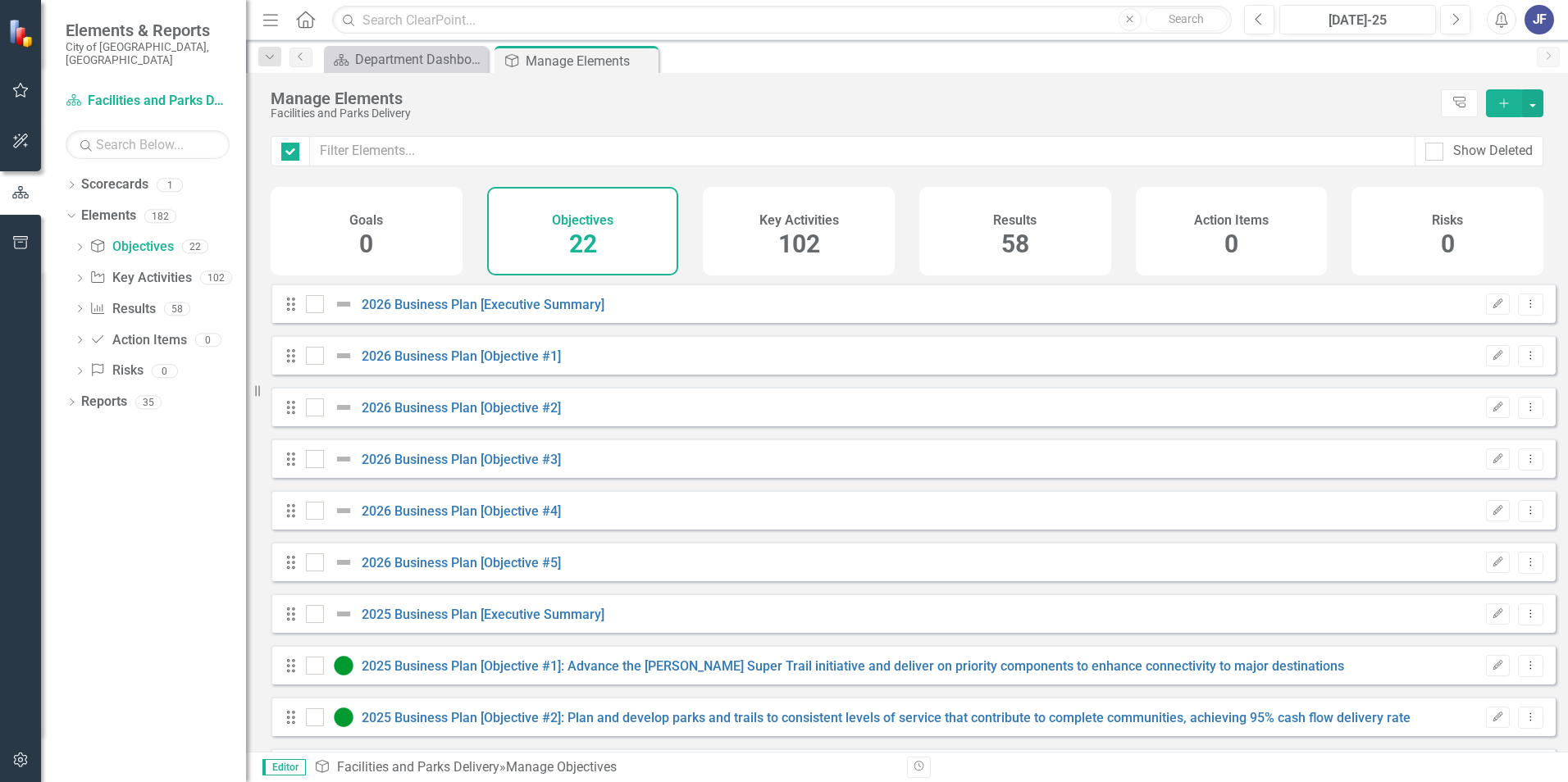
checkbox input "false"
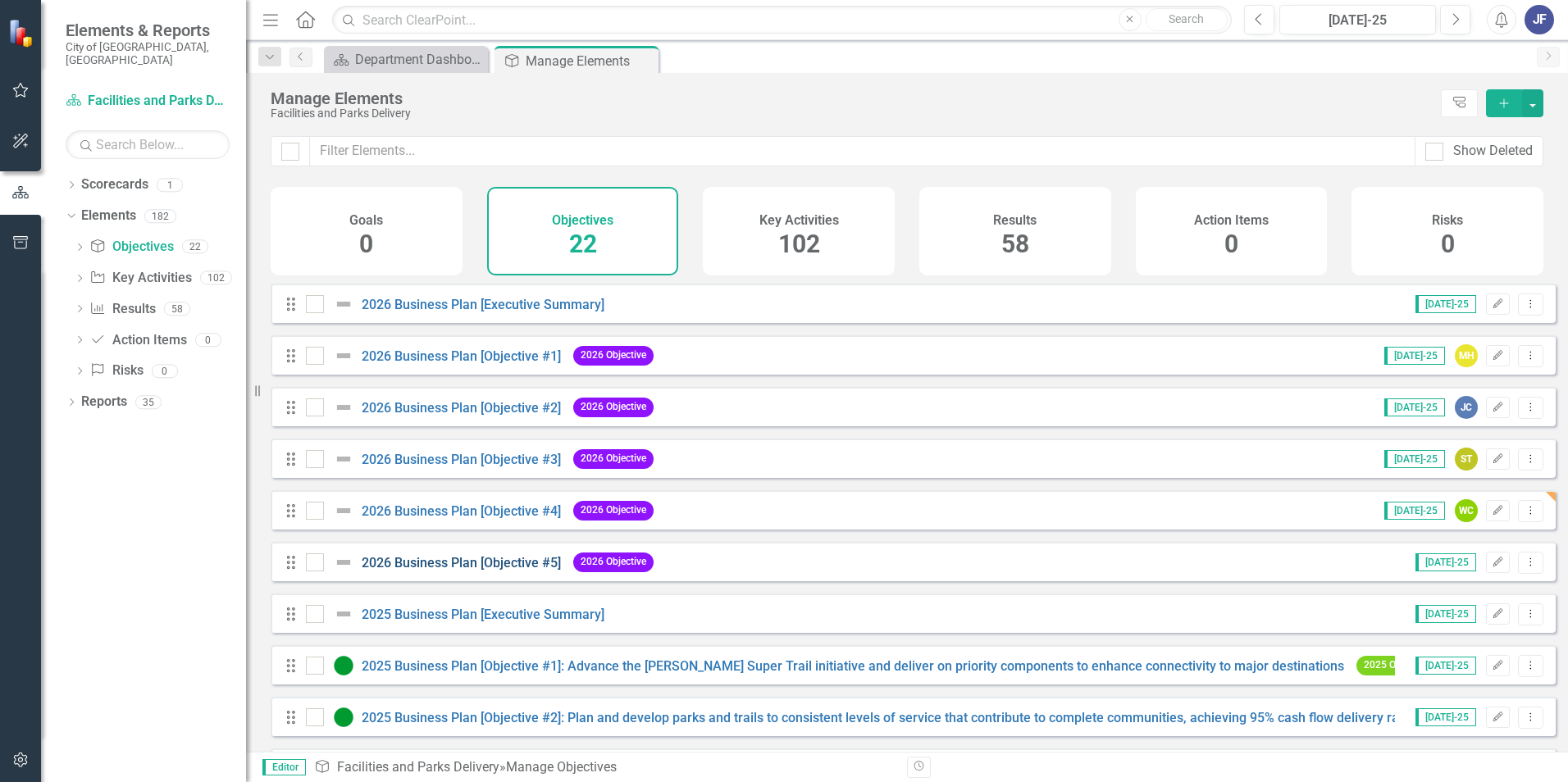
click at [476, 486] on "] "2026 Business Plan [Objective #5]" at bounding box center [461, 563] width 200 height 16
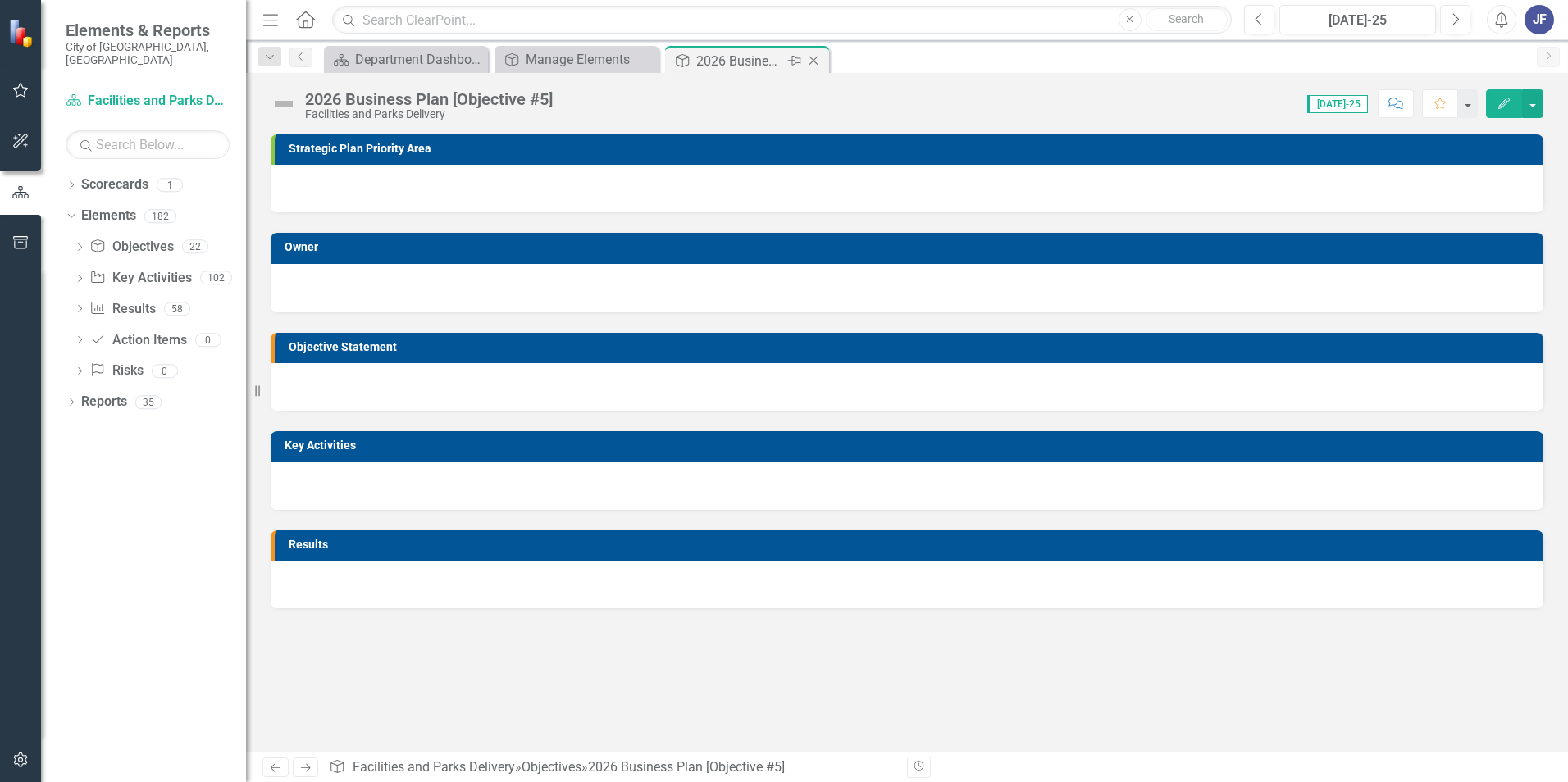
click at [813, 61] on icon "Close" at bounding box center [813, 61] width 16 height 14
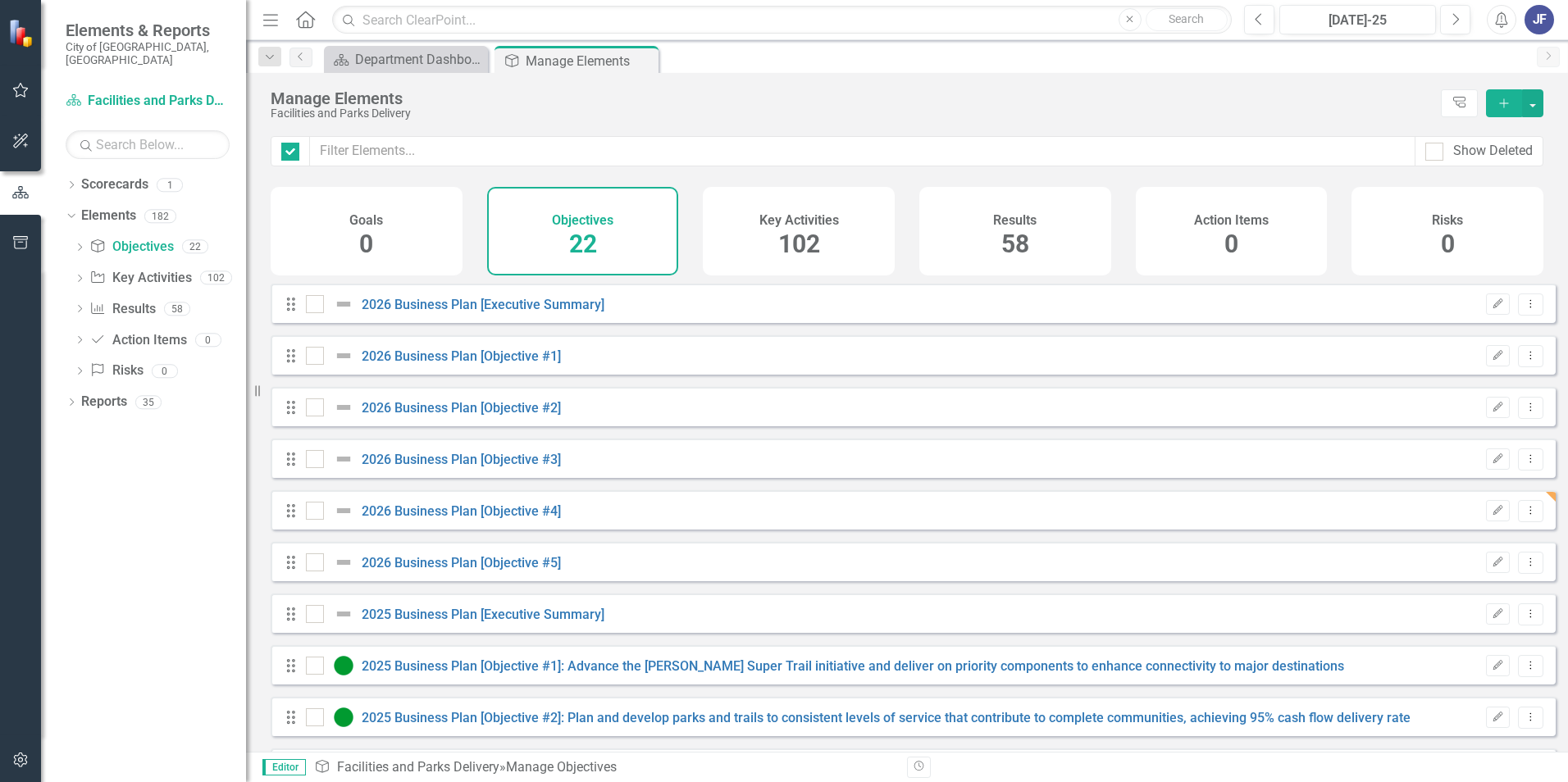
checkbox input "false"
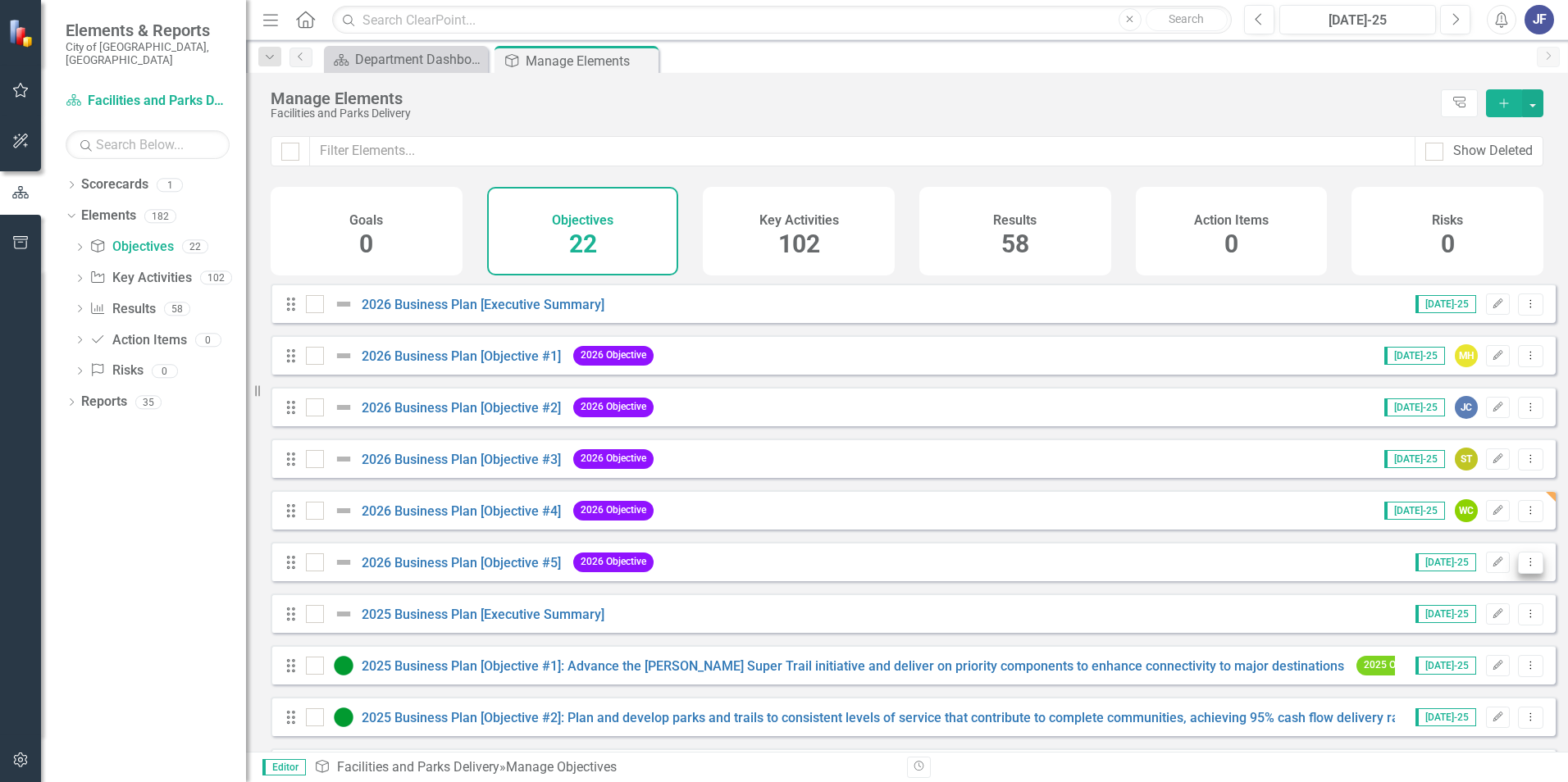
click at [1043, 486] on icon "Dropdown Menu" at bounding box center [1530, 562] width 14 height 11
click at [1043, 486] on link "Trash Delete Objective" at bounding box center [1455, 693] width 151 height 30
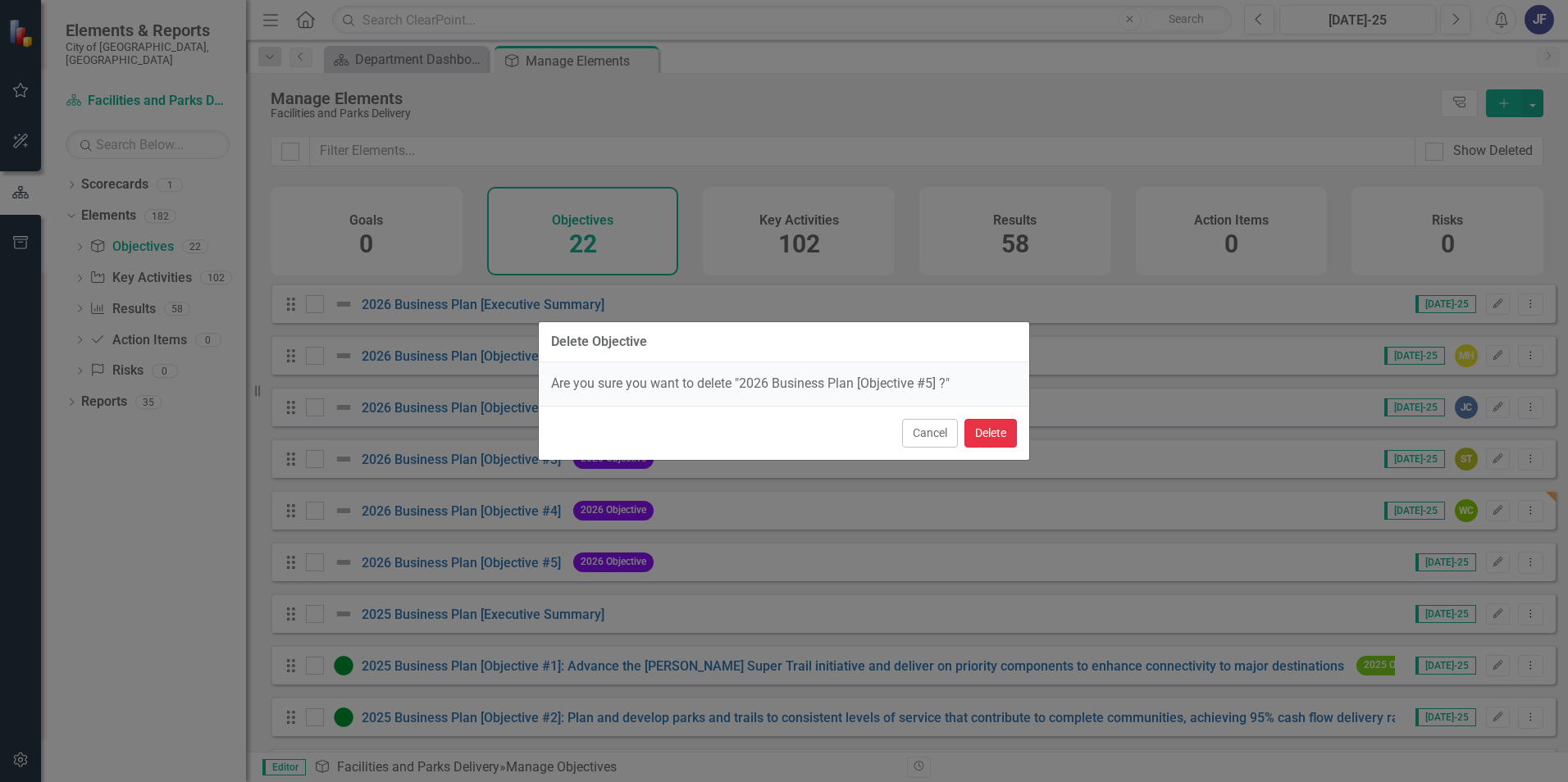
click at [973, 423] on button "Delete" at bounding box center [990, 433] width 52 height 29
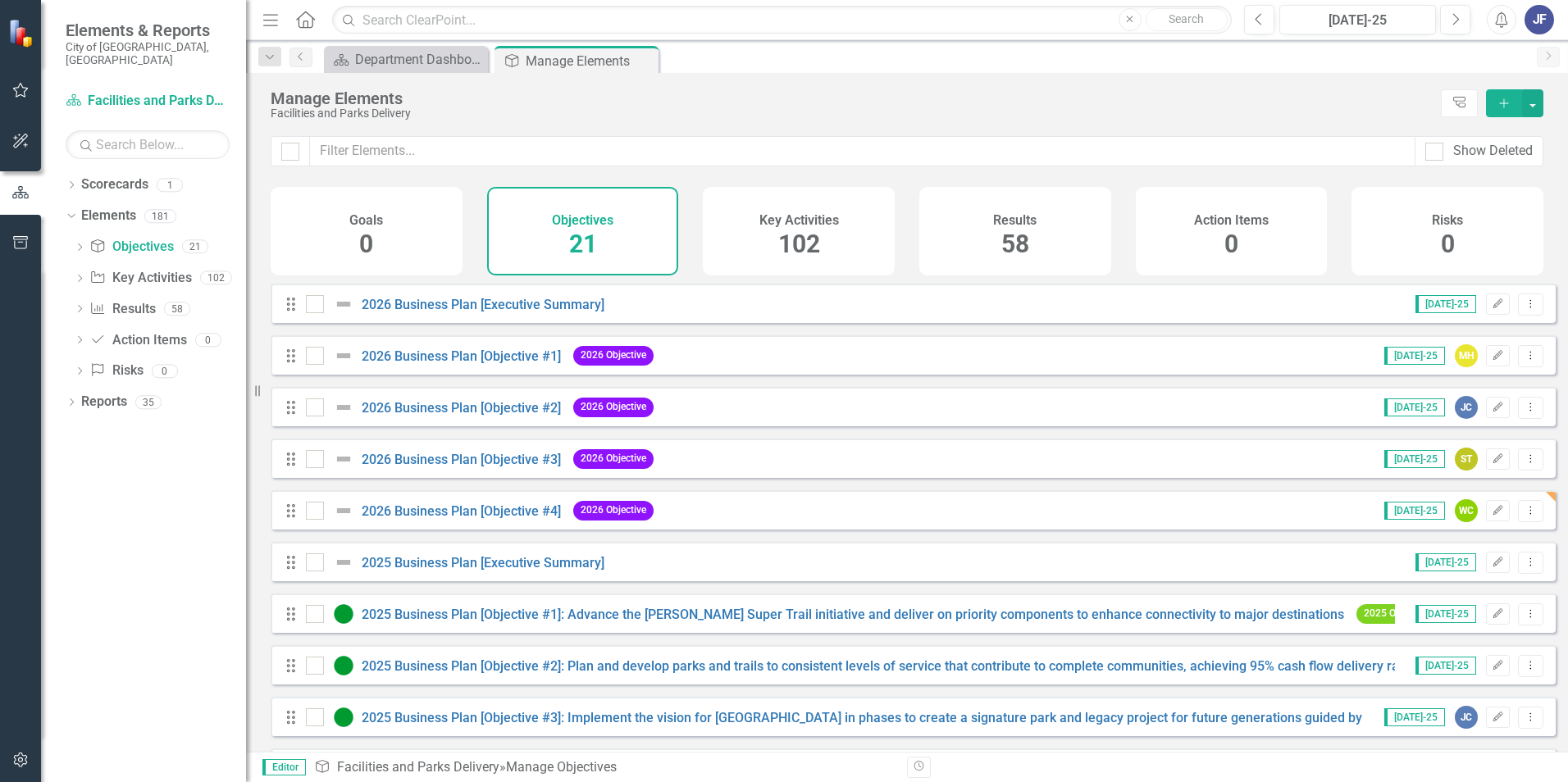
click at [1043, 22] on div "JF" at bounding box center [1539, 19] width 29 height 29
click at [1043, 205] on link "Logout Log Out" at bounding box center [1489, 206] width 130 height 30
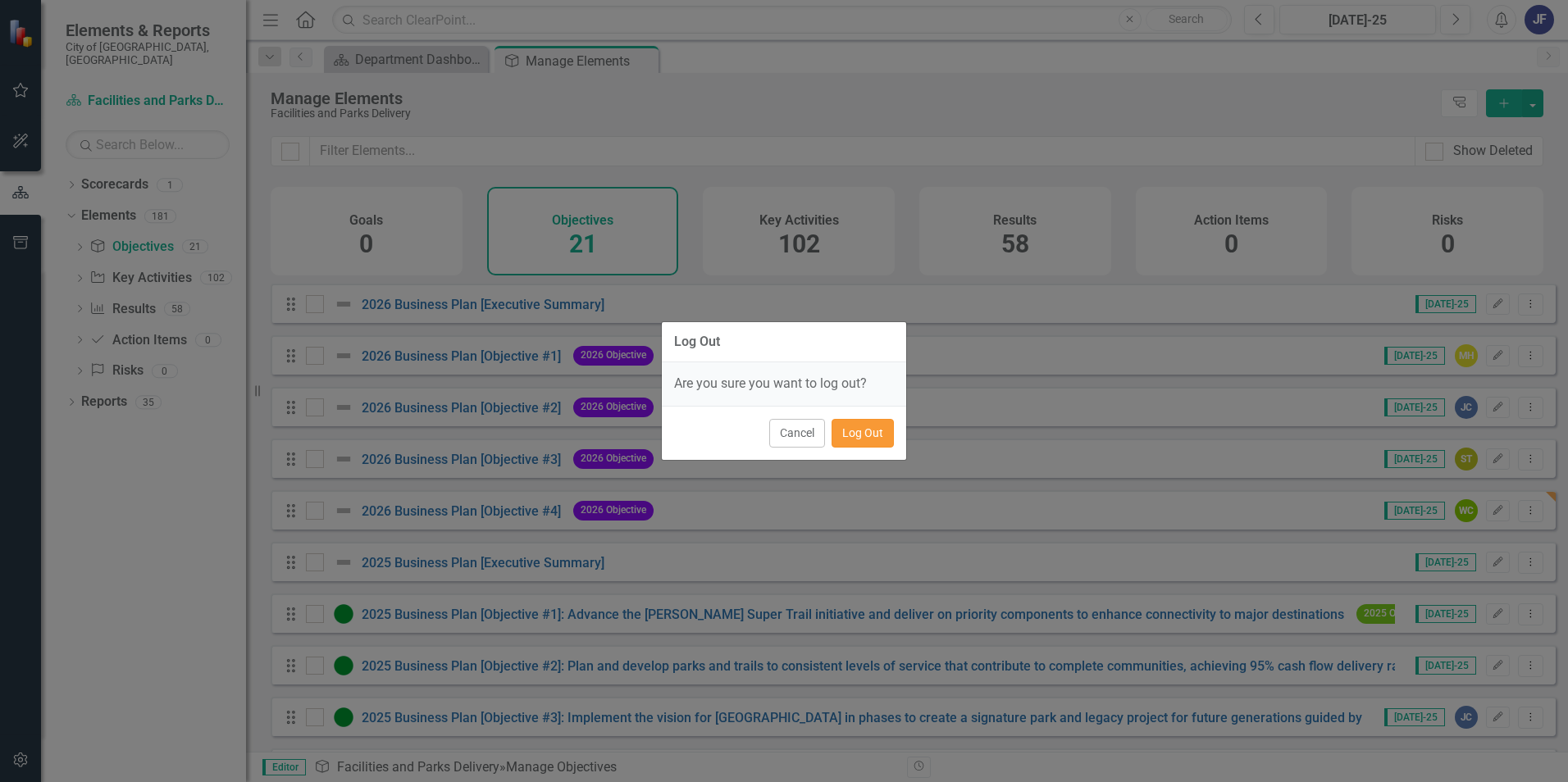
click at [862, 434] on button "Log Out" at bounding box center [862, 433] width 62 height 29
